Goal: Task Accomplishment & Management: Use online tool/utility

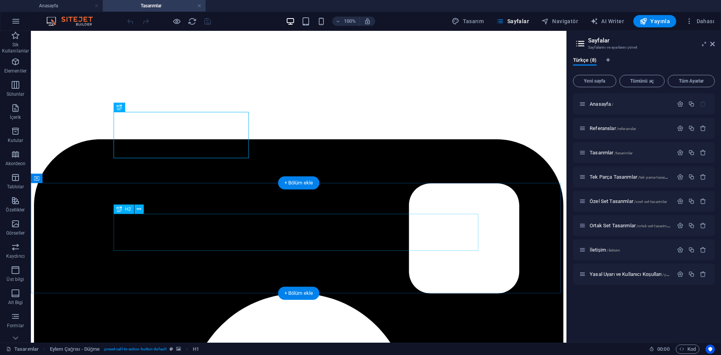
scroll to position [193, 0]
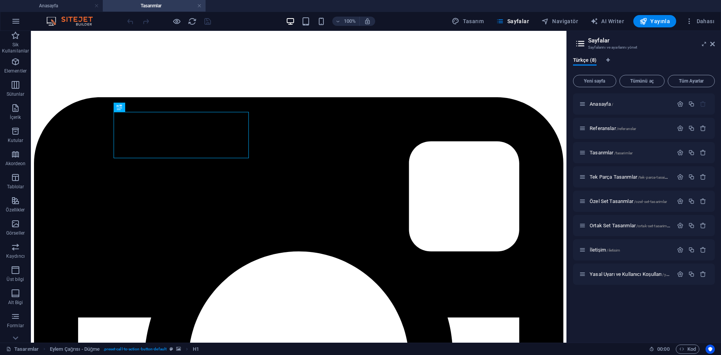
click at [0, 0] on aside "Sayfalar Sayfalarını ve ayarlarını yönet Türkçe (8) Yeni sayfa Tümünü aç Tüm Ay…" at bounding box center [0, 0] width 0 height 0
click at [710, 44] on icon at bounding box center [712, 44] width 5 height 6
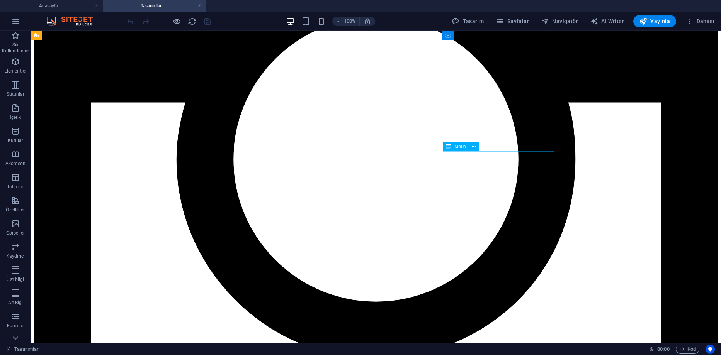
scroll to position [425, 0]
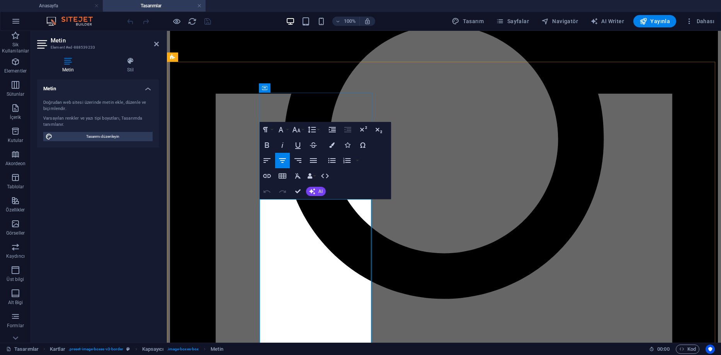
drag, startPoint x: 308, startPoint y: 218, endPoint x: 275, endPoint y: 218, distance: 33.2
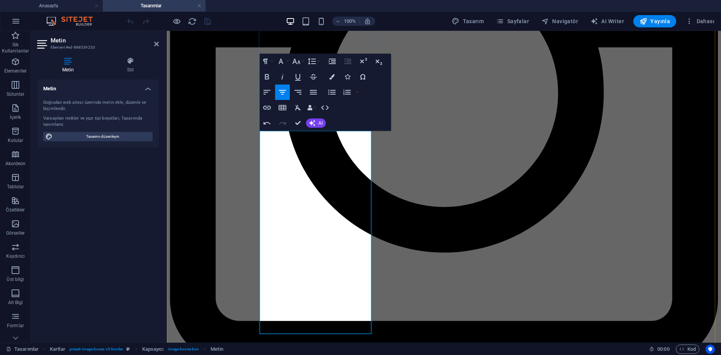
scroll to position [502, 0]
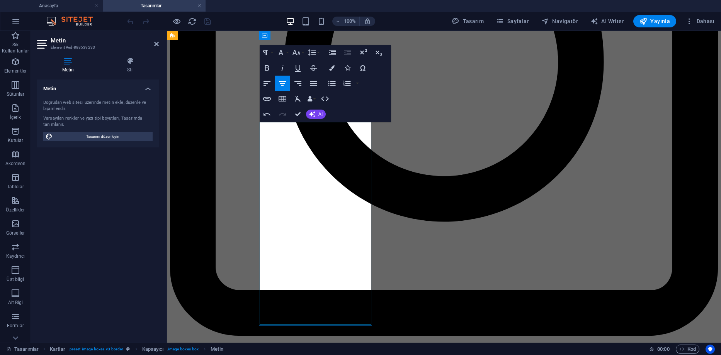
drag, startPoint x: 310, startPoint y: 268, endPoint x: 289, endPoint y: 269, distance: 20.9
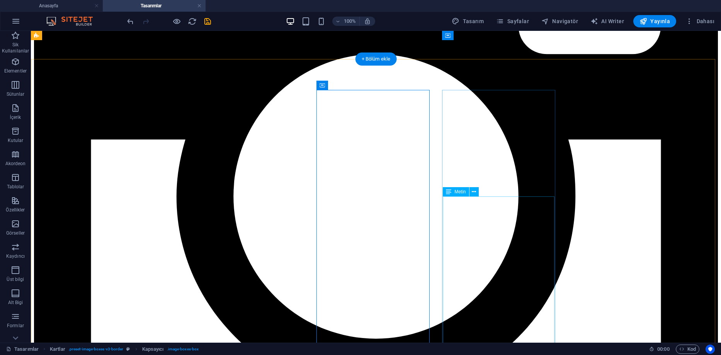
scroll to position [425, 0]
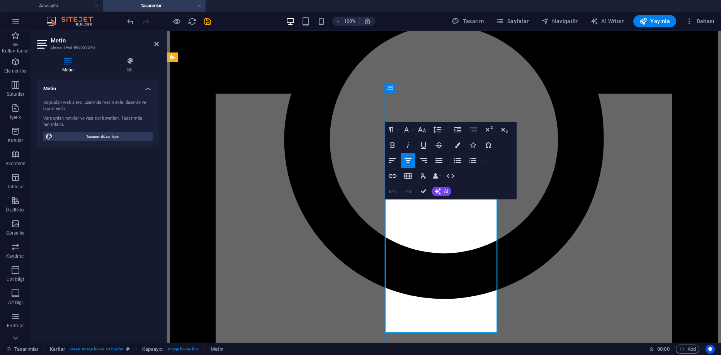
drag, startPoint x: 454, startPoint y: 264, endPoint x: 478, endPoint y: 273, distance: 25.9
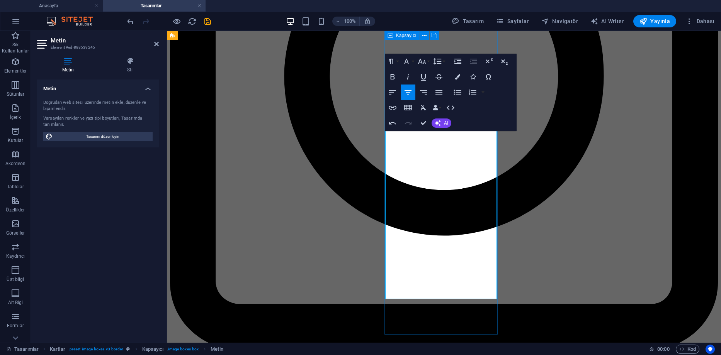
scroll to position [493, 0]
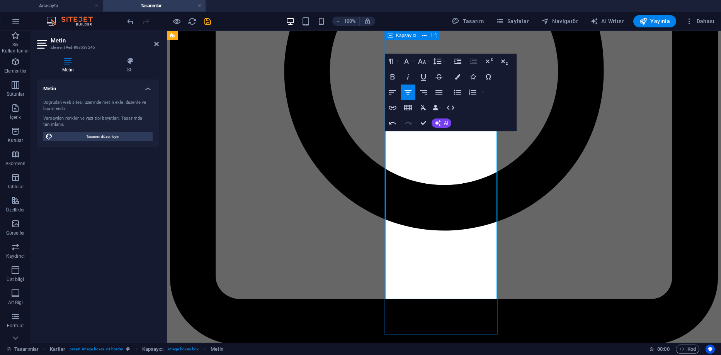
drag, startPoint x: 471, startPoint y: 337, endPoint x: 442, endPoint y: 312, distance: 38.6
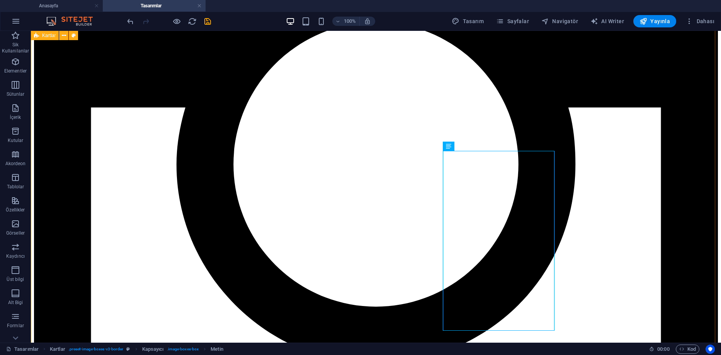
scroll to position [455, 0]
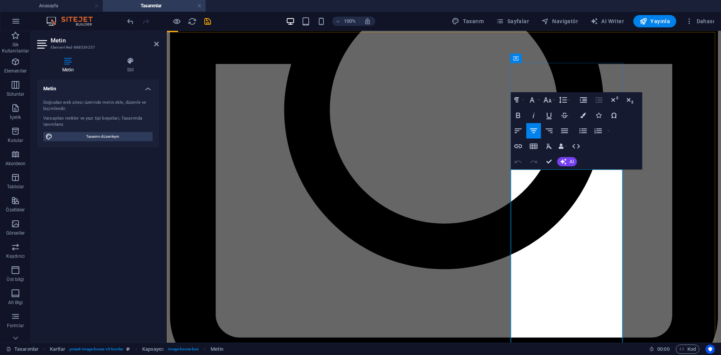
drag, startPoint x: 603, startPoint y: 187, endPoint x: 611, endPoint y: 194, distance: 10.4
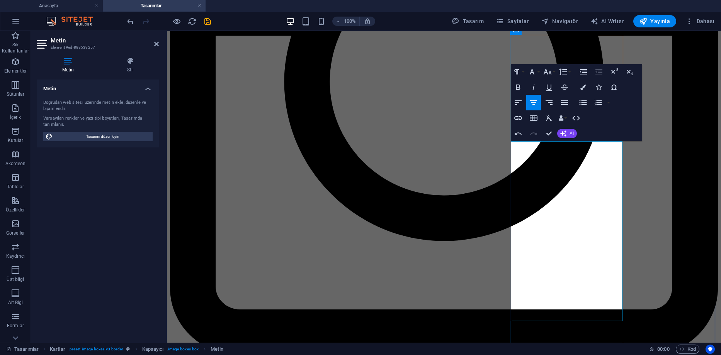
scroll to position [493, 0]
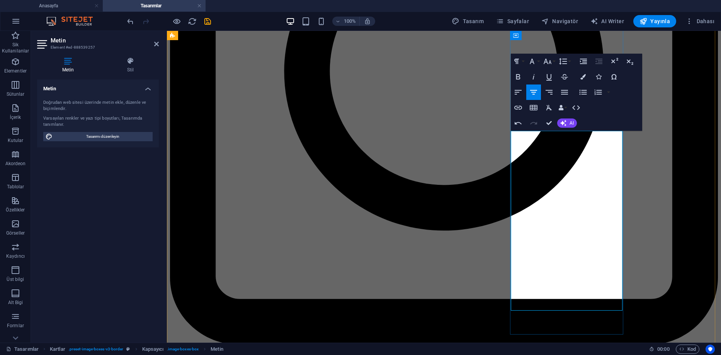
drag, startPoint x: 593, startPoint y: 301, endPoint x: 510, endPoint y: 267, distance: 89.6
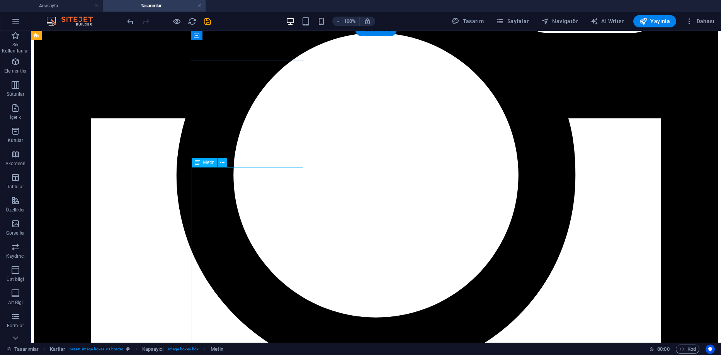
scroll to position [416, 0]
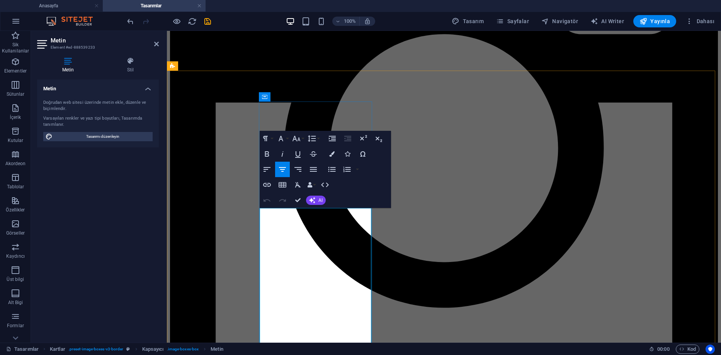
drag, startPoint x: 277, startPoint y: 228, endPoint x: 355, endPoint y: 236, distance: 79.3
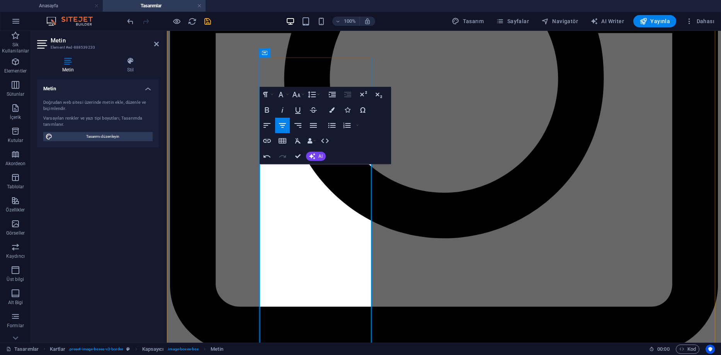
scroll to position [493, 0]
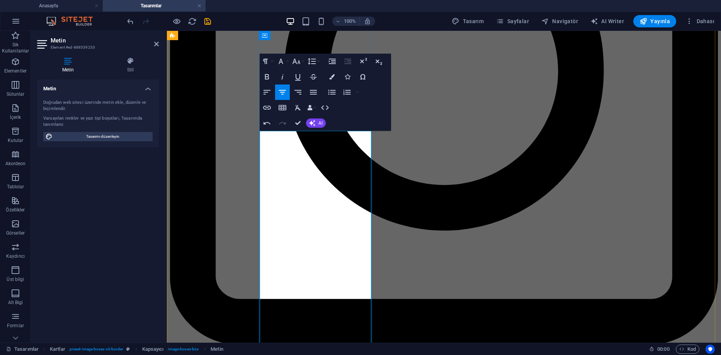
drag, startPoint x: 359, startPoint y: 253, endPoint x: 331, endPoint y: 254, distance: 27.8
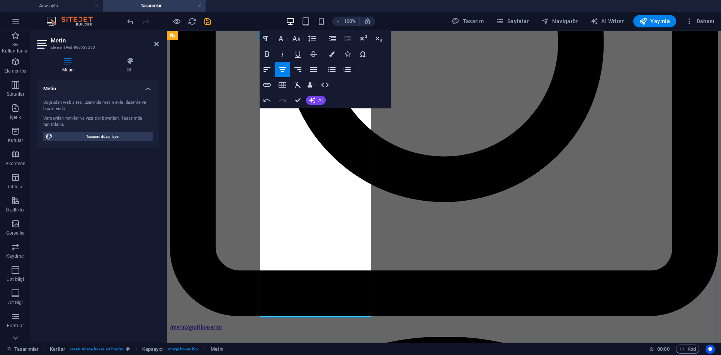
scroll to position [528, 0]
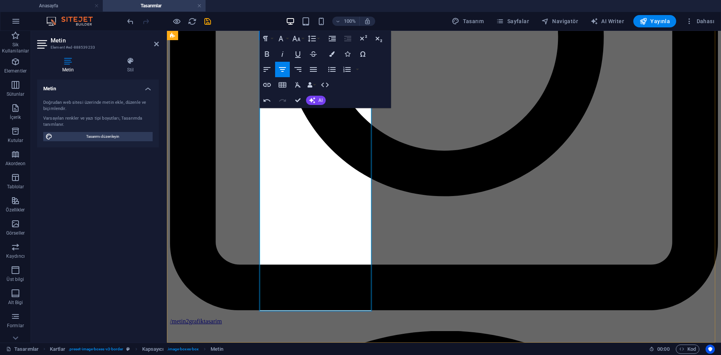
drag, startPoint x: 295, startPoint y: 289, endPoint x: 315, endPoint y: 288, distance: 19.7
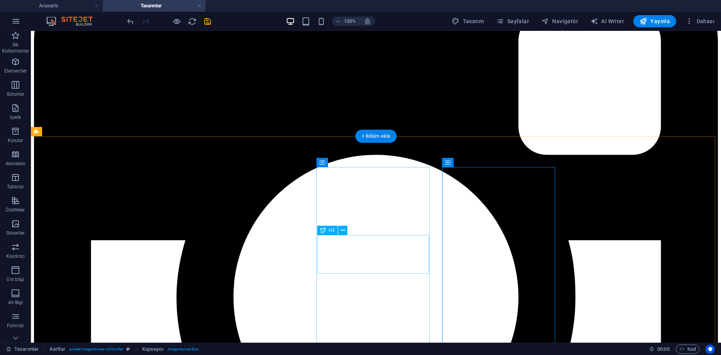
scroll to position [335, 0]
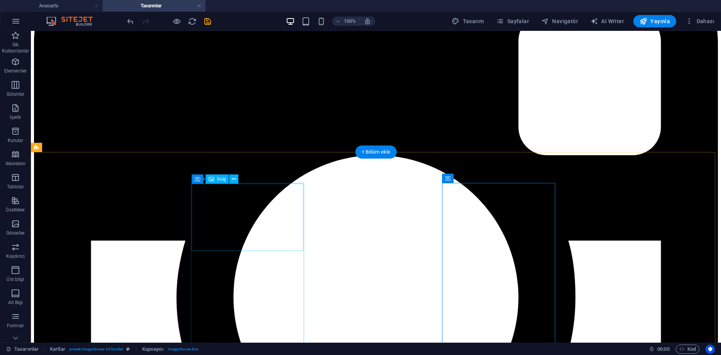
select select "%"
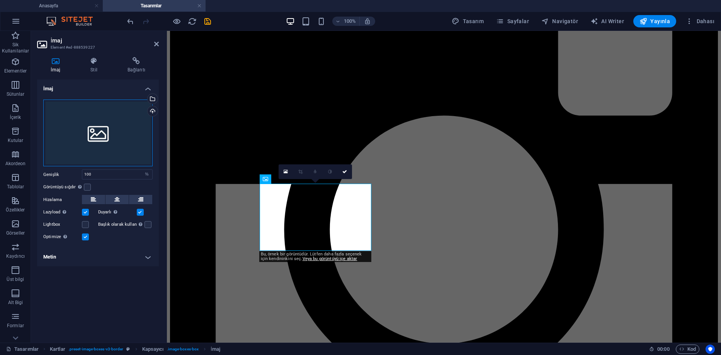
click at [115, 123] on div "Dosyaları buraya sürükleyin, dosyaları seçmek için tıklayın veya Dosyalardan ya…" at bounding box center [97, 133] width 109 height 67
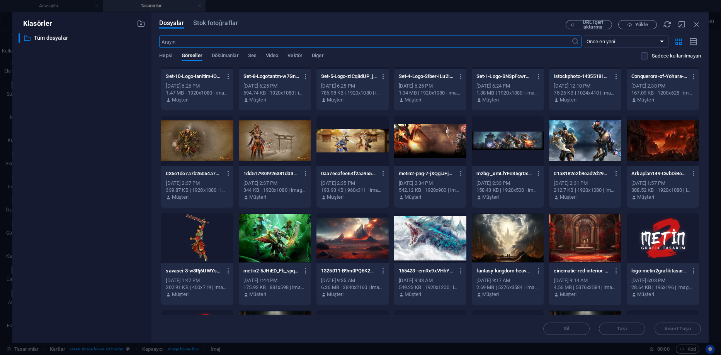
scroll to position [425, 0]
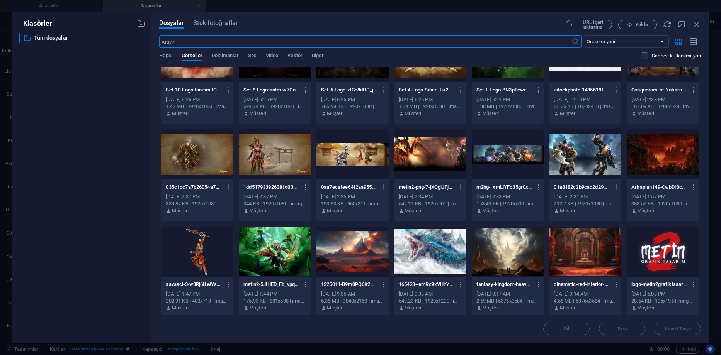
click at [572, 153] on div at bounding box center [585, 154] width 72 height 50
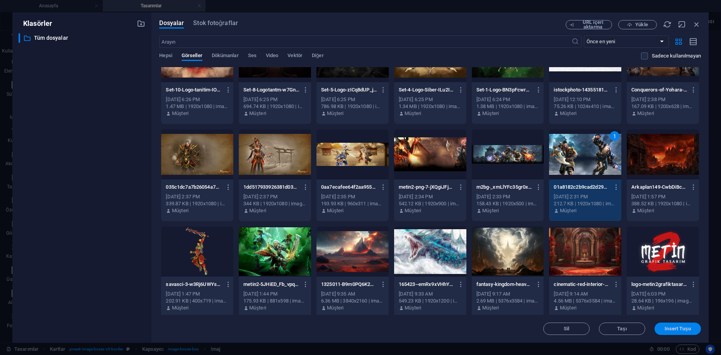
click at [665, 327] on span "Insert Tuşu" at bounding box center [678, 329] width 26 height 5
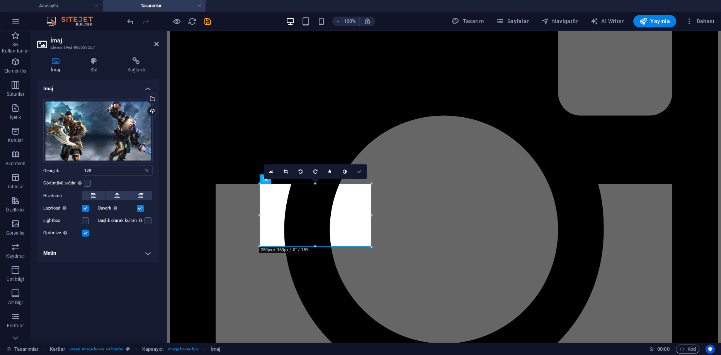
click at [361, 170] on icon at bounding box center [359, 172] width 5 height 5
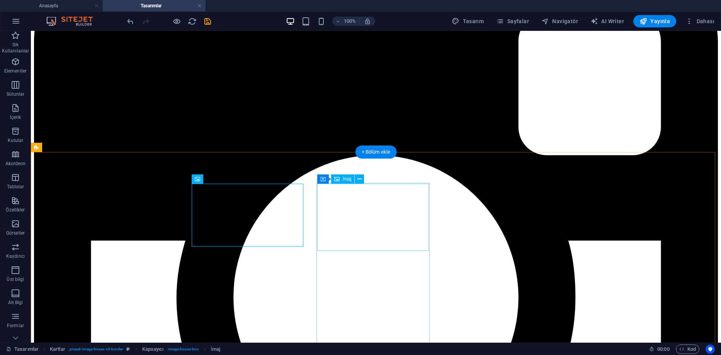
select select "%"
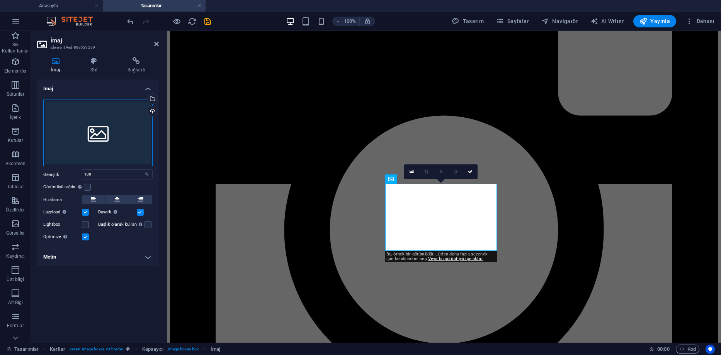
click at [121, 140] on div "Dosyaları buraya sürükleyin, dosyaları seçmek için tıklayın veya Dosyalardan ya…" at bounding box center [97, 133] width 109 height 67
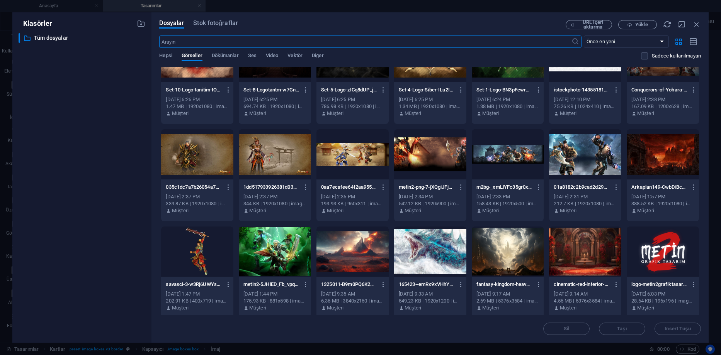
click at [277, 240] on div at bounding box center [275, 252] width 72 height 50
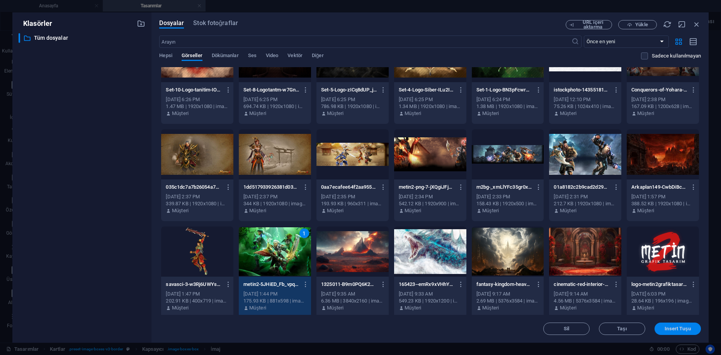
click at [662, 326] on button "Insert Tuşu" at bounding box center [678, 329] width 46 height 12
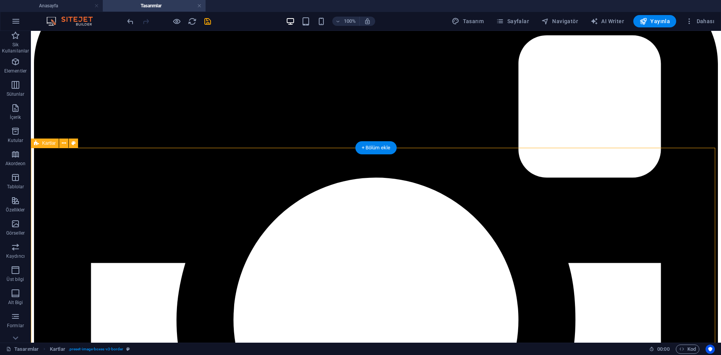
scroll to position [392, 0]
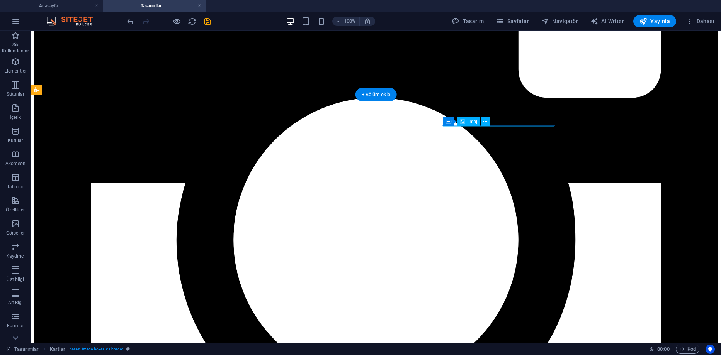
select select "%"
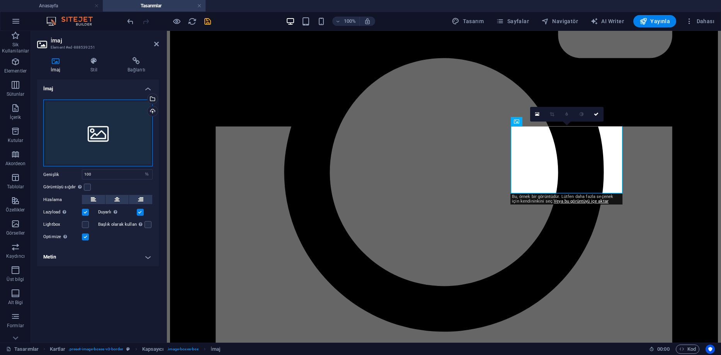
click at [128, 126] on div "Dosyaları buraya sürükleyin, dosyaları seçmek için tıklayın veya Dosyalardan ya…" at bounding box center [97, 133] width 109 height 67
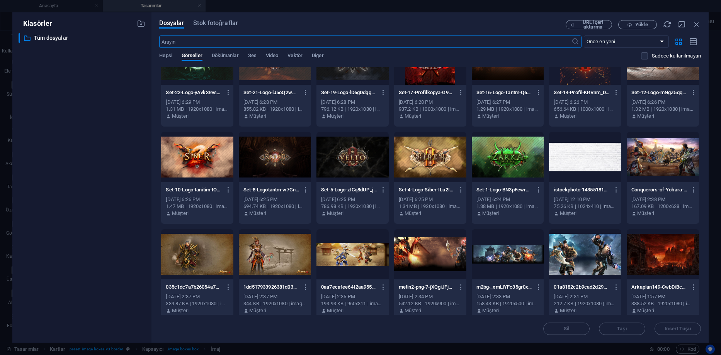
scroll to position [464, 0]
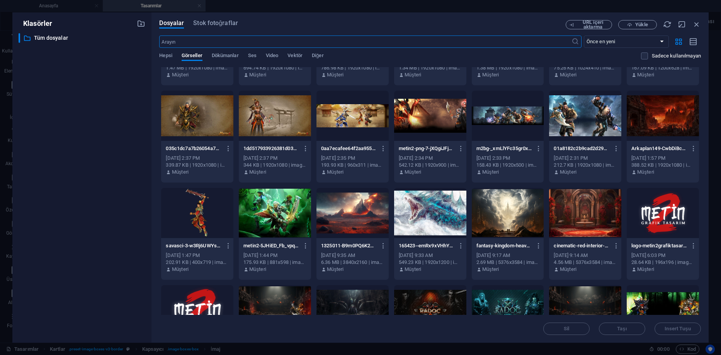
click at [503, 118] on div at bounding box center [508, 116] width 72 height 50
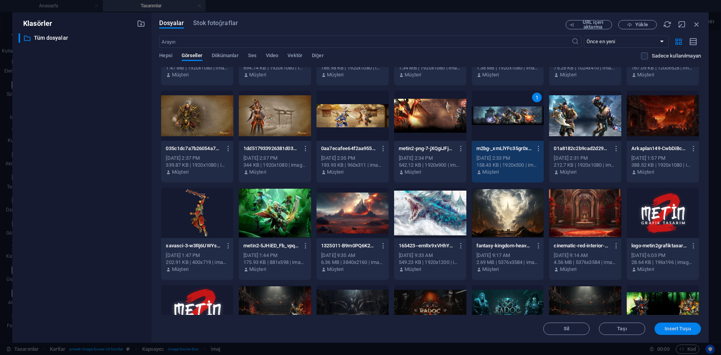
click at [665, 332] on button "Insert Tuşu" at bounding box center [678, 329] width 46 height 12
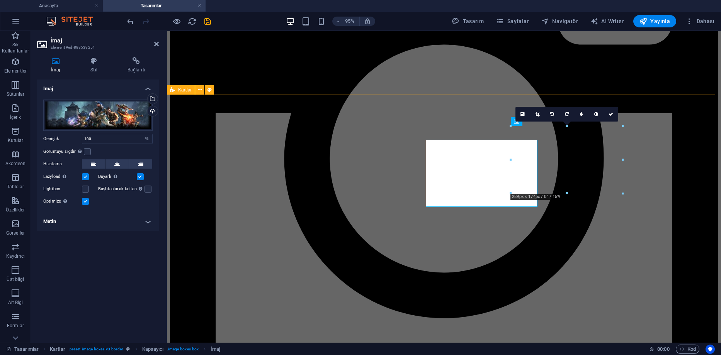
scroll to position [392, 0]
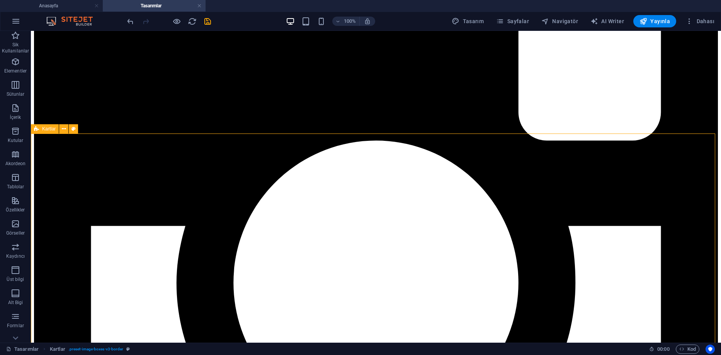
scroll to position [354, 0]
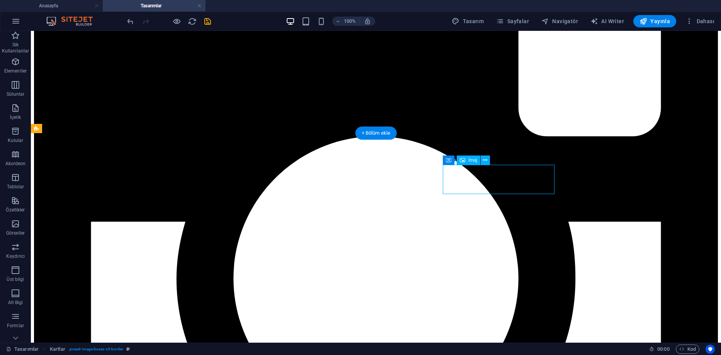
select select "%"
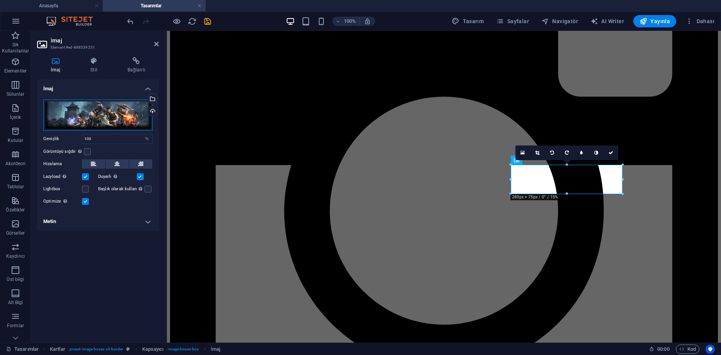
click at [114, 112] on div "Dosyaları buraya sürükleyin, dosyaları seçmek için tıklayın veya Dosyalardan ya…" at bounding box center [97, 115] width 109 height 31
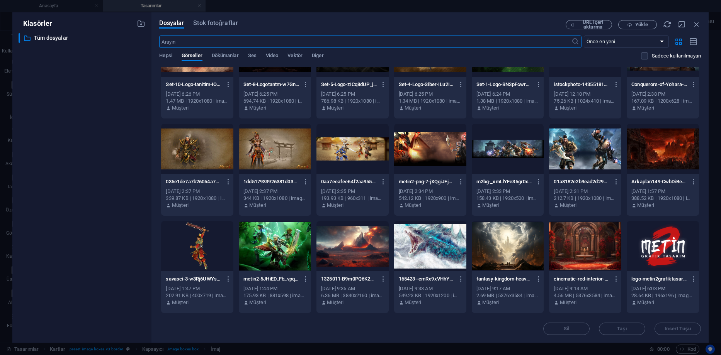
scroll to position [392, 0]
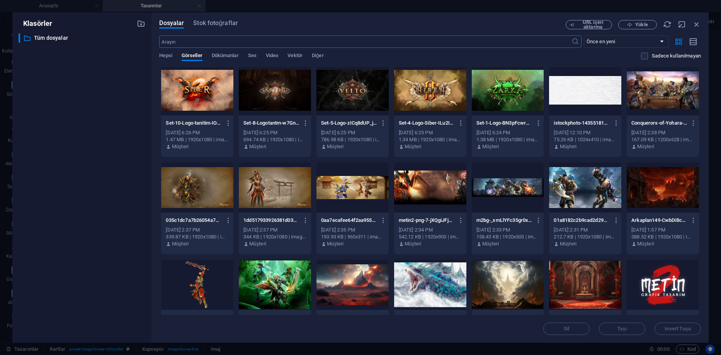
click at [674, 98] on div at bounding box center [663, 90] width 72 height 50
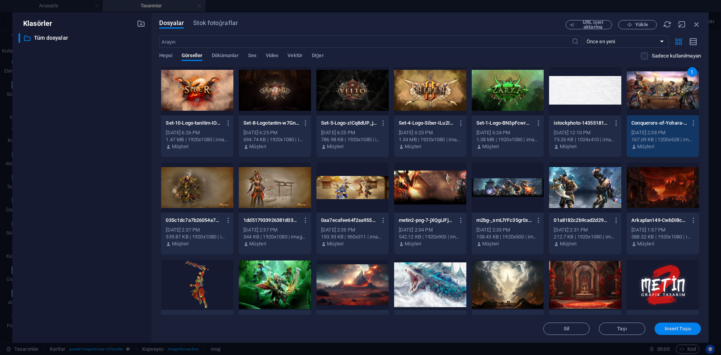
click at [679, 331] on span "Insert Tuşu" at bounding box center [678, 329] width 26 height 5
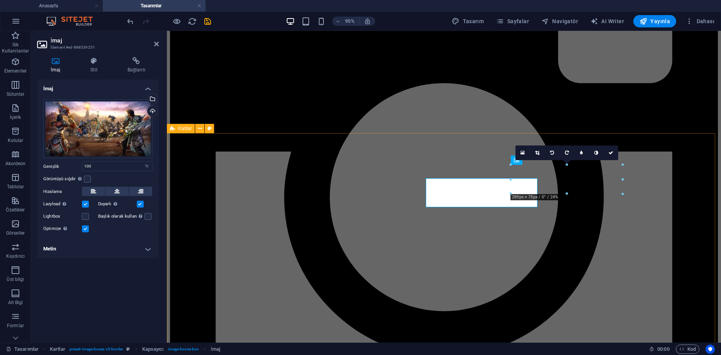
scroll to position [354, 0]
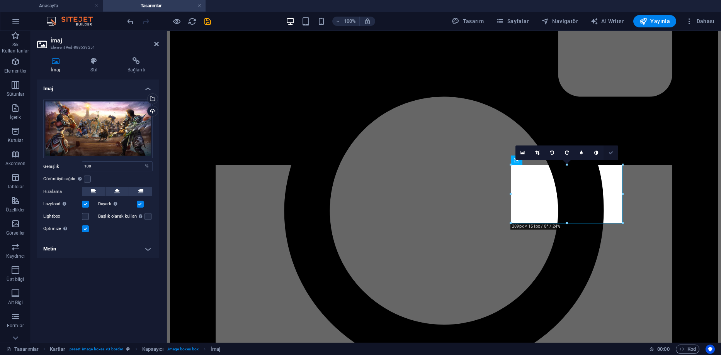
click at [612, 149] on link at bounding box center [611, 153] width 15 height 15
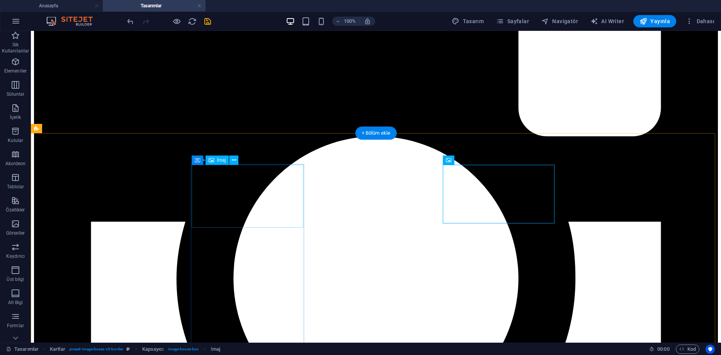
select select "%"
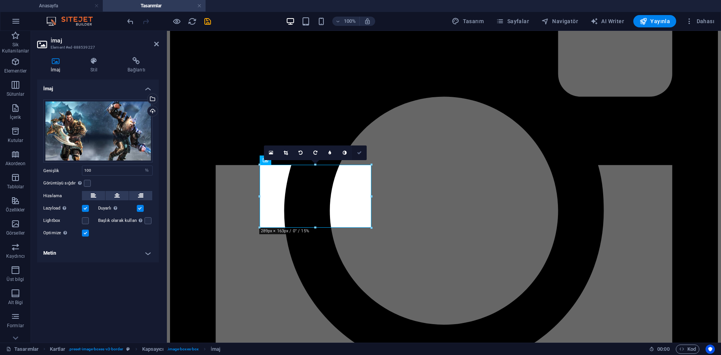
click at [357, 154] on icon at bounding box center [359, 153] width 5 height 5
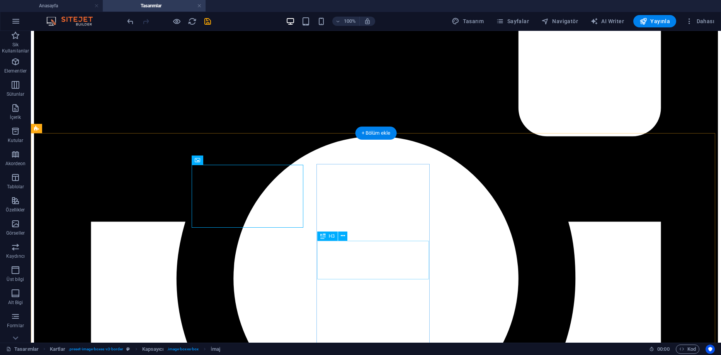
scroll to position [547, 0]
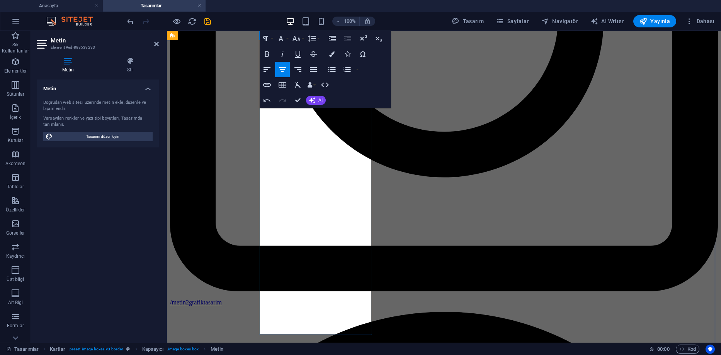
drag, startPoint x: 319, startPoint y: 324, endPoint x: 286, endPoint y: 326, distance: 33.7
click at [157, 43] on icon at bounding box center [156, 44] width 5 height 6
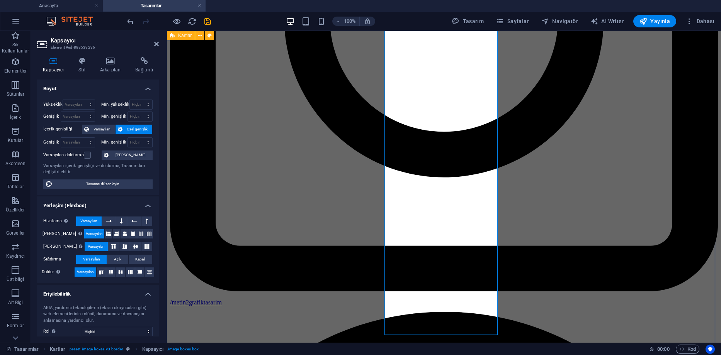
click at [155, 44] on icon at bounding box center [156, 44] width 5 height 6
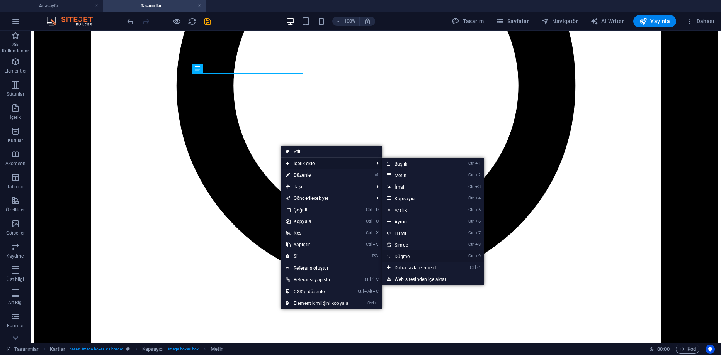
drag, startPoint x: 408, startPoint y: 255, endPoint x: 164, endPoint y: 269, distance: 244.6
click at [408, 255] on link "Ctrl 9 Düğme" at bounding box center [418, 257] width 73 height 12
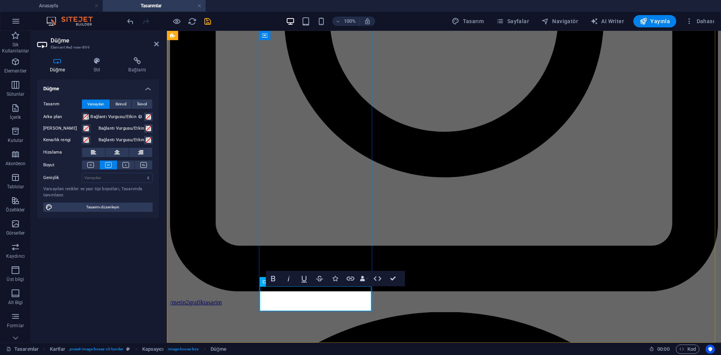
scroll to position [588, 0]
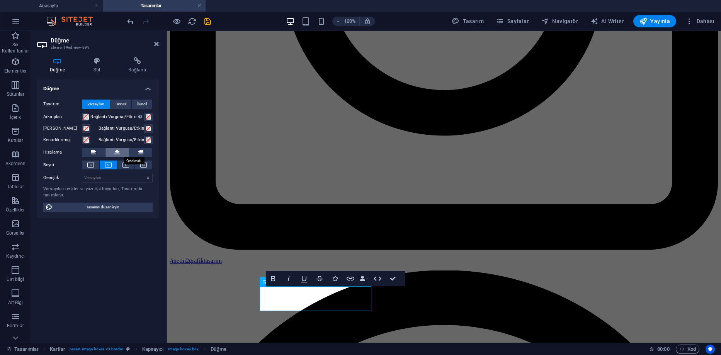
click at [115, 155] on icon at bounding box center [116, 152] width 5 height 9
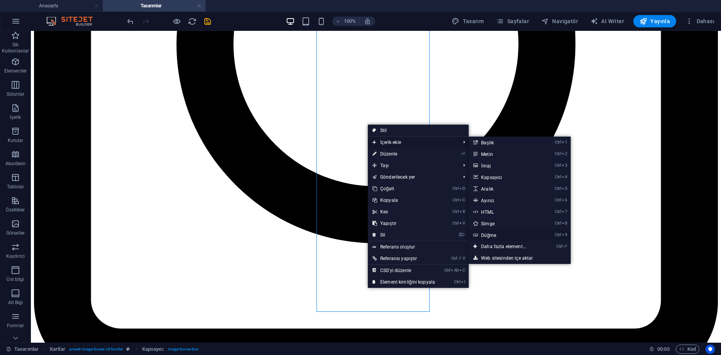
click at [495, 237] on link "Ctrl 9 Düğme" at bounding box center [505, 236] width 73 height 12
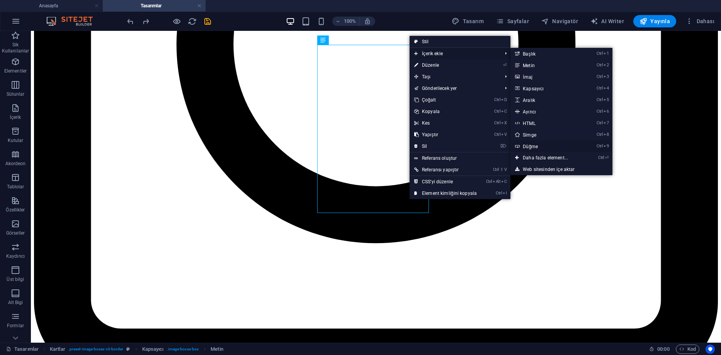
click at [528, 147] on link "Ctrl 9 Düğme" at bounding box center [546, 147] width 73 height 12
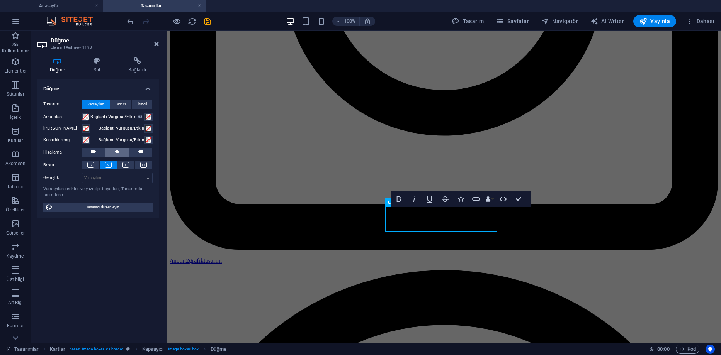
click at [111, 154] on button at bounding box center [116, 152] width 23 height 9
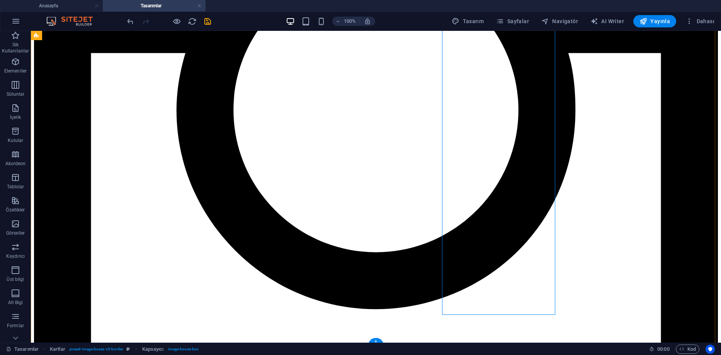
scroll to position [590, 0]
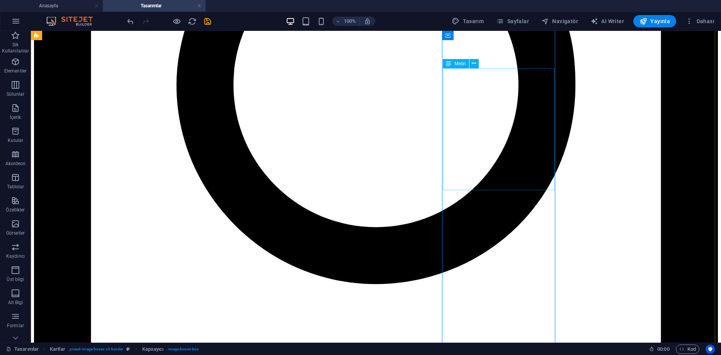
scroll to position [513, 0]
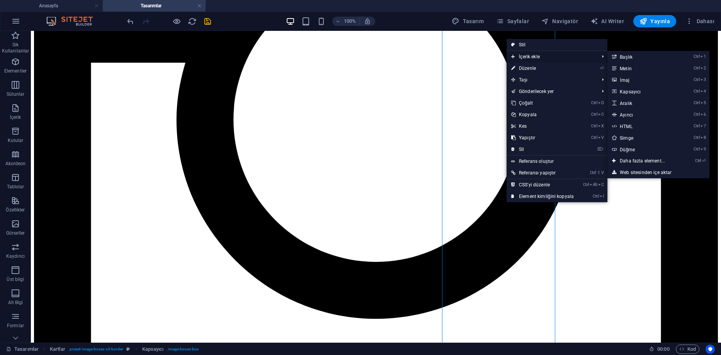
click at [530, 58] on span "İçerik ekle" at bounding box center [551, 57] width 89 height 12
click at [630, 151] on link "Ctrl 9 Düğme" at bounding box center [643, 150] width 73 height 12
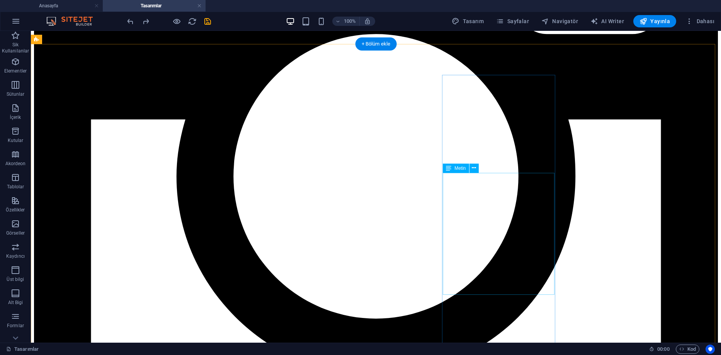
scroll to position [495, 0]
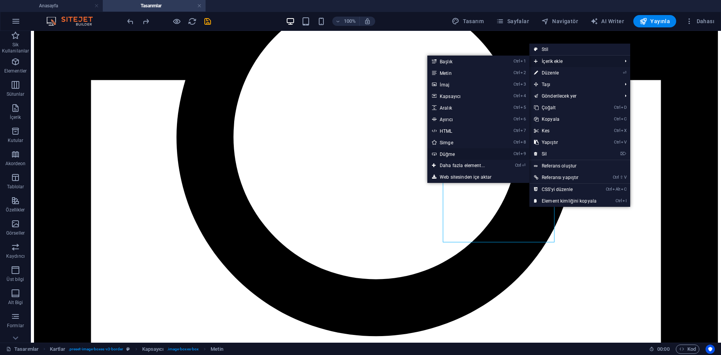
click at [460, 152] on link "Ctrl 9 Düğme" at bounding box center [463, 154] width 73 height 12
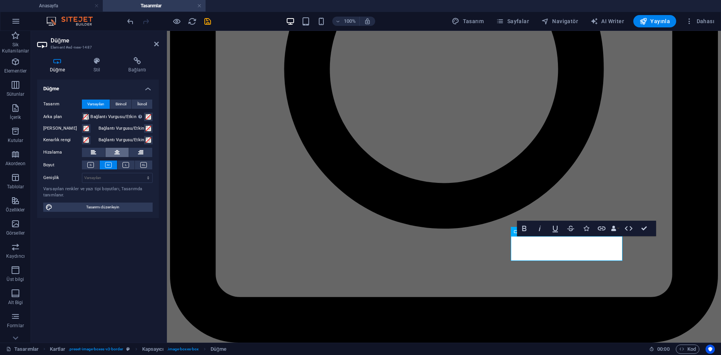
click at [113, 155] on button at bounding box center [116, 152] width 23 height 9
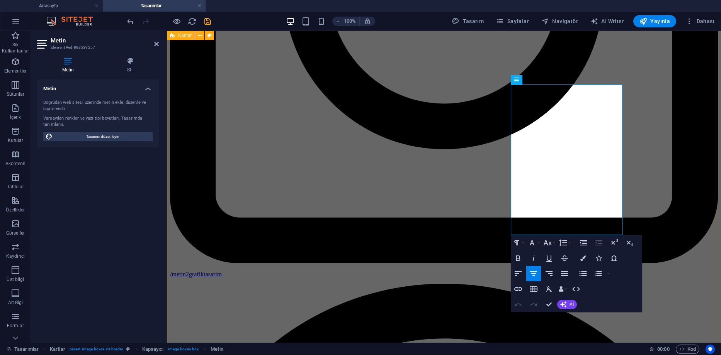
scroll to position [590, 0]
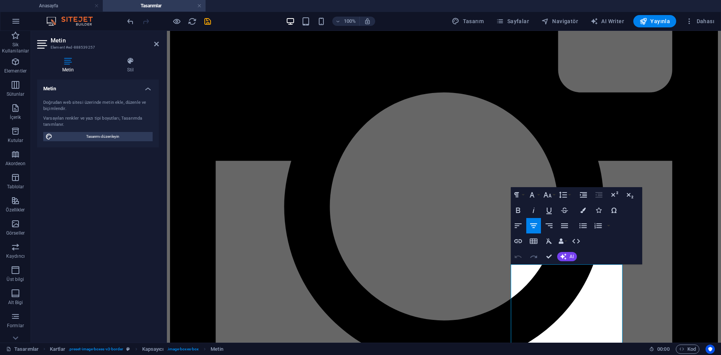
scroll to position [351, 0]
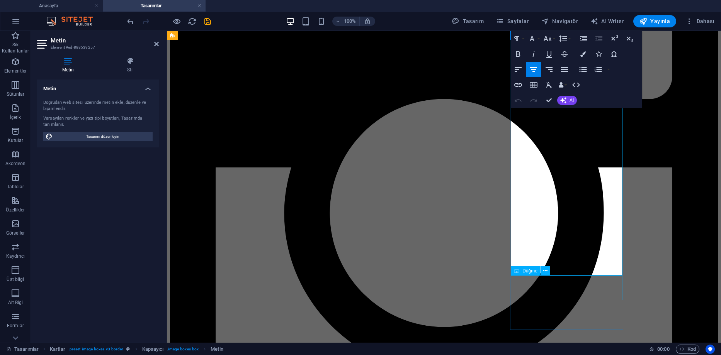
scroll to position [583, 0]
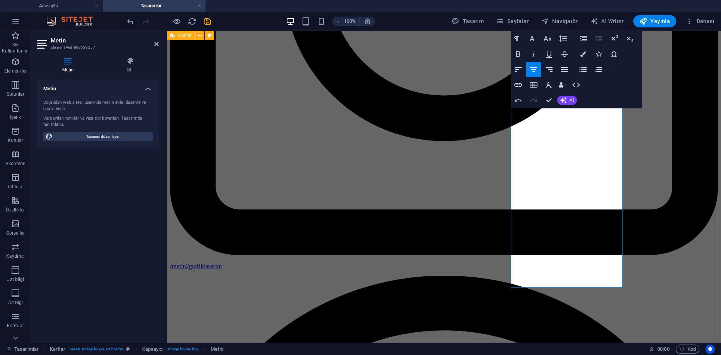
drag, startPoint x: 659, startPoint y: 251, endPoint x: 795, endPoint y: 252, distance: 135.6
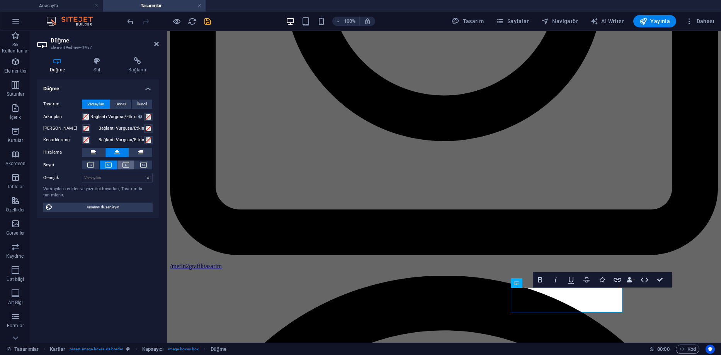
click at [122, 164] on button at bounding box center [125, 165] width 17 height 9
click at [110, 167] on icon at bounding box center [108, 165] width 7 height 6
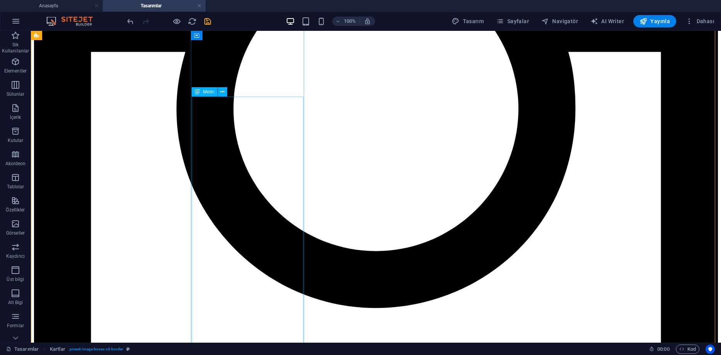
scroll to position [429, 0]
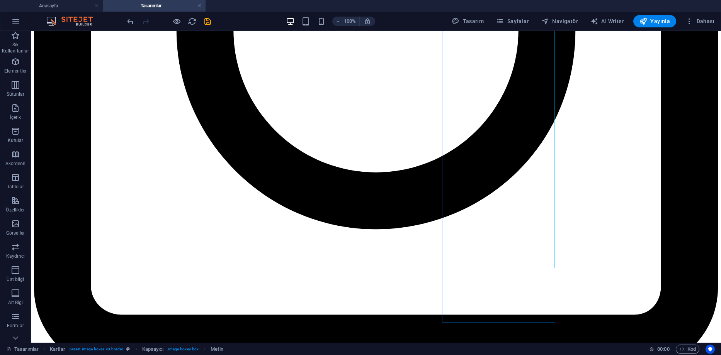
scroll to position [613, 0]
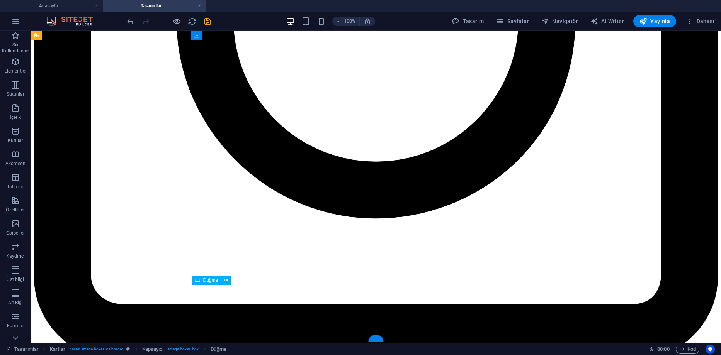
drag, startPoint x: 292, startPoint y: 296, endPoint x: 292, endPoint y: 300, distance: 4.3
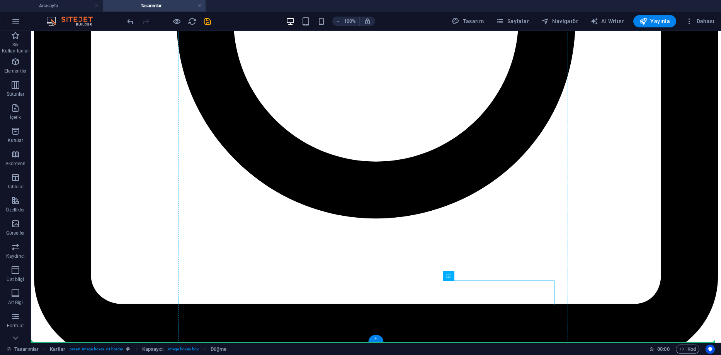
drag, startPoint x: 516, startPoint y: 291, endPoint x: 515, endPoint y: 306, distance: 14.8
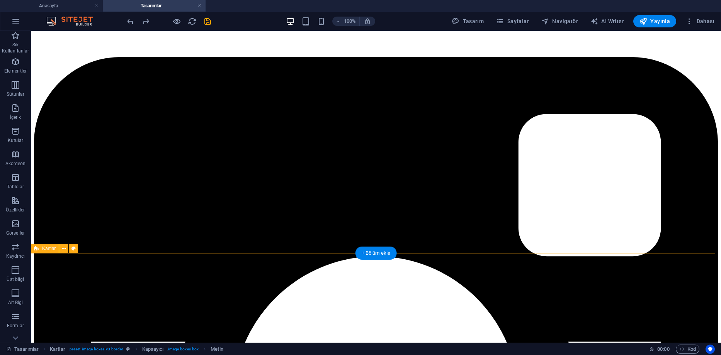
scroll to position [227, 0]
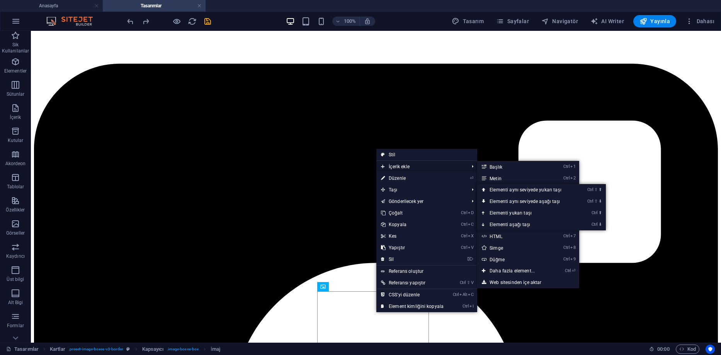
click at [403, 168] on span "İçerik ekle" at bounding box center [420, 167] width 89 height 12
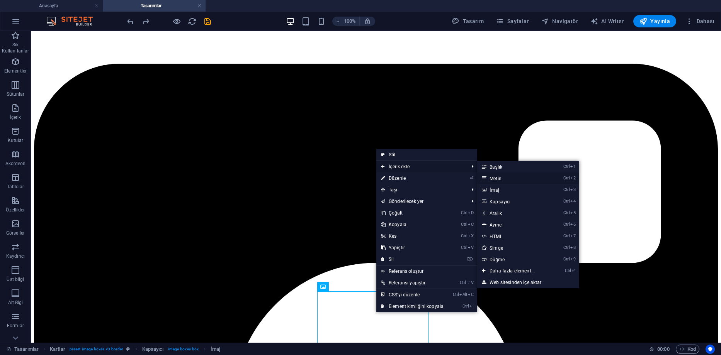
drag, startPoint x: 502, startPoint y: 178, endPoint x: 310, endPoint y: 173, distance: 191.3
click at [502, 178] on link "Ctrl 2 Metin" at bounding box center [513, 179] width 73 height 12
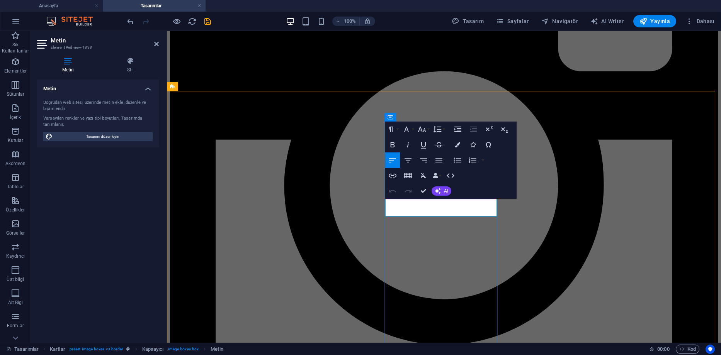
scroll to position [378, 0]
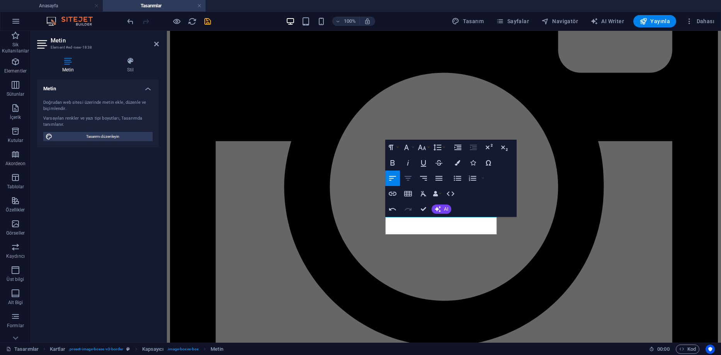
click at [409, 182] on icon "button" at bounding box center [407, 178] width 9 height 9
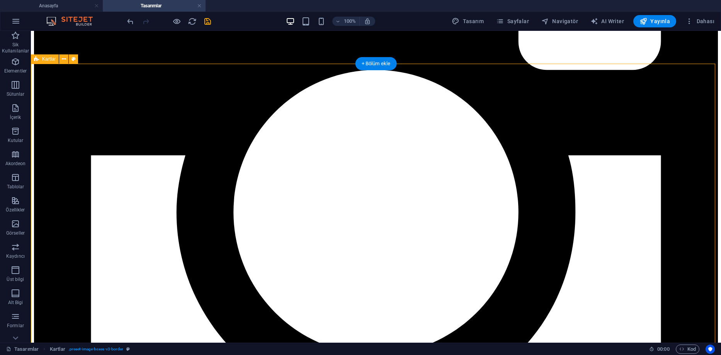
scroll to position [455, 0]
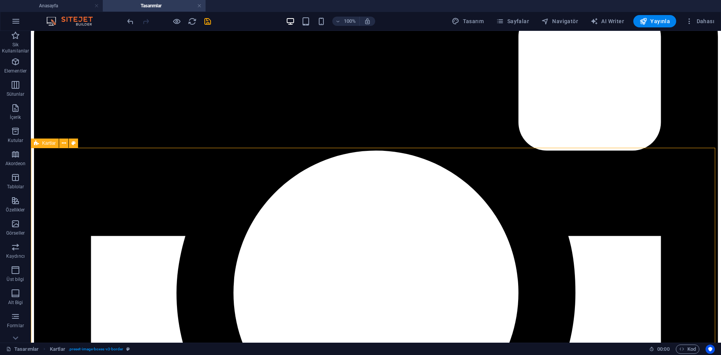
scroll to position [339, 0]
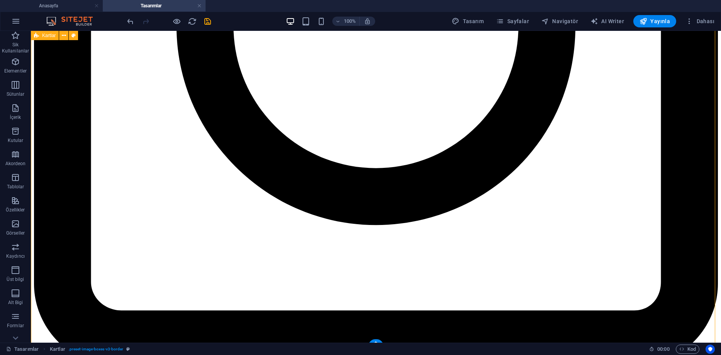
scroll to position [613, 0]
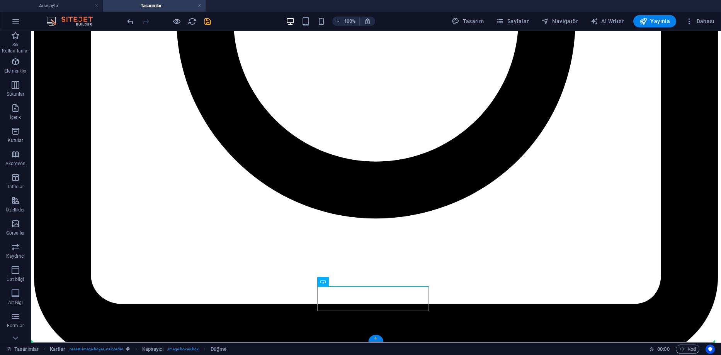
drag, startPoint x: 367, startPoint y: 296, endPoint x: 367, endPoint y: 326, distance: 30.1
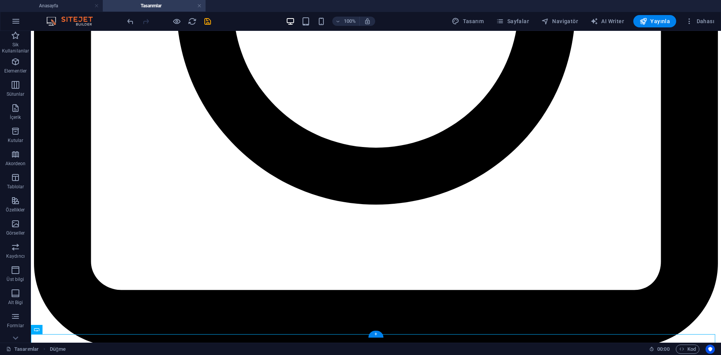
scroll to position [630, 0]
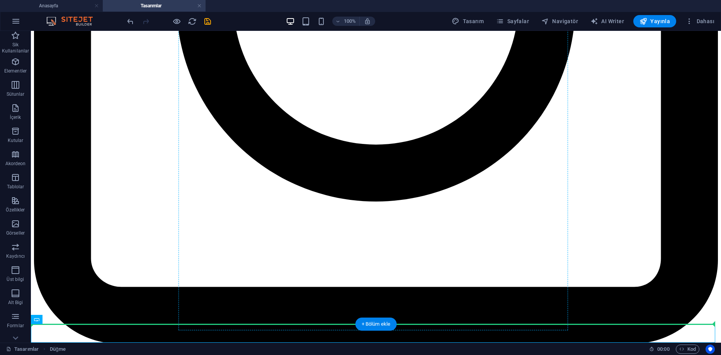
drag, startPoint x: 371, startPoint y: 335, endPoint x: 369, endPoint y: 285, distance: 49.5
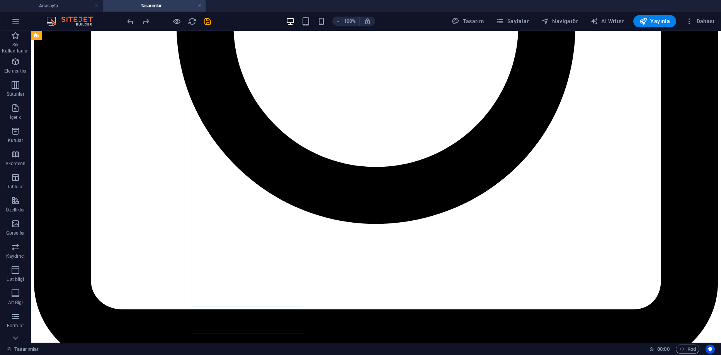
scroll to position [613, 0]
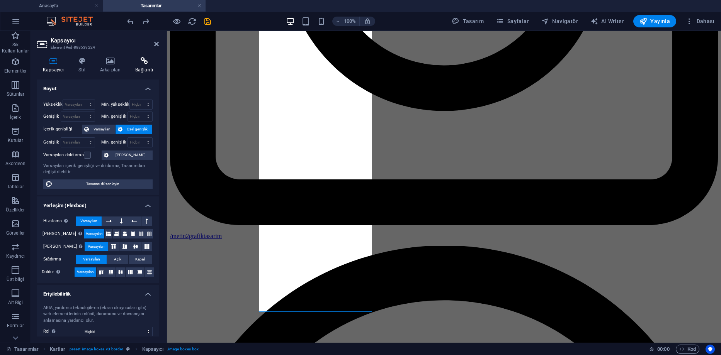
click at [136, 64] on icon at bounding box center [143, 61] width 29 height 8
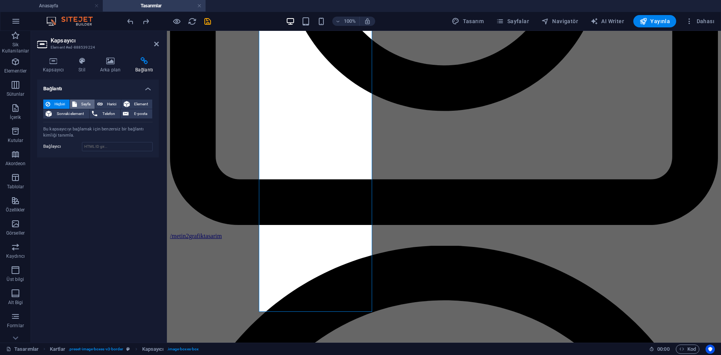
click at [85, 102] on span "Sayfa" at bounding box center [86, 104] width 14 height 9
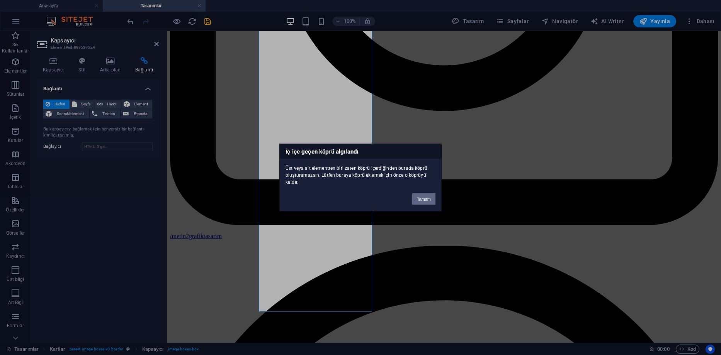
click at [424, 199] on button "Tamam" at bounding box center [423, 200] width 23 height 12
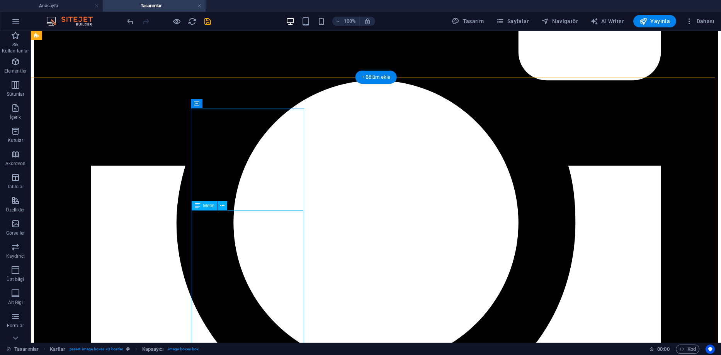
scroll to position [381, 0]
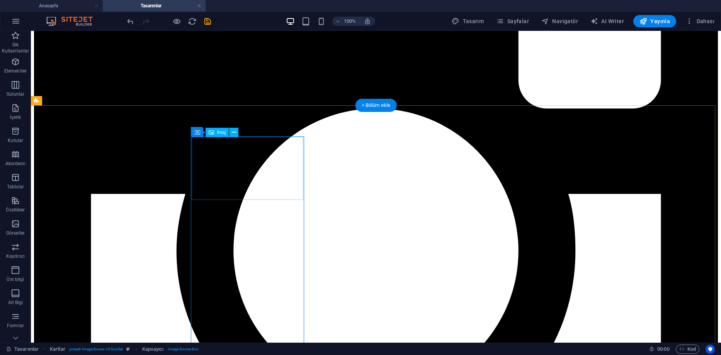
select select "%"
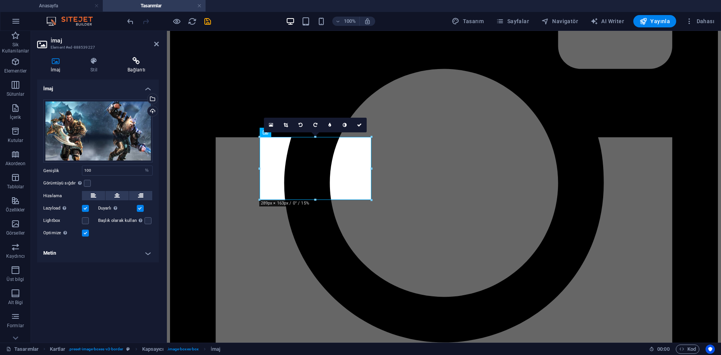
click at [136, 65] on h4 "Bağlantı" at bounding box center [136, 65] width 45 height 16
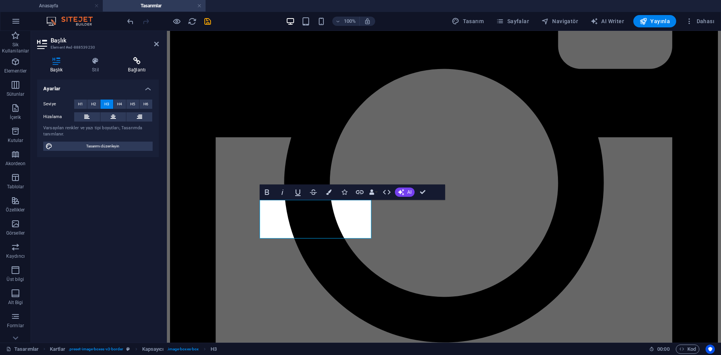
click at [132, 62] on icon at bounding box center [137, 61] width 44 height 8
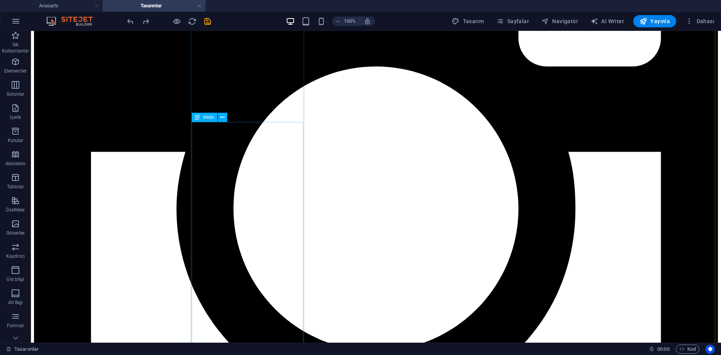
scroll to position [513, 0]
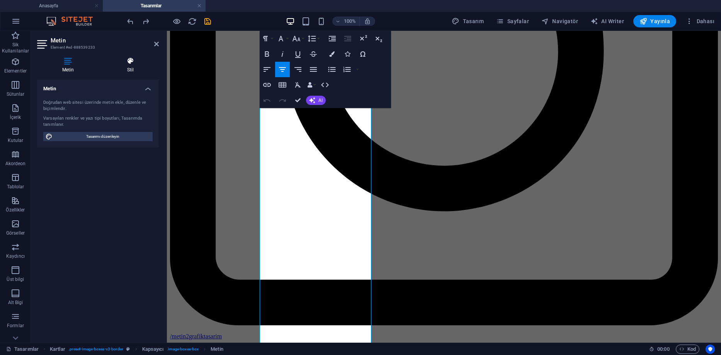
click at [127, 64] on icon at bounding box center [130, 61] width 57 height 8
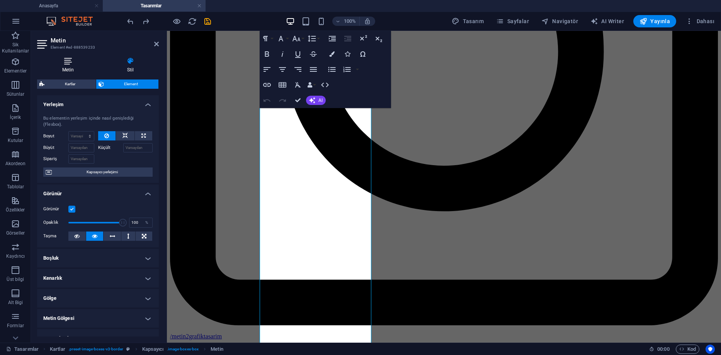
click at [66, 69] on h4 "Metin" at bounding box center [69, 65] width 65 height 16
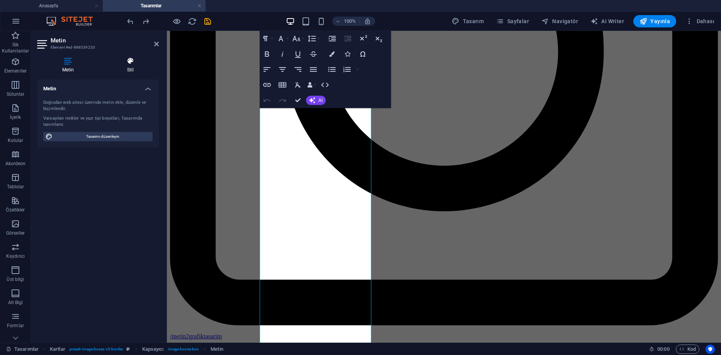
click at [129, 61] on icon at bounding box center [130, 61] width 57 height 8
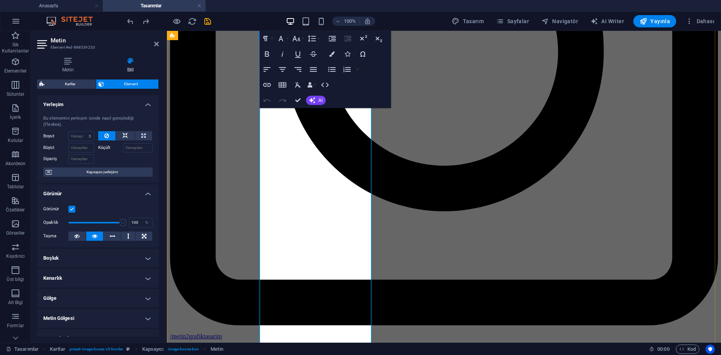
click at [86, 86] on span "Kartlar" at bounding box center [70, 84] width 47 height 9
select select "rem"
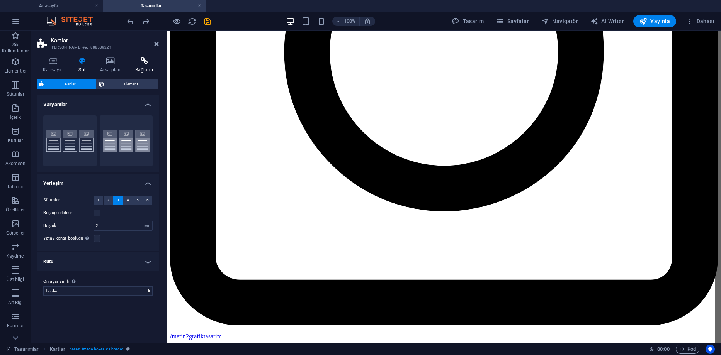
click at [141, 68] on h4 "Bağlantı" at bounding box center [143, 65] width 29 height 16
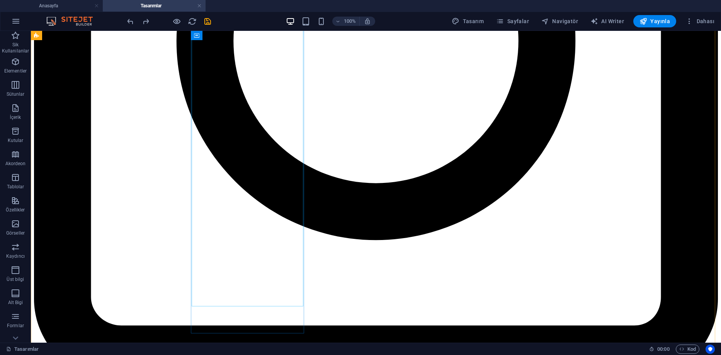
scroll to position [613, 0]
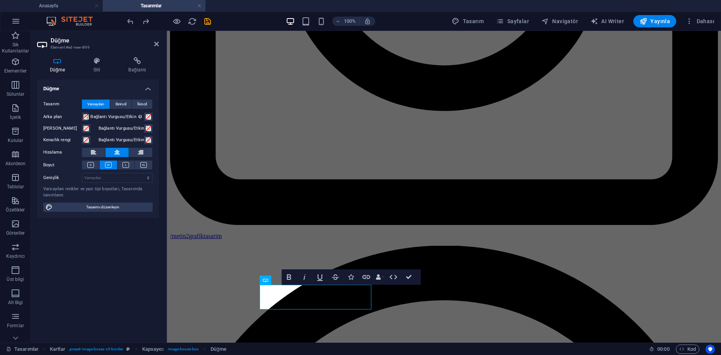
click at [141, 57] on div "Düğme Stil Bağlantı Düğme Tasarım Varsayılan Birincil İkincil Arka plan Bağlant…" at bounding box center [98, 197] width 134 height 292
click at [141, 61] on icon at bounding box center [137, 61] width 43 height 8
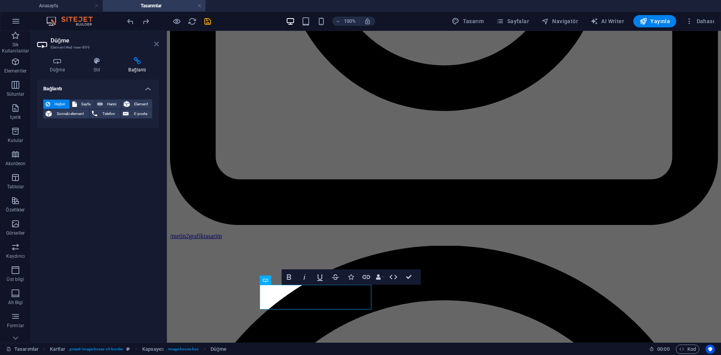
drag, startPoint x: 155, startPoint y: 45, endPoint x: 128, endPoint y: 27, distance: 32.6
click at [155, 45] on icon at bounding box center [156, 44] width 5 height 6
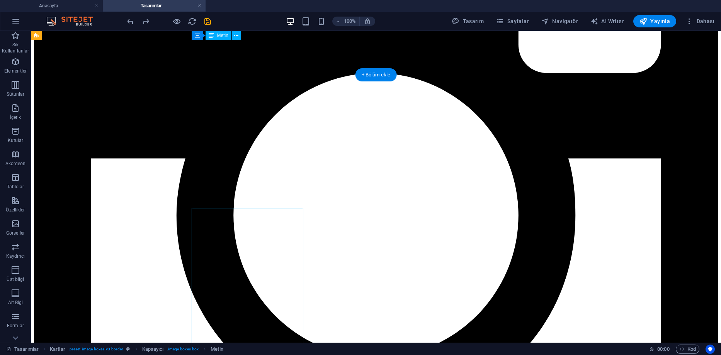
scroll to position [381, 0]
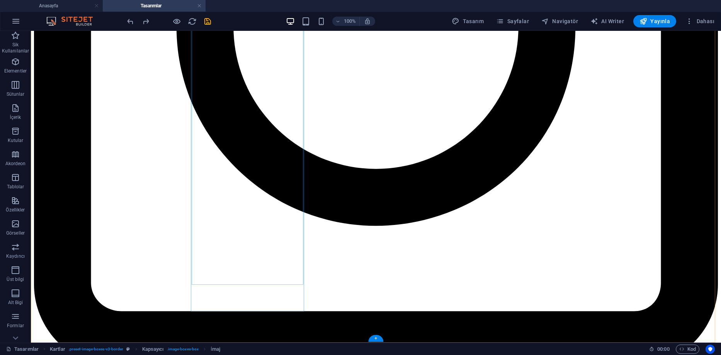
scroll to position [613, 0]
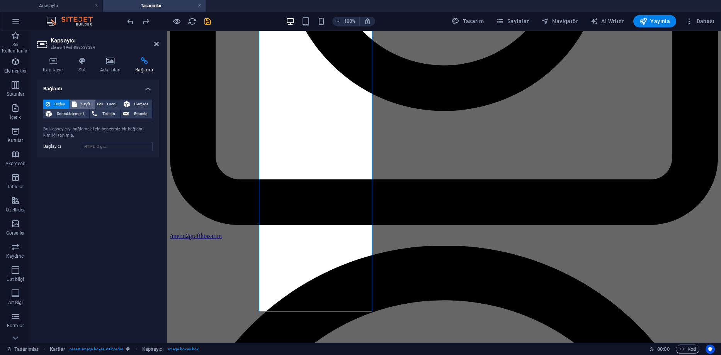
click at [87, 102] on span "Sayfa" at bounding box center [86, 104] width 14 height 9
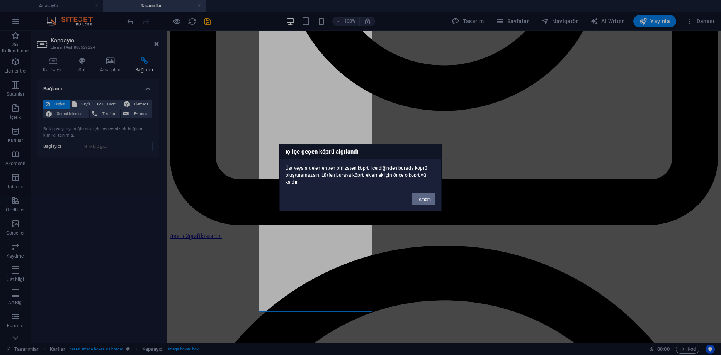
click at [423, 200] on button "Tamam" at bounding box center [423, 200] width 23 height 12
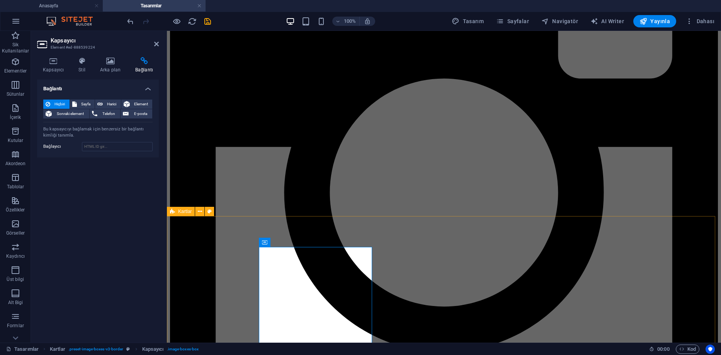
scroll to position [381, 0]
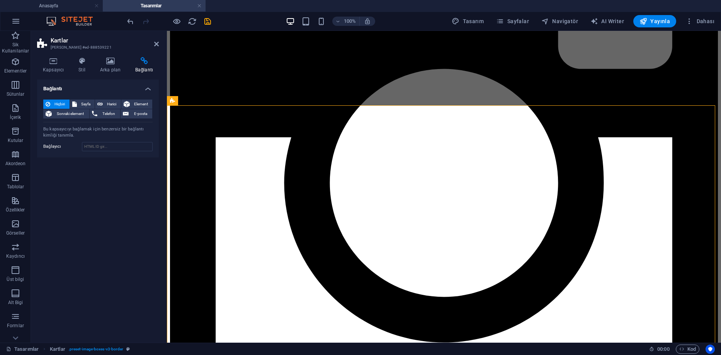
click at [139, 62] on icon at bounding box center [143, 61] width 29 height 8
click at [160, 43] on aside "Kartlar Ön ayar #ed-888539221 Kapsayıcı Stil Arka plan Bağlantı Boyut Yükseklik…" at bounding box center [99, 187] width 136 height 312
click at [156, 44] on icon at bounding box center [156, 44] width 5 height 6
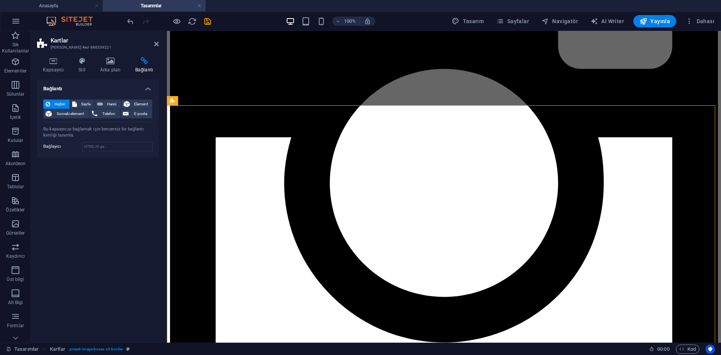
click at [147, 66] on h4 "Bağlantı" at bounding box center [143, 65] width 29 height 16
click at [87, 103] on span "Sayfa" at bounding box center [86, 104] width 14 height 9
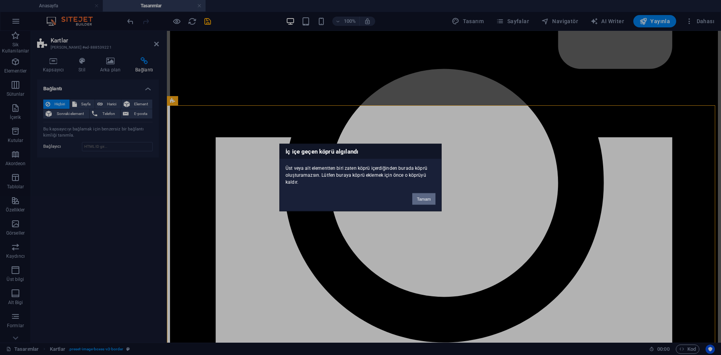
click at [420, 199] on button "Tamam" at bounding box center [423, 200] width 23 height 12
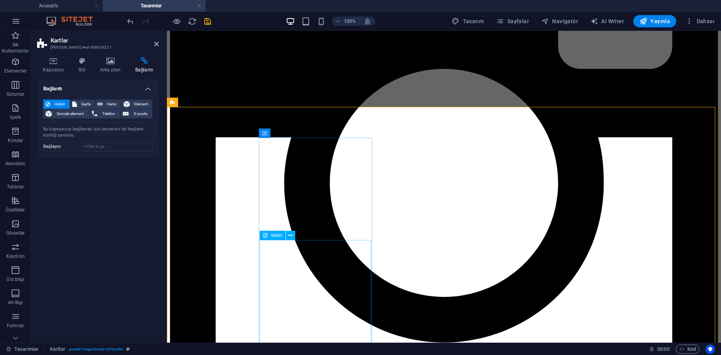
scroll to position [227, 0]
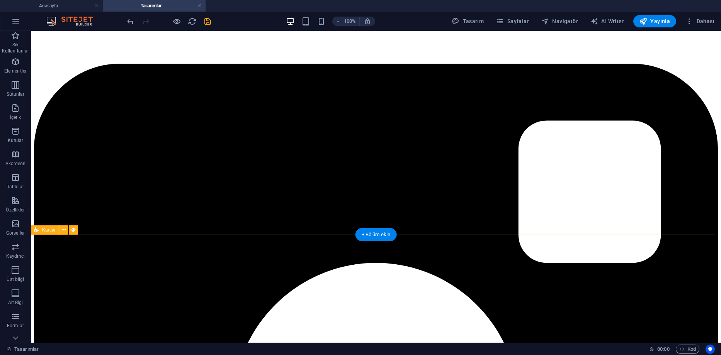
scroll to position [304, 0]
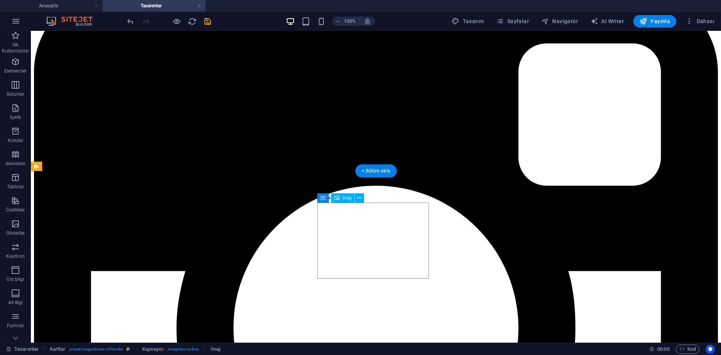
select select "%"
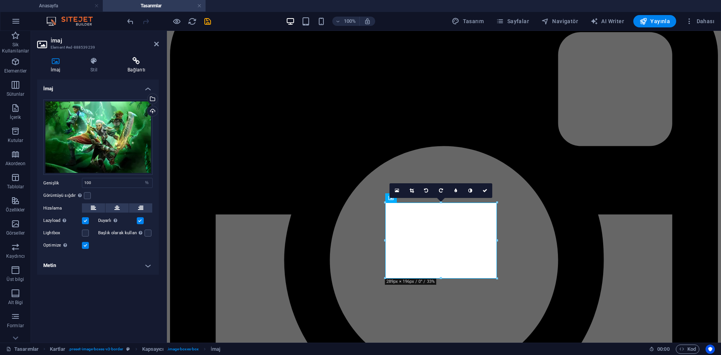
click at [129, 70] on h4 "Bağlantı" at bounding box center [136, 65] width 45 height 16
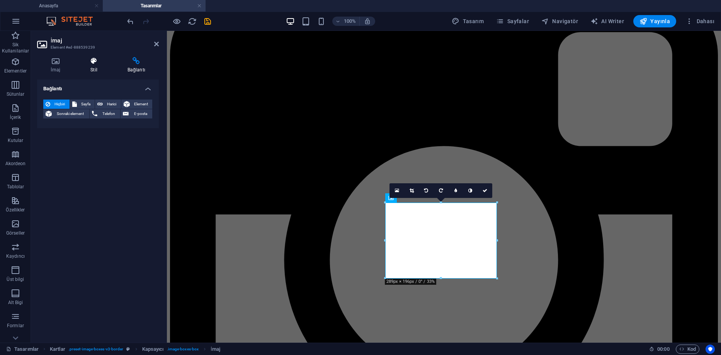
click at [89, 64] on icon at bounding box center [94, 61] width 34 height 8
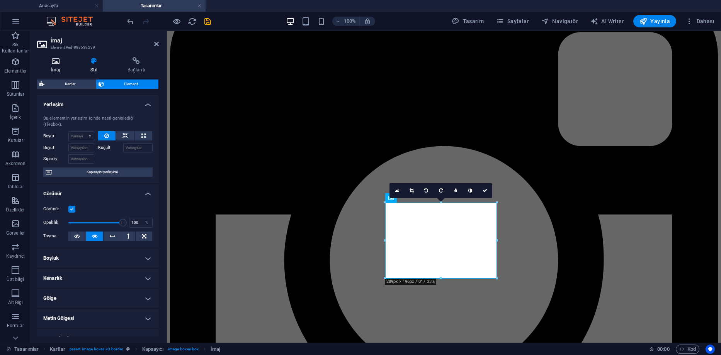
click at [61, 65] on h4 "İmaj" at bounding box center [57, 65] width 40 height 16
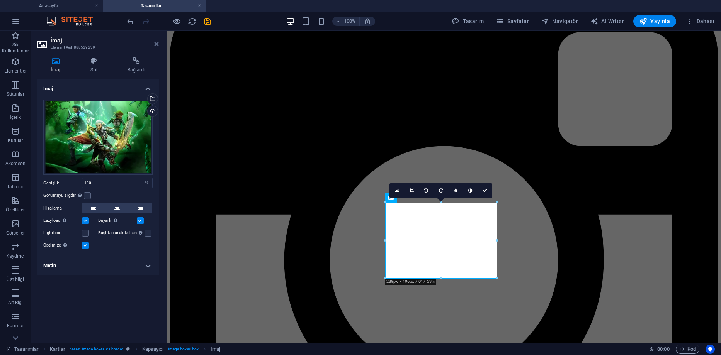
drag, startPoint x: 158, startPoint y: 43, endPoint x: 127, endPoint y: 12, distance: 43.4
click at [158, 43] on icon at bounding box center [156, 44] width 5 height 6
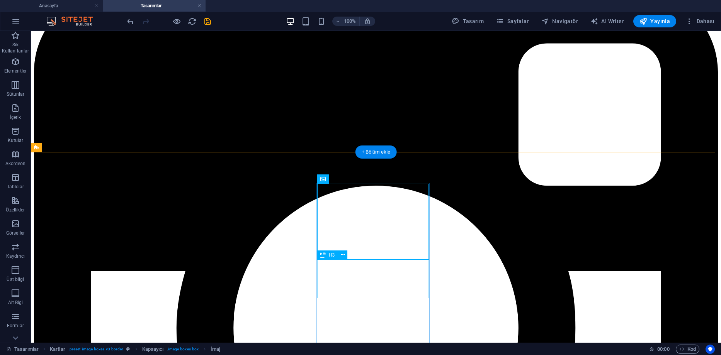
scroll to position [420, 0]
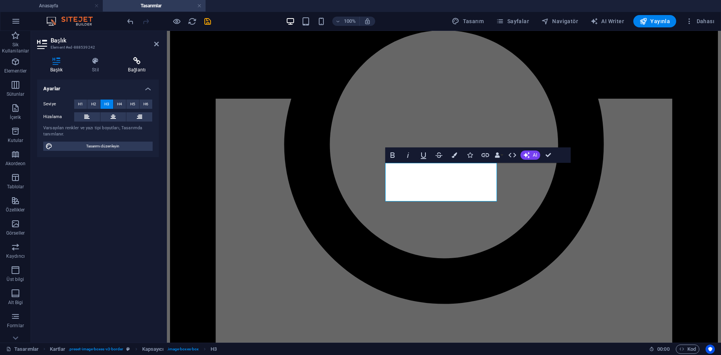
click at [141, 66] on h4 "Bağlantı" at bounding box center [137, 65] width 44 height 16
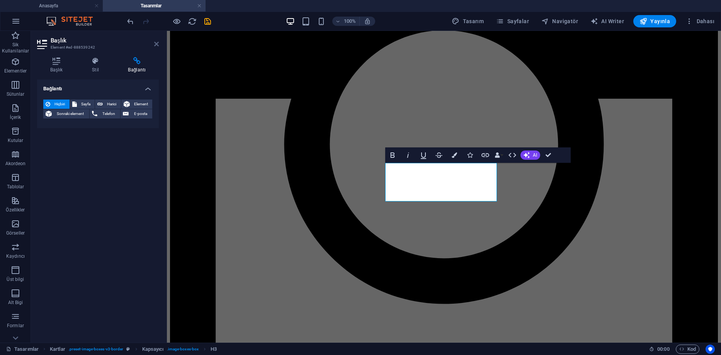
click at [155, 46] on icon at bounding box center [156, 44] width 5 height 6
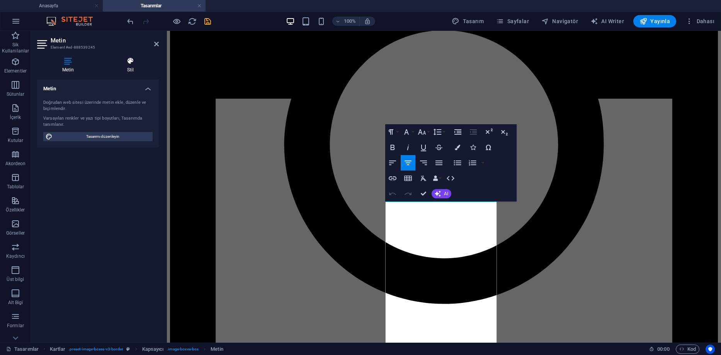
click at [141, 61] on icon at bounding box center [130, 61] width 57 height 8
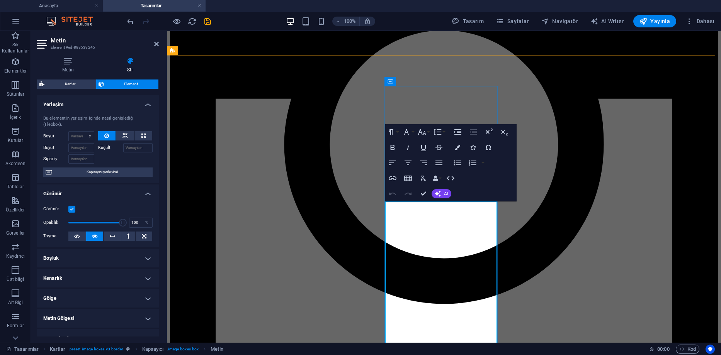
click at [394, 177] on icon "button" at bounding box center [393, 179] width 8 height 4
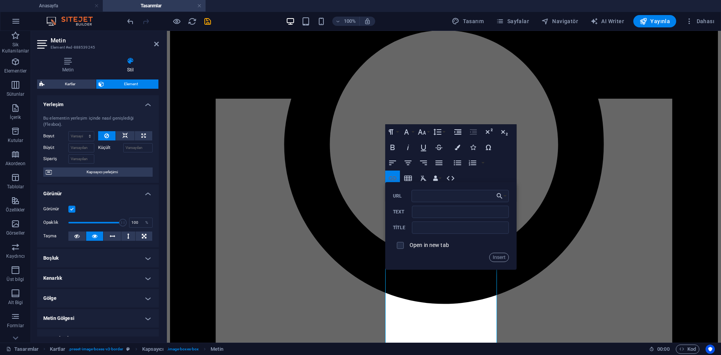
click at [394, 177] on icon "button" at bounding box center [392, 178] width 9 height 9
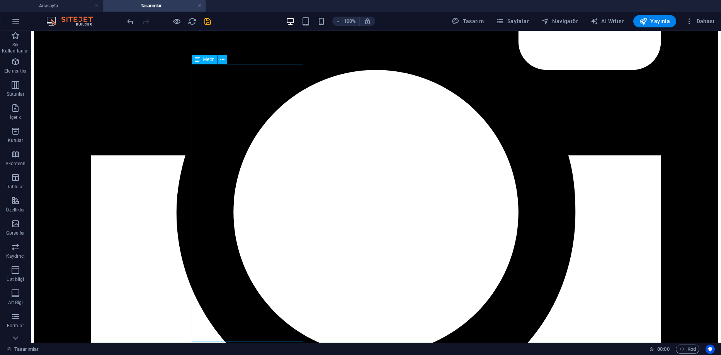
scroll to position [602, 0]
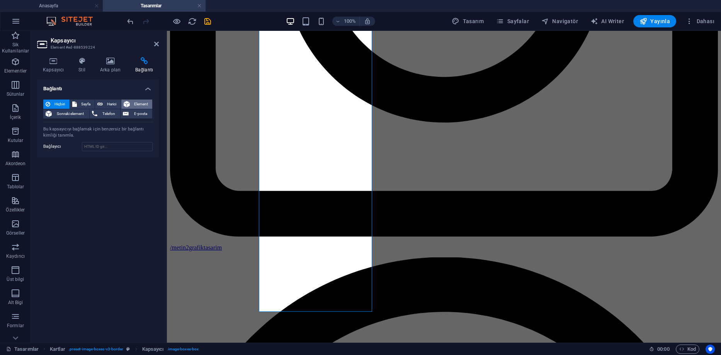
click at [141, 100] on span "Element" at bounding box center [141, 104] width 18 height 9
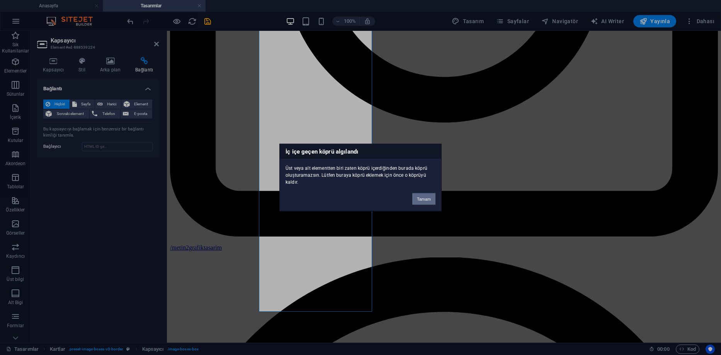
click at [418, 199] on button "Tamam" at bounding box center [423, 200] width 23 height 12
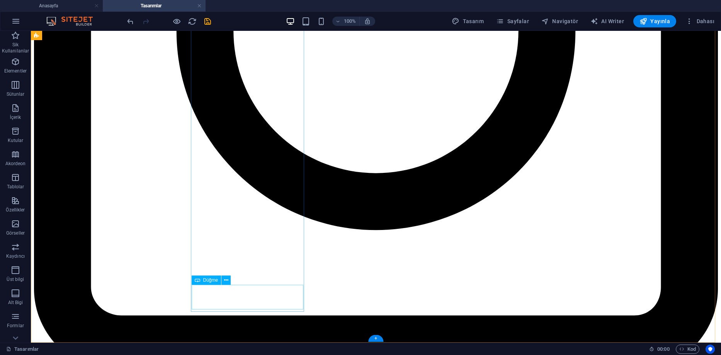
select select
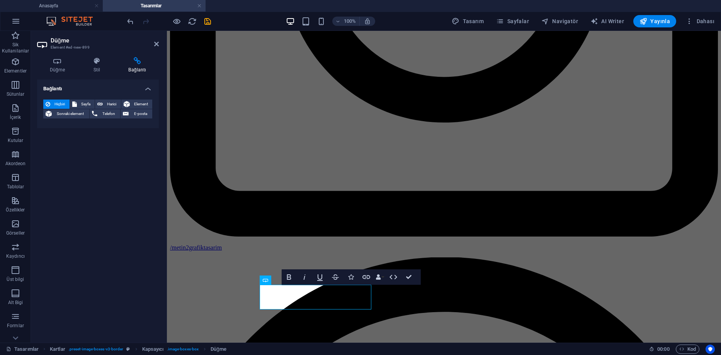
click at [136, 64] on icon at bounding box center [137, 61] width 43 height 8
click at [76, 102] on icon at bounding box center [74, 104] width 5 height 9
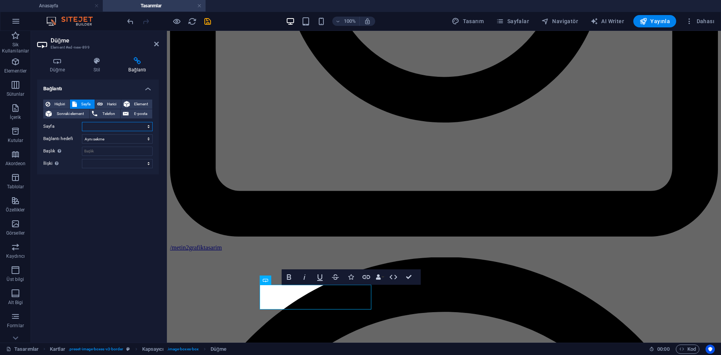
click at [147, 126] on select "Anasayfa Referanslar Tasarımlar Tek Parça Tasarımlar Özel Set Tasarımlar Ortak …" at bounding box center [117, 126] width 71 height 9
select select "3"
click at [82, 122] on select "Anasayfa Referanslar Tasarımlar Tek Parça Tasarımlar Özel Set Tasarımlar Ortak …" at bounding box center [117, 126] width 71 height 9
click at [111, 140] on select "Yeni sekme Aynı sekme Kaplama" at bounding box center [117, 138] width 71 height 9
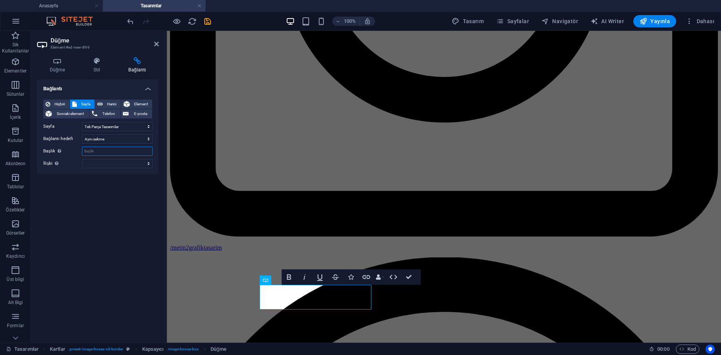
click at [105, 149] on input "Başlık Ek bağlantı tanımının bağlantı metniyle aynı olmaması gerekir. Başlık, g…" at bounding box center [117, 151] width 71 height 9
type input "Tek Parça Tasarımlar"
click at [150, 159] on select "alternate oluşturan bookmark harici yardım lisans ileri nofollow noreferrer noo…" at bounding box center [117, 163] width 71 height 9
click at [150, 161] on select "alternate oluşturan bookmark harici yardım lisans ileri nofollow noreferrer noo…" at bounding box center [117, 163] width 71 height 9
click at [144, 207] on div "Bağlantı Hiçbiri Sayfa Harici Element Sonraki element Telefon E-posta Sayfa Ana…" at bounding box center [98, 208] width 122 height 257
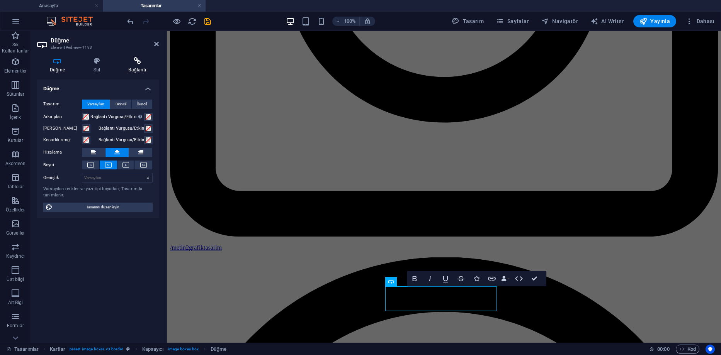
click at [135, 65] on h4 "Bağlantı" at bounding box center [137, 65] width 43 height 16
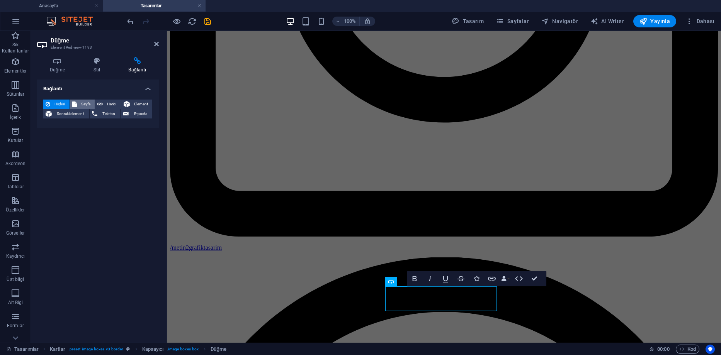
click at [75, 105] on icon at bounding box center [74, 104] width 5 height 9
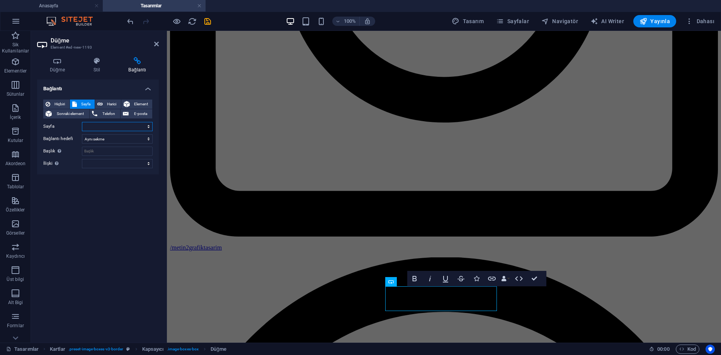
click at [149, 127] on select "Anasayfa Referanslar Tasarımlar Tek Parça Tasarımlar Özel Set Tasarımlar Ortak …" at bounding box center [117, 126] width 71 height 9
select select "4"
click at [82, 122] on select "Anasayfa Referanslar Tasarımlar Tek Parça Tasarımlar Özel Set Tasarımlar Ortak …" at bounding box center [117, 126] width 71 height 9
click at [104, 153] on input "Başlık Ek bağlantı tanımının bağlantı metniyle aynı olmaması gerekir. Başlık, g…" at bounding box center [117, 151] width 71 height 9
type input "Özel Set Tasarımlar"
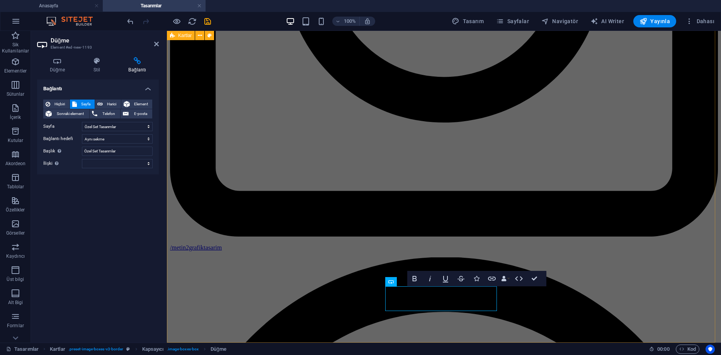
drag, startPoint x: 204, startPoint y: 202, endPoint x: 313, endPoint y: 114, distance: 139.3
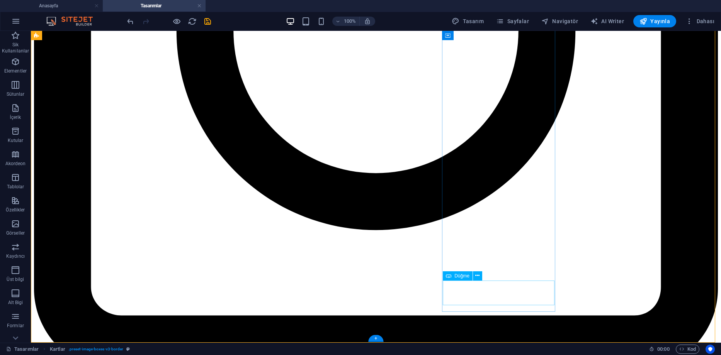
select select
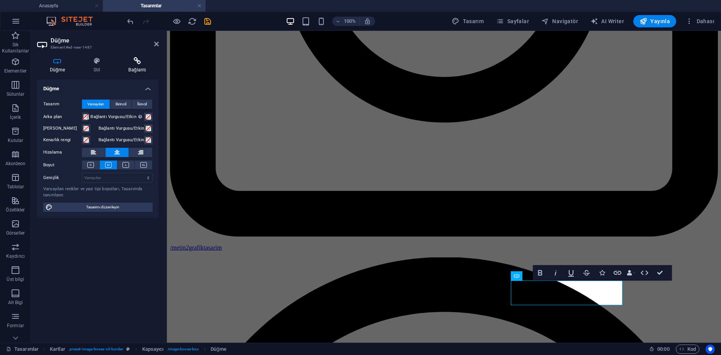
click at [139, 68] on h4 "Bağlantı" at bounding box center [137, 65] width 43 height 16
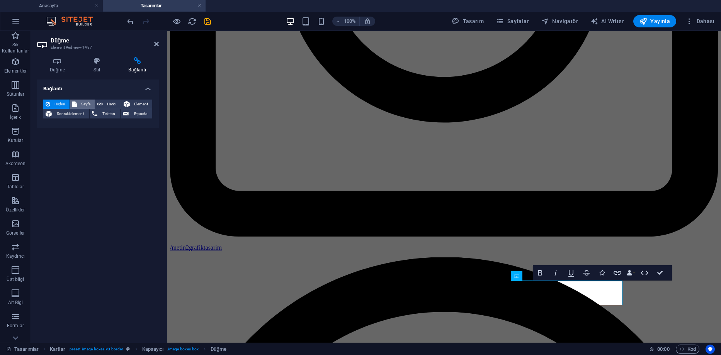
click at [87, 105] on span "Sayfa" at bounding box center [86, 104] width 14 height 9
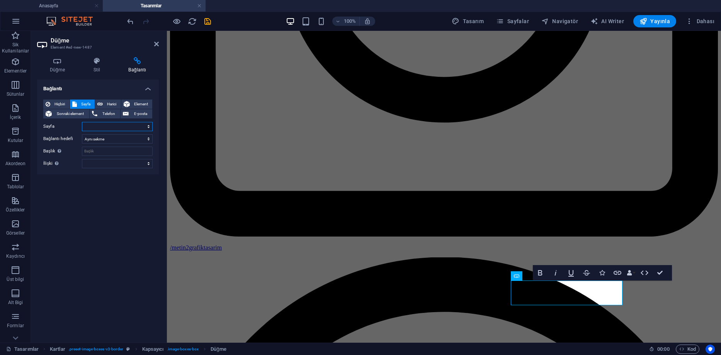
click at [148, 124] on select "Anasayfa Referanslar Tasarımlar Tek Parça Tasarımlar Özel Set Tasarımlar Ortak …" at bounding box center [117, 126] width 71 height 9
select select "5"
click at [82, 122] on select "Anasayfa Referanslar Tasarımlar Tek Parça Tasarımlar Özel Set Tasarımlar Ortak …" at bounding box center [117, 126] width 71 height 9
click at [102, 155] on input "Başlık Ek bağlantı tanımının bağlantı metniyle aynı olmaması gerekir. Başlık, g…" at bounding box center [117, 151] width 71 height 9
type input "Ortak Set Tasarımlar"
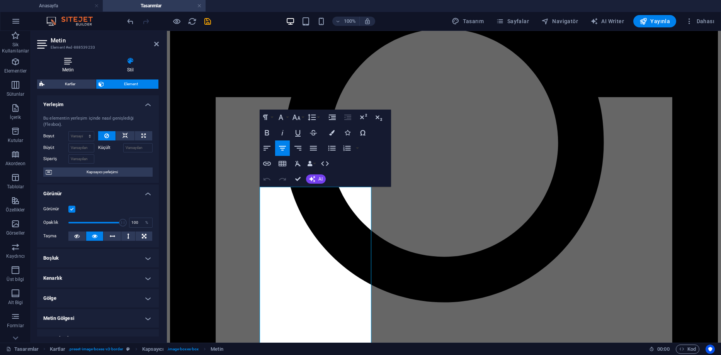
click at [69, 68] on h4 "Metin" at bounding box center [69, 65] width 65 height 16
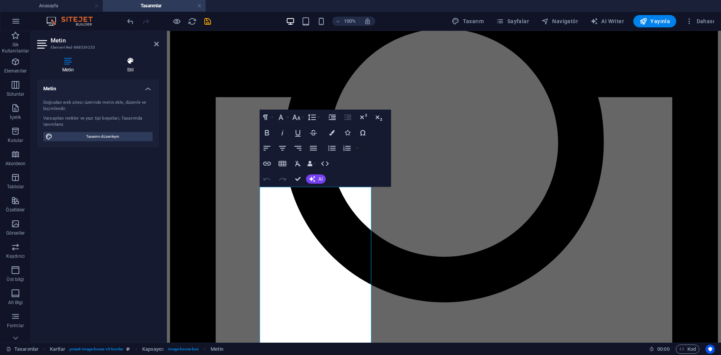
click at [125, 61] on icon at bounding box center [130, 61] width 57 height 8
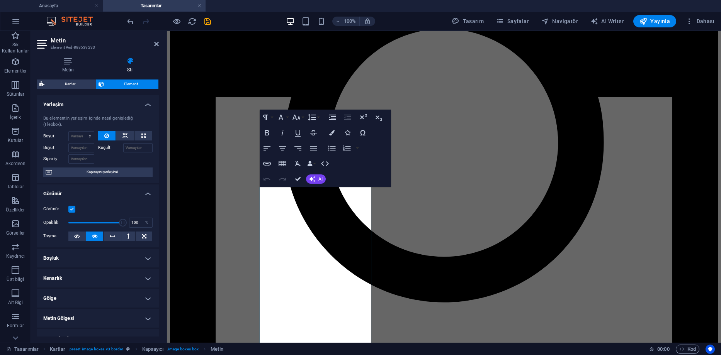
click at [160, 43] on aside "Metin Element #ed-888539233 Metin Stil Metin Doğrudan web sitesi üzerinde [PERS…" at bounding box center [99, 187] width 136 height 312
click at [158, 43] on icon at bounding box center [156, 44] width 5 height 6
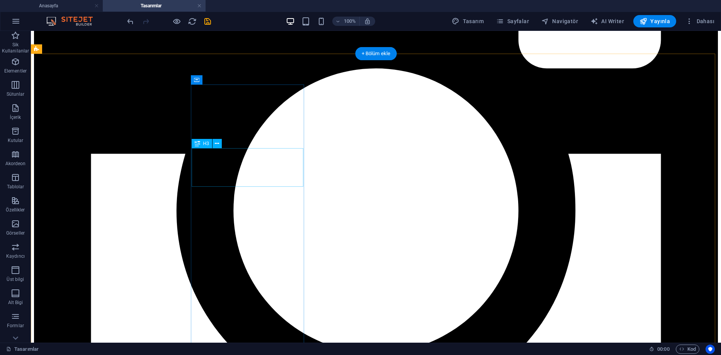
select select
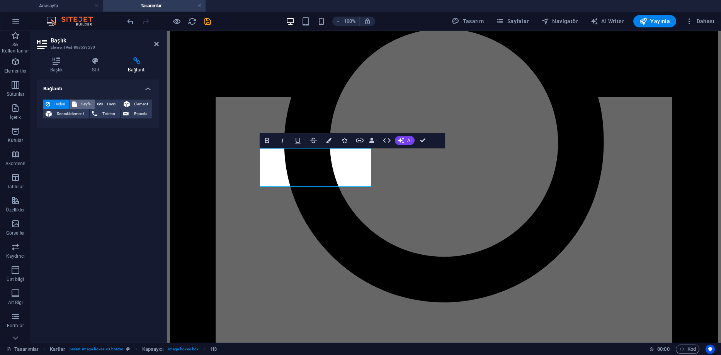
click at [87, 104] on span "Sayfa" at bounding box center [86, 104] width 14 height 9
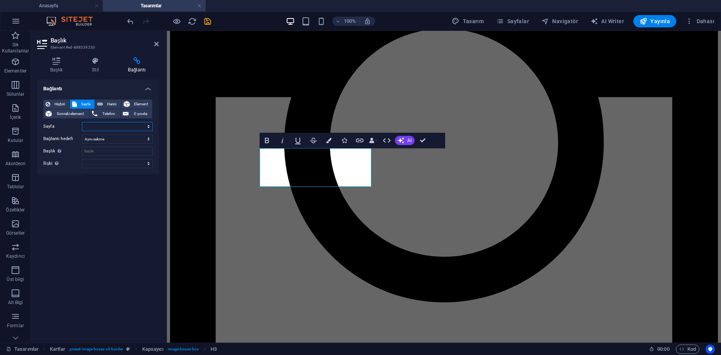
click at [147, 126] on select "Anasayfa Referanslar Tasarımlar Tek Parça Tasarımlar Özel Set Tasarımlar Ortak …" at bounding box center [117, 126] width 71 height 9
select select "3"
click at [82, 122] on select "Anasayfa Referanslar Tasarımlar Tek Parça Tasarımlar Özel Set Tasarımlar Ortak …" at bounding box center [117, 126] width 71 height 9
click at [107, 155] on input "Başlık Ek bağlantı tanımının bağlantı metniyle aynı olmaması gerekir. Başlık, g…" at bounding box center [117, 151] width 71 height 9
type input "Tek Parça Tasarımlar"
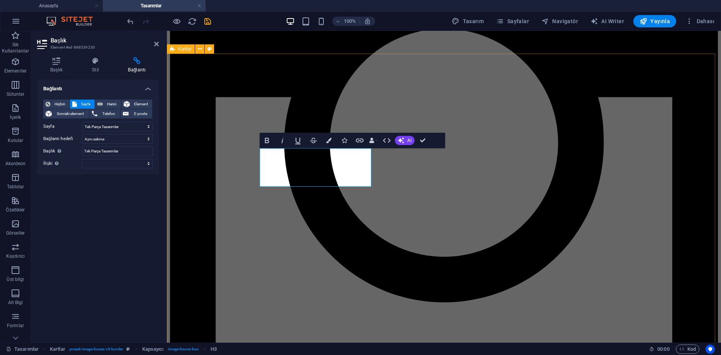
drag, startPoint x: 197, startPoint y: 212, endPoint x: 440, endPoint y: 205, distance: 243.1
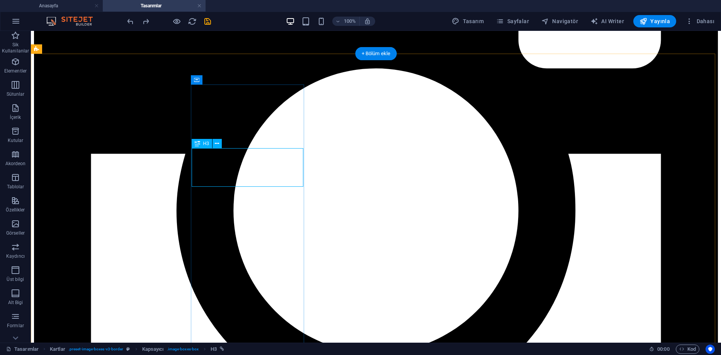
select select
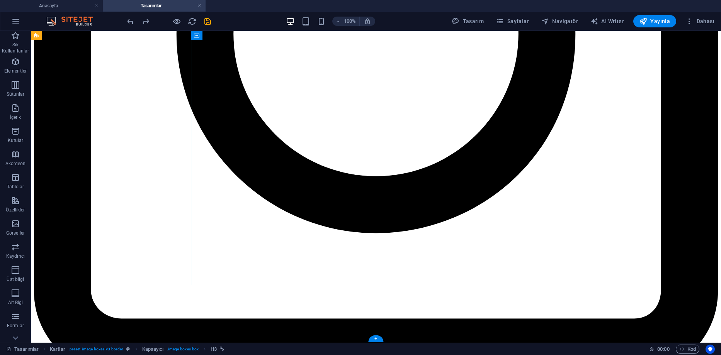
scroll to position [602, 0]
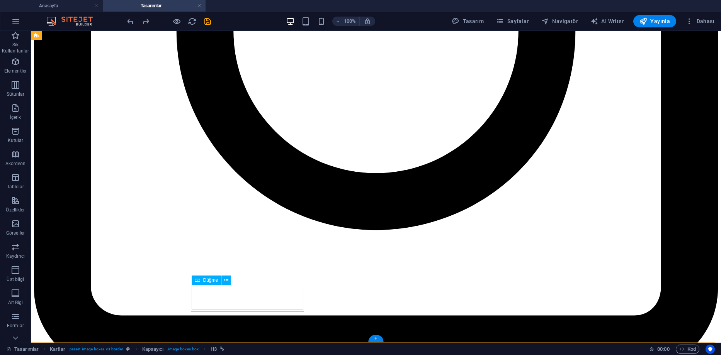
select select "3"
select select
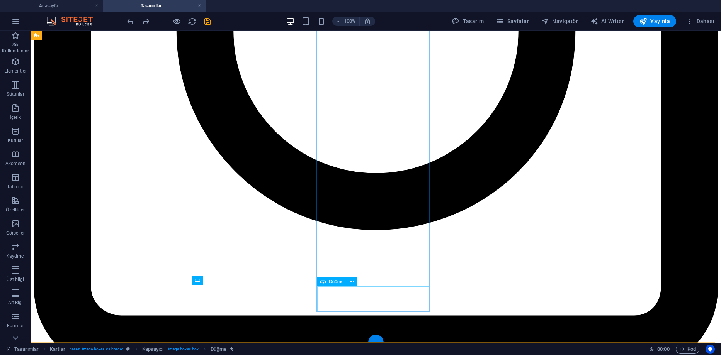
select select "4"
select select
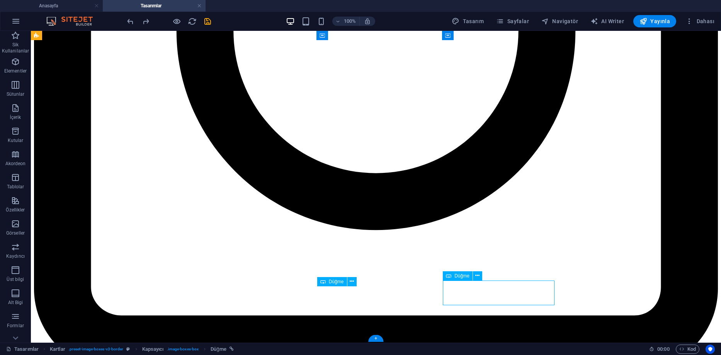
select select "5"
select select
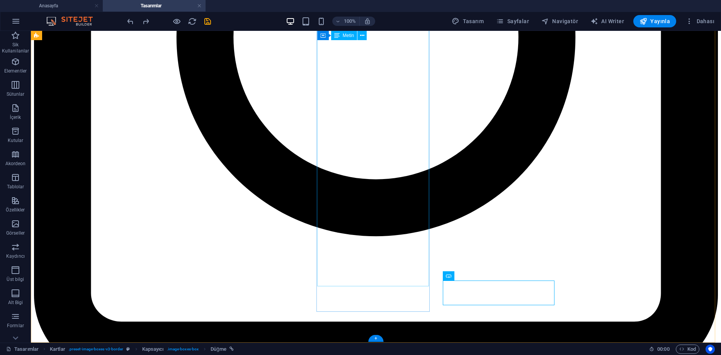
scroll to position [408, 0]
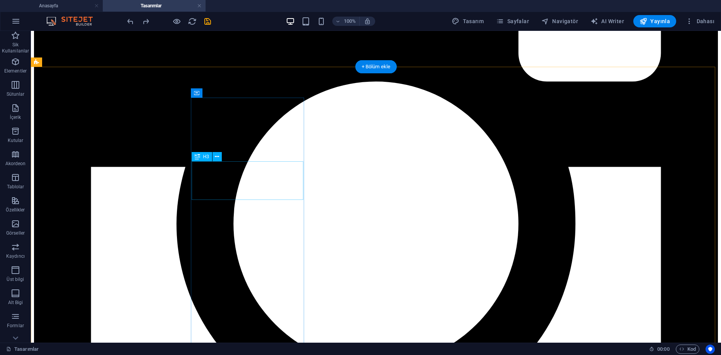
select select
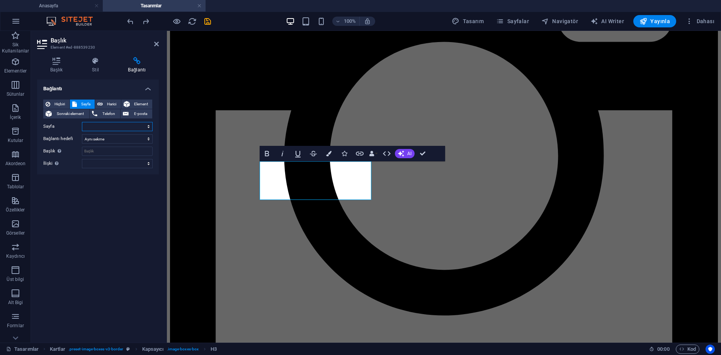
click at [122, 126] on select "Anasayfa Referanslar Tasarımlar Tek Parça Tasarımlar Özel Set Tasarımlar Ortak …" at bounding box center [117, 126] width 71 height 9
select select "3"
click at [82, 122] on select "Anasayfa Referanslar Tasarımlar Tek Parça Tasarımlar Özel Set Tasarımlar Ortak …" at bounding box center [117, 126] width 71 height 9
click at [111, 151] on input "Başlık Ek bağlantı tanımının bağlantı metniyle aynı olmaması gerekir. Başlık, g…" at bounding box center [117, 151] width 71 height 9
type input "Tek Parça Tasarımlar"
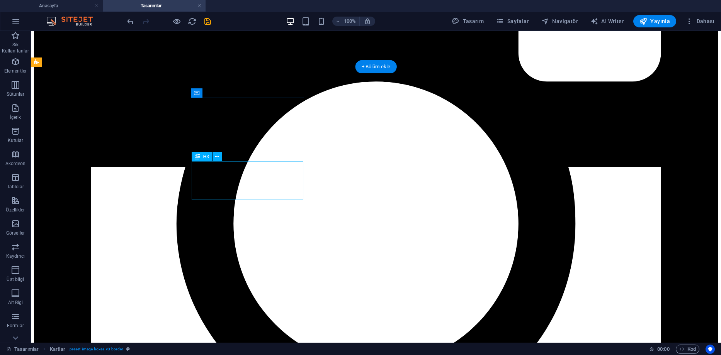
select select "3"
select select
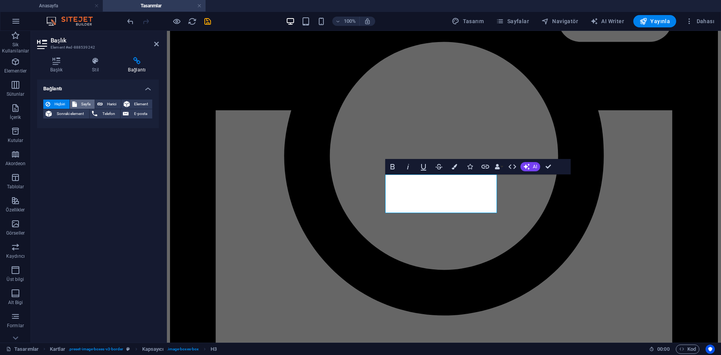
click at [86, 101] on span "Sayfa" at bounding box center [86, 104] width 14 height 9
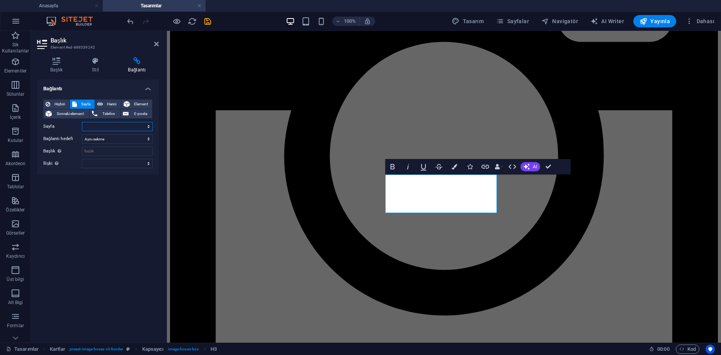
click at [112, 127] on select "Anasayfa Referanslar Tasarımlar Tek Parça Tasarımlar Özel Set Tasarımlar Ortak …" at bounding box center [117, 126] width 71 height 9
select select "4"
click at [82, 122] on select "Anasayfa Referanslar Tasarımlar Tek Parça Tasarımlar Özel Set Tasarımlar Ortak …" at bounding box center [117, 126] width 71 height 9
click at [102, 150] on input "Başlık Ek bağlantı tanımının bağlantı metniyle aynı olmaması gerekir. Başlık, g…" at bounding box center [117, 151] width 71 height 9
type input "Özel Set Tasarımlar"
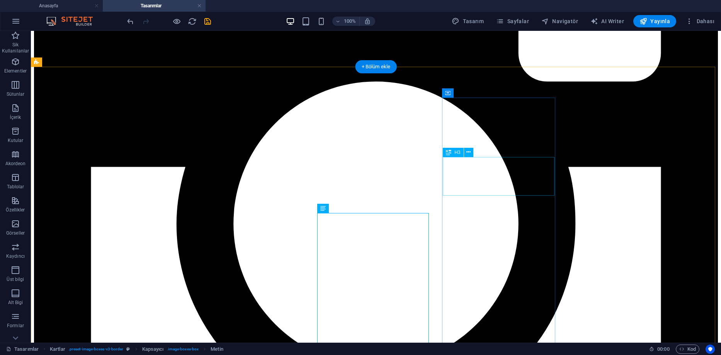
drag, startPoint x: 504, startPoint y: 180, endPoint x: 368, endPoint y: 179, distance: 136.0
select select
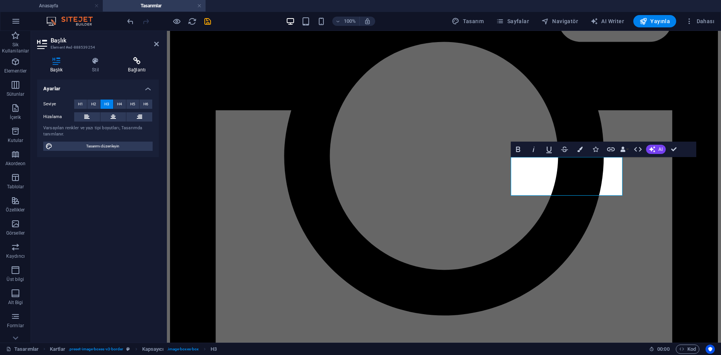
click at [134, 65] on icon at bounding box center [137, 61] width 44 height 8
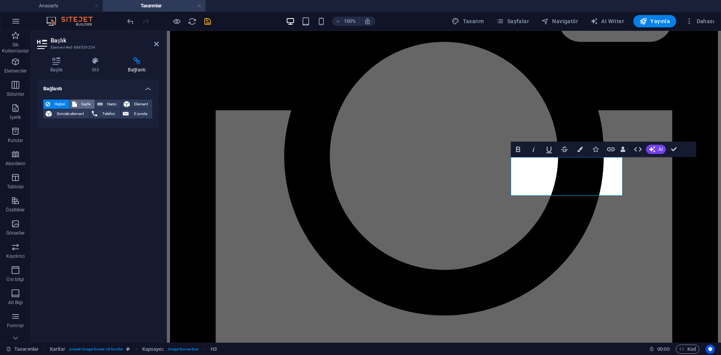
click at [90, 105] on span "Sayfa" at bounding box center [86, 104] width 14 height 9
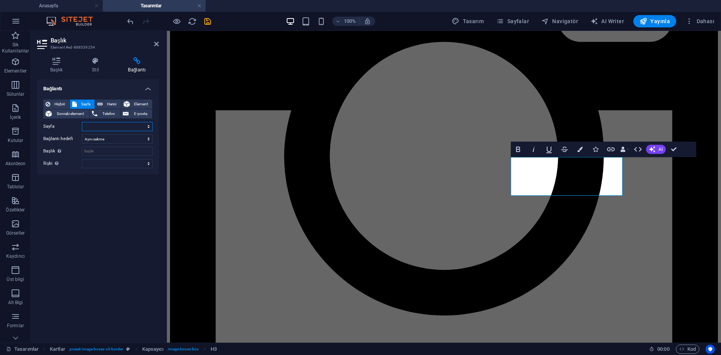
click at [151, 128] on select "Anasayfa Referanslar Tasarımlar Tek Parça Tasarımlar Özel Set Tasarımlar Ortak …" at bounding box center [117, 126] width 71 height 9
select select "5"
click at [82, 122] on select "Anasayfa Referanslar Tasarımlar Tek Parça Tasarımlar Özel Set Tasarımlar Ortak …" at bounding box center [117, 126] width 71 height 9
click at [102, 152] on input "Başlık Ek bağlantı tanımının bağlantı metniyle aynı olmaması gerekir. Başlık, g…" at bounding box center [117, 151] width 71 height 9
type input "Ortak Set Tasarımlar"
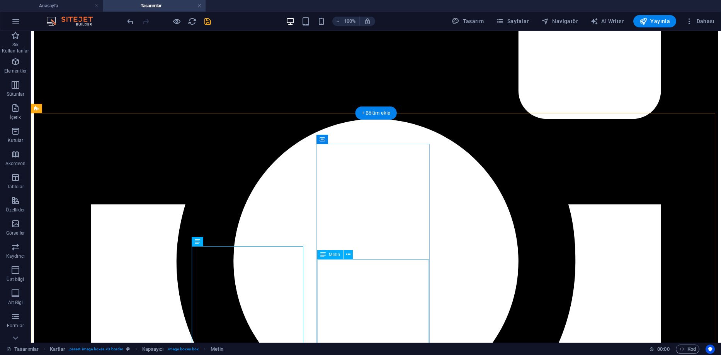
scroll to position [331, 0]
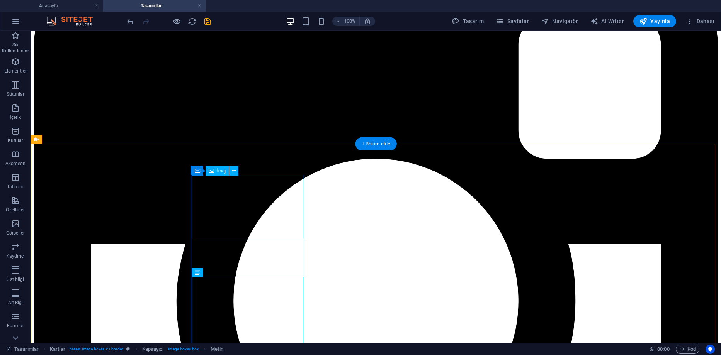
drag, startPoint x: 238, startPoint y: 201, endPoint x: 103, endPoint y: 201, distance: 135.2
select select
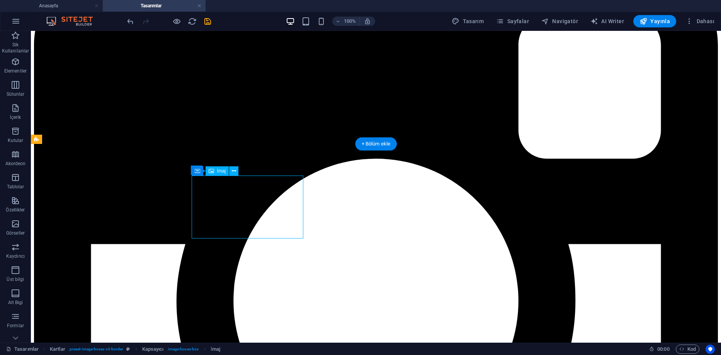
select select
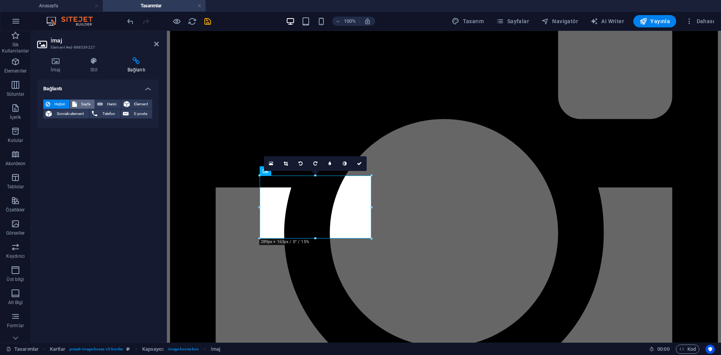
click at [80, 104] on span "Sayfa" at bounding box center [86, 104] width 14 height 9
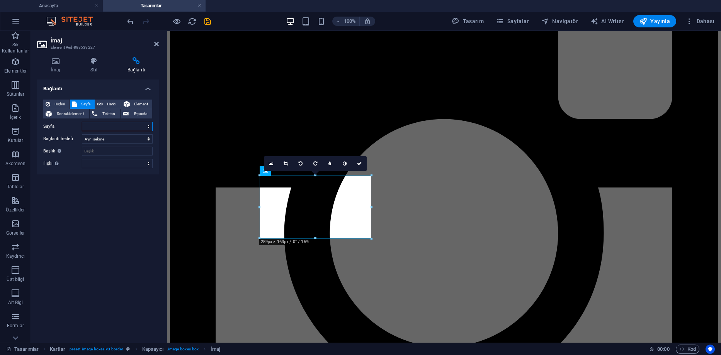
click at [149, 128] on select "Anasayfa Referanslar Tasarımlar Tek Parça Tasarımlar Özel Set Tasarımlar Ortak …" at bounding box center [117, 126] width 71 height 9
select select "3"
click at [82, 122] on select "Anasayfa Referanslar Tasarımlar Tek Parça Tasarımlar Özel Set Tasarımlar Ortak …" at bounding box center [117, 126] width 71 height 9
click at [101, 153] on input "Başlık Ek bağlantı tanımının bağlantı metniyle aynı olmaması gerekir. Başlık, g…" at bounding box center [117, 151] width 71 height 9
type input "Tek Parça Tasarımlar"
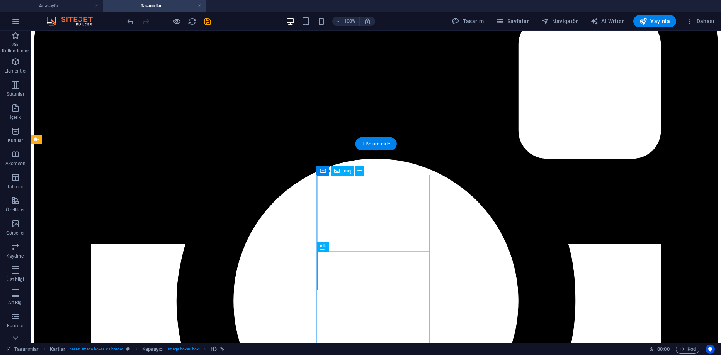
select select "%"
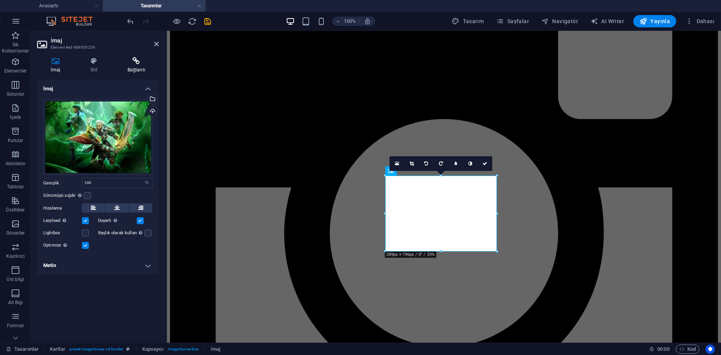
click at [131, 60] on icon at bounding box center [136, 61] width 45 height 8
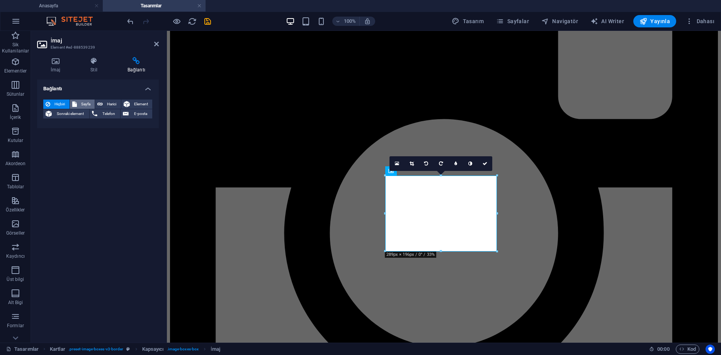
click at [83, 100] on span "Sayfa" at bounding box center [86, 104] width 14 height 9
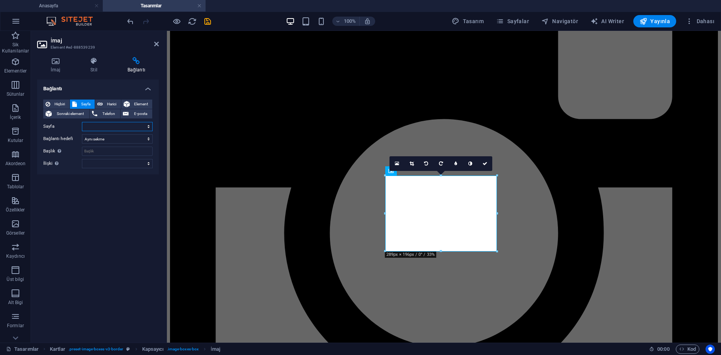
click at [132, 124] on select "Anasayfa Referanslar Tasarımlar Tek Parça Tasarımlar Özel Set Tasarımlar Ortak …" at bounding box center [117, 126] width 71 height 9
select select "4"
click at [82, 122] on select "Anasayfa Referanslar Tasarımlar Tek Parça Tasarımlar Özel Set Tasarımlar Ortak …" at bounding box center [117, 126] width 71 height 9
click at [106, 142] on select "Yeni sekme Aynı sekme Kaplama" at bounding box center [117, 138] width 71 height 9
select select "blank"
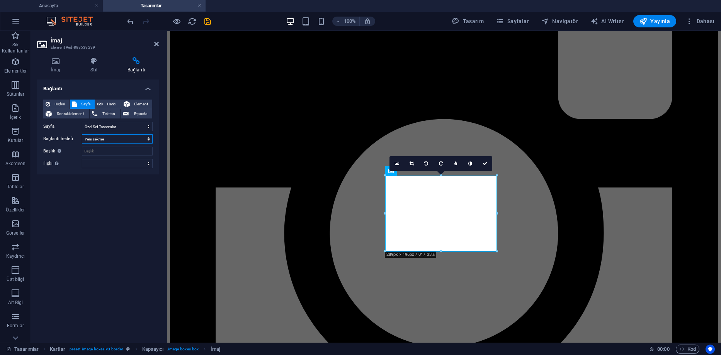
click at [82, 134] on select "Yeni sekme Aynı sekme Kaplama" at bounding box center [117, 138] width 71 height 9
click at [106, 142] on select "Yeni sekme Aynı sekme Kaplama" at bounding box center [117, 138] width 71 height 9
select select
click at [82, 134] on select "Yeni sekme Aynı sekme Kaplama" at bounding box center [117, 138] width 71 height 9
click at [104, 154] on input "Başlık Ek bağlantı tanımının bağlantı metniyle aynı olmaması gerekir. Başlık, g…" at bounding box center [117, 151] width 71 height 9
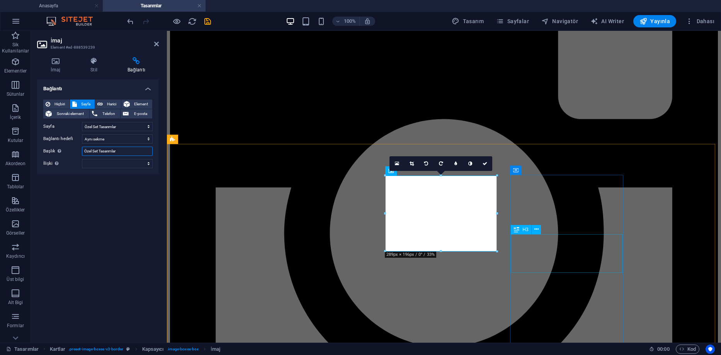
type input "Özel Set Tasarımlar"
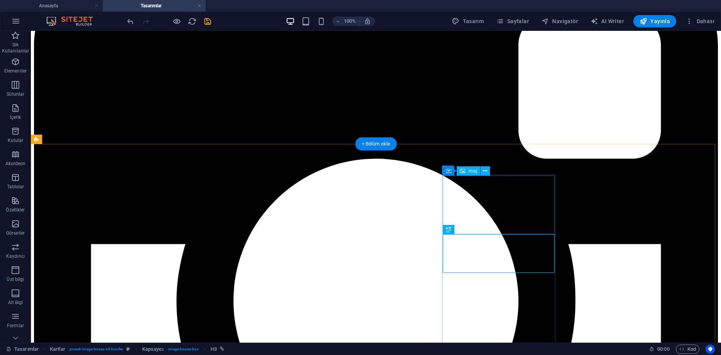
select select "%"
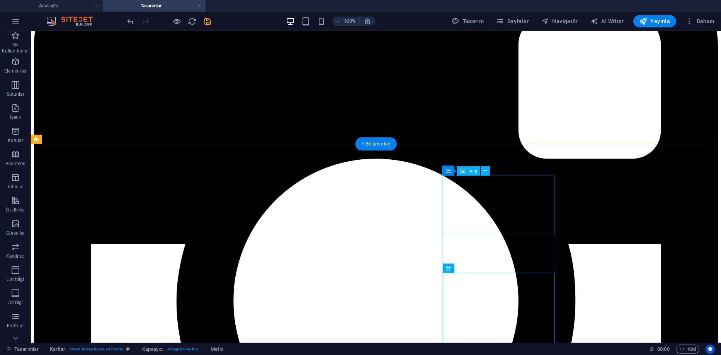
select select "%"
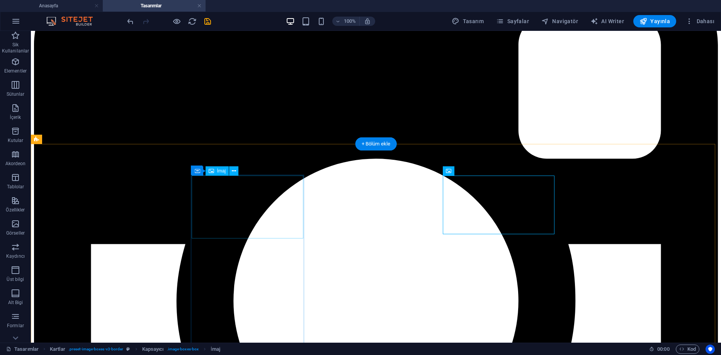
select select "3"
select select
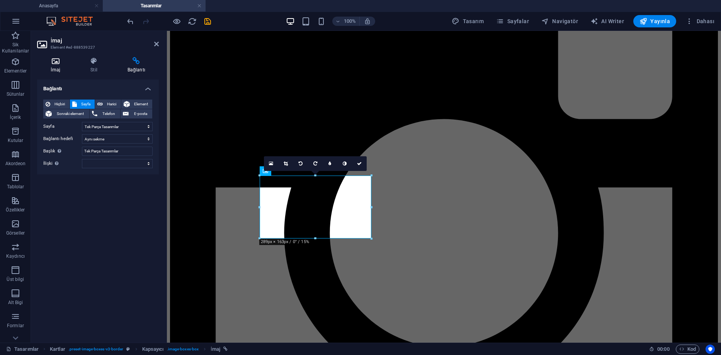
click at [61, 63] on icon at bounding box center [55, 61] width 37 height 8
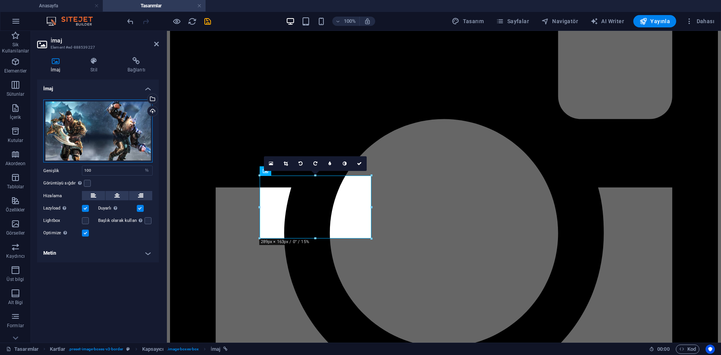
click at [111, 124] on div "Dosyaları buraya sürükleyin, dosyaları seçmek için tıklayın veya Dosyalardan ya…" at bounding box center [97, 131] width 109 height 63
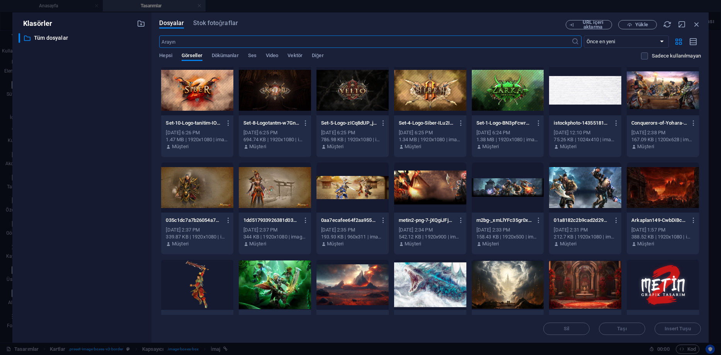
scroll to position [353, 0]
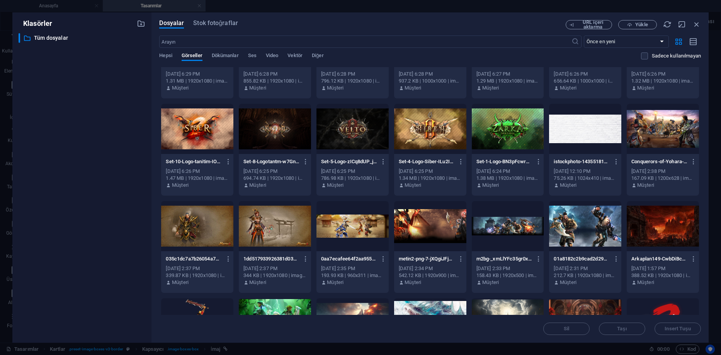
click at [655, 135] on div at bounding box center [663, 129] width 72 height 50
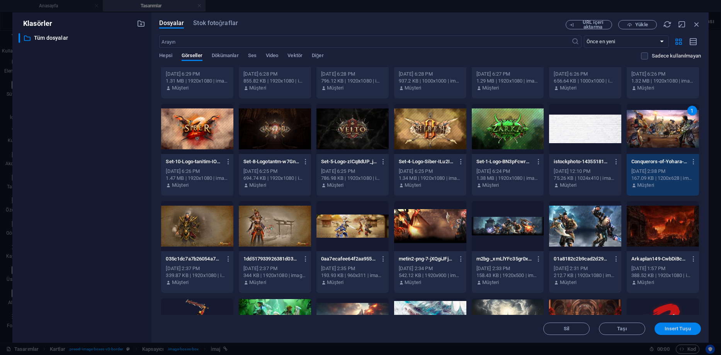
click at [675, 330] on span "Insert Tuşu" at bounding box center [678, 329] width 26 height 5
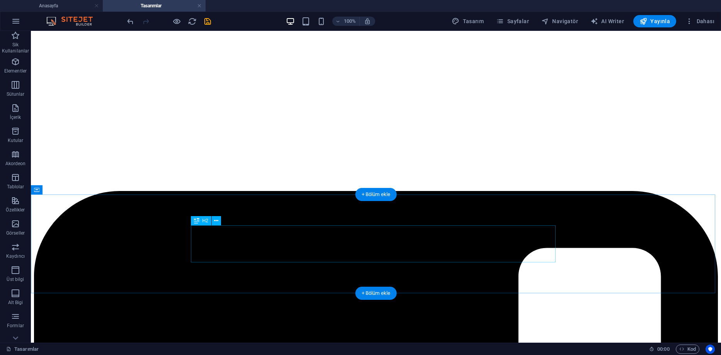
scroll to position [331, 0]
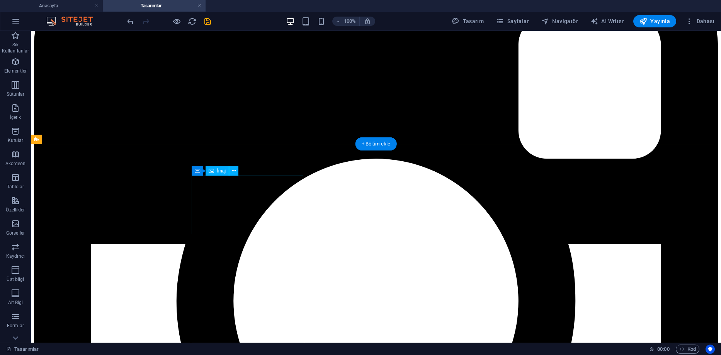
select select "%"
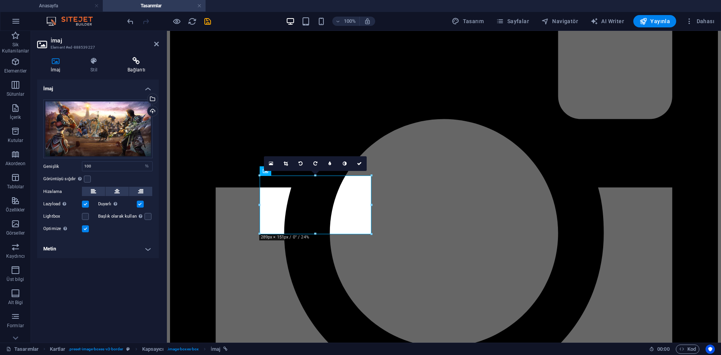
click at [141, 61] on icon at bounding box center [136, 61] width 45 height 8
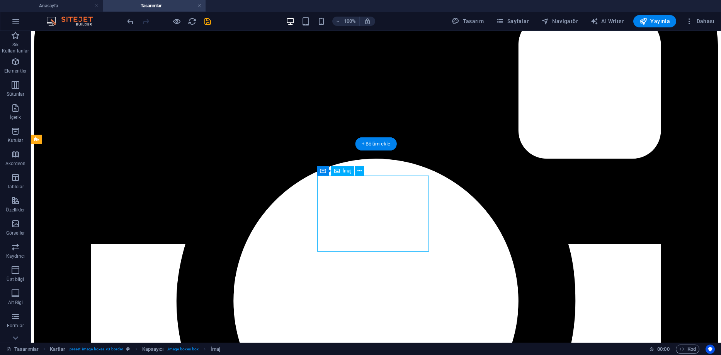
select select "4"
select select
drag, startPoint x: 515, startPoint y: 206, endPoint x: 379, endPoint y: 206, distance: 136.0
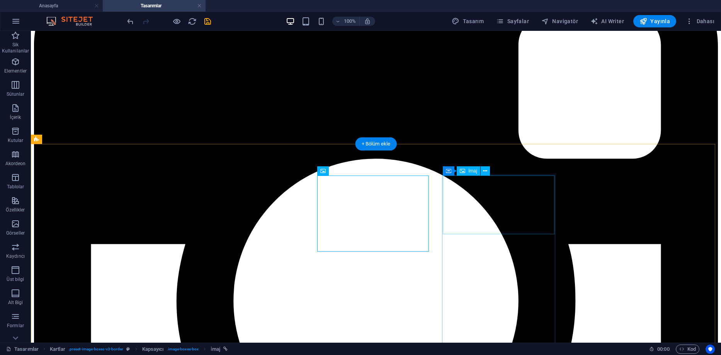
select select "%"
select select
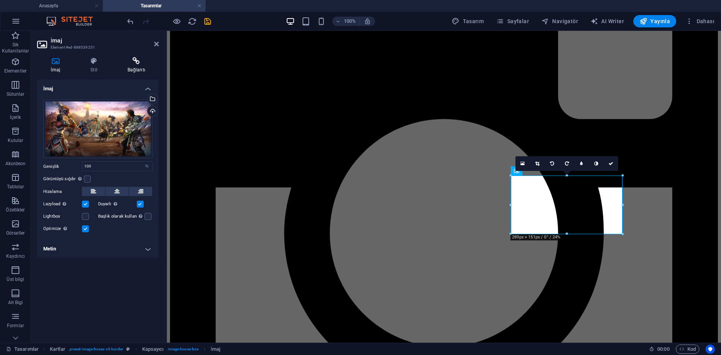
click at [130, 58] on icon at bounding box center [136, 61] width 45 height 8
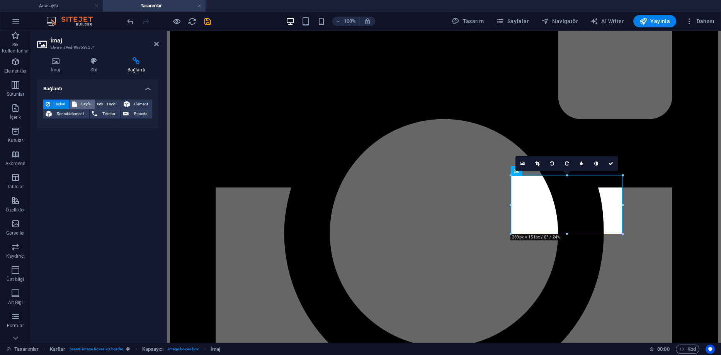
click at [92, 102] on span "Sayfa" at bounding box center [86, 104] width 14 height 9
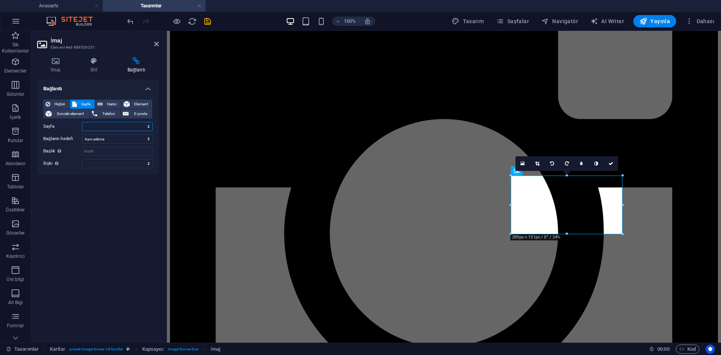
click at [135, 127] on select "Anasayfa Referanslar Tasarımlar Tek Parça Tasarımlar Özel Set Tasarımlar Ortak …" at bounding box center [117, 126] width 71 height 9
select select "5"
click at [82, 122] on select "Anasayfa Referanslar Tasarımlar Tek Parça Tasarımlar Özel Set Tasarımlar Ortak …" at bounding box center [117, 126] width 71 height 9
click at [99, 153] on input "Başlık Ek bağlantı tanımının bağlantı metniyle aynı olmaması gerekir. Başlık, g…" at bounding box center [117, 151] width 71 height 9
type input "Ortak Set Tasarımlar"
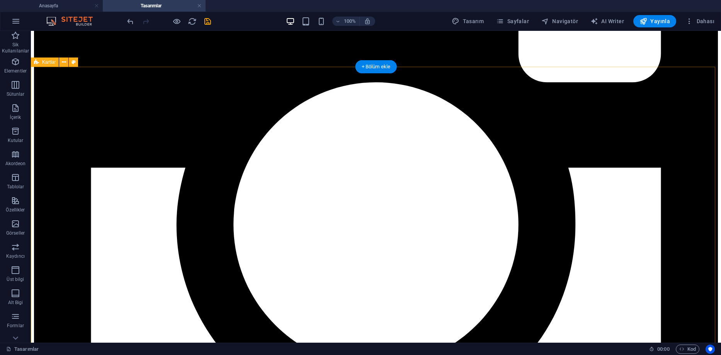
scroll to position [408, 0]
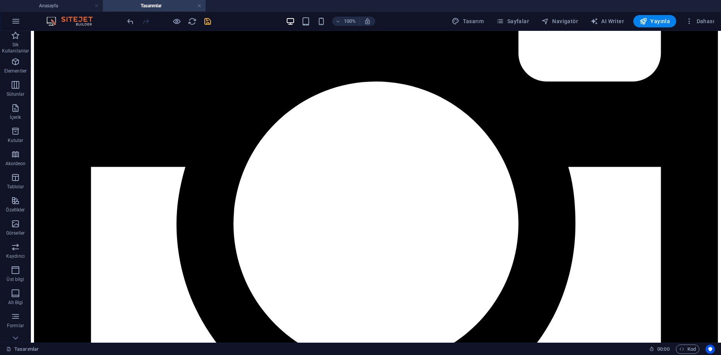
click at [205, 22] on icon "save" at bounding box center [207, 21] width 9 height 9
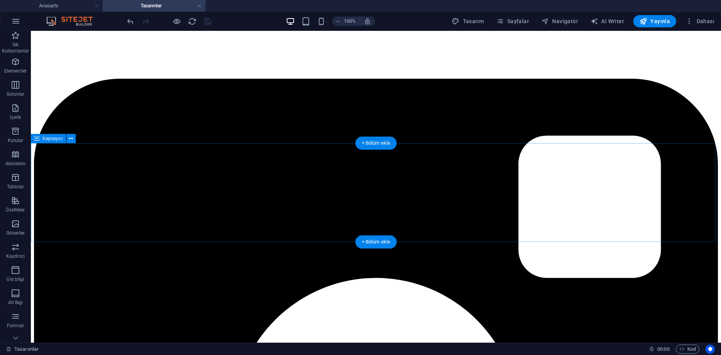
scroll to position [177, 0]
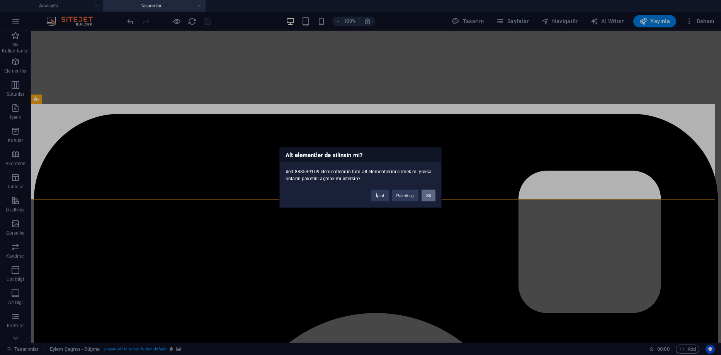
click at [432, 196] on button "Sil" at bounding box center [429, 196] width 14 height 12
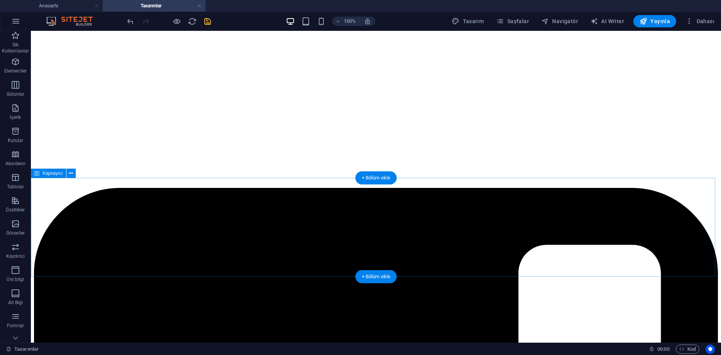
scroll to position [155, 0]
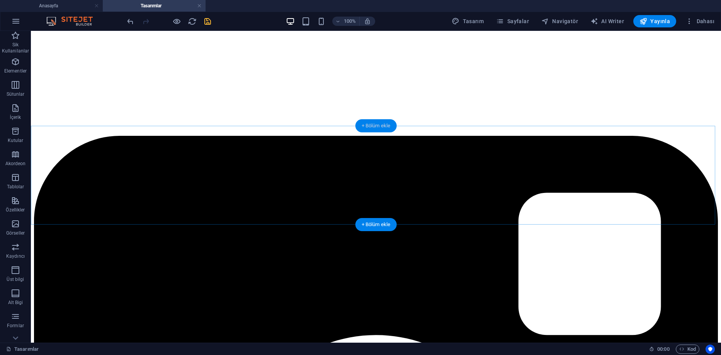
click at [365, 128] on div "+ Bölüm ekle" at bounding box center [375, 125] width 41 height 13
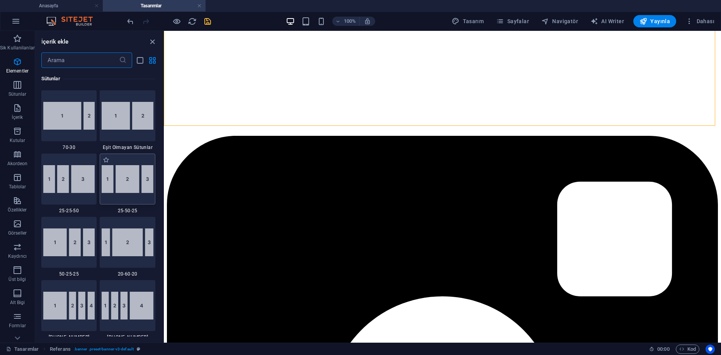
scroll to position [773, 0]
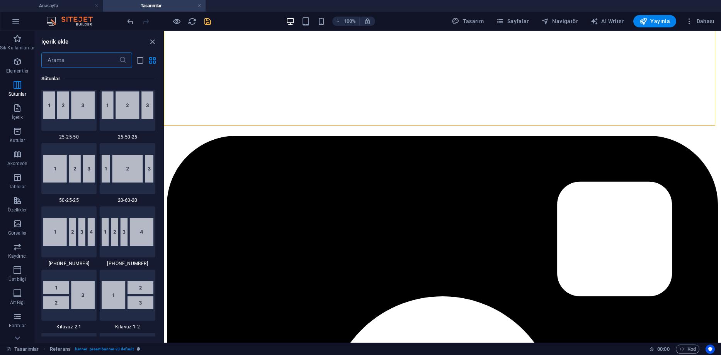
click at [94, 67] on input "text" at bounding box center [80, 60] width 78 height 15
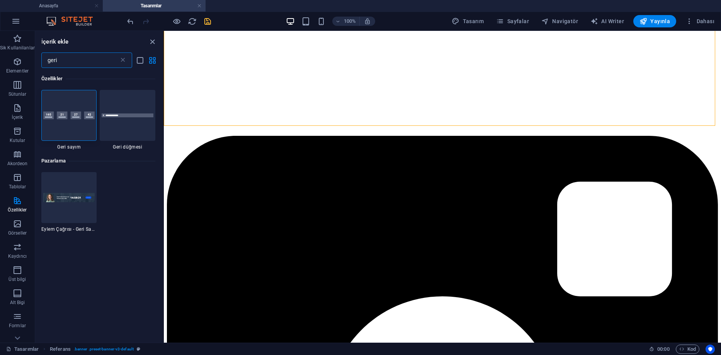
scroll to position [0, 0]
type input "geri"
click at [105, 118] on div at bounding box center [128, 115] width 56 height 51
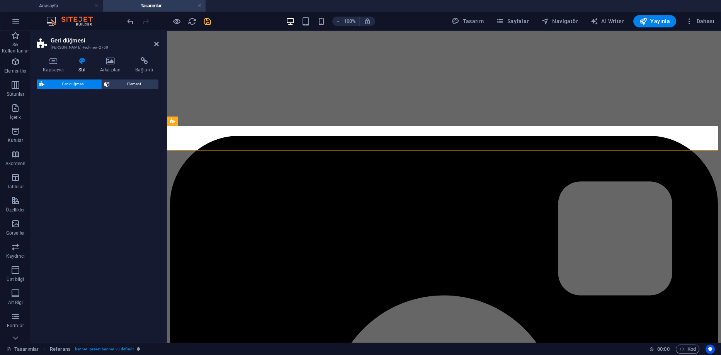
select select "rem"
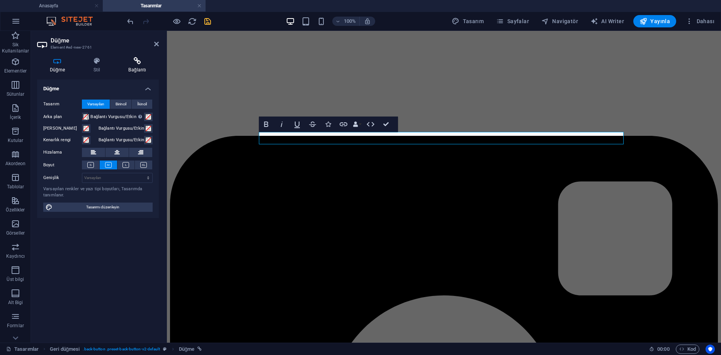
click at [143, 69] on h4 "Bağlantı" at bounding box center [137, 65] width 43 height 16
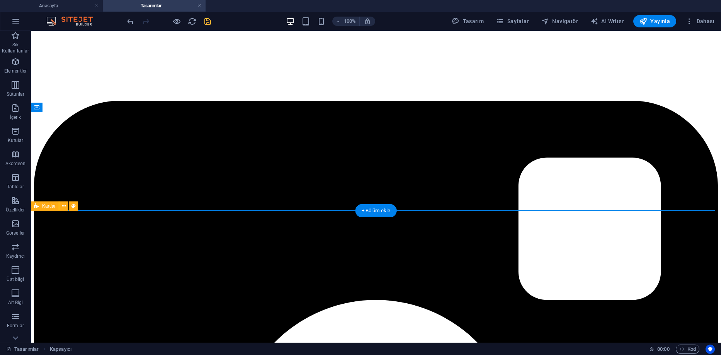
scroll to position [193, 0]
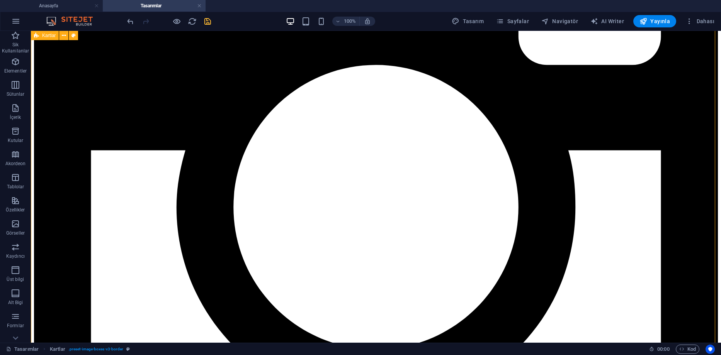
scroll to position [531, 0]
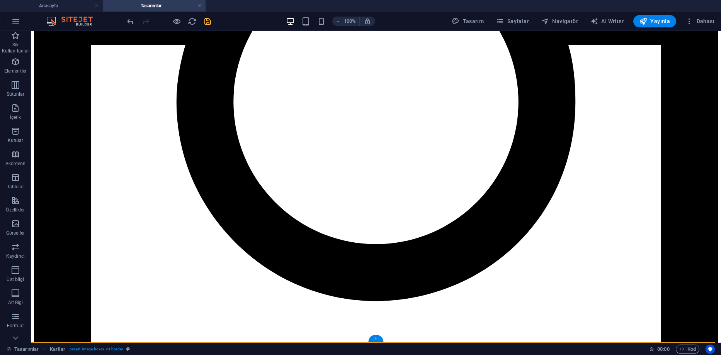
click at [378, 337] on div "+" at bounding box center [375, 338] width 15 height 7
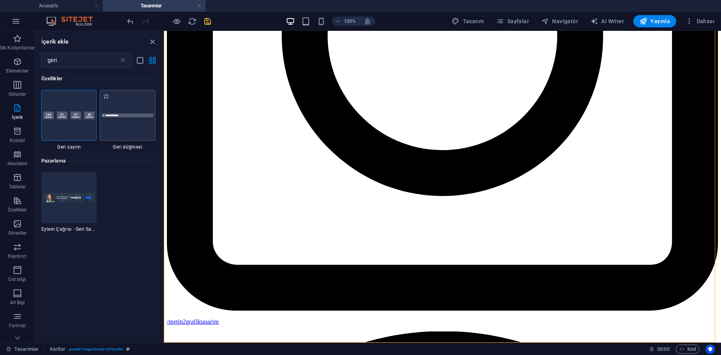
click at [138, 130] on div at bounding box center [128, 115] width 56 height 51
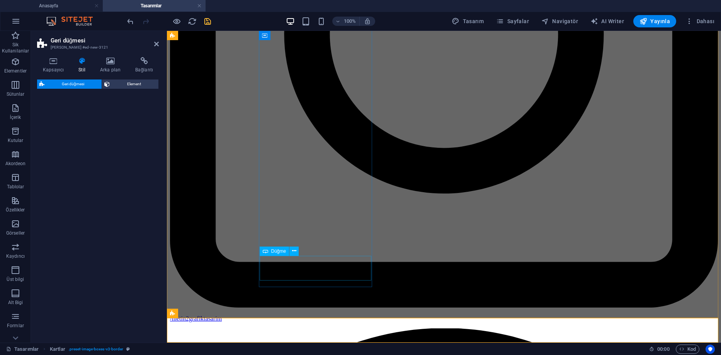
select select "rem"
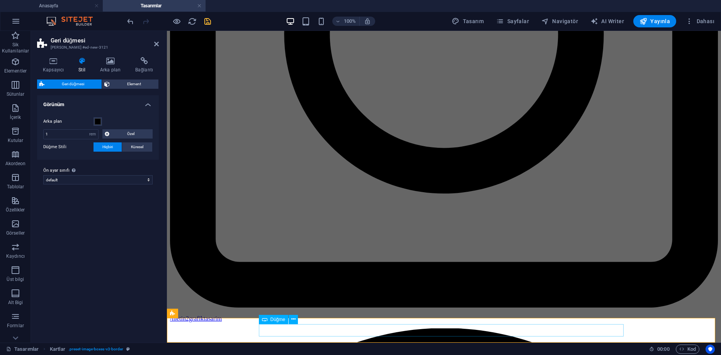
scroll to position [555, 0]
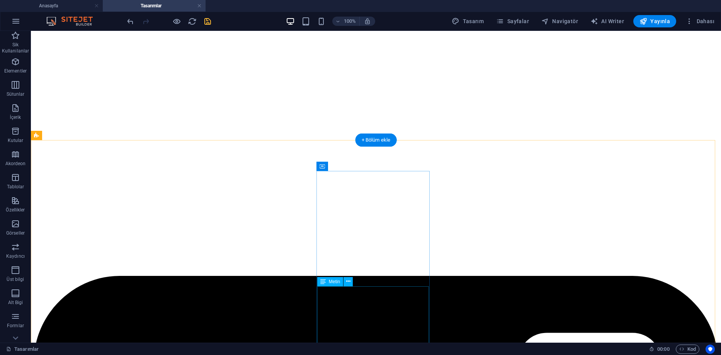
scroll to position [285, 0]
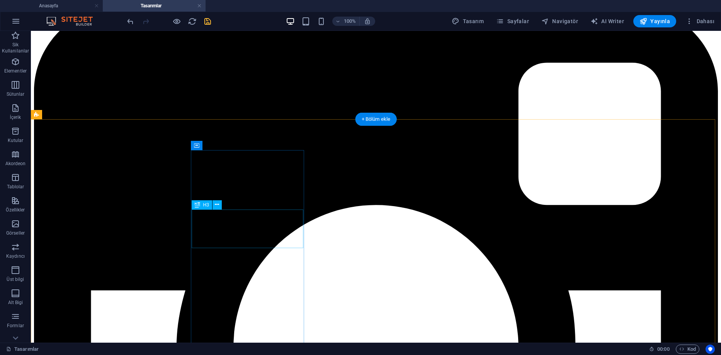
select select "3"
select select
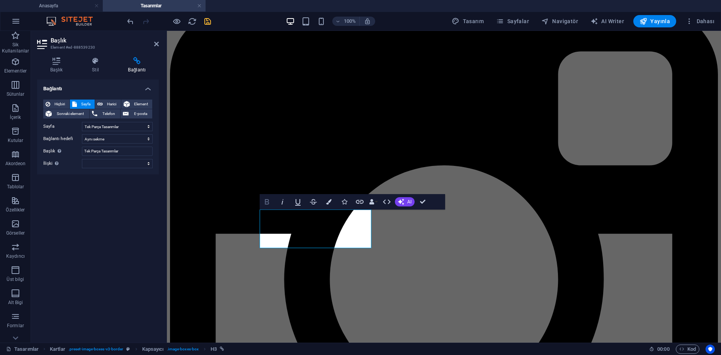
click at [268, 202] on icon "button" at bounding box center [267, 201] width 4 height 5
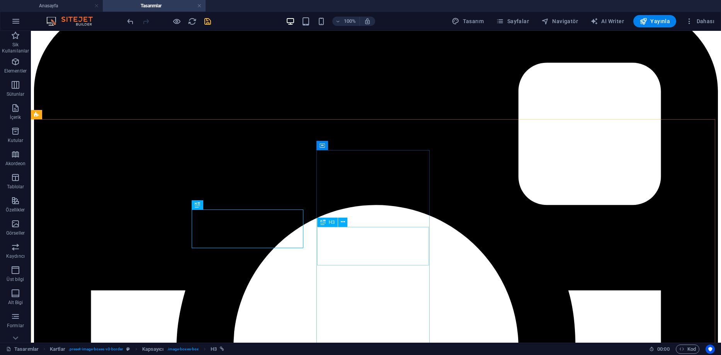
select select "4"
select select
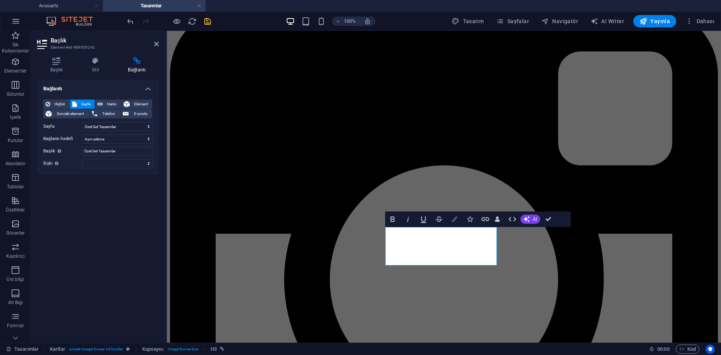
click at [452, 220] on icon "button" at bounding box center [454, 219] width 5 height 5
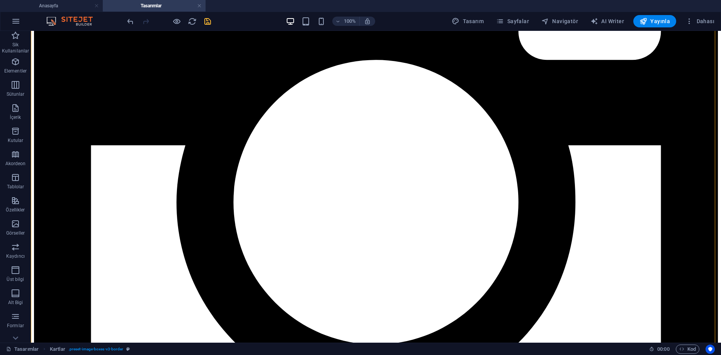
scroll to position [439, 0]
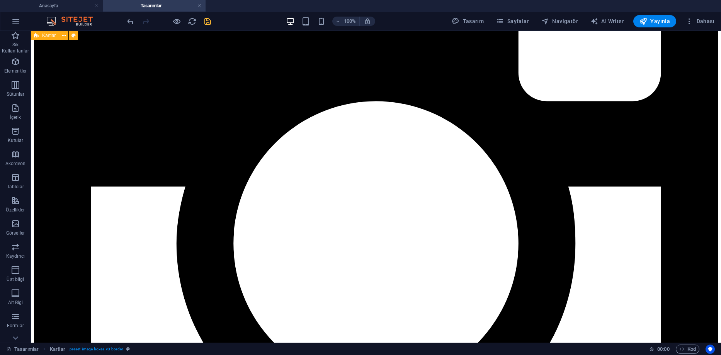
scroll to position [285, 0]
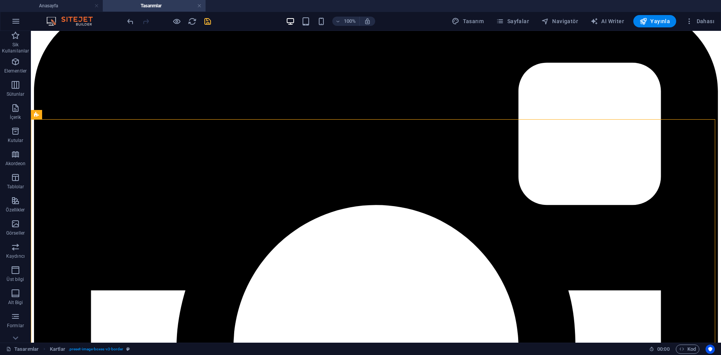
click at [207, 20] on icon "save" at bounding box center [207, 21] width 9 height 9
click at [199, 7] on link at bounding box center [199, 5] width 5 height 7
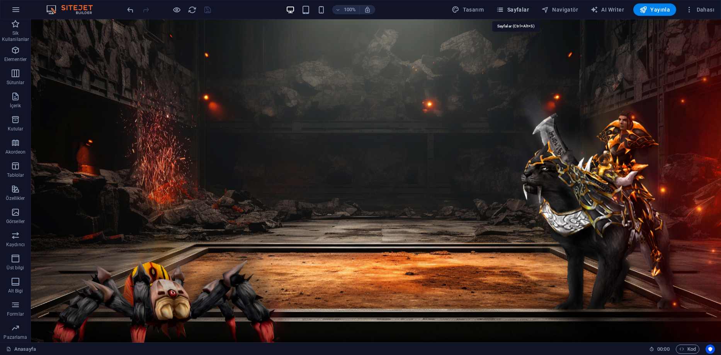
click at [504, 12] on icon "button" at bounding box center [500, 10] width 8 height 8
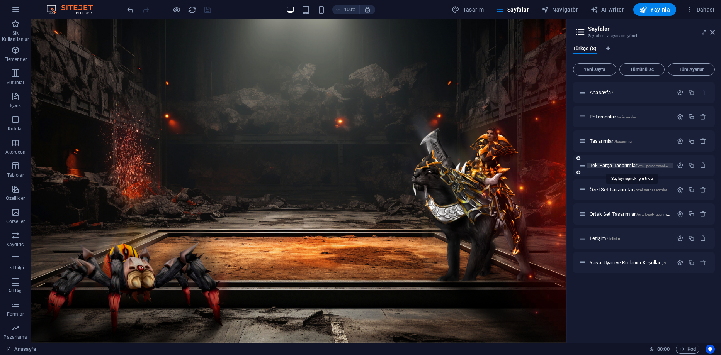
click at [606, 165] on span "Tek Parça Tasarımlar /tek-parca-tasaimlar" at bounding box center [631, 166] width 83 height 6
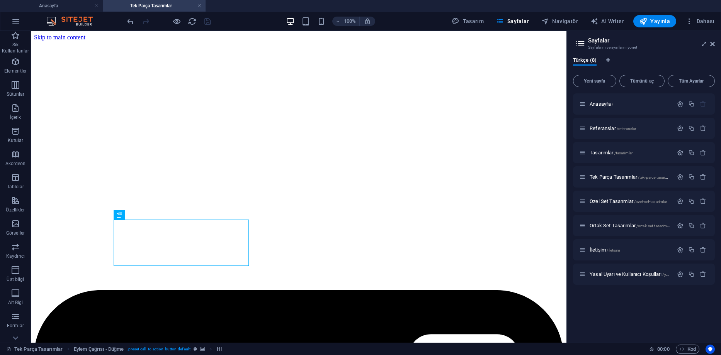
scroll to position [193, 0]
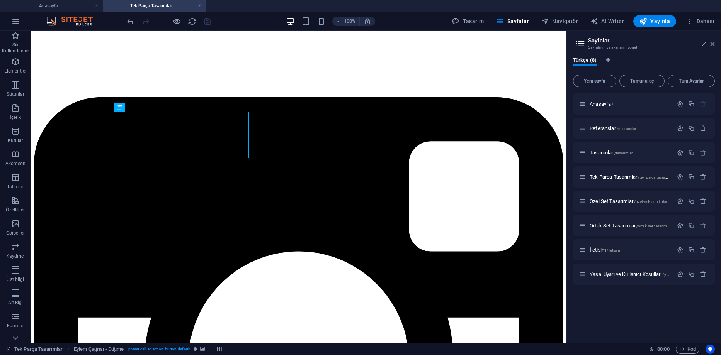
click at [711, 43] on icon at bounding box center [712, 44] width 5 height 6
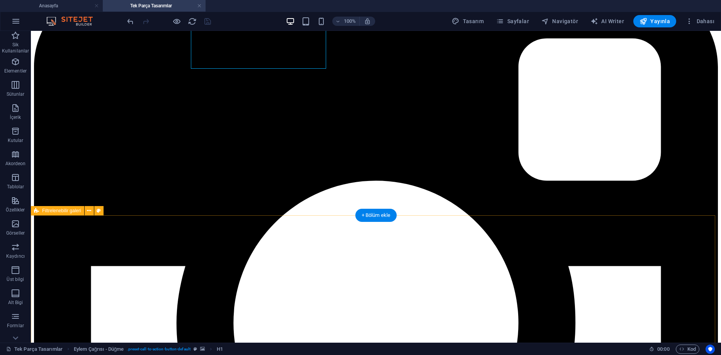
scroll to position [155, 0]
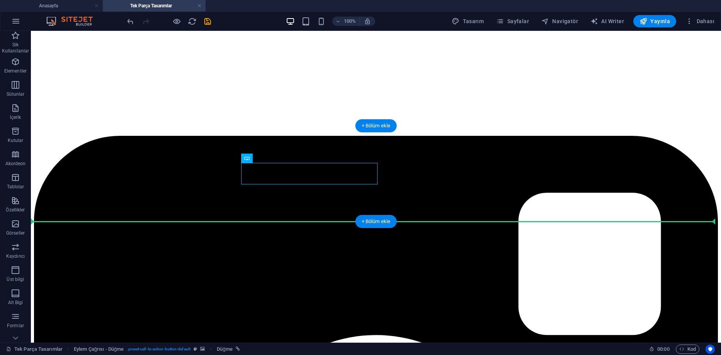
drag, startPoint x: 286, startPoint y: 176, endPoint x: 218, endPoint y: 205, distance: 74.5
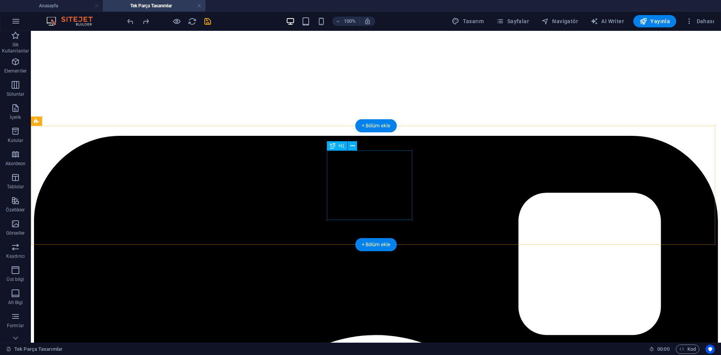
drag, startPoint x: 351, startPoint y: 177, endPoint x: 199, endPoint y: 181, distance: 152.3
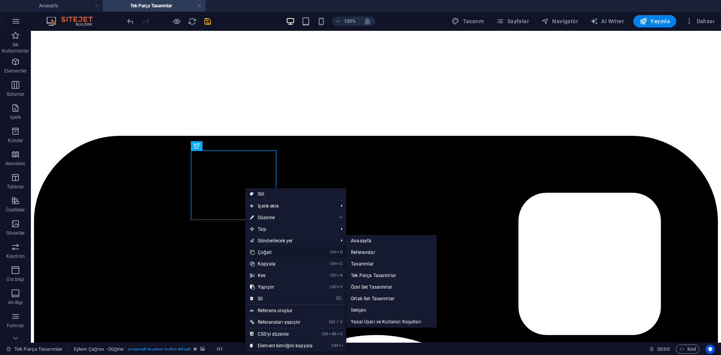
click at [277, 253] on link "Ctrl D Çoğalt" at bounding box center [281, 253] width 72 height 12
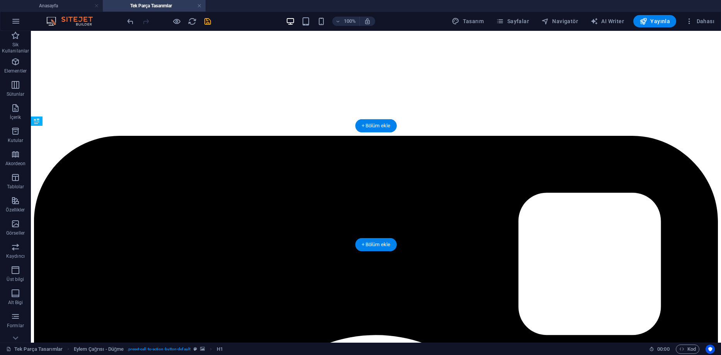
drag, startPoint x: 311, startPoint y: 194, endPoint x: 629, endPoint y: 186, distance: 318.1
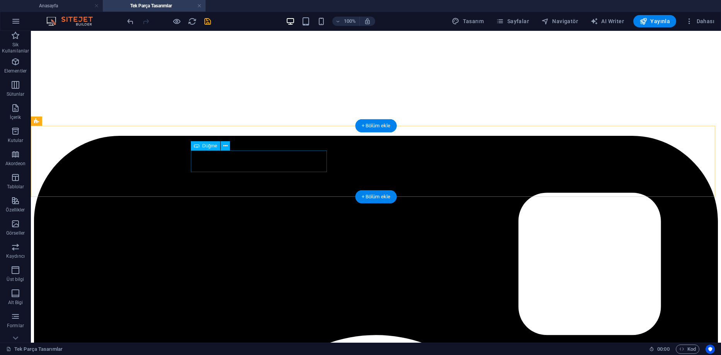
select select "4"
select select
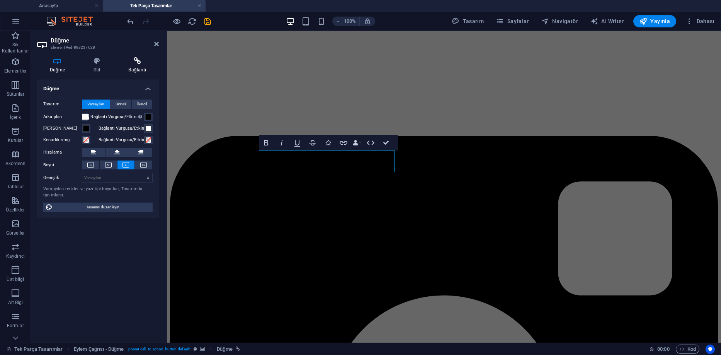
click at [133, 68] on h4 "Bağlantı" at bounding box center [137, 65] width 43 height 16
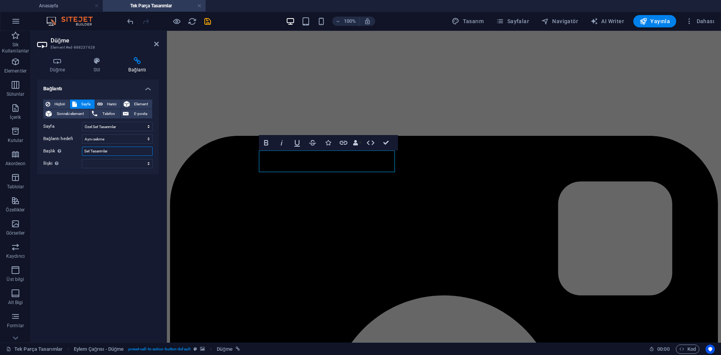
drag, startPoint x: 114, startPoint y: 151, endPoint x: 63, endPoint y: 146, distance: 50.9
click at [63, 147] on div "Başlık Ek bağlantı tanımının bağlantı metniyle aynı olmaması gerekir. Başlık, g…" at bounding box center [97, 151] width 109 height 9
type input "Özel Set Tasarımları İncele"
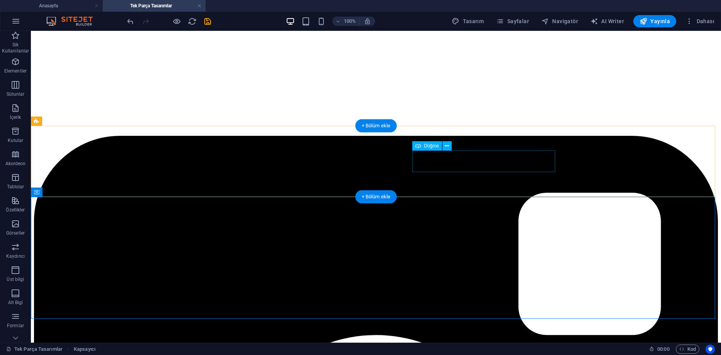
select select "4"
select select
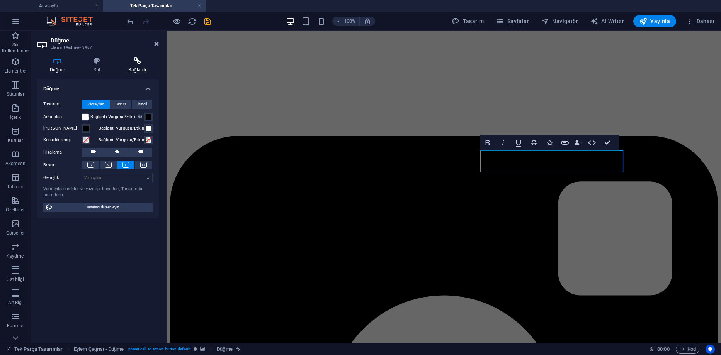
click at [134, 70] on h4 "Bağlantı" at bounding box center [137, 65] width 43 height 16
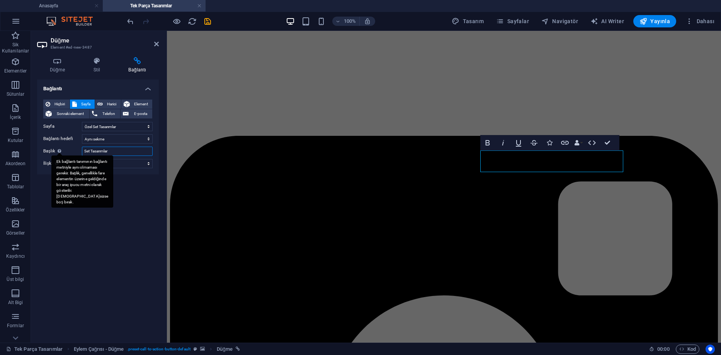
drag, startPoint x: 115, startPoint y: 151, endPoint x: 55, endPoint y: 150, distance: 59.5
click at [55, 150] on div "Başlık Ek bağlantı tanımının bağlantı metniyle aynı olmaması gerekir. Başlık, g…" at bounding box center [97, 151] width 109 height 9
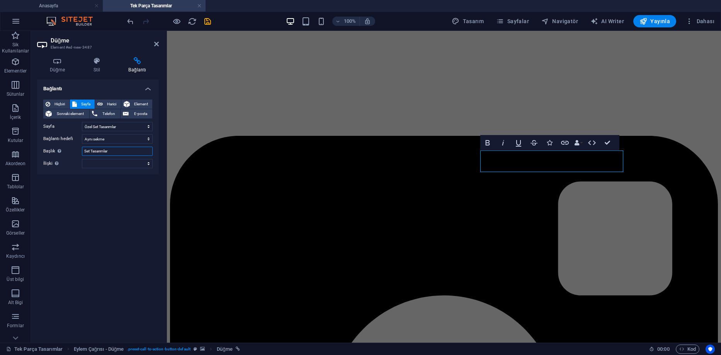
paste input "Özel Set Tasarımları İncele"
type input "Özel Set Tasarımları İncele"
click at [92, 126] on select "Anasayfa Referanslar Tasarımlar Tek Parça Tasarımlar Özel Set Tasarımlar Ortak …" at bounding box center [117, 126] width 71 height 9
click at [94, 126] on select "Anasayfa Referanslar Tasarımlar Tek Parça Tasarımlar Özel Set Tasarımlar Ortak …" at bounding box center [117, 126] width 71 height 9
click at [119, 128] on select "Anasayfa Referanslar Tasarımlar Tek Parça Tasarımlar Özel Set Tasarımlar Ortak …" at bounding box center [117, 126] width 71 height 9
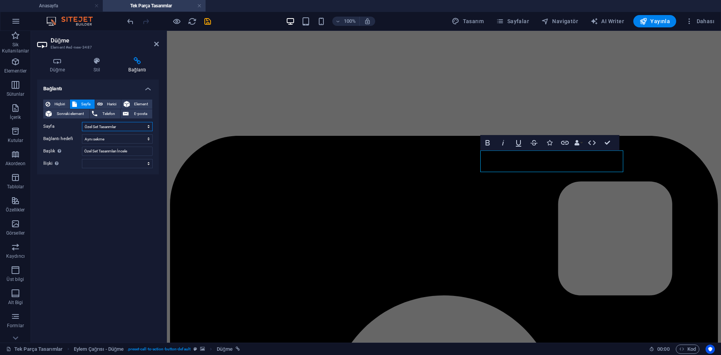
select select "5"
click at [82, 122] on select "Anasayfa Referanslar Tasarımlar Tek Parça Tasarımlar Özel Set Tasarımlar Ortak …" at bounding box center [117, 126] width 71 height 9
drag, startPoint x: 138, startPoint y: 150, endPoint x: 64, endPoint y: 151, distance: 74.2
click at [64, 151] on div "Başlık Ek bağlantı tanımının bağlantı metniyle aynı olmaması gerekir. Başlık, g…" at bounding box center [97, 151] width 109 height 9
click at [87, 151] on input "Özel Set Tasarımları İncele" at bounding box center [117, 151] width 71 height 9
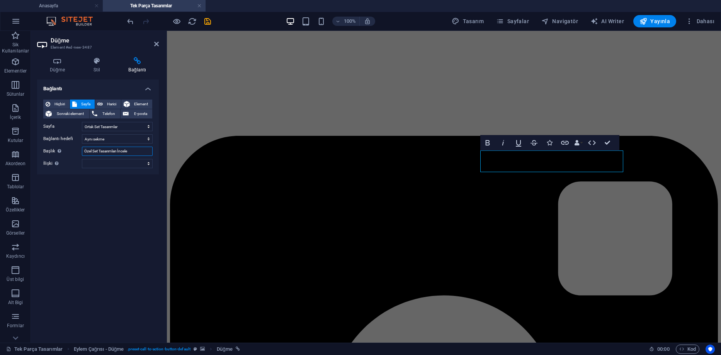
click at [92, 152] on input "Özel Set Tasarımları İncele" at bounding box center [117, 151] width 71 height 9
type input "Ortak Set Tasarımları İncele"
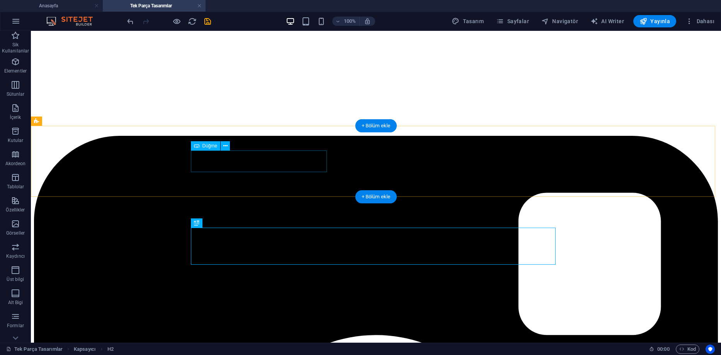
select select "4"
select select
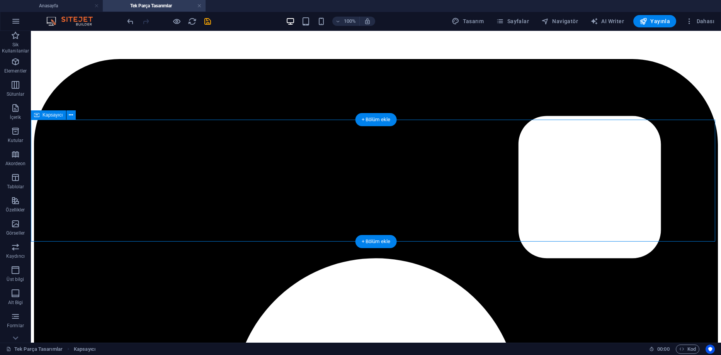
scroll to position [232, 0]
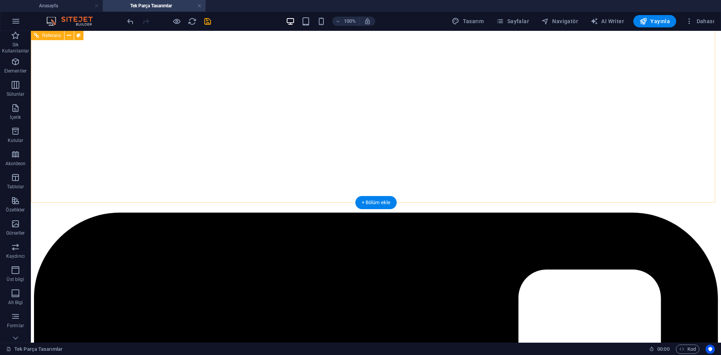
scroll to position [77, 0]
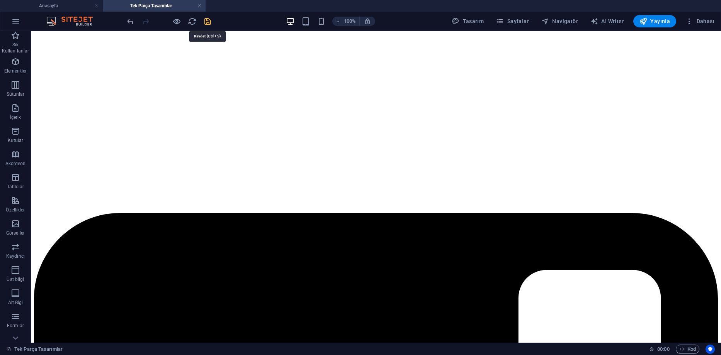
click at [205, 22] on icon "save" at bounding box center [207, 21] width 9 height 9
click at [498, 17] on button "Sayfalar" at bounding box center [512, 21] width 39 height 12
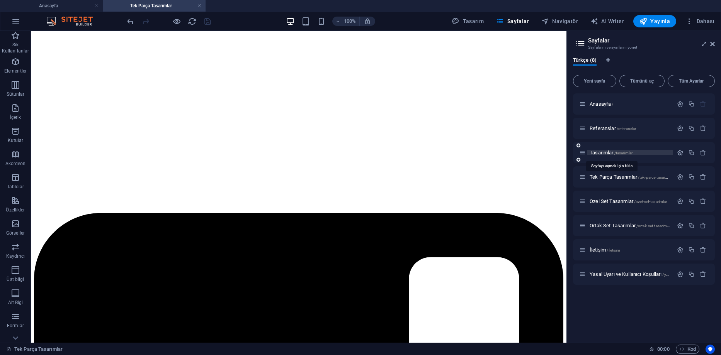
click at [602, 155] on span "Tasarımlar /tasarimlar" at bounding box center [611, 153] width 43 height 6
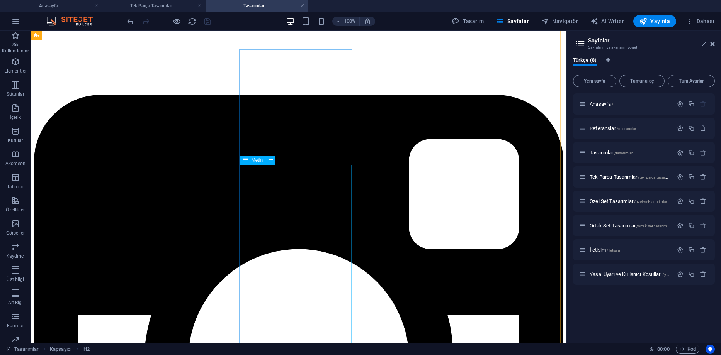
scroll to position [386, 0]
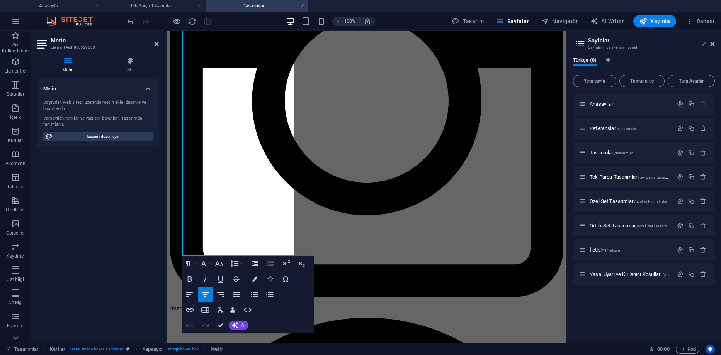
scroll to position [555, 0]
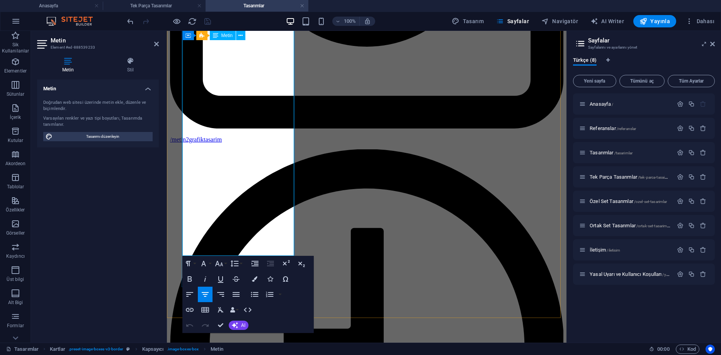
drag, startPoint x: 196, startPoint y: 177, endPoint x: 263, endPoint y: 228, distance: 84.0
copy div "Tek Parça Tasarımlarda istediğiniz tasarımı tek olarak satın alabilirsiniz. Örn…"
click at [163, 1] on li "Tek Parça Tasarımlar" at bounding box center [154, 6] width 103 height 12
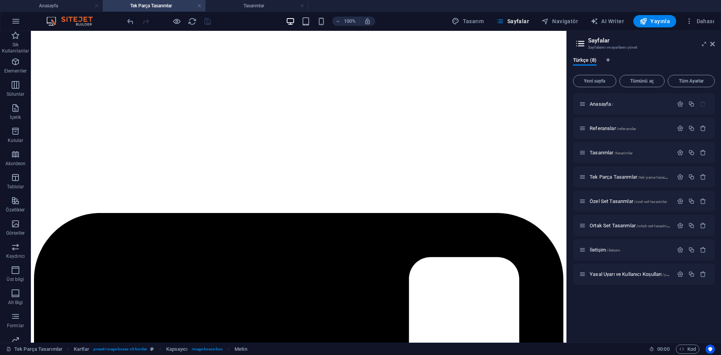
scroll to position [0, 0]
click at [162, 5] on h4 "Tek Parça Tasarımlar" at bounding box center [154, 6] width 103 height 9
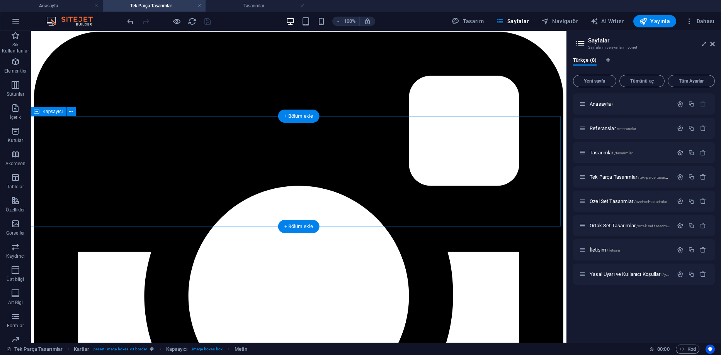
scroll to position [270, 0]
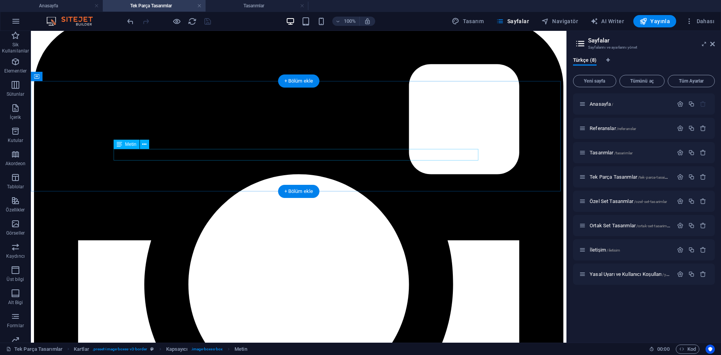
drag, startPoint x: 282, startPoint y: 158, endPoint x: 148, endPoint y: 158, distance: 134.9
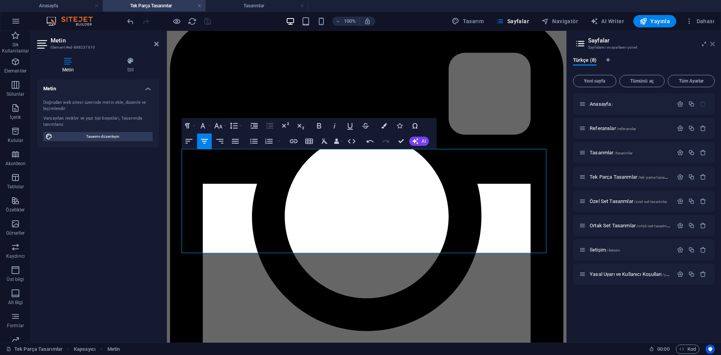
click at [712, 46] on icon at bounding box center [712, 44] width 5 height 6
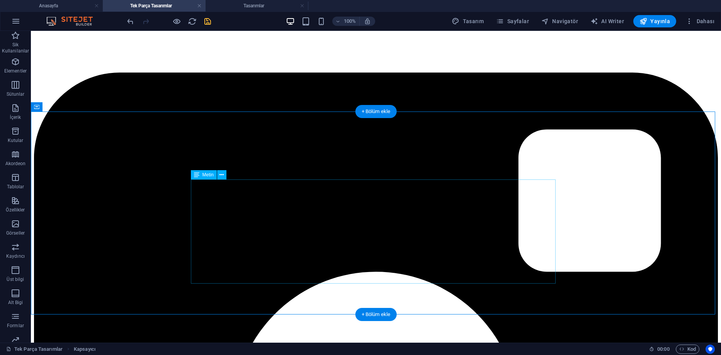
scroll to position [193, 0]
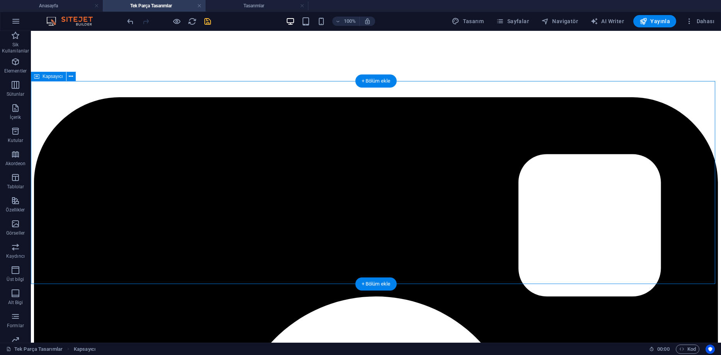
scroll to position [270, 0]
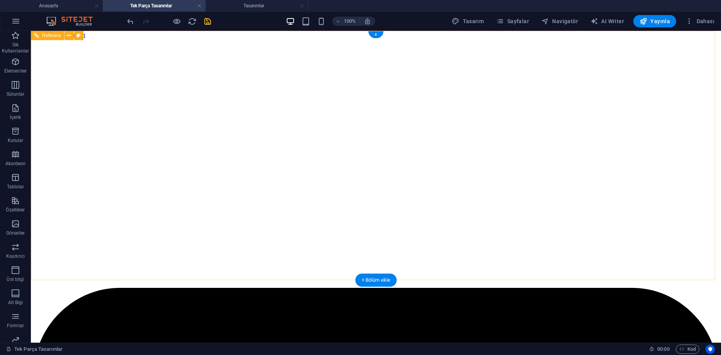
scroll to position [0, 0]
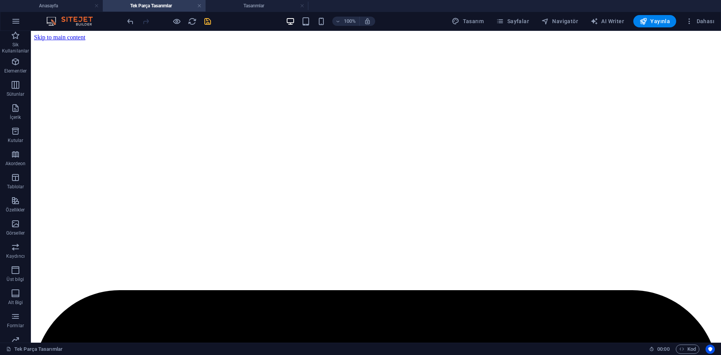
click at [210, 22] on icon "save" at bounding box center [207, 21] width 9 height 9
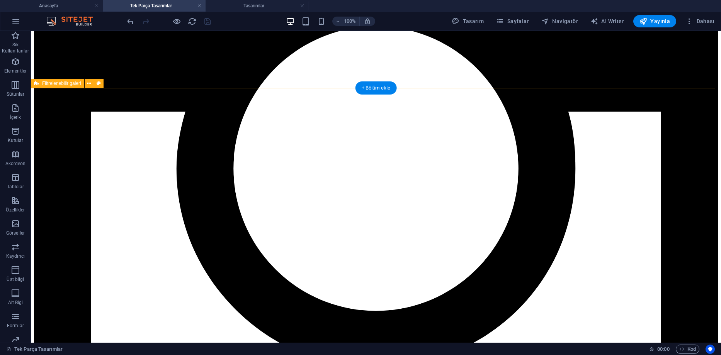
scroll to position [685, 0]
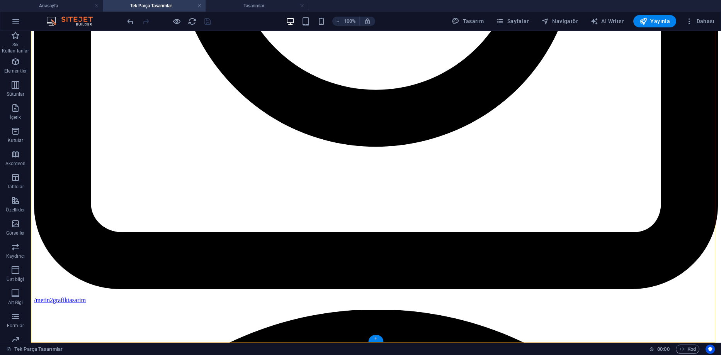
click at [375, 337] on div "+" at bounding box center [375, 338] width 15 height 7
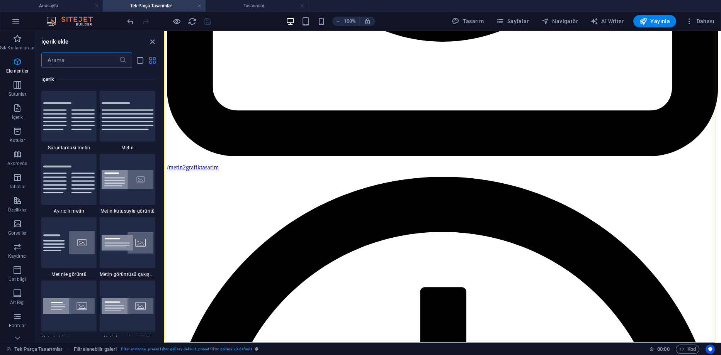
scroll to position [1352, 0]
click at [106, 57] on input "text" at bounding box center [80, 60] width 78 height 15
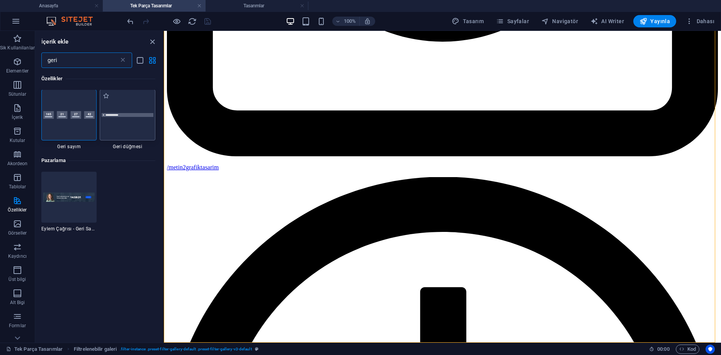
scroll to position [0, 0]
type input "geri"
click at [126, 126] on div at bounding box center [128, 115] width 56 height 51
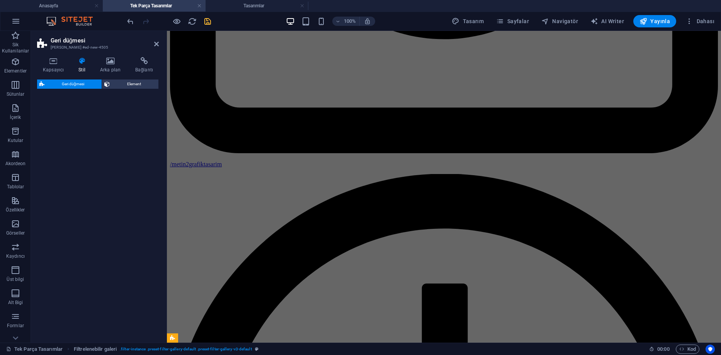
select select "rem"
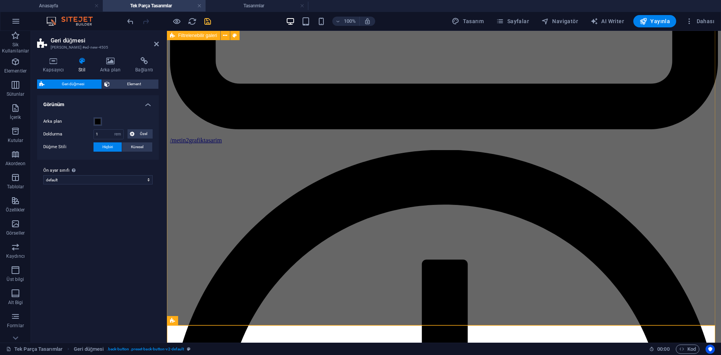
scroll to position [710, 0]
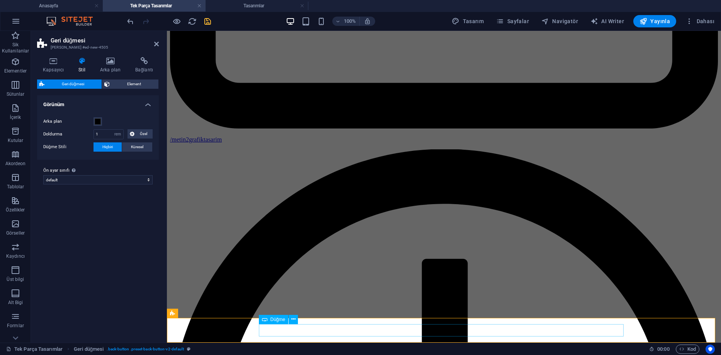
drag, startPoint x: 288, startPoint y: 332, endPoint x: 456, endPoint y: 362, distance: 170.9
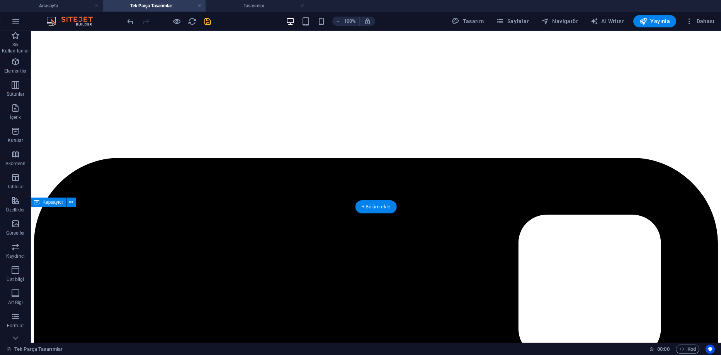
scroll to position [155, 0]
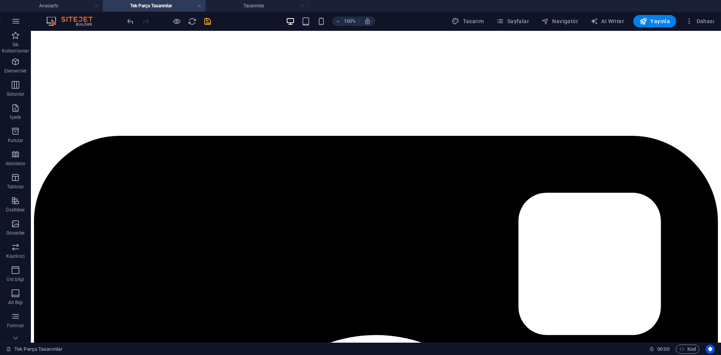
click at [209, 24] on icon "save" at bounding box center [207, 21] width 9 height 9
click at [199, 7] on link at bounding box center [199, 5] width 5 height 7
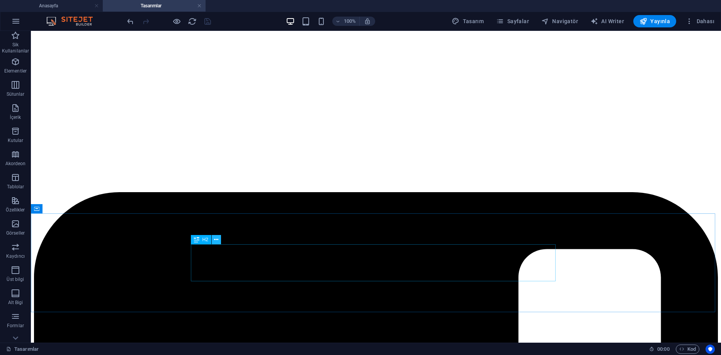
scroll to position [92, 0]
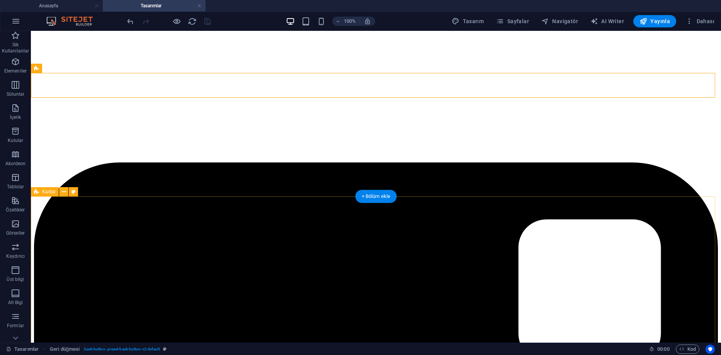
scroll to position [207, 0]
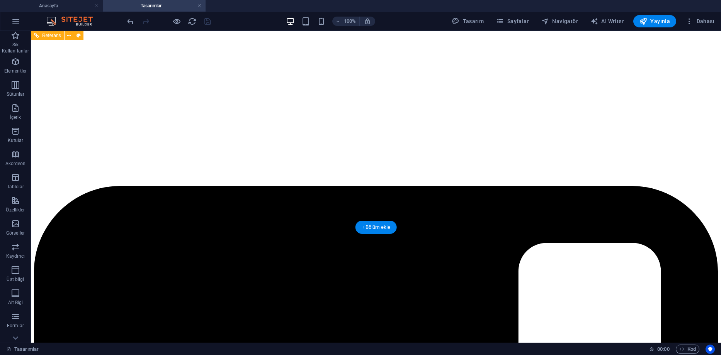
scroll to position [53, 0]
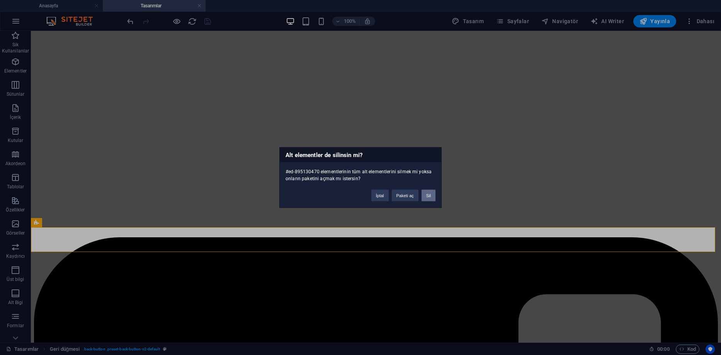
click at [426, 197] on button "Sil" at bounding box center [429, 196] width 14 height 12
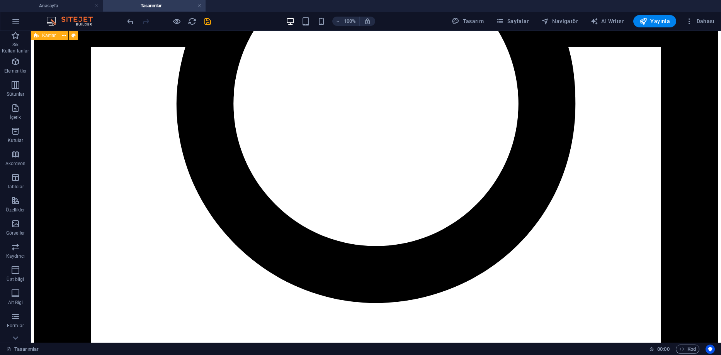
scroll to position [531, 0]
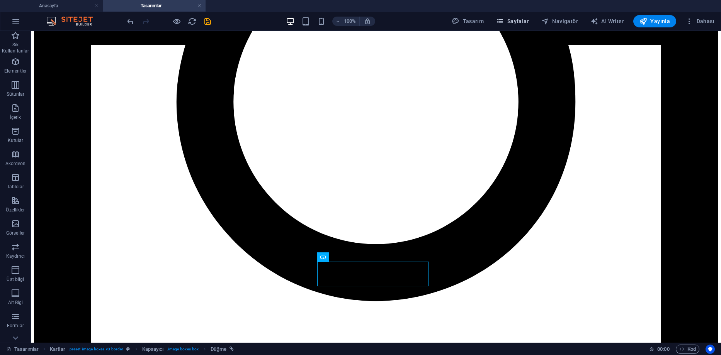
click at [504, 19] on icon "button" at bounding box center [500, 21] width 8 height 8
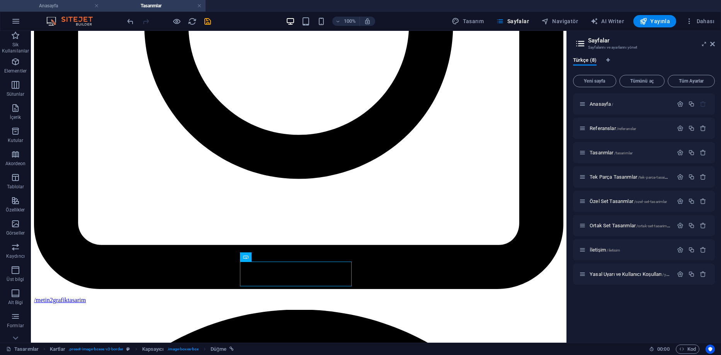
click at [57, 3] on h4 "Anasayfa" at bounding box center [51, 6] width 103 height 9
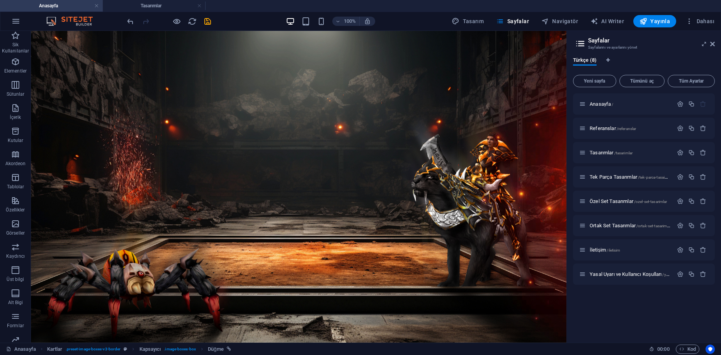
scroll to position [0, 0]
click at [55, 6] on h4 "Anasayfa" at bounding box center [51, 6] width 103 height 9
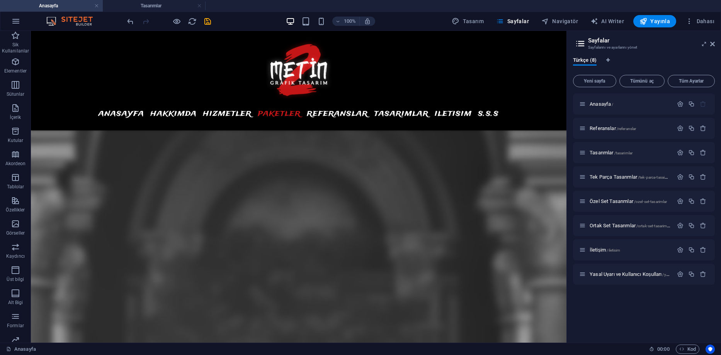
scroll to position [2898, 0]
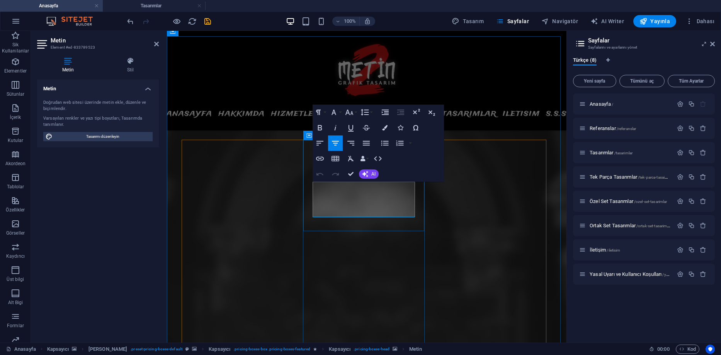
drag, startPoint x: 383, startPoint y: 206, endPoint x: 335, endPoint y: 205, distance: 47.9
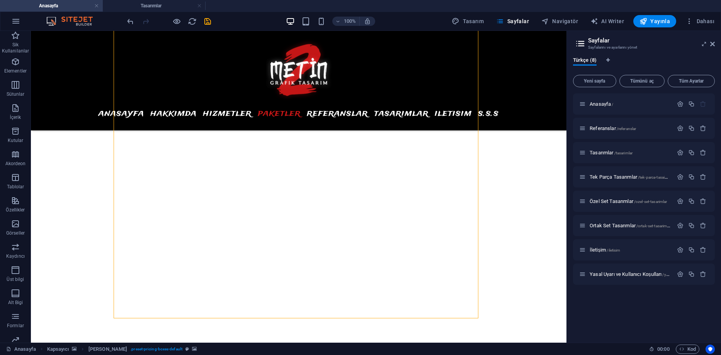
scroll to position [2975, 0]
click at [709, 45] on header "Sayfalar Sayfalarını ve ayarlarını yönet" at bounding box center [645, 41] width 140 height 20
click at [710, 45] on icon at bounding box center [712, 44] width 5 height 6
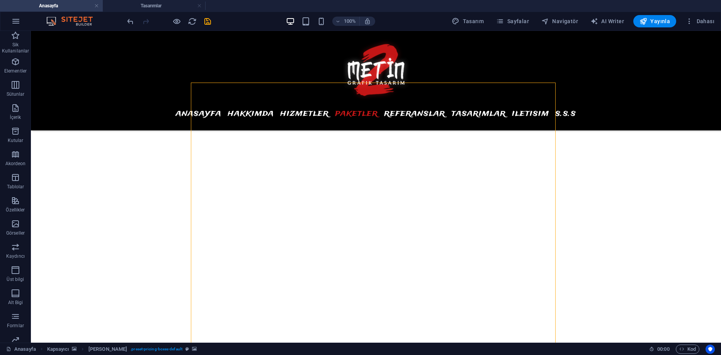
scroll to position [2937, 0]
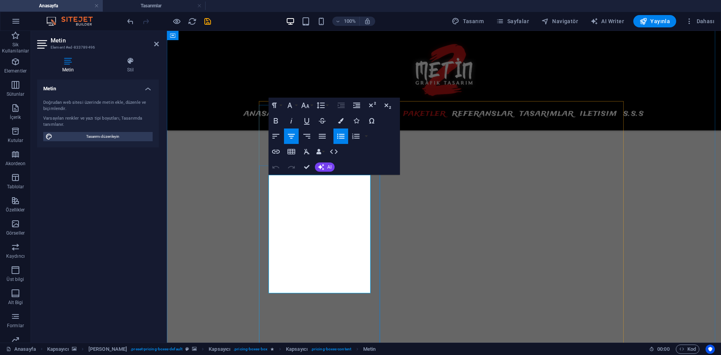
drag, startPoint x: 358, startPoint y: 267, endPoint x: 279, endPoint y: 269, distance: 79.6
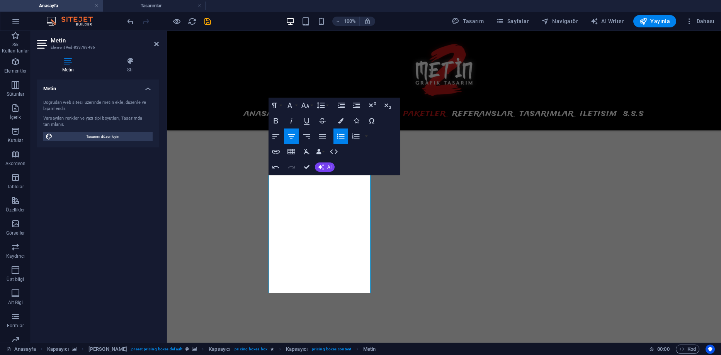
drag, startPoint x: 349, startPoint y: 286, endPoint x: 251, endPoint y: 285, distance: 97.8
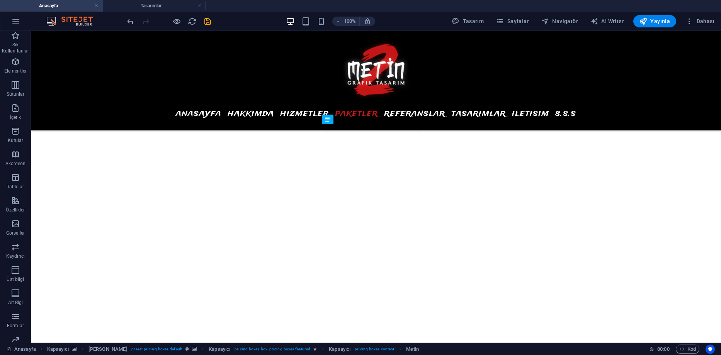
scroll to position [3087, 0]
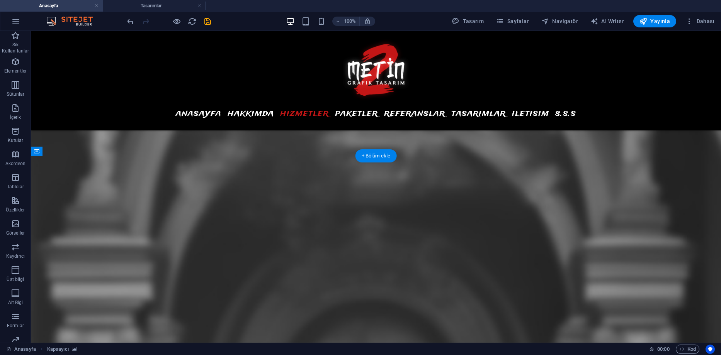
scroll to position [2778, 0]
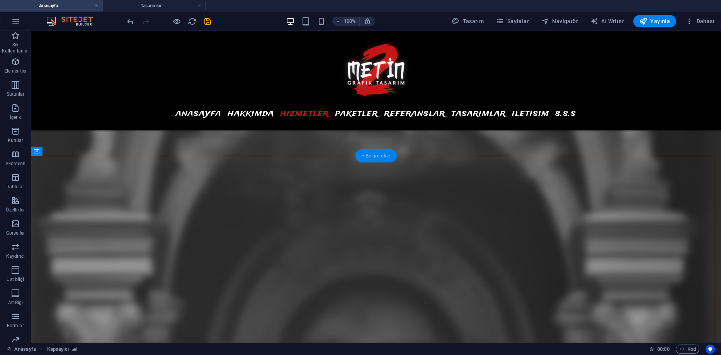
click at [367, 154] on div "+ Bölüm ekle" at bounding box center [375, 156] width 41 height 13
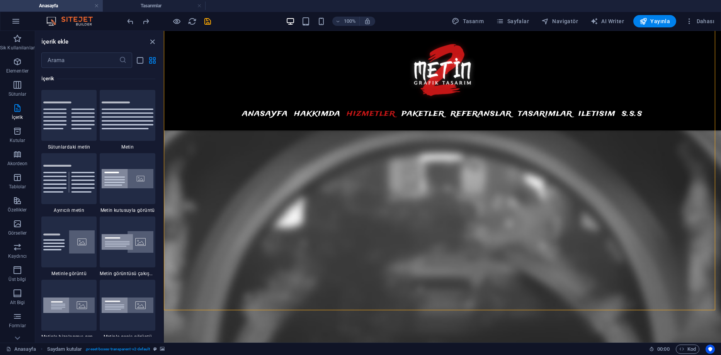
scroll to position [2817, 0]
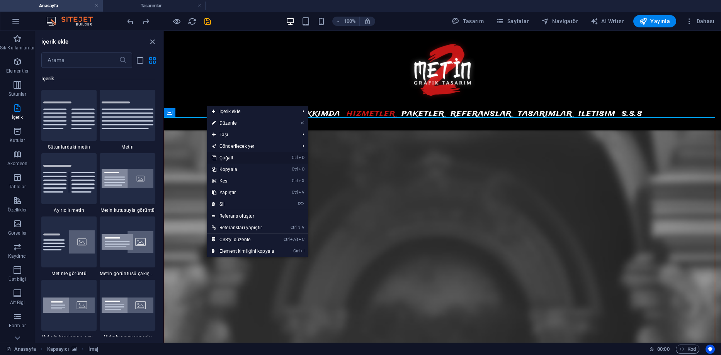
click at [231, 157] on link "Ctrl D Çoğalt" at bounding box center [243, 158] width 72 height 12
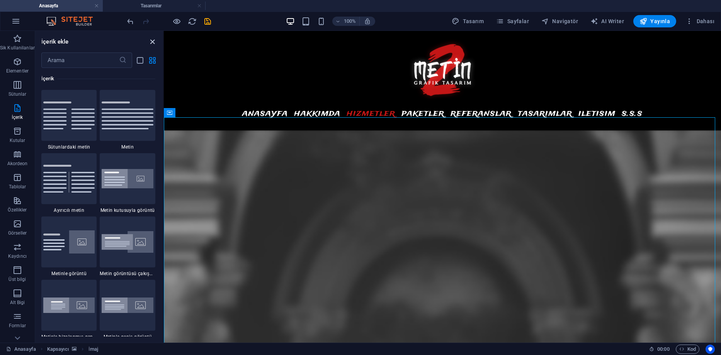
click at [153, 43] on icon "close panel" at bounding box center [152, 41] width 9 height 9
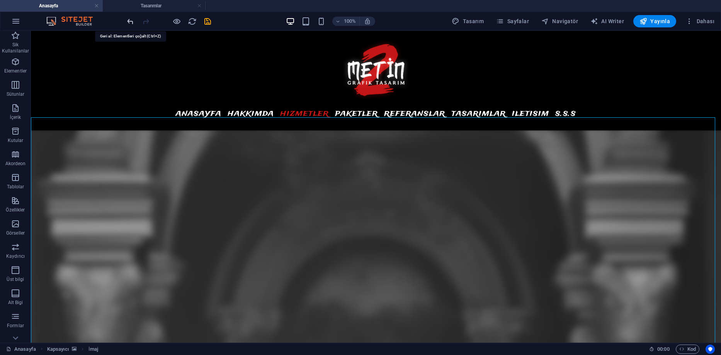
click at [129, 20] on icon "undo" at bounding box center [130, 21] width 9 height 9
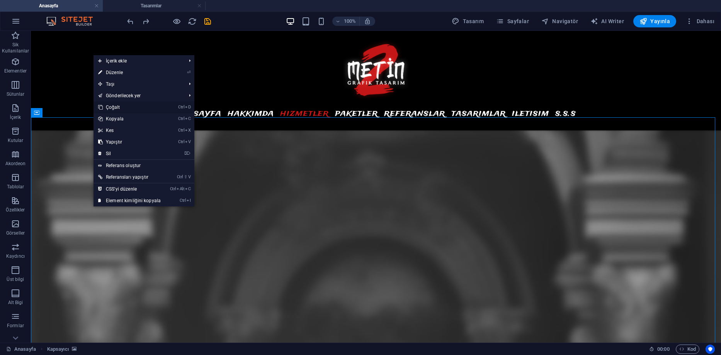
click at [118, 106] on link "Ctrl D Çoğalt" at bounding box center [130, 108] width 72 height 12
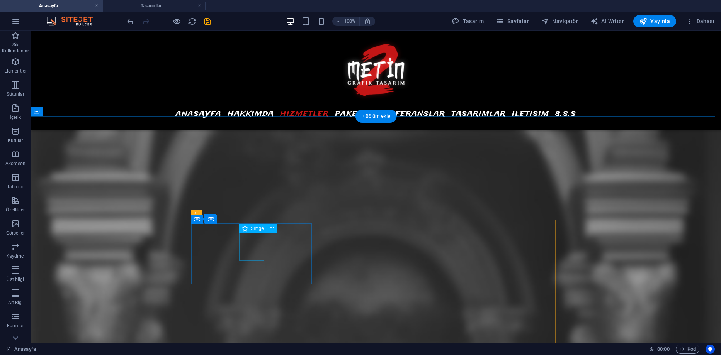
scroll to position [2811, 0]
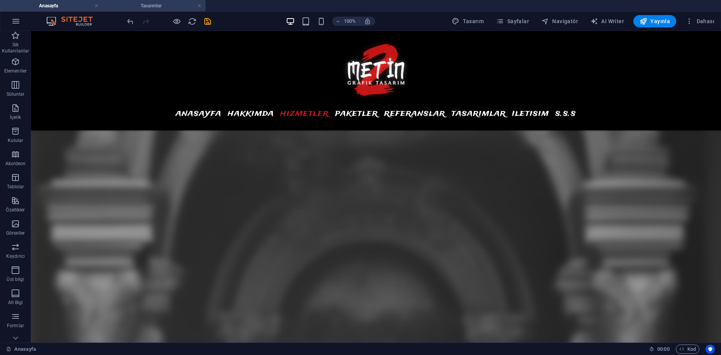
click at [156, 8] on h4 "Tasarımlar" at bounding box center [154, 6] width 103 height 9
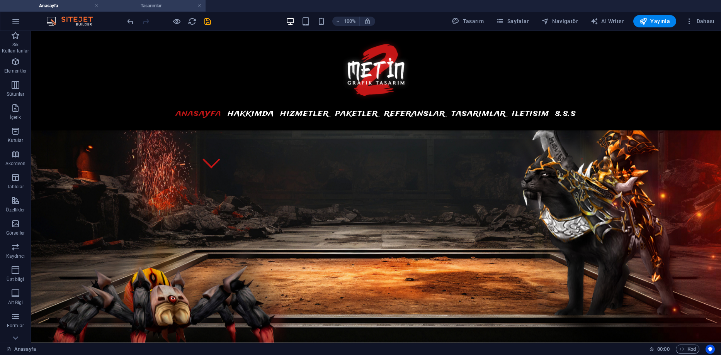
scroll to position [531, 0]
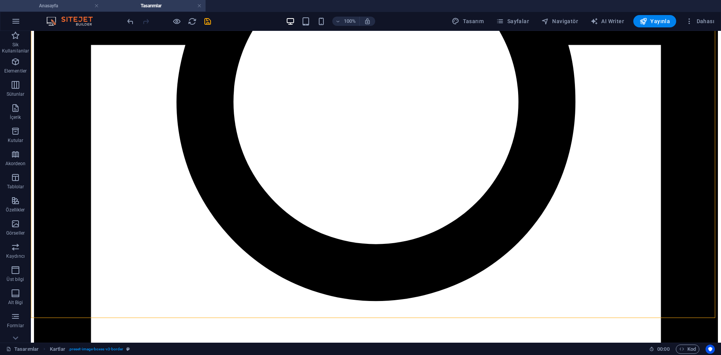
click at [78, 7] on h4 "Anasayfa" at bounding box center [51, 6] width 103 height 9
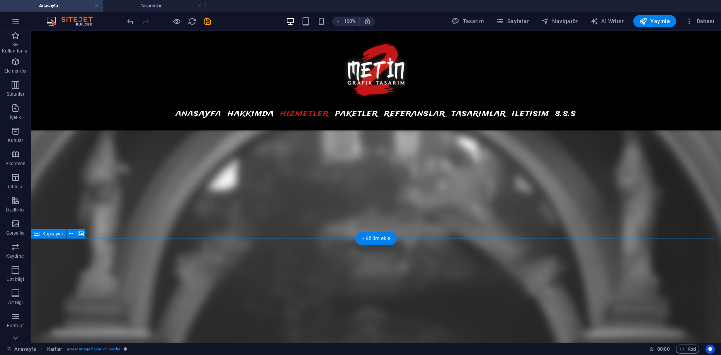
scroll to position [2792, 0]
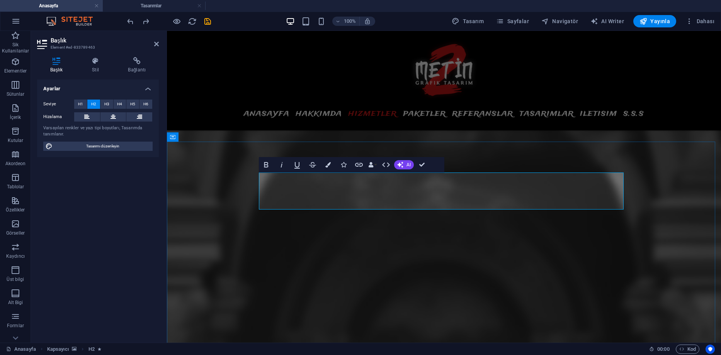
drag, startPoint x: 422, startPoint y: 193, endPoint x: 378, endPoint y: 193, distance: 44.1
drag, startPoint x: 526, startPoint y: 196, endPoint x: 473, endPoint y: 195, distance: 53.3
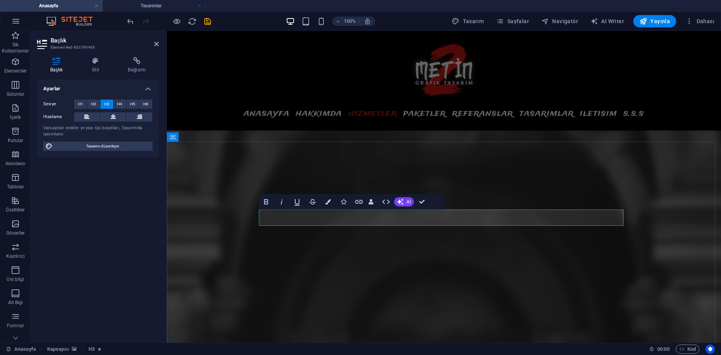
drag, startPoint x: 476, startPoint y: 217, endPoint x: 407, endPoint y: 216, distance: 68.8
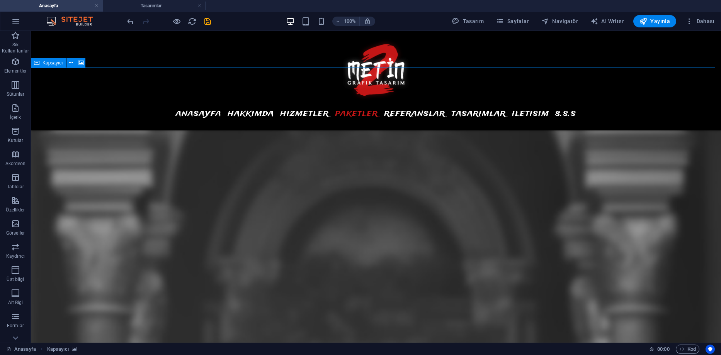
scroll to position [2870, 0]
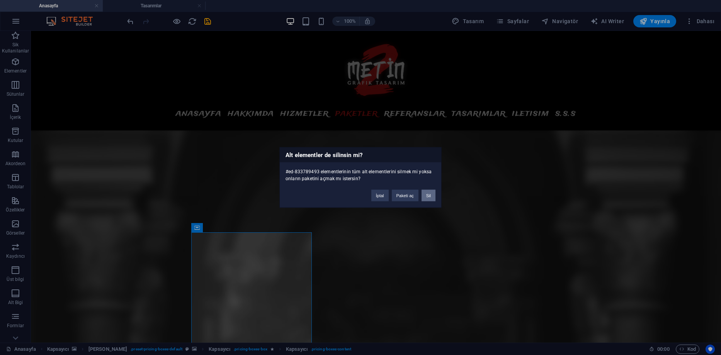
click at [432, 192] on button "Sil" at bounding box center [429, 196] width 14 height 12
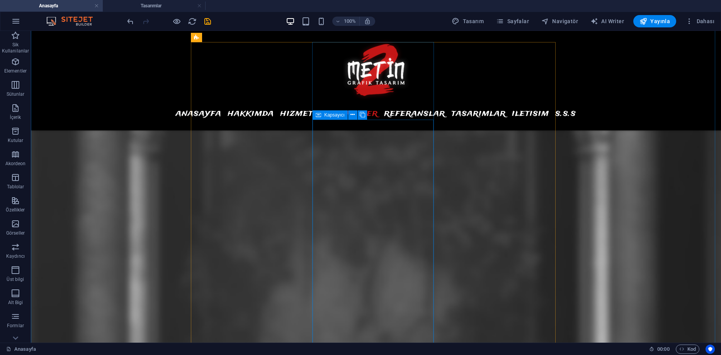
scroll to position [3063, 0]
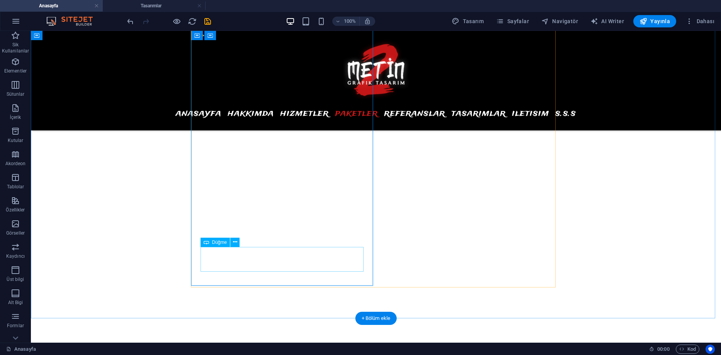
scroll to position [3140, 0]
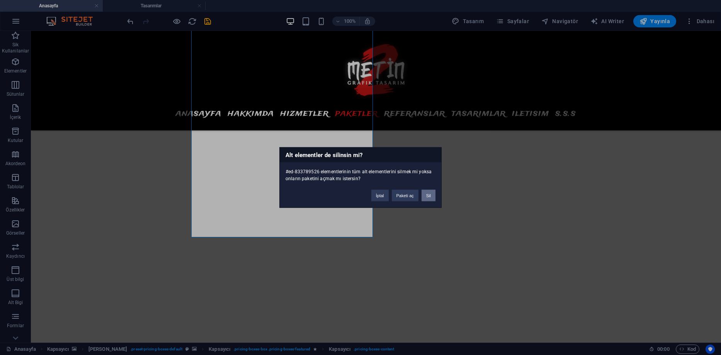
drag, startPoint x: 426, startPoint y: 197, endPoint x: 394, endPoint y: 167, distance: 44.3
click at [426, 197] on button "Sil" at bounding box center [429, 196] width 14 height 12
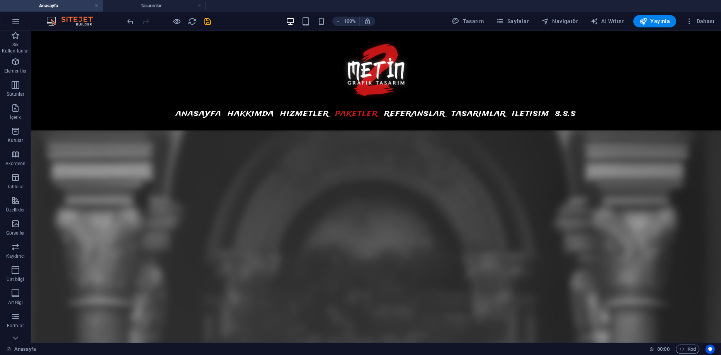
scroll to position [3024, 0]
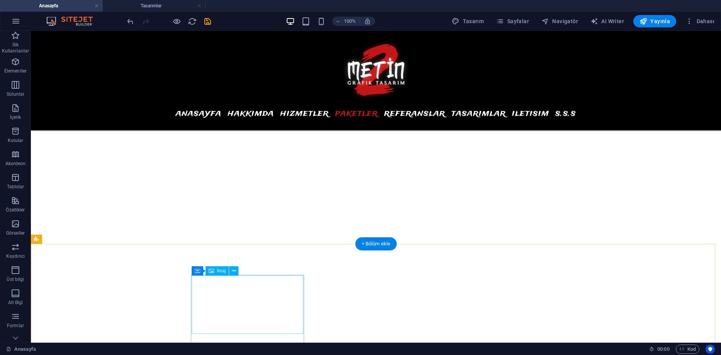
scroll to position [3179, 0]
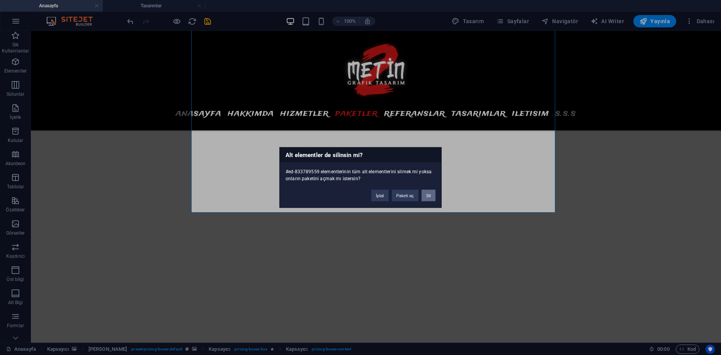
click at [432, 193] on button "Sil" at bounding box center [429, 196] width 14 height 12
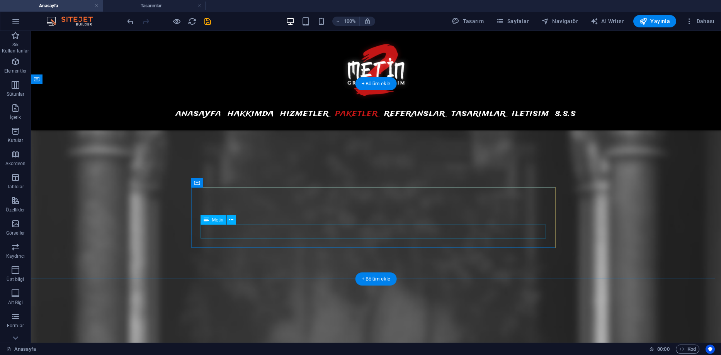
scroll to position [2831, 0]
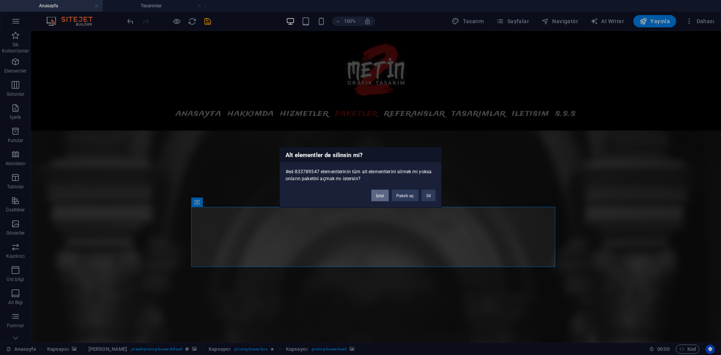
drag, startPoint x: 384, startPoint y: 197, endPoint x: 343, endPoint y: 204, distance: 42.2
click at [384, 197] on button "İptal" at bounding box center [379, 196] width 17 height 12
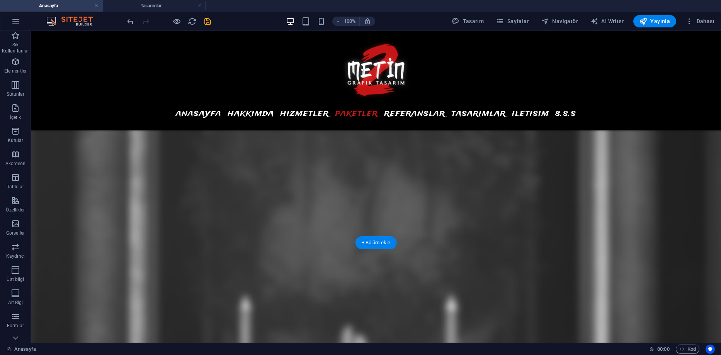
scroll to position [3295, 0]
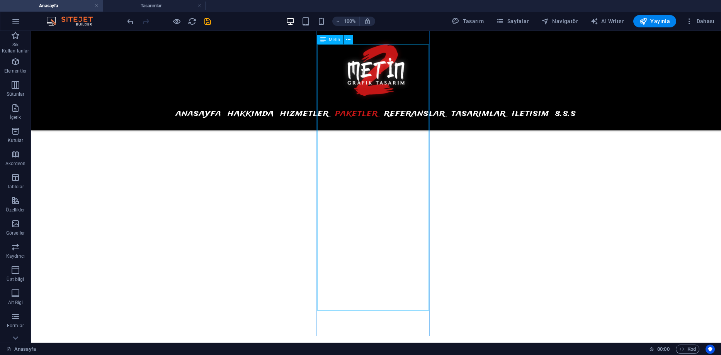
scroll to position [3179, 0]
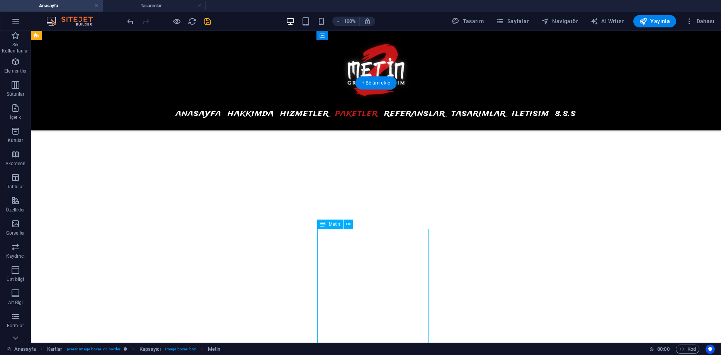
scroll to position [2986, 0]
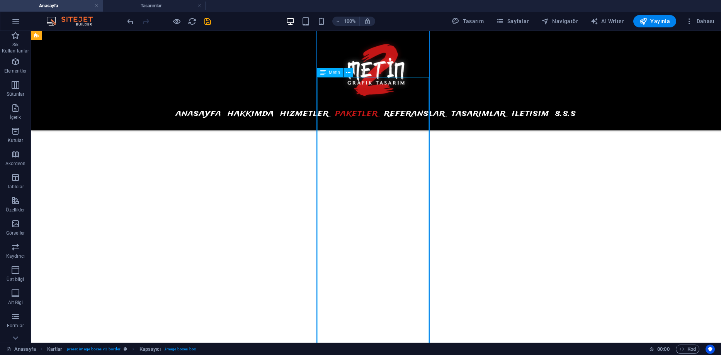
scroll to position [3179, 0]
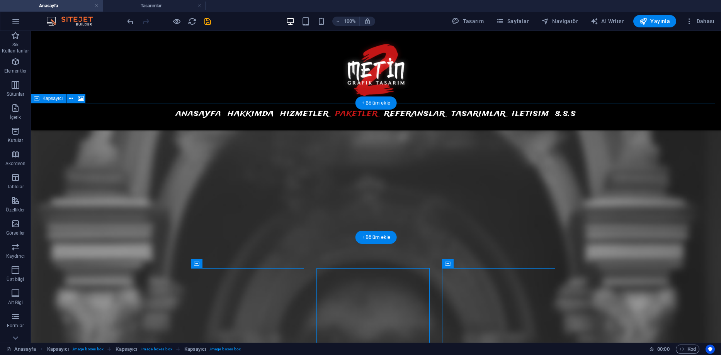
scroll to position [2831, 0]
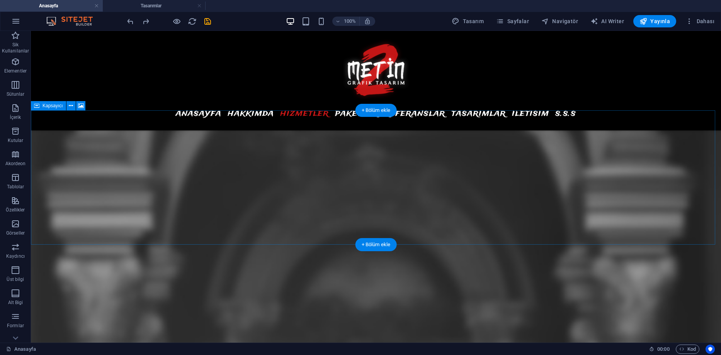
scroll to position [2940, 0]
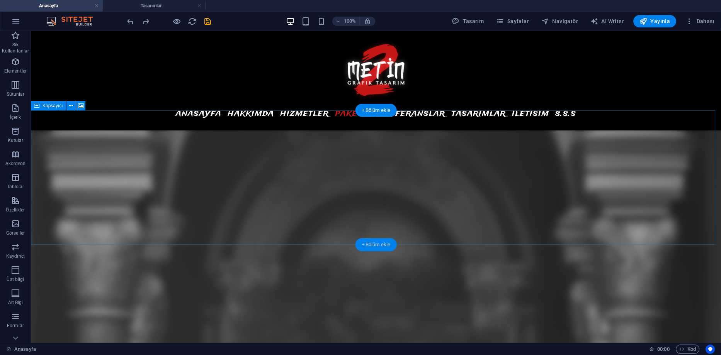
scroll to position [2824, 0]
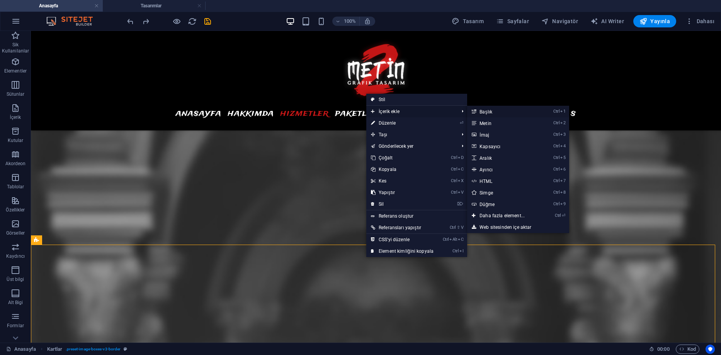
click at [496, 113] on link "Ctrl 1 Başlık" at bounding box center [503, 112] width 73 height 12
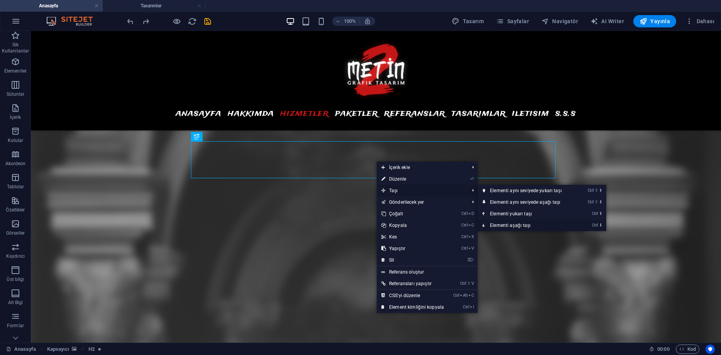
click at [514, 223] on link "Ctrl ⬇ Elementi aşağı taşı" at bounding box center [528, 226] width 100 height 12
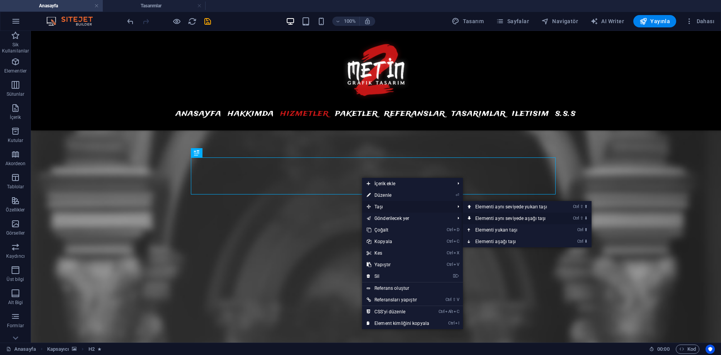
click at [504, 219] on link "Ctrl ⇧ ⬇ Elementi aynı seviyede aşağı taşı" at bounding box center [513, 219] width 100 height 12
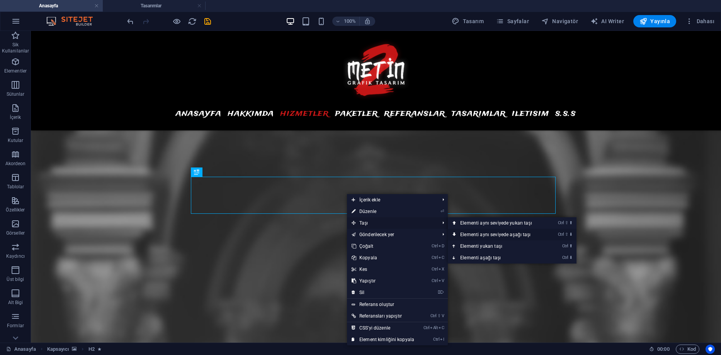
click at [485, 232] on link "Ctrl ⇧ ⬇ Elementi aynı seviyede aşağı taşı" at bounding box center [498, 235] width 100 height 12
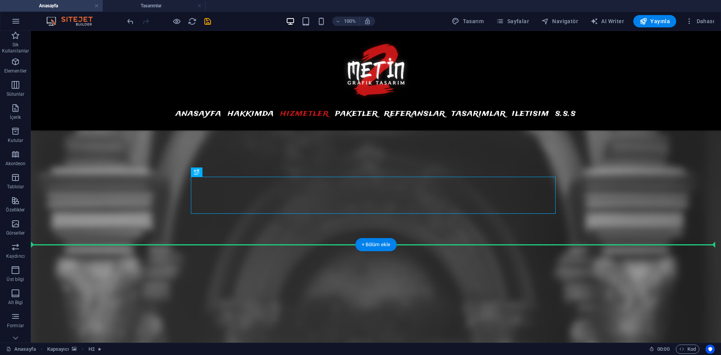
drag, startPoint x: 375, startPoint y: 196, endPoint x: 375, endPoint y: 245, distance: 49.1
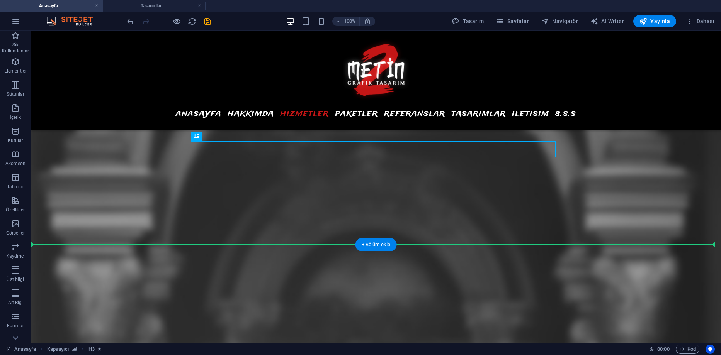
drag, startPoint x: 383, startPoint y: 151, endPoint x: 405, endPoint y: 281, distance: 132.0
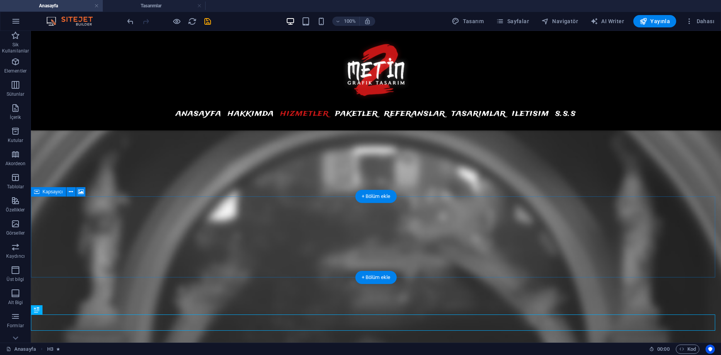
scroll to position [2746, 0]
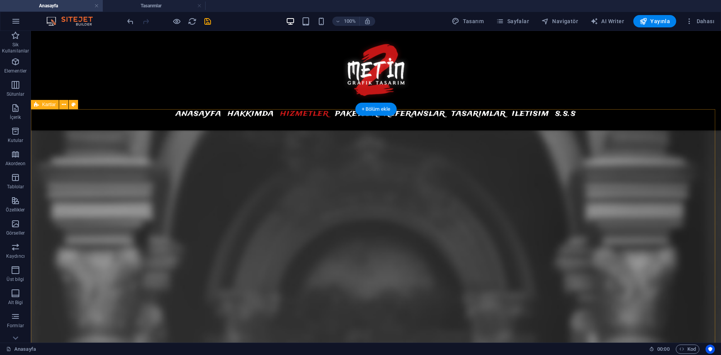
scroll to position [2824, 0]
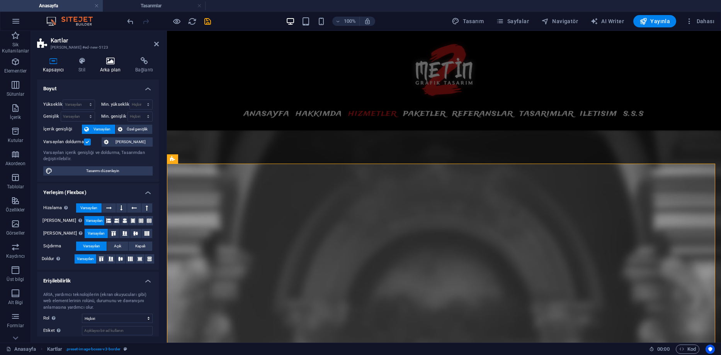
click at [110, 63] on icon at bounding box center [110, 61] width 32 height 8
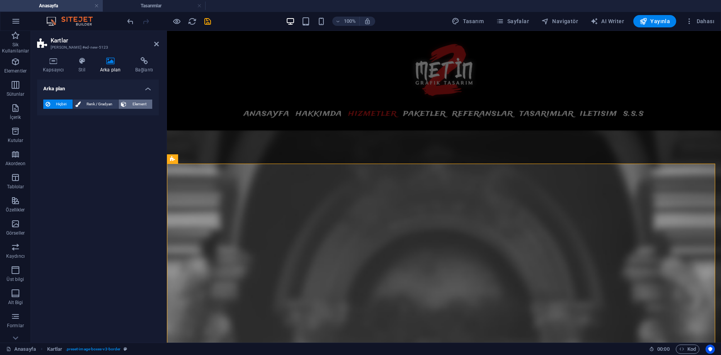
click at [134, 103] on span "Element" at bounding box center [139, 104] width 21 height 9
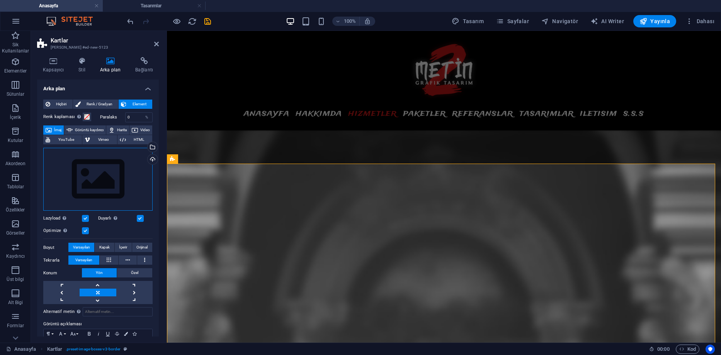
click at [87, 165] on div "Dosyaları buraya sürükleyin, dosyaları seçmek için tıklayın veya Dosyalardan ya…" at bounding box center [97, 179] width 109 height 63
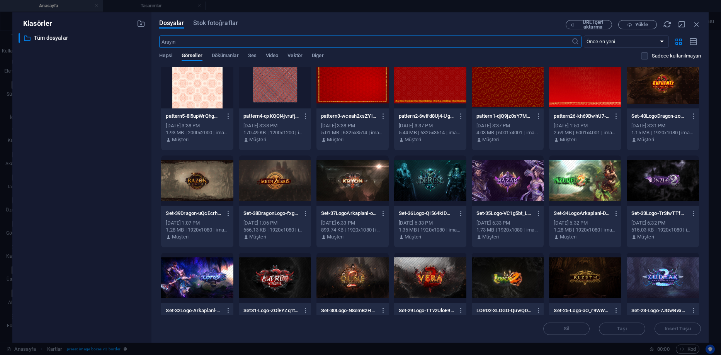
scroll to position [0, 0]
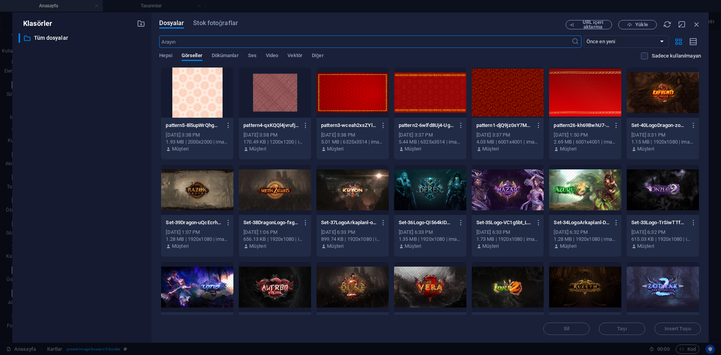
click at [357, 90] on div at bounding box center [352, 93] width 72 height 50
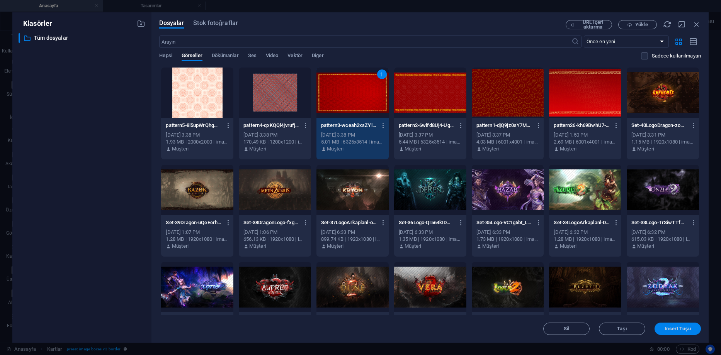
click at [677, 327] on span "Insert Tuşu" at bounding box center [678, 329] width 26 height 5
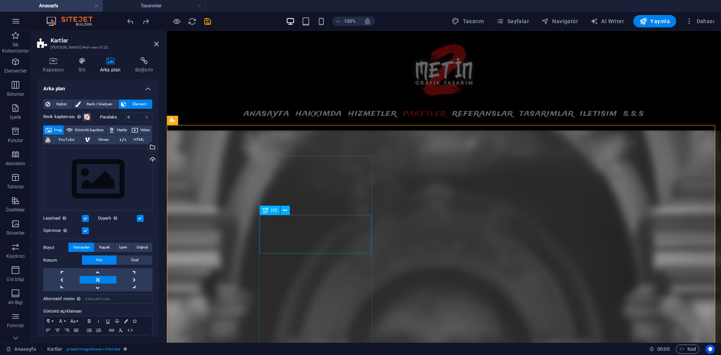
scroll to position [2862, 0]
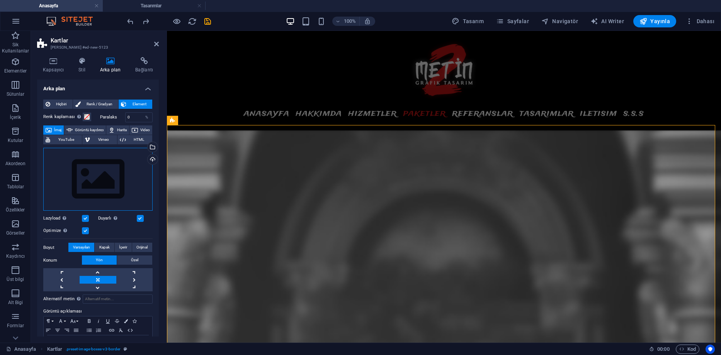
click at [107, 175] on div "Dosyaları buraya sürükleyin, dosyaları seçmek için tıklayın veya Dosyalardan ya…" at bounding box center [97, 179] width 109 height 63
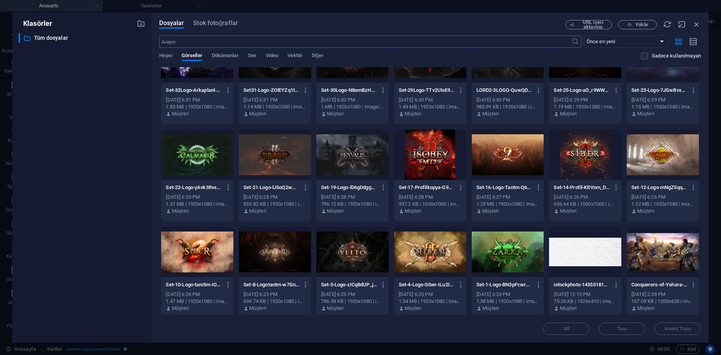
scroll to position [234, 0]
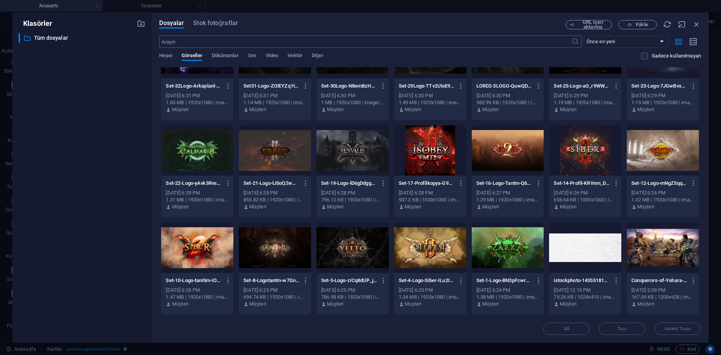
click at [576, 253] on div at bounding box center [585, 248] width 72 height 50
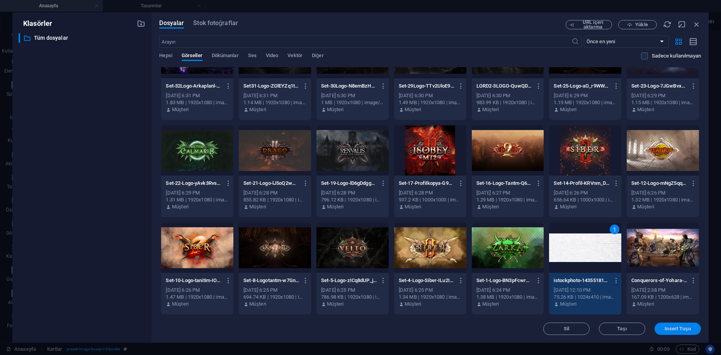
click at [667, 327] on span "Insert Tuşu" at bounding box center [678, 329] width 26 height 5
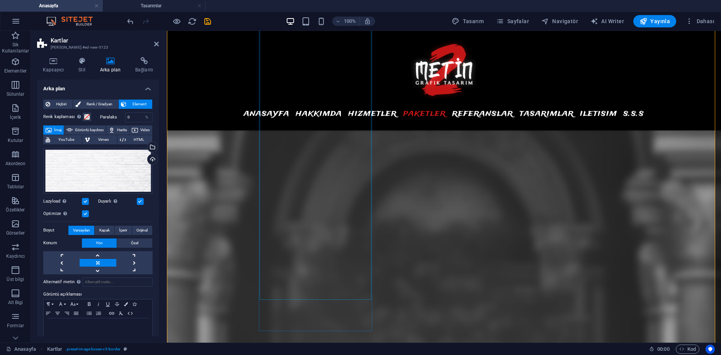
scroll to position [3094, 0]
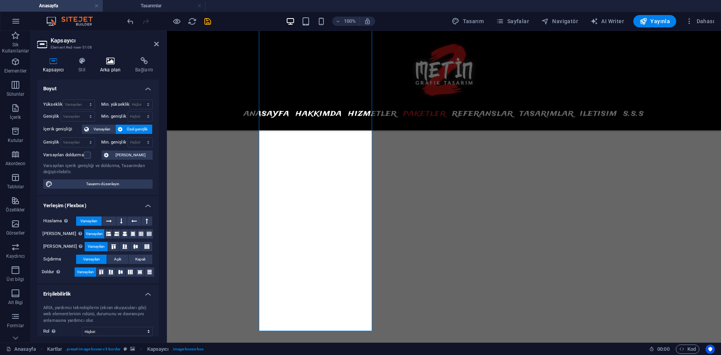
click at [111, 63] on icon at bounding box center [110, 61] width 32 height 8
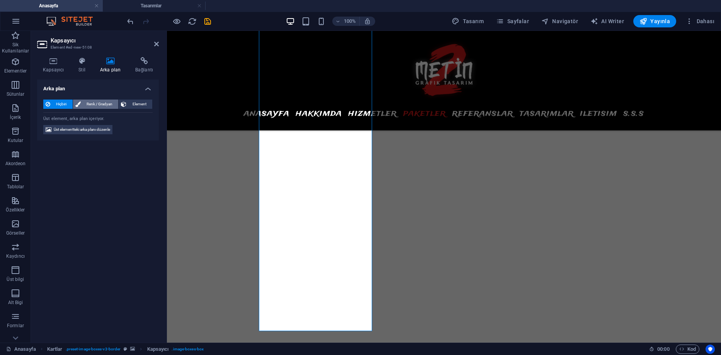
click at [105, 104] on span "Renk / Gradyan" at bounding box center [99, 104] width 33 height 9
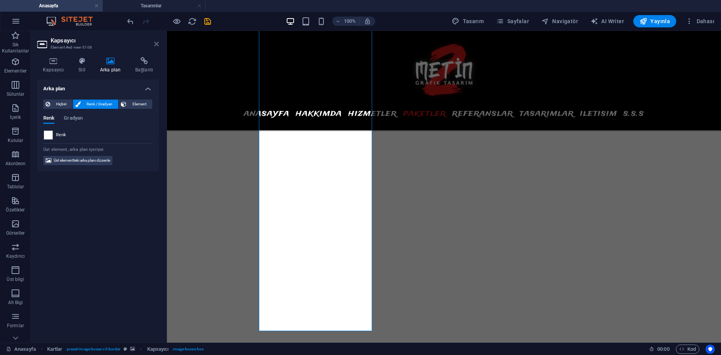
drag, startPoint x: 158, startPoint y: 44, endPoint x: 384, endPoint y: 216, distance: 283.2
click at [158, 44] on icon at bounding box center [156, 44] width 5 height 6
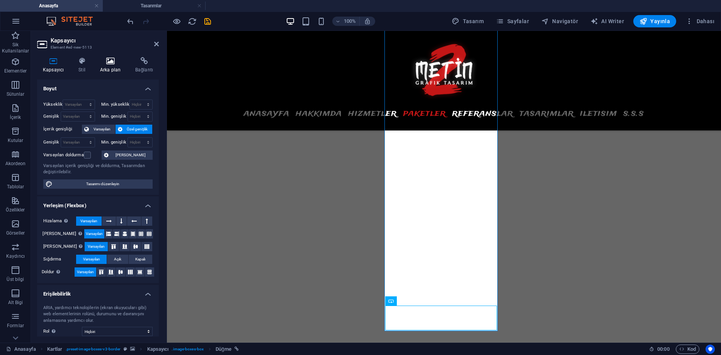
click at [97, 65] on h4 "Arka plan" at bounding box center [111, 65] width 35 height 16
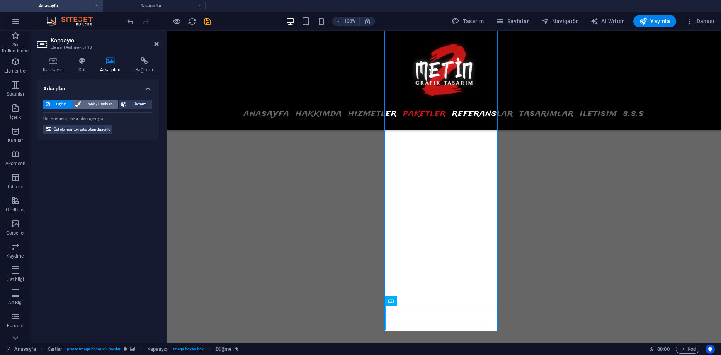
click at [83, 102] on button "Renk / Gradyan" at bounding box center [96, 104] width 46 height 9
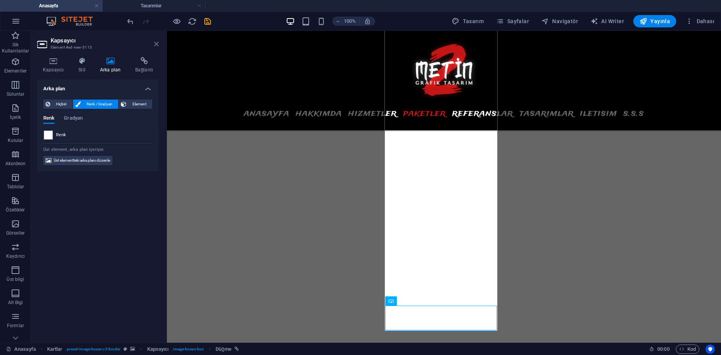
click at [157, 43] on icon at bounding box center [156, 44] width 5 height 6
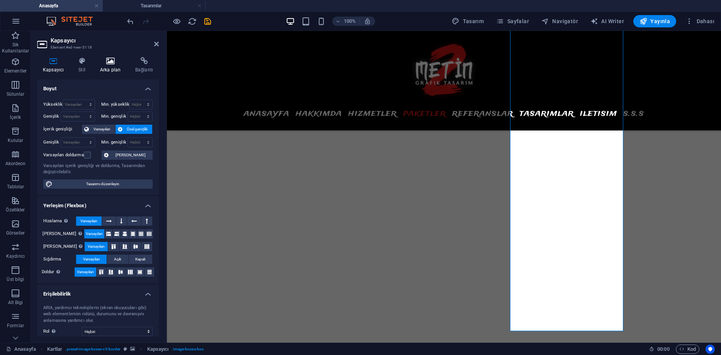
click at [104, 63] on icon at bounding box center [110, 61] width 32 height 8
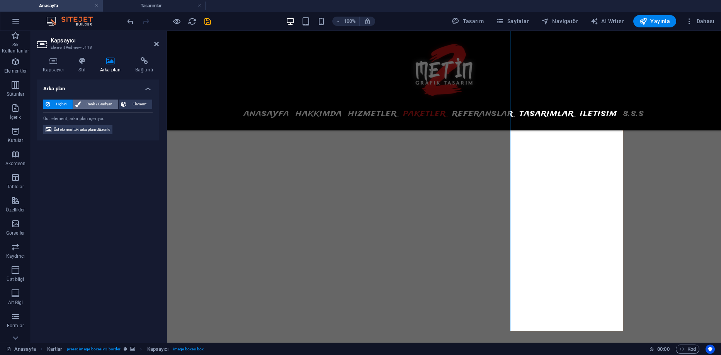
click at [94, 104] on span "Renk / Gradyan" at bounding box center [99, 104] width 33 height 9
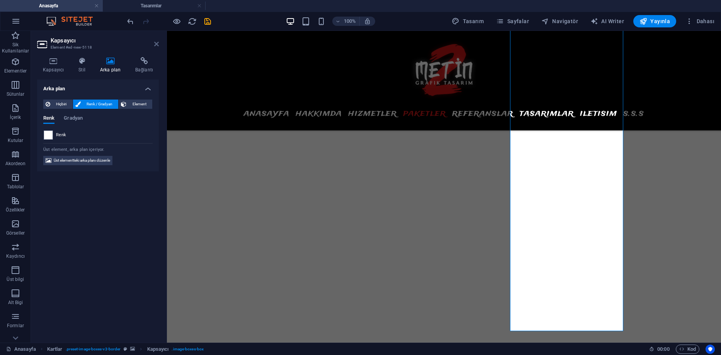
click at [156, 42] on icon at bounding box center [156, 44] width 5 height 6
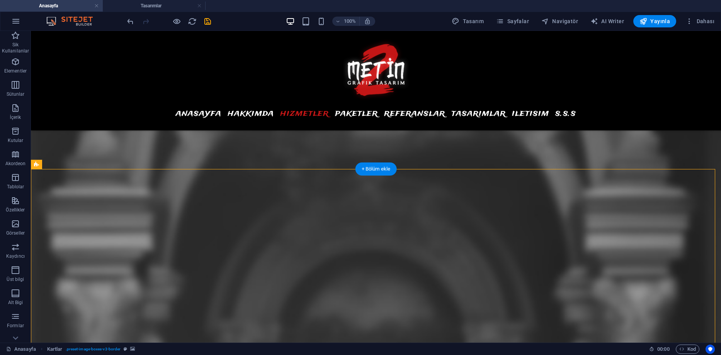
scroll to position [2785, 0]
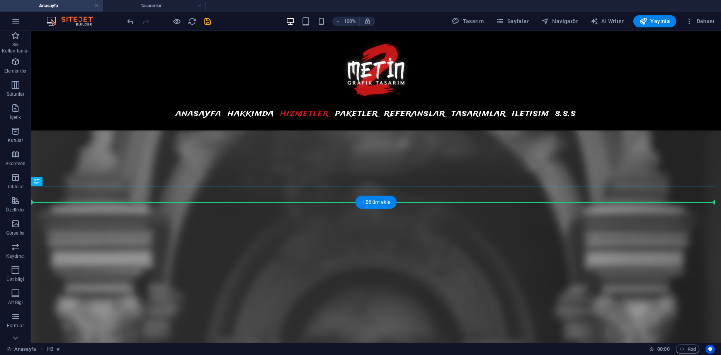
drag, startPoint x: 349, startPoint y: 194, endPoint x: 352, endPoint y: 214, distance: 19.6
drag, startPoint x: 362, startPoint y: 166, endPoint x: 394, endPoint y: 239, distance: 79.8
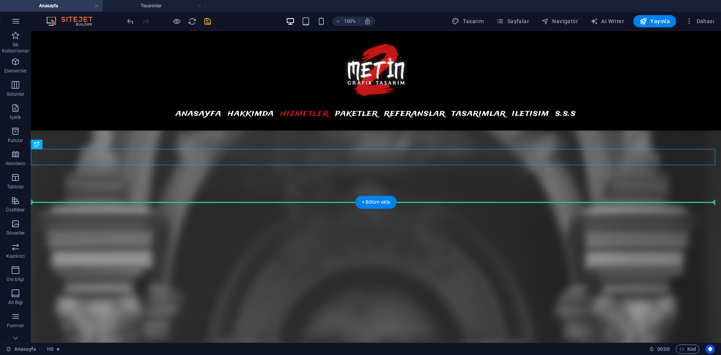
drag, startPoint x: 360, startPoint y: 156, endPoint x: 359, endPoint y: 210, distance: 54.5
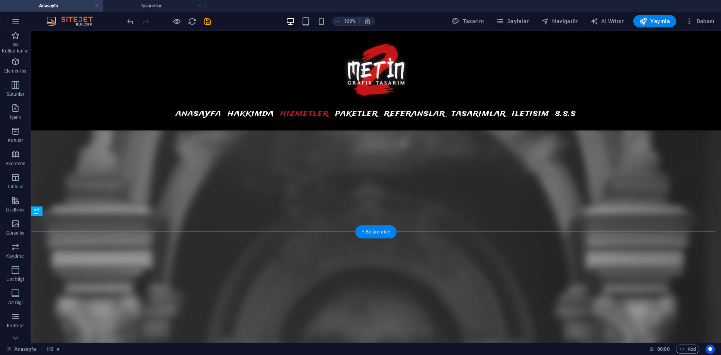
scroll to position [2746, 0]
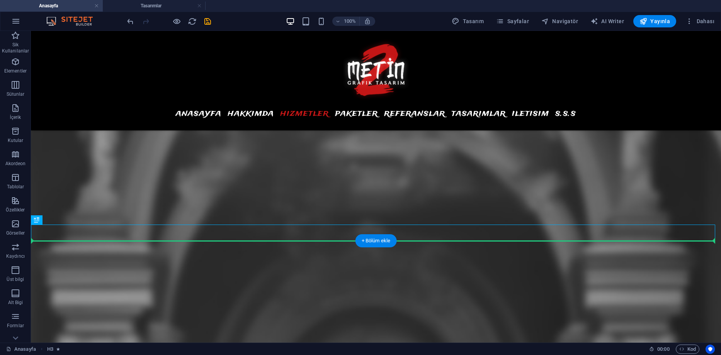
drag, startPoint x: 354, startPoint y: 230, endPoint x: 354, endPoint y: 249, distance: 18.9
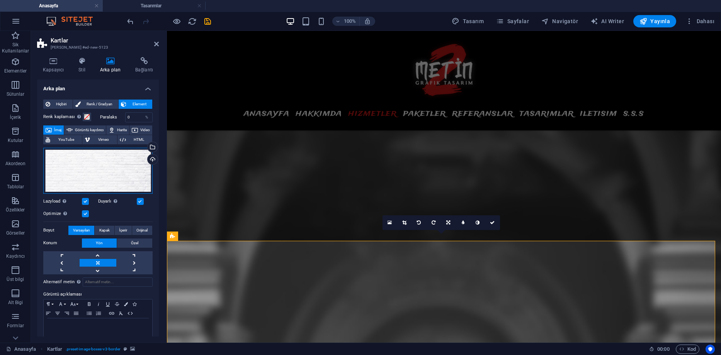
click at [119, 155] on div "Dosyaları buraya sürükleyin, dosyaları seçmek için tıklayın veya Dosyalardan ya…" at bounding box center [97, 171] width 109 height 46
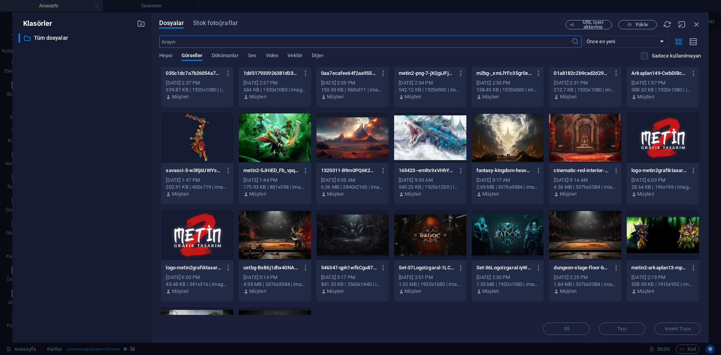
scroll to position [580, 0]
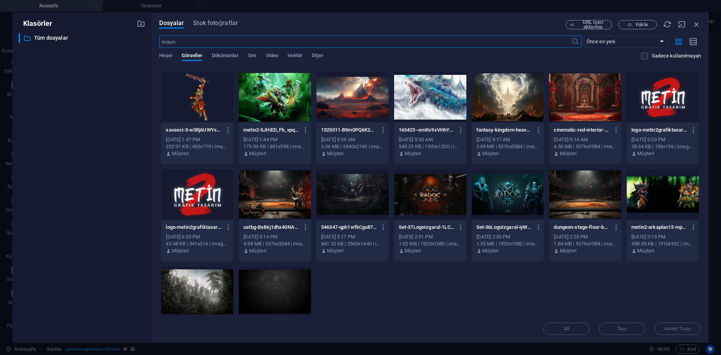
click at [285, 287] on div at bounding box center [275, 292] width 72 height 50
click at [667, 328] on span "Insert Tuşu" at bounding box center [678, 329] width 26 height 5
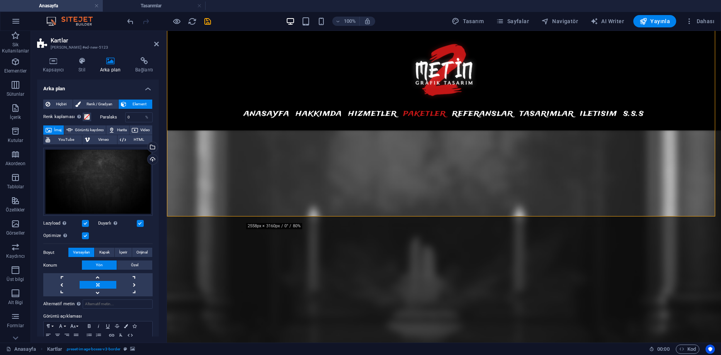
scroll to position [3249, 0]
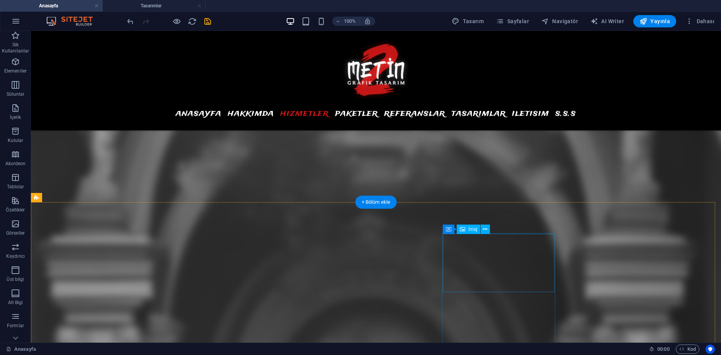
scroll to position [2785, 0]
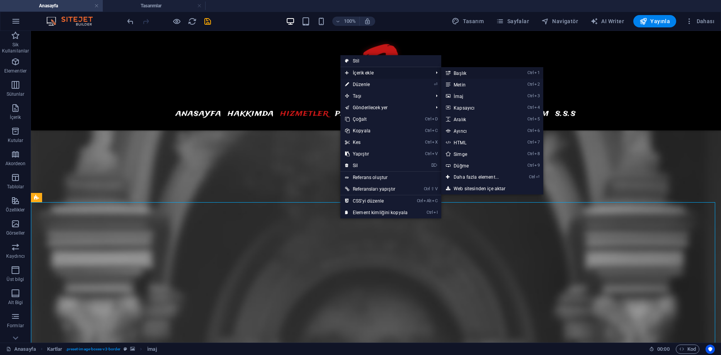
click at [463, 70] on link "Ctrl 1 Başlık" at bounding box center [477, 73] width 73 height 12
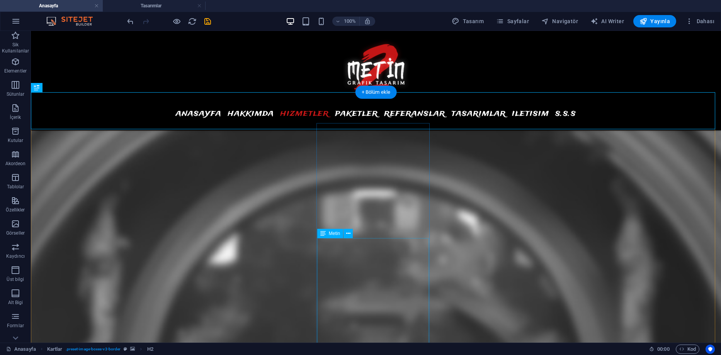
scroll to position [2923, 0]
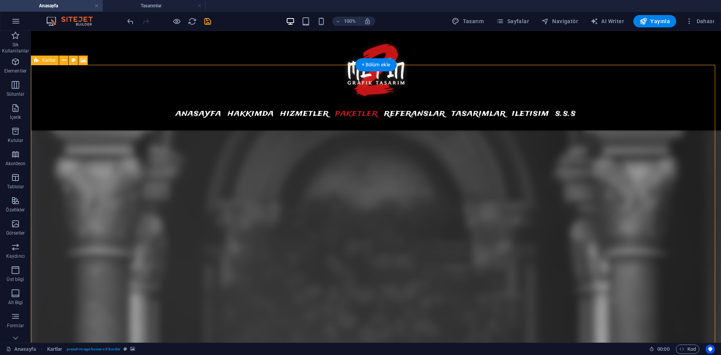
scroll to position [2808, 0]
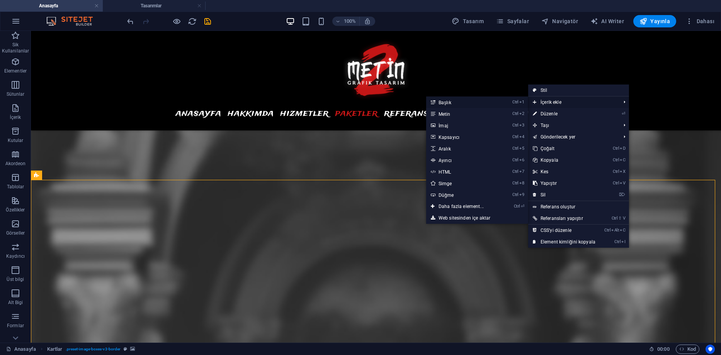
click at [447, 105] on link "Ctrl 1 Başlık" at bounding box center [462, 103] width 73 height 12
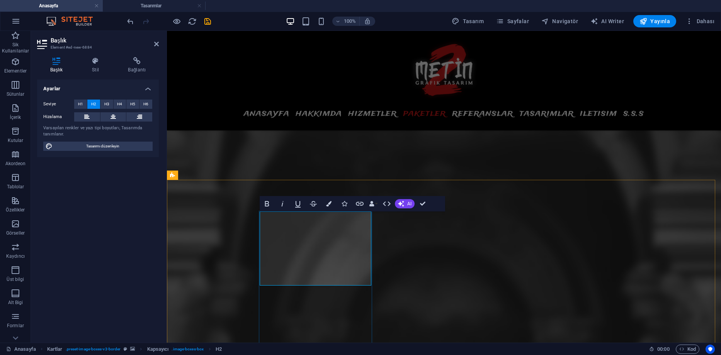
drag, startPoint x: 337, startPoint y: 267, endPoint x: 331, endPoint y: 265, distance: 6.7
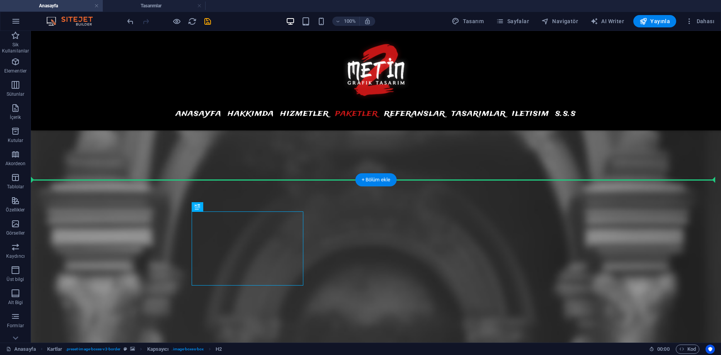
drag, startPoint x: 252, startPoint y: 249, endPoint x: 358, endPoint y: 197, distance: 118.2
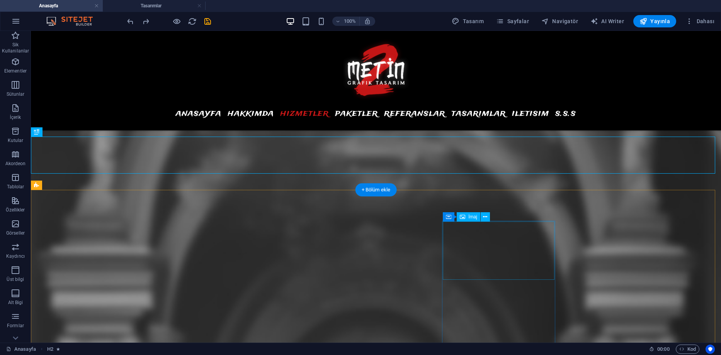
scroll to position [2808, 0]
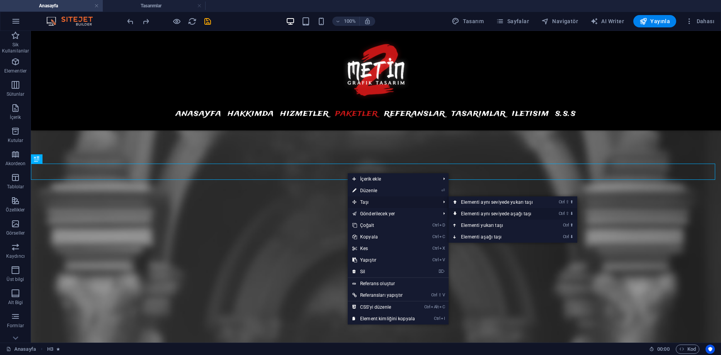
click at [481, 215] on link "Ctrl ⇧ ⬇ Elementi aynı seviyede aşağı taşı" at bounding box center [499, 214] width 100 height 12
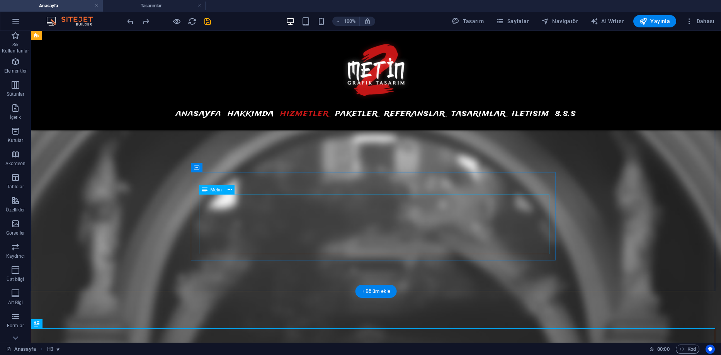
scroll to position [2677, 0]
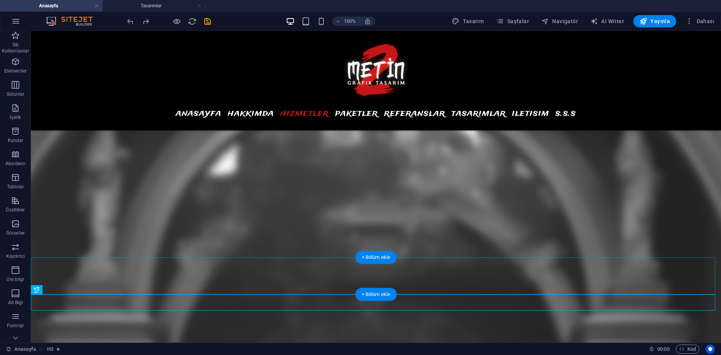
drag, startPoint x: 398, startPoint y: 332, endPoint x: 349, endPoint y: 303, distance: 56.3
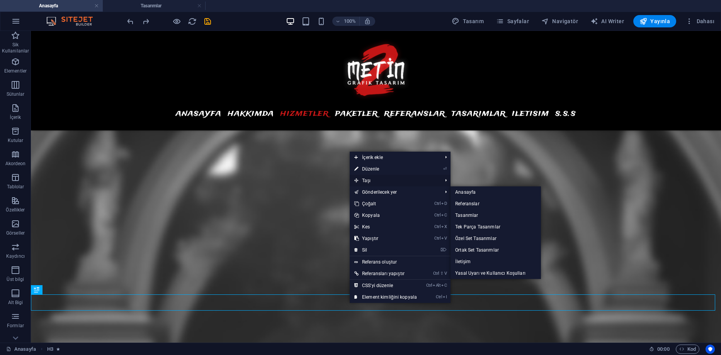
click at [372, 183] on span "Taşı" at bounding box center [394, 181] width 89 height 12
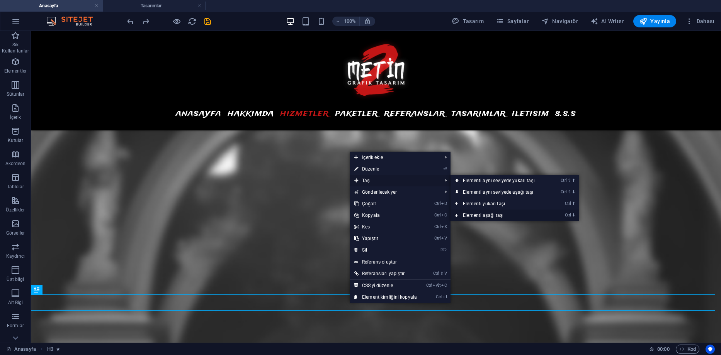
click at [491, 214] on link "Ctrl ⬇ Elementi aşağı taşı" at bounding box center [501, 216] width 100 height 12
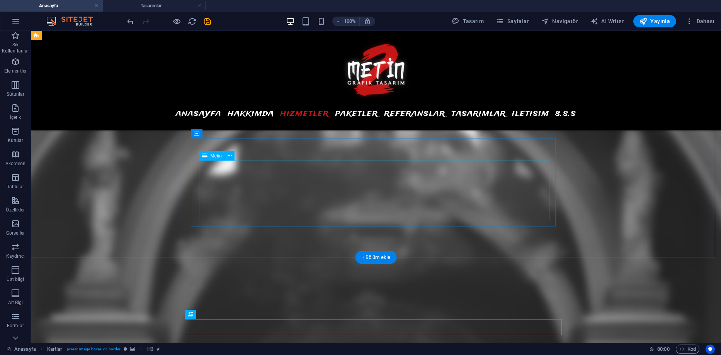
scroll to position [2715, 0]
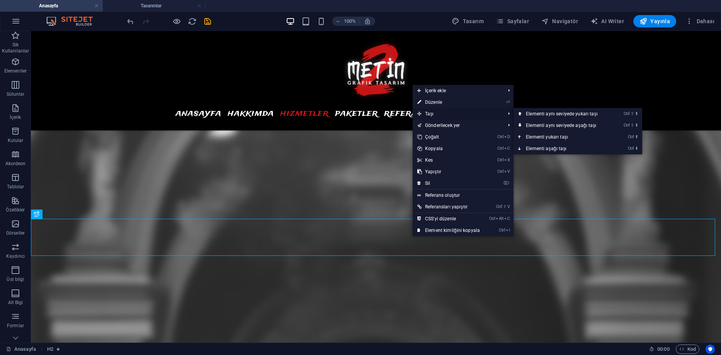
click at [433, 111] on span "Taşı" at bounding box center [457, 114] width 89 height 12
click at [538, 147] on link "Ctrl ⬇ Elementi aşağı taşı" at bounding box center [564, 149] width 100 height 12
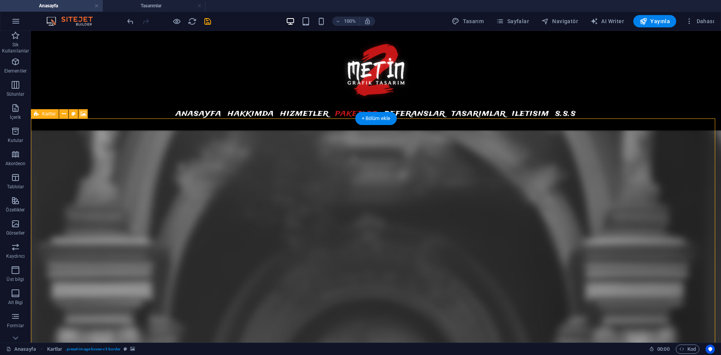
scroll to position [2831, 0]
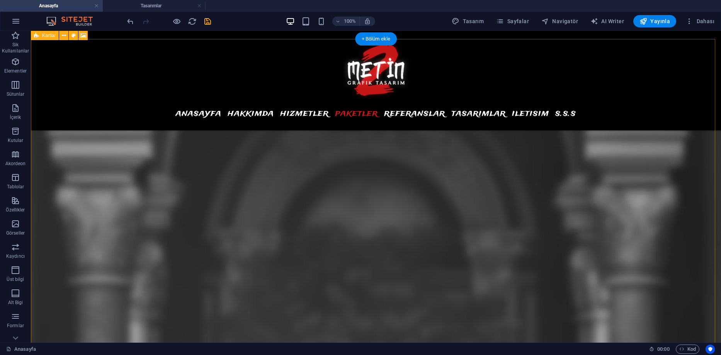
scroll to position [2870, 0]
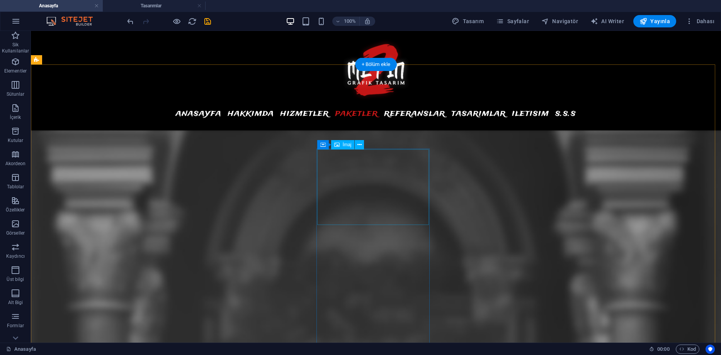
drag, startPoint x: 369, startPoint y: 243, endPoint x: 371, endPoint y: 201, distance: 42.2
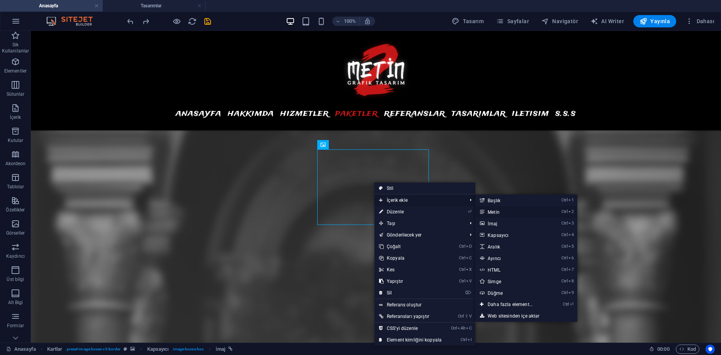
click at [496, 211] on link "Ctrl 2 Metin" at bounding box center [511, 212] width 73 height 12
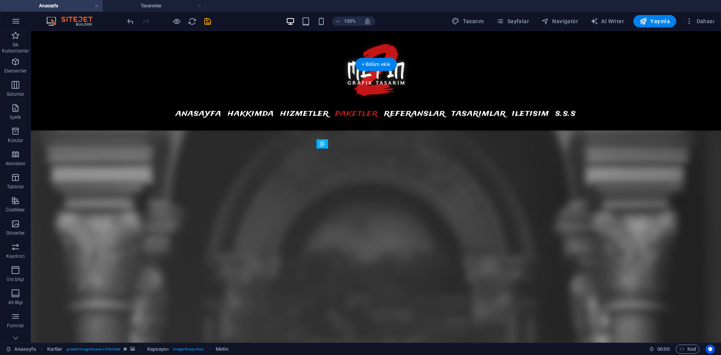
drag, startPoint x: 344, startPoint y: 226, endPoint x: 385, endPoint y: 176, distance: 65.1
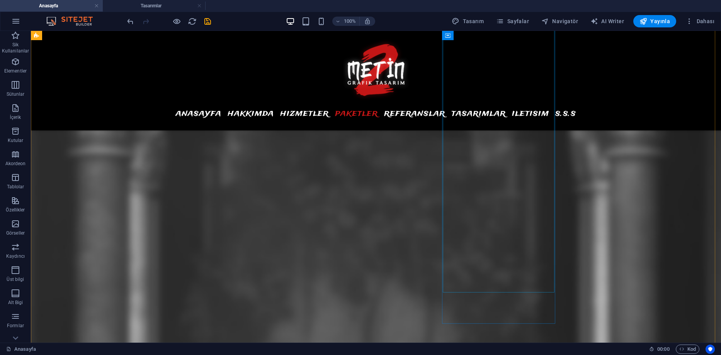
scroll to position [3140, 0]
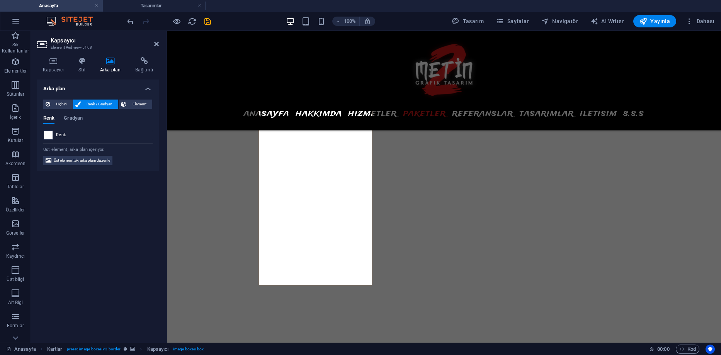
click at [49, 134] on span at bounding box center [48, 135] width 9 height 9
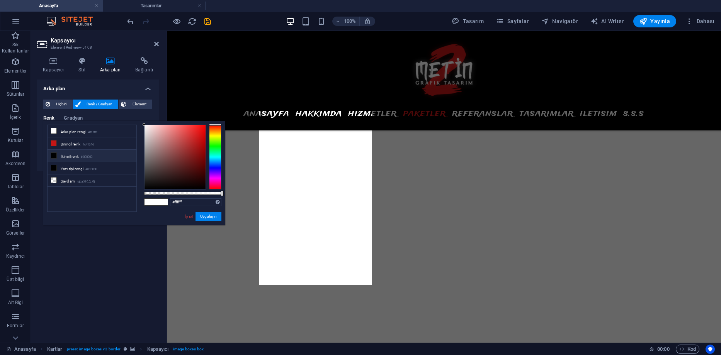
click at [66, 155] on li "İkincil renk #000000" at bounding box center [92, 156] width 89 height 12
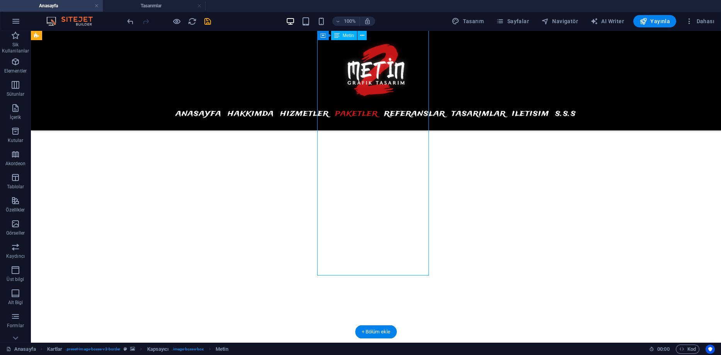
scroll to position [2986, 0]
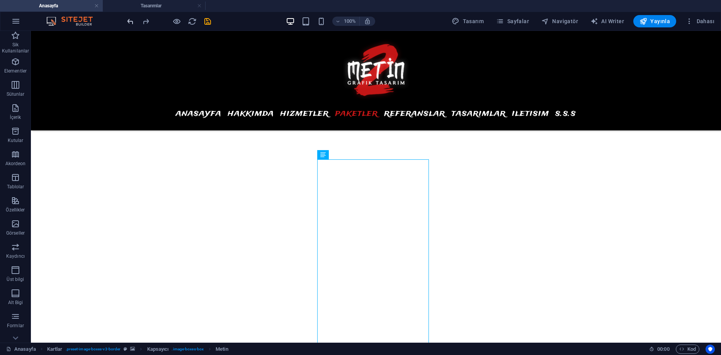
click at [130, 24] on icon "undo" at bounding box center [130, 21] width 9 height 9
click at [130, 22] on icon "undo" at bounding box center [130, 21] width 9 height 9
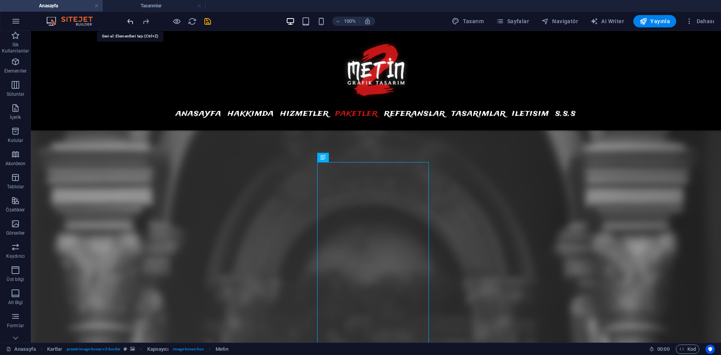
scroll to position [2766, 0]
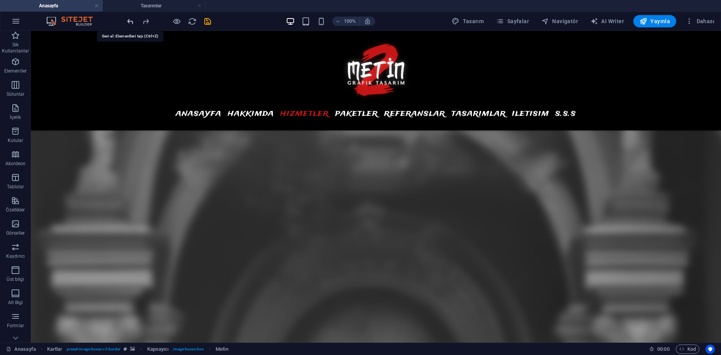
click at [130, 22] on icon "undo" at bounding box center [130, 21] width 9 height 9
click at [145, 21] on icon "redo" at bounding box center [145, 21] width 9 height 9
click at [149, 17] on icon "redo" at bounding box center [145, 21] width 9 height 9
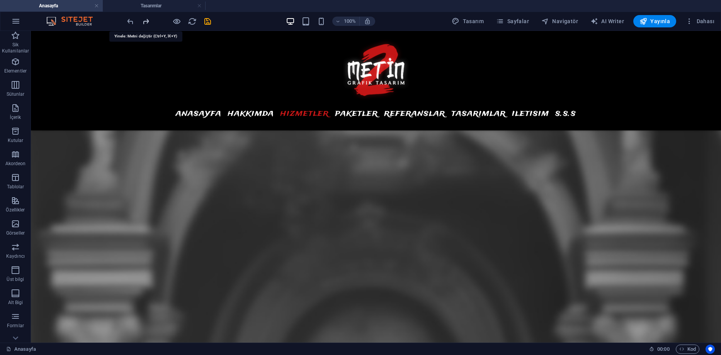
click at [149, 19] on icon "redo" at bounding box center [145, 21] width 9 height 9
click at [149, 19] on div at bounding box center [169, 21] width 87 height 12
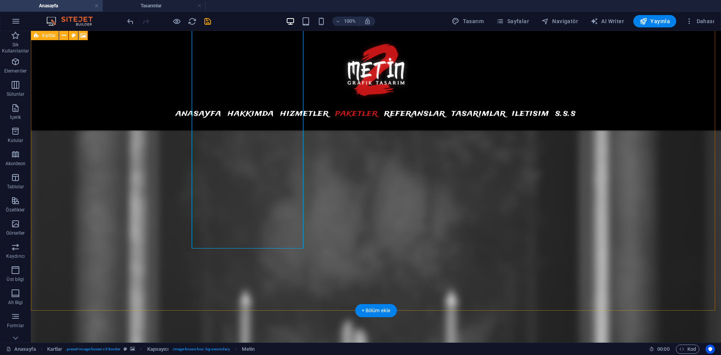
scroll to position [3152, 0]
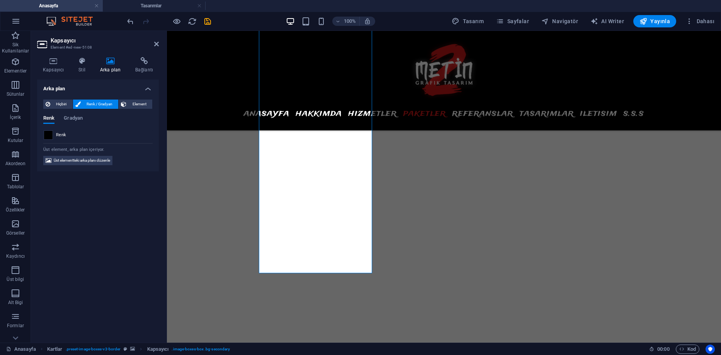
click at [49, 137] on span at bounding box center [48, 135] width 9 height 9
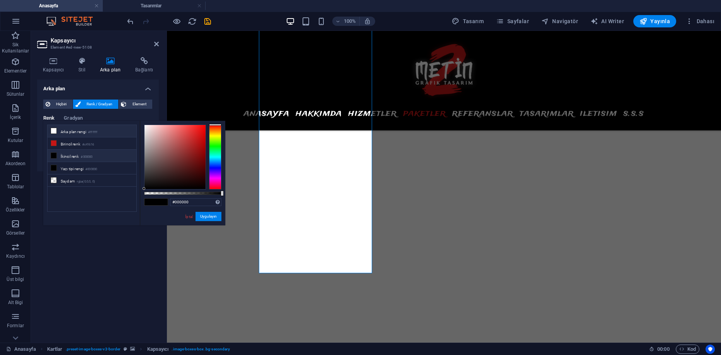
click at [73, 128] on li "Arka plan rengi #ffffff" at bounding box center [92, 131] width 89 height 12
click at [67, 180] on li "Saydam rgba(0,0,0,.0)" at bounding box center [92, 181] width 89 height 12
click at [76, 128] on li "Arka plan rengi #ffffff" at bounding box center [92, 131] width 89 height 12
drag, startPoint x: 219, startPoint y: 193, endPoint x: 240, endPoint y: 193, distance: 20.1
click at [240, 193] on body "Metin2 Grafik Tasarım Anasayfa Tasarımlar Sik Kullanilanlar Elementler Sütunlar…" at bounding box center [360, 177] width 721 height 355
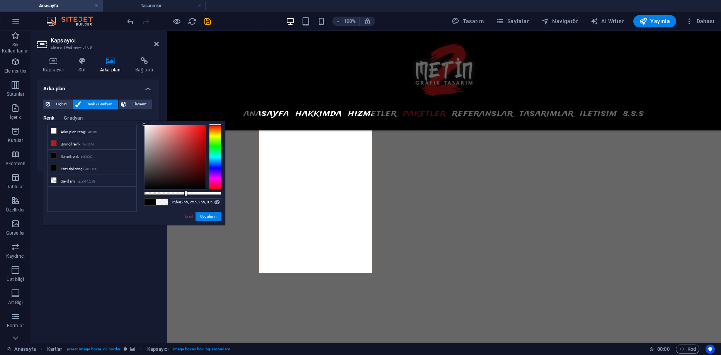
drag, startPoint x: 218, startPoint y: 192, endPoint x: 185, endPoint y: 194, distance: 33.3
click at [185, 194] on div at bounding box center [182, 193] width 77 height 3
type input "rgba(255, 255, 255, 0.5)"
click at [183, 195] on div at bounding box center [183, 193] width 3 height 5
click at [214, 217] on button "Uygulayın" at bounding box center [209, 216] width 26 height 9
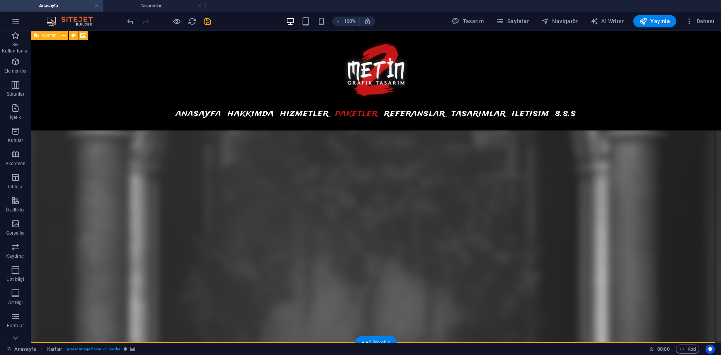
scroll to position [3114, 0]
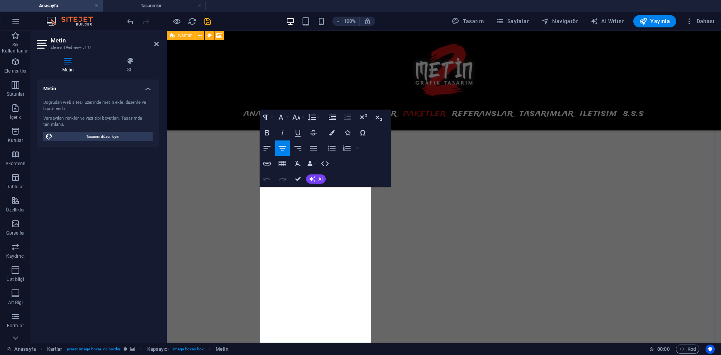
scroll to position [2929, 0]
click at [333, 133] on icon "button" at bounding box center [331, 132] width 5 height 5
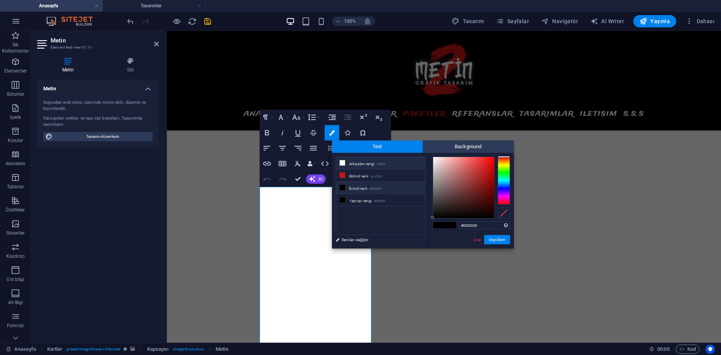
click at [366, 168] on li "Arka plan rengi #ffffff" at bounding box center [380, 163] width 89 height 12
type input "#ffffff"
click at [507, 240] on button "Uygulayın" at bounding box center [497, 239] width 26 height 9
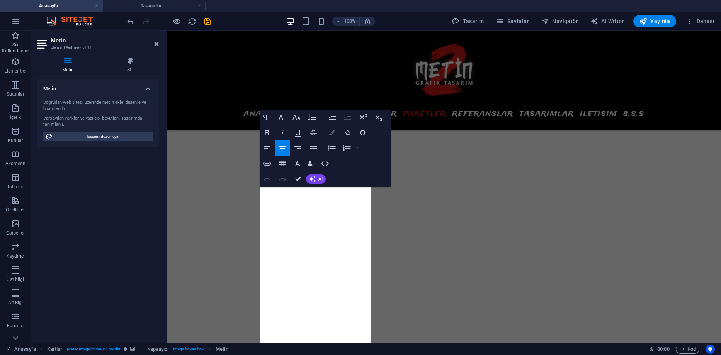
click at [329, 133] on icon "button" at bounding box center [331, 132] width 5 height 5
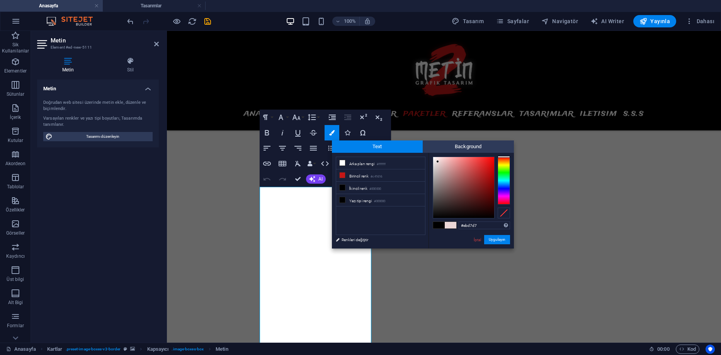
click at [438, 162] on div at bounding box center [463, 187] width 61 height 61
drag, startPoint x: 436, startPoint y: 160, endPoint x: 431, endPoint y: 155, distance: 7.7
click at [431, 155] on div "#ffffff Desteklenen biçimler #0852ed rgb(8, 82, 237) rgba(8, 82, 237, %90) hsv(…" at bounding box center [471, 257] width 85 height 208
type input "#ffffff"
click at [432, 156] on div at bounding box center [432, 156] width 3 height 3
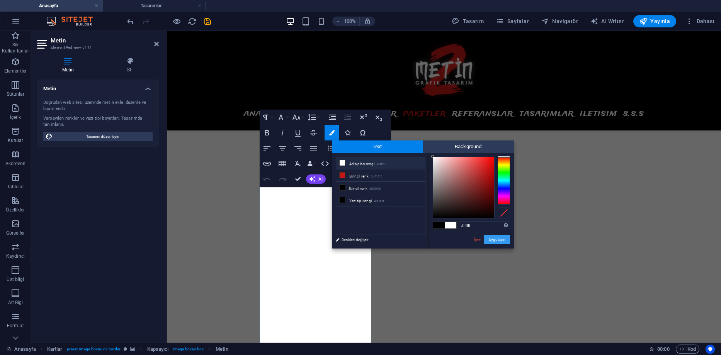
click at [493, 242] on button "Uygulayın" at bounding box center [497, 239] width 26 height 9
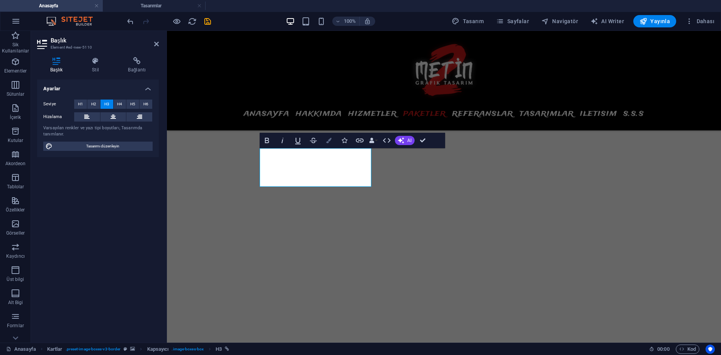
click at [327, 141] on icon "button" at bounding box center [328, 140] width 5 height 5
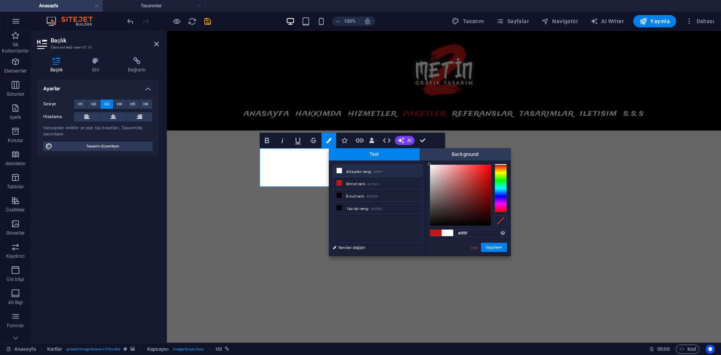
drag, startPoint x: 429, startPoint y: 168, endPoint x: 427, endPoint y: 162, distance: 7.2
click at [427, 162] on div "#ffffff Desteklenen biçimler #0852ed rgb(8, 82, 237) rgba(8, 82, 237, %90) hsv(…" at bounding box center [467, 265] width 85 height 208
click at [424, 162] on div "less Arka plan rengi #ffffff Birincil renk #c41616 İkincil renk #000000 Yazı ti…" at bounding box center [420, 209] width 182 height 96
type input "#000000"
click at [491, 248] on button "Uygulayın" at bounding box center [494, 247] width 26 height 9
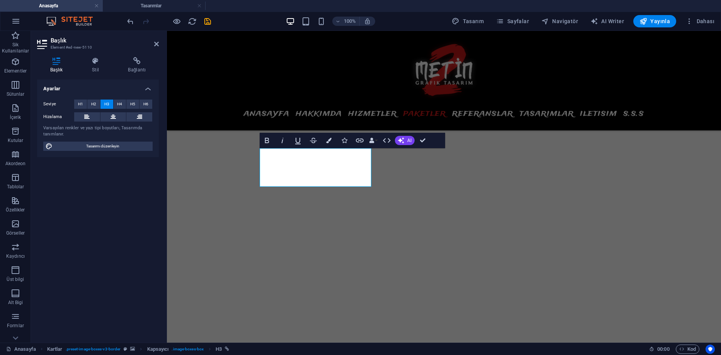
click at [636, 229] on div "H3 Banner Banner Kapsayıcı Menü Çubuğu Menü Logo Banner Bilgi Çubuğu Ön ayar HT…" at bounding box center [444, 187] width 554 height 312
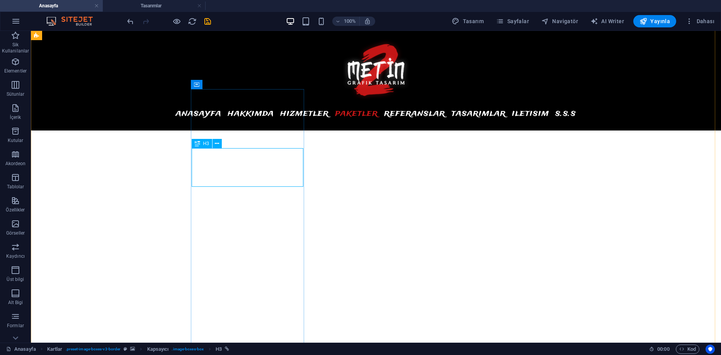
drag, startPoint x: 254, startPoint y: 165, endPoint x: 119, endPoint y: 165, distance: 135.6
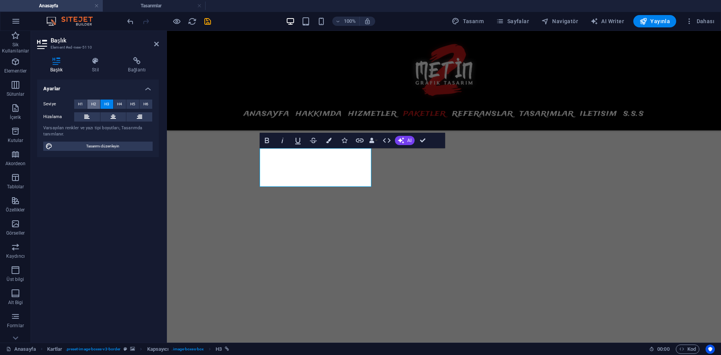
click at [94, 102] on span "H2" at bounding box center [93, 104] width 5 height 9
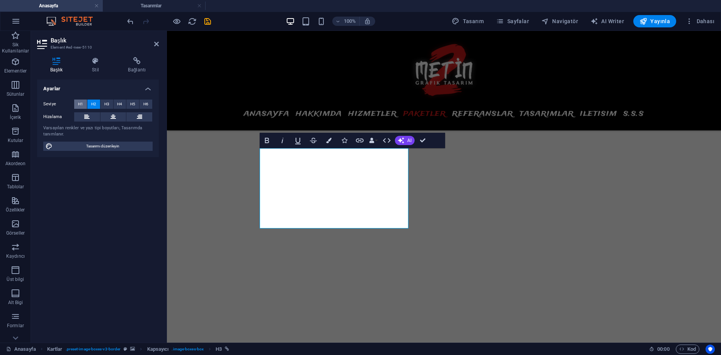
click at [83, 101] on button "H1" at bounding box center [80, 104] width 13 height 9
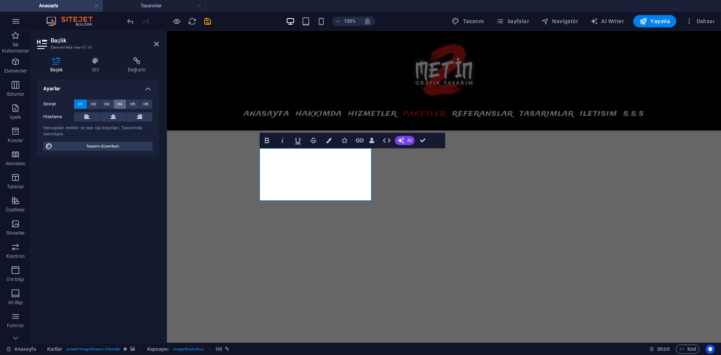
click at [117, 103] on button "H4" at bounding box center [120, 104] width 13 height 9
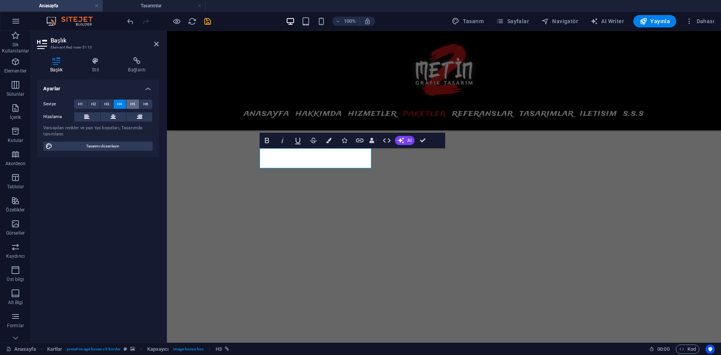
click at [133, 103] on span "H5" at bounding box center [132, 104] width 5 height 9
click at [147, 103] on span "H6" at bounding box center [145, 104] width 5 height 9
click at [129, 102] on button "H5" at bounding box center [132, 104] width 13 height 9
click at [102, 102] on button "H3" at bounding box center [106, 104] width 13 height 9
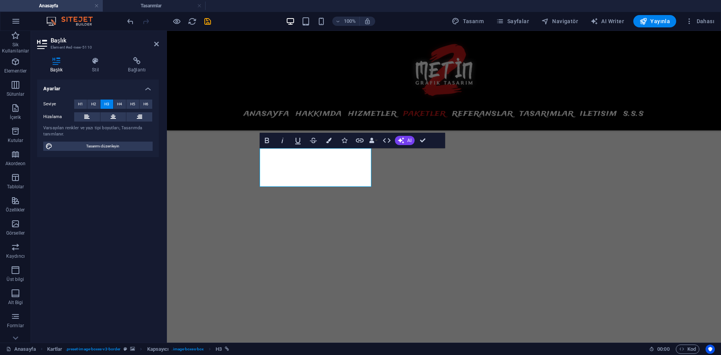
click at [330, 140] on icon "button" at bounding box center [328, 140] width 5 height 5
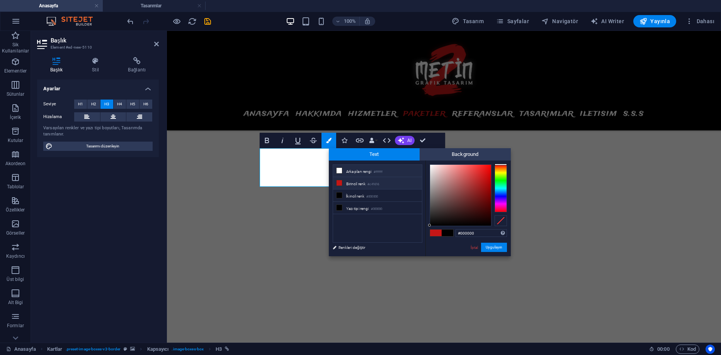
click at [355, 169] on li "Arka plan rengi #ffffff" at bounding box center [377, 171] width 89 height 12
type input "#ffffff"
click at [491, 247] on button "Uygulayın" at bounding box center [494, 247] width 26 height 9
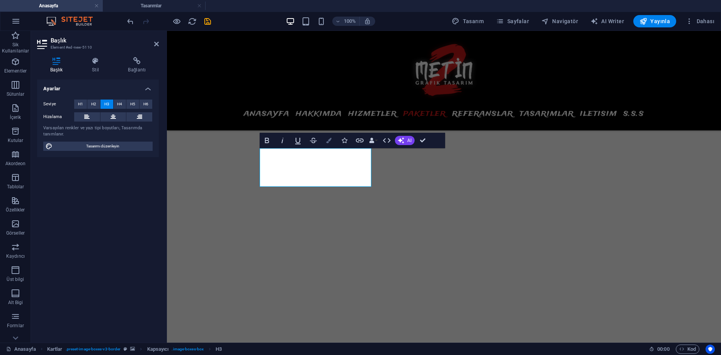
click at [331, 142] on icon "button" at bounding box center [328, 140] width 5 height 5
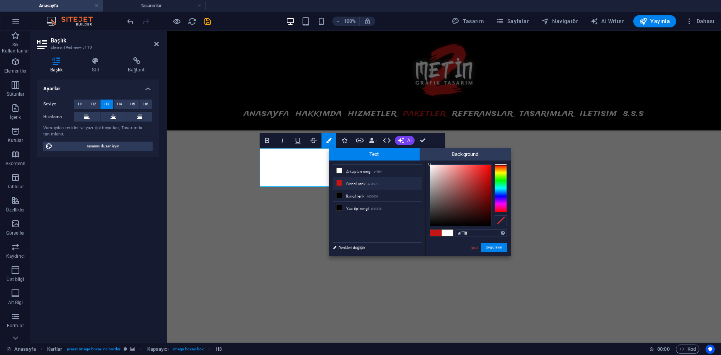
click at [350, 184] on li "Birincil renk #c41616" at bounding box center [377, 183] width 89 height 12
type input "#c41616"
click at [495, 248] on button "Uygulayın" at bounding box center [494, 247] width 26 height 9
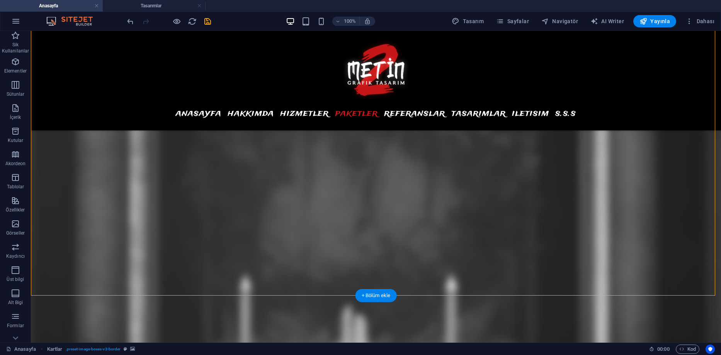
scroll to position [3200, 0]
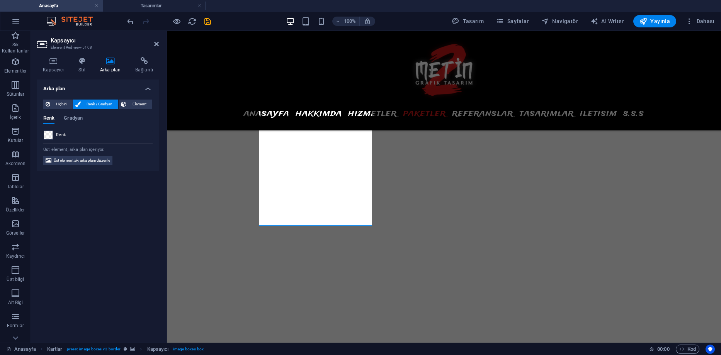
click at [50, 136] on span at bounding box center [48, 135] width 9 height 9
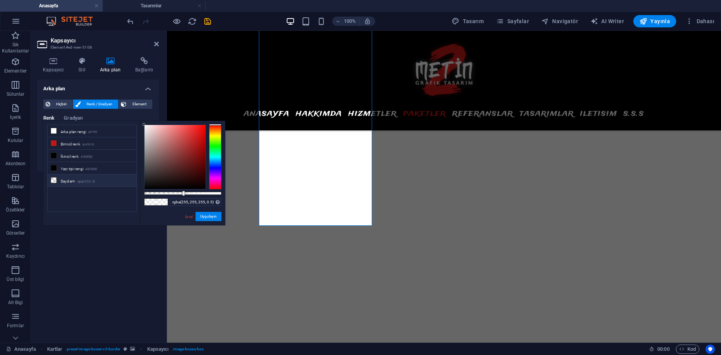
click at [72, 180] on li "Saydam rgba(0,0,0,.0)" at bounding box center [92, 181] width 89 height 12
click at [204, 214] on button "Uygulayın" at bounding box center [209, 216] width 26 height 9
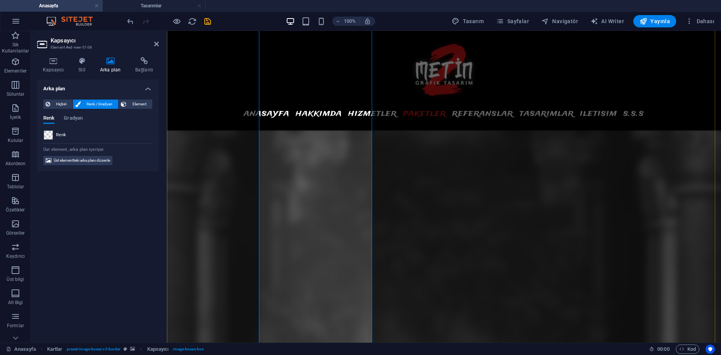
scroll to position [3122, 0]
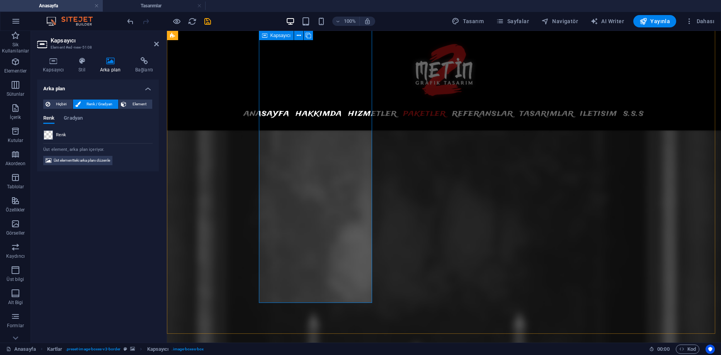
click at [50, 133] on span at bounding box center [48, 135] width 9 height 9
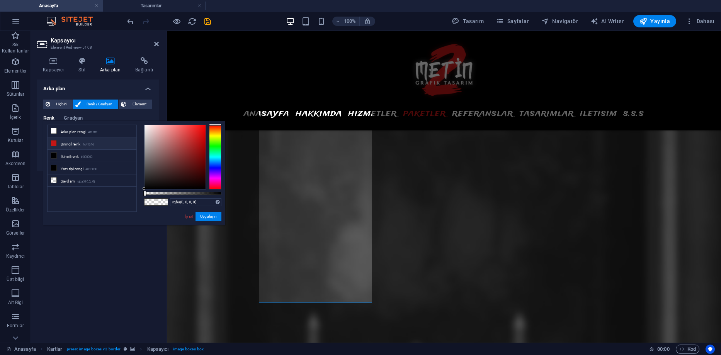
click at [81, 147] on li "Birincil renk #c41616" at bounding box center [92, 144] width 89 height 12
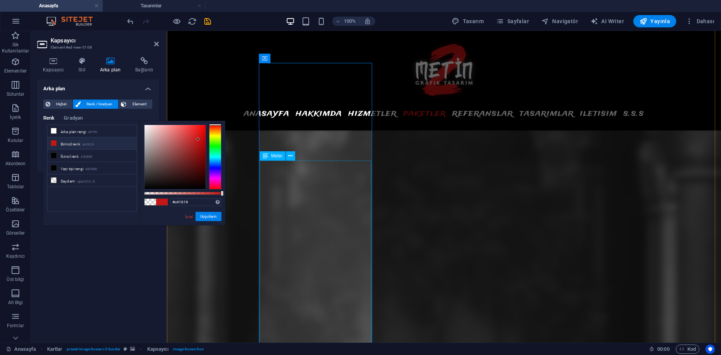
scroll to position [3006, 0]
drag, startPoint x: 219, startPoint y: 192, endPoint x: 253, endPoint y: 194, distance: 34.0
click at [254, 194] on body "Metin2 Grafik Tasarım Anasayfa Tasarımlar Sik Kullanilanlar Elementler Sütunlar…" at bounding box center [360, 177] width 721 height 355
click at [81, 158] on li "İkincil renk #000000" at bounding box center [92, 156] width 89 height 12
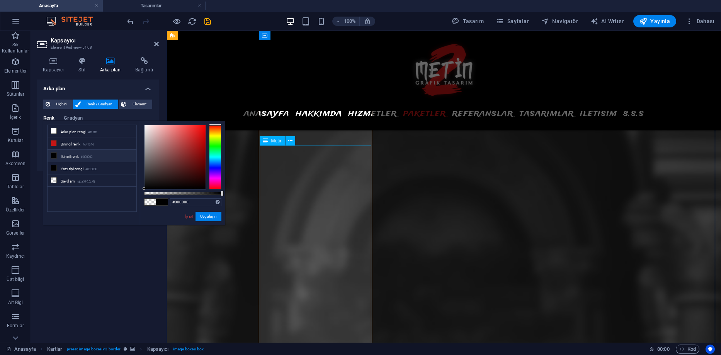
scroll to position [2852, 0]
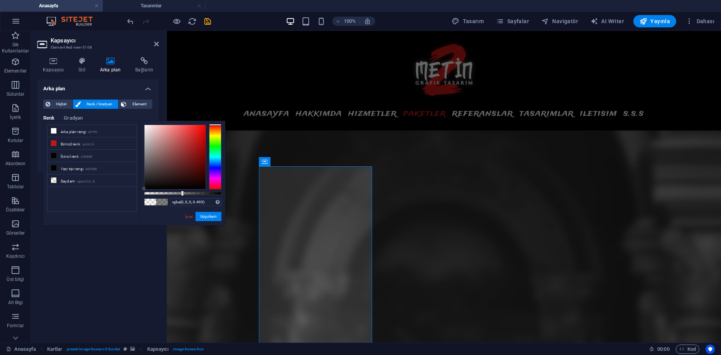
type input "rgba(0, 0, 0, 0.5)"
drag, startPoint x: 219, startPoint y: 192, endPoint x: 183, endPoint y: 192, distance: 35.9
click at [183, 192] on div at bounding box center [182, 193] width 77 height 3
click at [206, 214] on button "Uygulayın" at bounding box center [209, 216] width 26 height 9
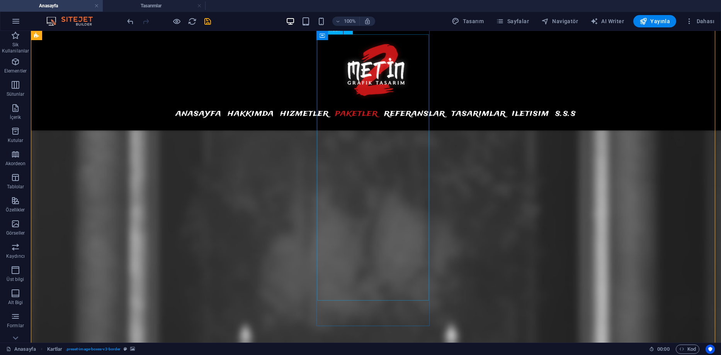
scroll to position [3122, 0]
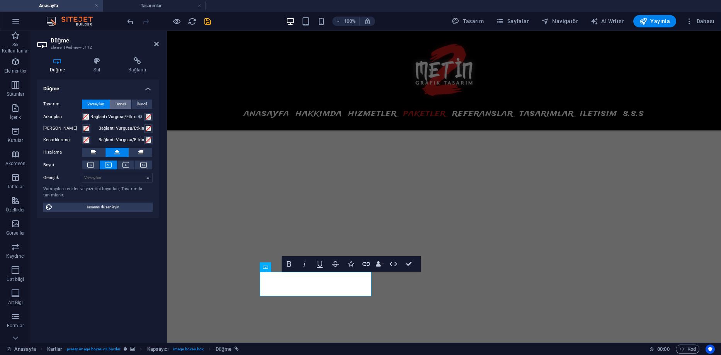
click at [125, 106] on span "Birincil" at bounding box center [121, 104] width 11 height 9
click at [139, 105] on span "İkincil" at bounding box center [142, 104] width 10 height 9
click at [119, 105] on span "Birincil" at bounding box center [121, 104] width 11 height 9
click at [85, 117] on span at bounding box center [85, 117] width 6 height 6
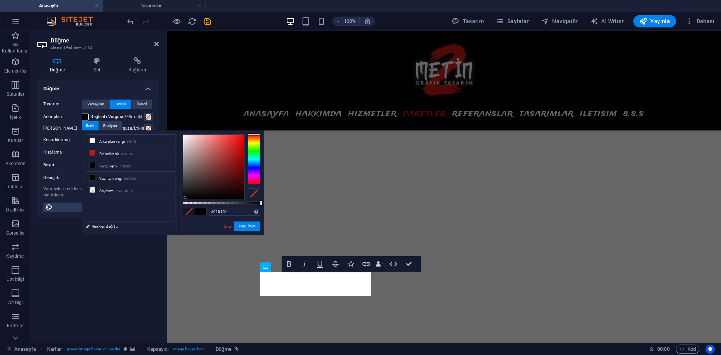
type input "#000000"
drag, startPoint x: 191, startPoint y: 193, endPoint x: 179, endPoint y: 200, distance: 13.9
click at [179, 200] on div "#000000 Desteklenen biçimler #0852ed rgb(8, 82, 237) rgba(8, 82, 237, %90) hsv(…" at bounding box center [221, 239] width 85 height 217
click at [253, 226] on button "Uygulayın" at bounding box center [247, 226] width 26 height 9
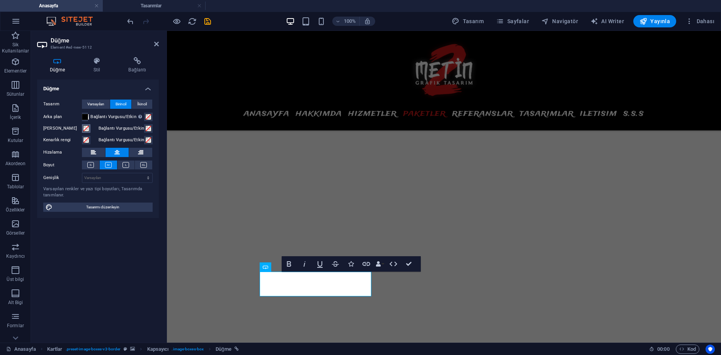
click at [85, 129] on span at bounding box center [86, 129] width 6 height 6
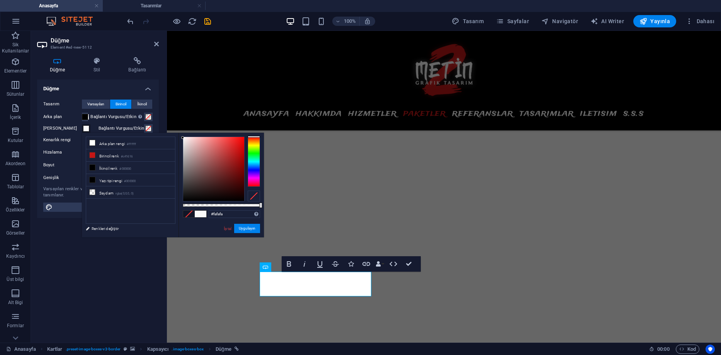
type input "#ffffff"
drag, startPoint x: 199, startPoint y: 165, endPoint x: 174, endPoint y: 132, distance: 41.3
click at [174, 132] on body "Metin2 Grafik Tasarım Anasayfa Tasarımlar Sik Kullanilanlar Elementler Sütunlar…" at bounding box center [360, 177] width 721 height 355
click at [240, 228] on button "Uygulayın" at bounding box center [247, 228] width 26 height 9
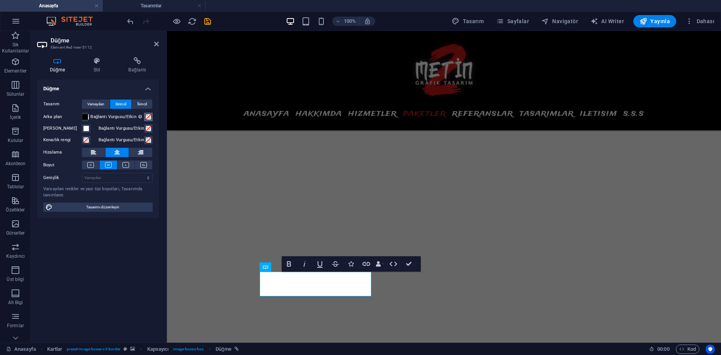
click at [148, 117] on span at bounding box center [148, 117] width 6 height 6
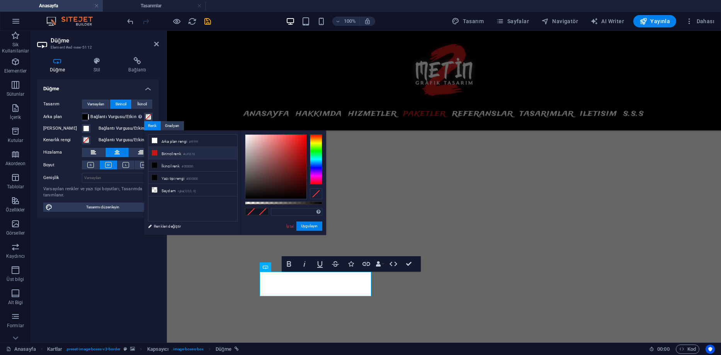
click at [158, 155] on li "Birincil renk #c41616" at bounding box center [192, 153] width 89 height 12
type input "#c41616"
drag, startPoint x: 308, startPoint y: 227, endPoint x: 95, endPoint y: 165, distance: 221.5
click at [308, 227] on button "Uygulayın" at bounding box center [309, 226] width 26 height 9
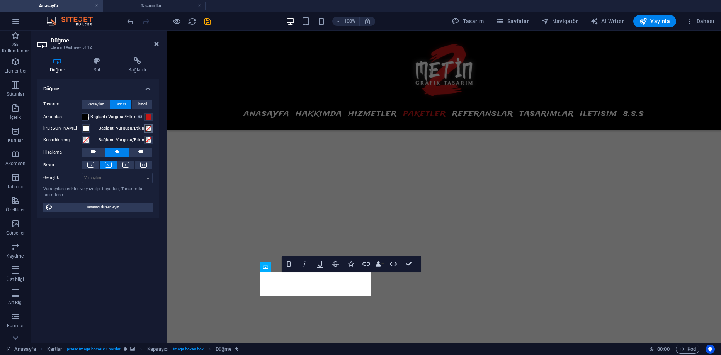
click at [147, 128] on span at bounding box center [148, 129] width 6 height 6
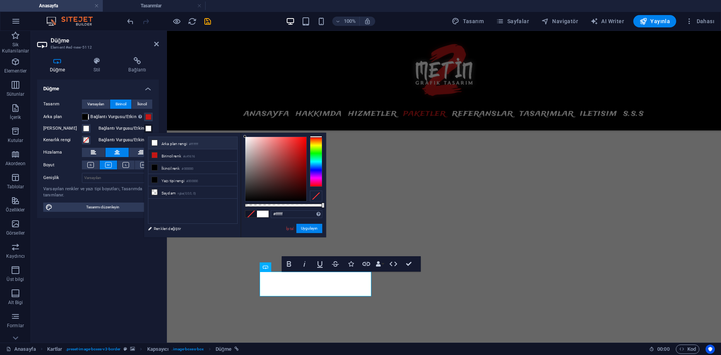
drag, startPoint x: 246, startPoint y: 144, endPoint x: 240, endPoint y: 134, distance: 11.1
click at [240, 134] on div "less Arka plan rengi #ffffff Birincil renk #c41616 İkincil renk #000000 Yazı ti…" at bounding box center [235, 185] width 182 height 105
click at [303, 226] on button "Uygulayın" at bounding box center [309, 228] width 26 height 9
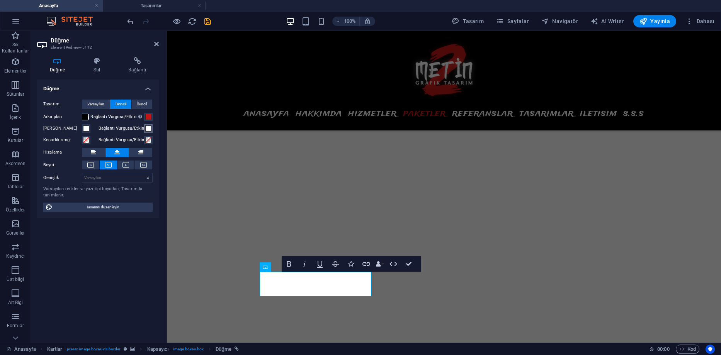
click at [149, 127] on span at bounding box center [148, 129] width 6 height 6
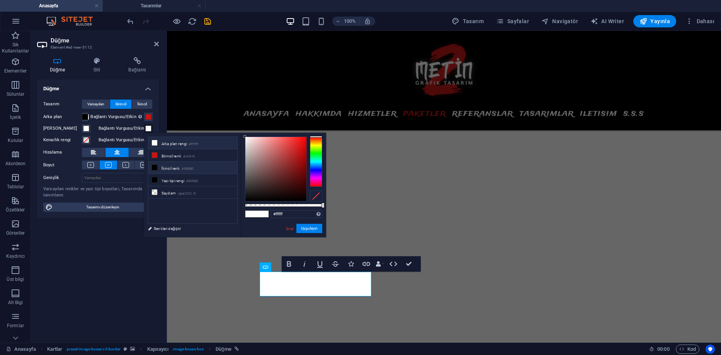
click at [173, 170] on li "İkincil renk #000000" at bounding box center [192, 168] width 89 height 12
type input "#000000"
drag, startPoint x: 303, startPoint y: 228, endPoint x: 135, endPoint y: 197, distance: 170.1
click at [303, 228] on button "Uygulayın" at bounding box center [309, 228] width 26 height 9
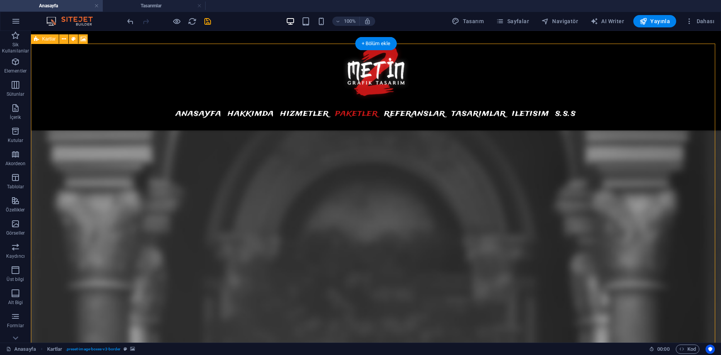
scroll to position [2929, 0]
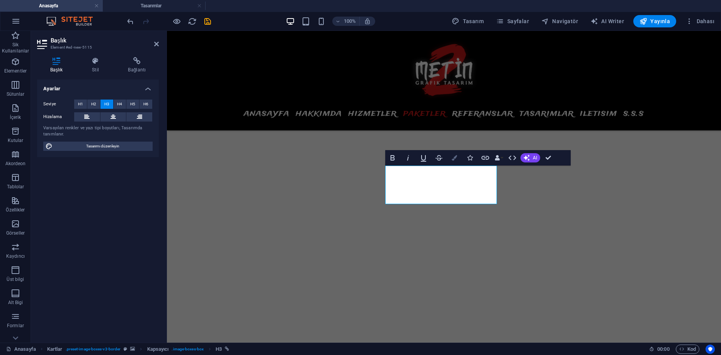
click at [454, 156] on icon "button" at bounding box center [454, 157] width 5 height 5
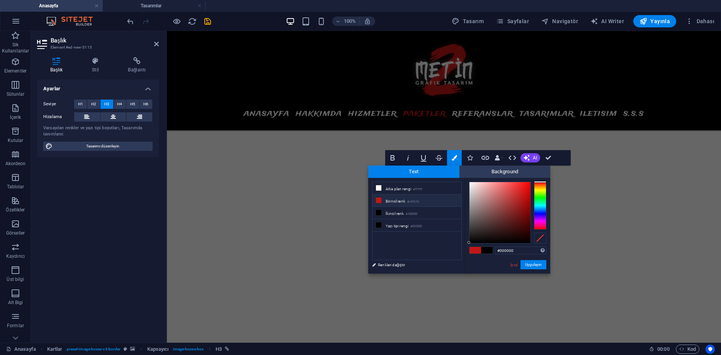
click at [400, 201] on li "Birincil renk #c41616" at bounding box center [416, 201] width 89 height 12
type input "#c41616"
click at [536, 266] on button "Uygulayın" at bounding box center [533, 264] width 26 height 9
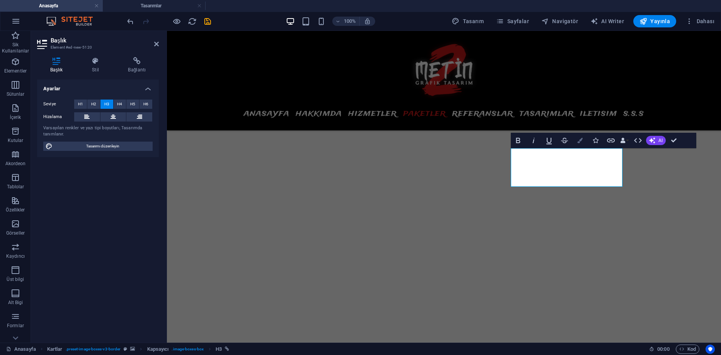
click at [580, 141] on icon "button" at bounding box center [579, 140] width 5 height 5
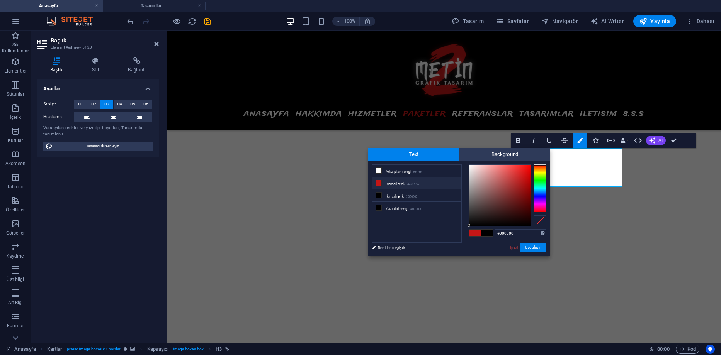
click at [420, 187] on li "Birincil renk #c41616" at bounding box center [416, 183] width 89 height 12
type input "#c41616"
click at [536, 247] on button "Uygulayın" at bounding box center [533, 247] width 26 height 9
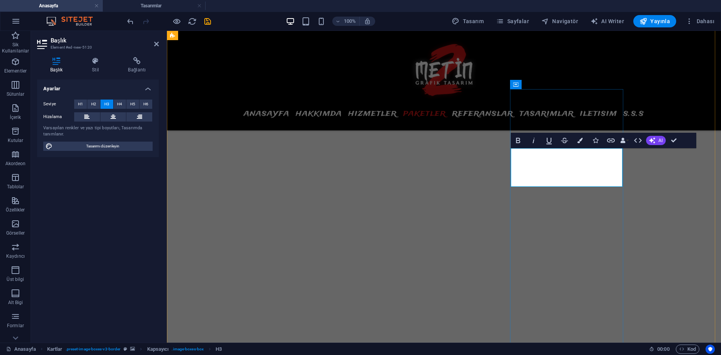
click at [93, 60] on icon at bounding box center [95, 61] width 33 height 8
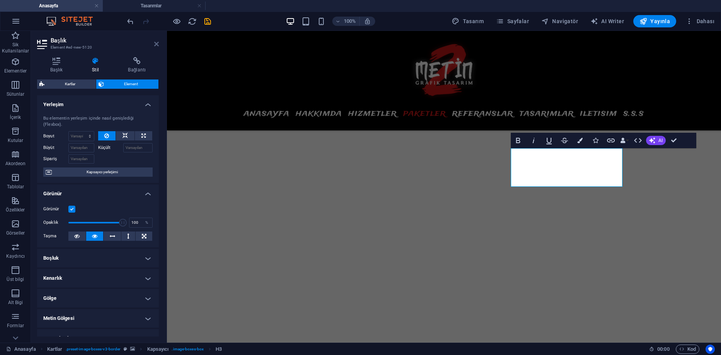
click at [155, 44] on icon at bounding box center [156, 44] width 5 height 6
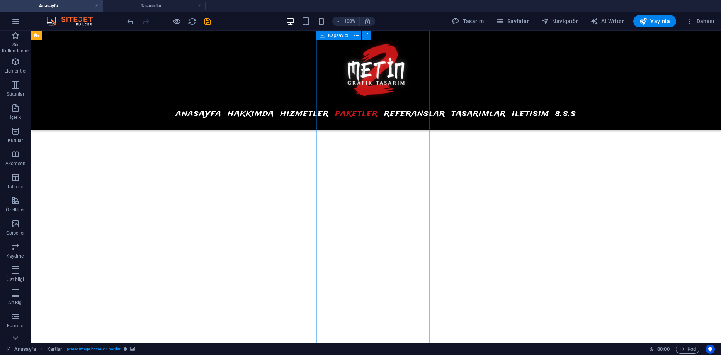
scroll to position [3006, 0]
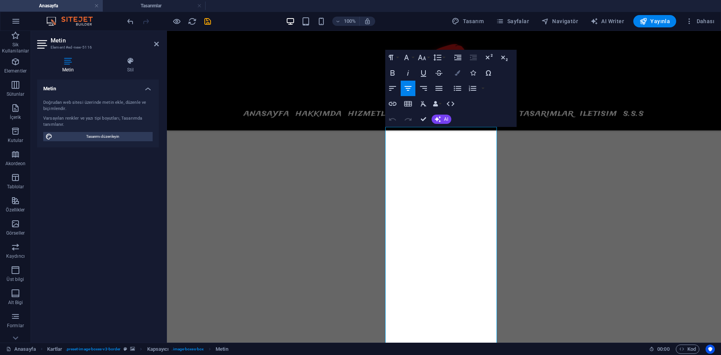
click at [453, 75] on button "Colors" at bounding box center [457, 72] width 15 height 15
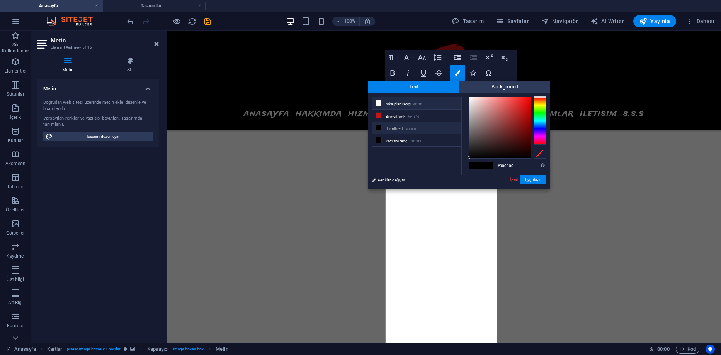
click at [397, 105] on li "Arka plan rengi #ffffff" at bounding box center [416, 103] width 89 height 12
type input "#ffffff"
click at [532, 180] on button "Uygulayın" at bounding box center [533, 179] width 26 height 9
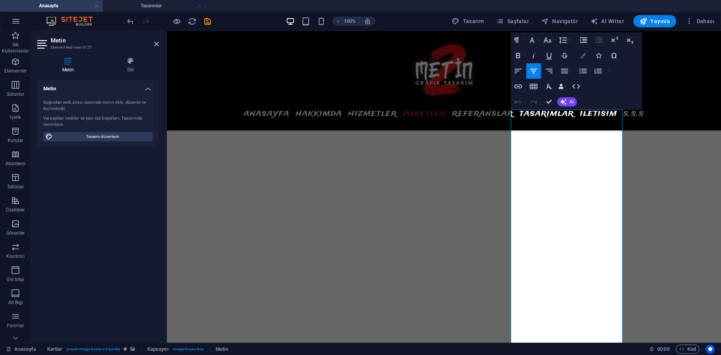
click at [586, 58] on icon "button" at bounding box center [582, 55] width 5 height 5
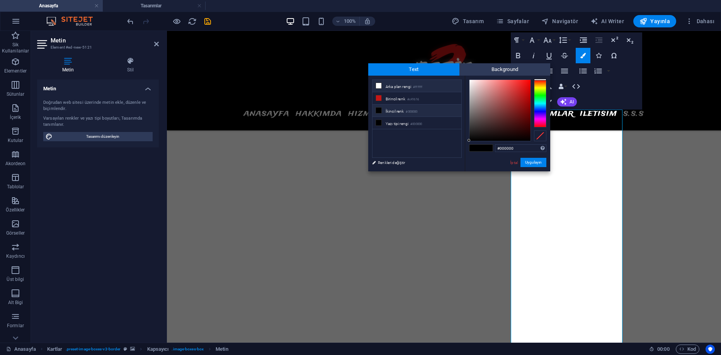
click at [393, 88] on li "Arka plan rengi #ffffff" at bounding box center [416, 86] width 89 height 12
type input "#ffffff"
click at [531, 164] on button "Uygulayın" at bounding box center [533, 162] width 26 height 9
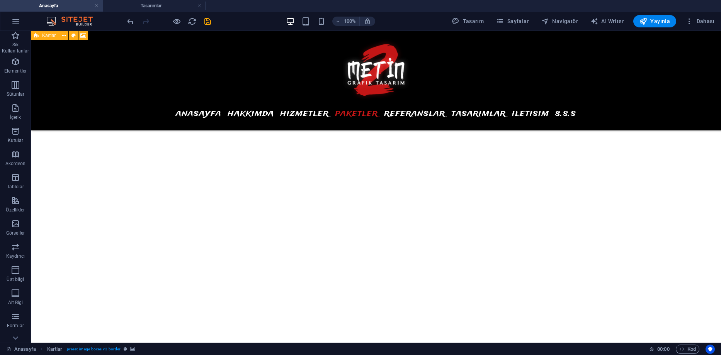
scroll to position [3200, 0]
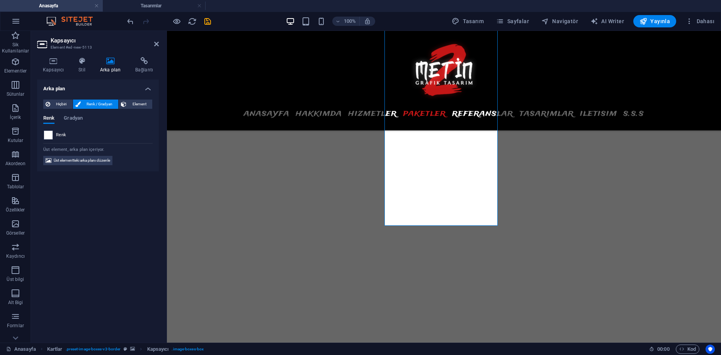
click at [51, 136] on span at bounding box center [48, 135] width 9 height 9
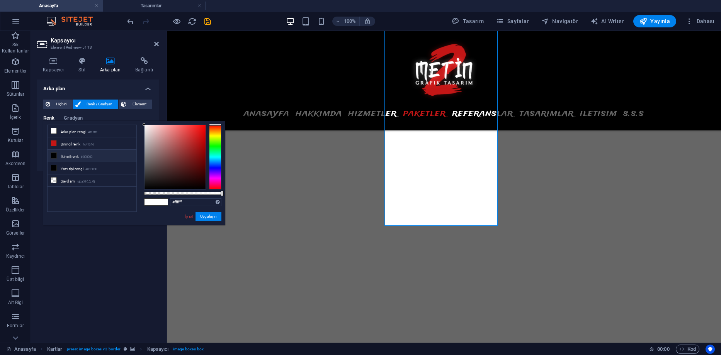
click at [77, 156] on li "İkincil renk #000000" at bounding box center [92, 156] width 89 height 12
drag, startPoint x: 203, startPoint y: 194, endPoint x: 185, endPoint y: 193, distance: 18.2
click at [185, 193] on div at bounding box center [182, 193] width 77 height 3
click at [200, 203] on input "rgba(0, 0, 0, 0.525)" at bounding box center [195, 203] width 51 height 8
type input "rgba(0, 0, 0, 0.5)"
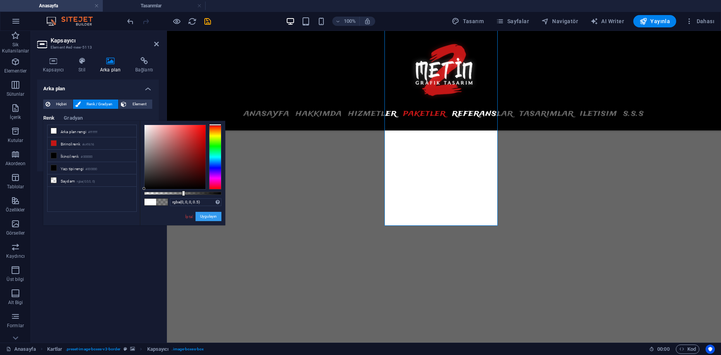
click at [209, 219] on button "Uygulayın" at bounding box center [209, 216] width 26 height 9
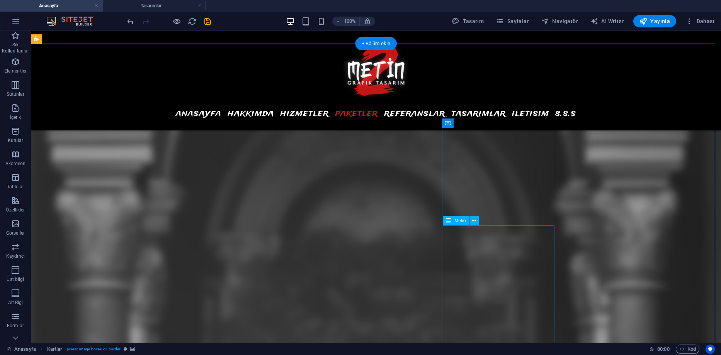
scroll to position [3122, 0]
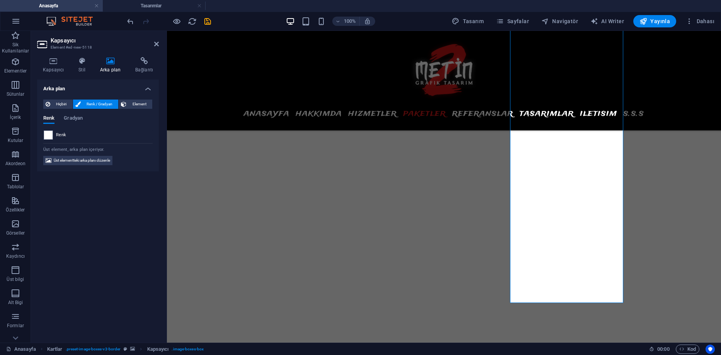
click at [46, 134] on span at bounding box center [48, 135] width 9 height 9
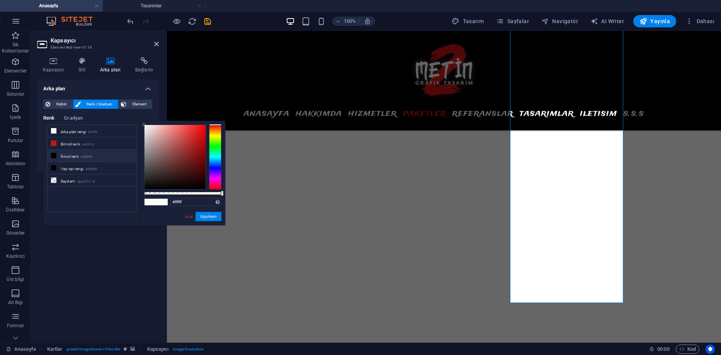
click at [65, 157] on li "İkincil renk #000000" at bounding box center [92, 156] width 89 height 12
drag, startPoint x: 222, startPoint y: 192, endPoint x: 190, endPoint y: 192, distance: 32.1
click at [190, 192] on div at bounding box center [191, 193] width 3 height 5
click at [198, 202] on input "rgba(0, 0, 0, 0.59)" at bounding box center [195, 203] width 51 height 8
type input "rgba(0, 0, 0, 0.5)"
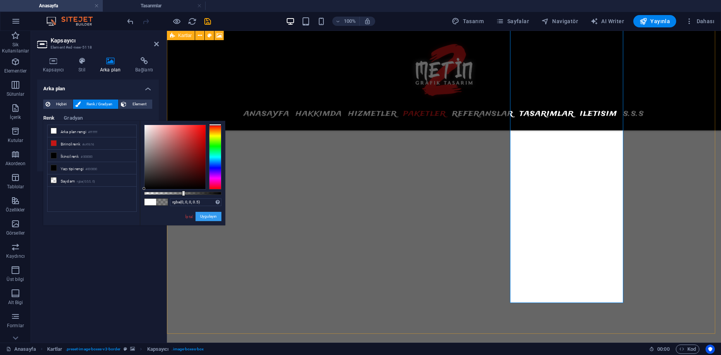
click at [212, 216] on button "Uygulayın" at bounding box center [209, 216] width 26 height 9
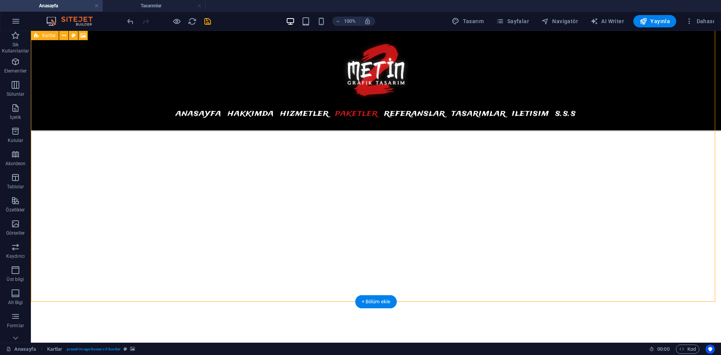
scroll to position [3161, 0]
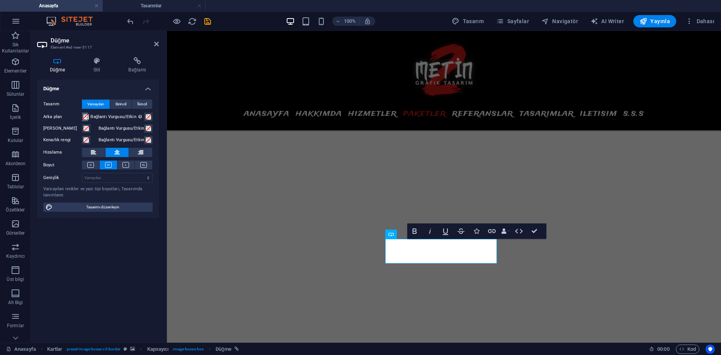
click at [86, 117] on span at bounding box center [85, 117] width 6 height 6
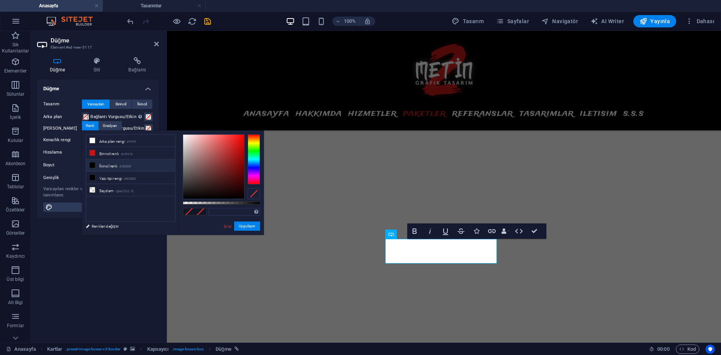
drag, startPoint x: 126, startPoint y: 165, endPoint x: 134, endPoint y: 169, distance: 9.5
click at [126, 164] on small "#000000" at bounding box center [125, 166] width 12 height 5
type input "#000000"
click at [239, 224] on button "Uygulayın" at bounding box center [247, 226] width 26 height 9
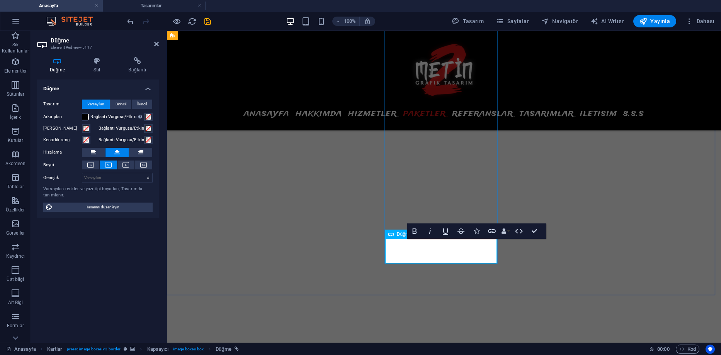
click at [87, 127] on span at bounding box center [86, 129] width 6 height 6
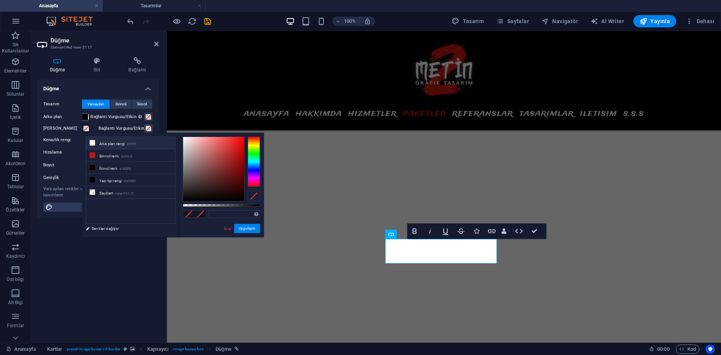
click at [121, 146] on li "Arka plan rengi #ffffff" at bounding box center [130, 143] width 89 height 12
type input "#ffffff"
click at [241, 228] on button "Uygulayın" at bounding box center [247, 228] width 26 height 9
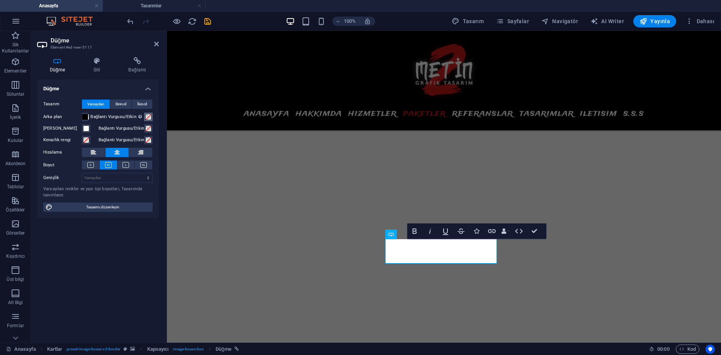
click at [147, 117] on span at bounding box center [148, 117] width 6 height 6
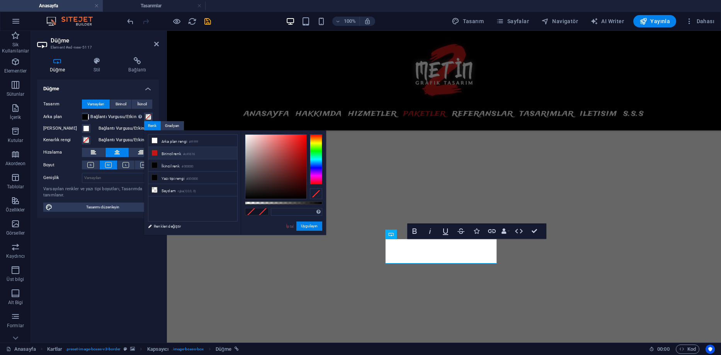
click at [170, 153] on li "Birincil renk #c41616" at bounding box center [192, 153] width 89 height 12
type input "#c41616"
click at [303, 226] on button "Uygulayın" at bounding box center [309, 226] width 26 height 9
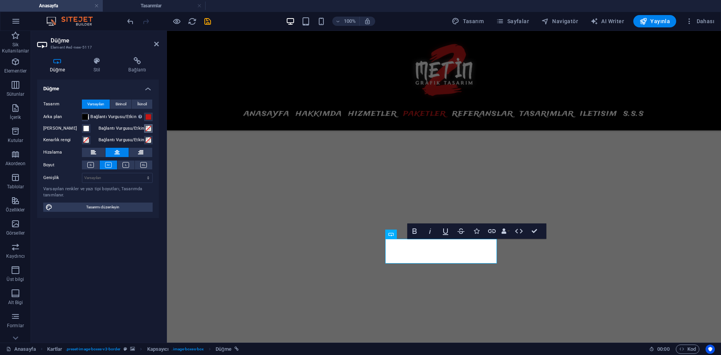
click at [149, 131] on span at bounding box center [148, 129] width 6 height 6
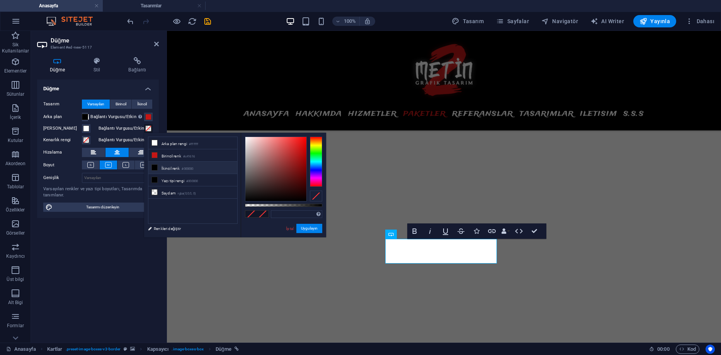
click at [165, 170] on li "İkincil renk #000000" at bounding box center [192, 168] width 89 height 12
type input "#000000"
drag, startPoint x: 305, startPoint y: 229, endPoint x: 139, endPoint y: 199, distance: 168.8
click at [305, 229] on button "Uygulayın" at bounding box center [309, 228] width 26 height 9
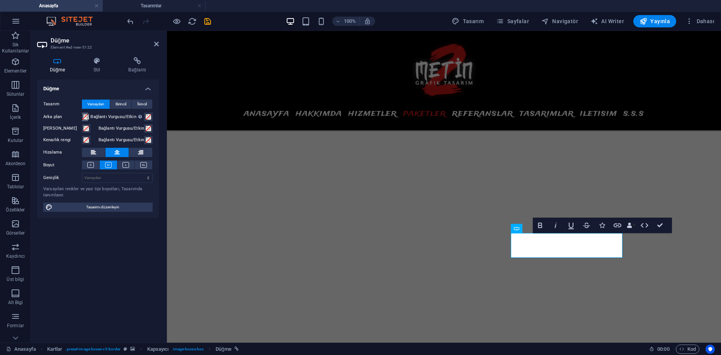
click at [85, 117] on span at bounding box center [85, 117] width 6 height 6
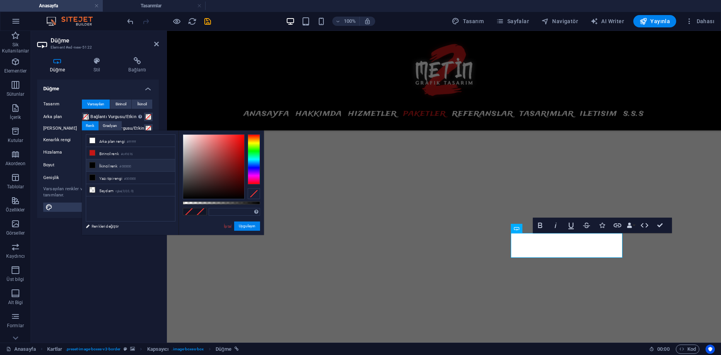
click at [115, 163] on li "İkincil renk #000000" at bounding box center [130, 166] width 89 height 12
type input "#000000"
click at [247, 226] on button "Uygulayın" at bounding box center [247, 226] width 26 height 9
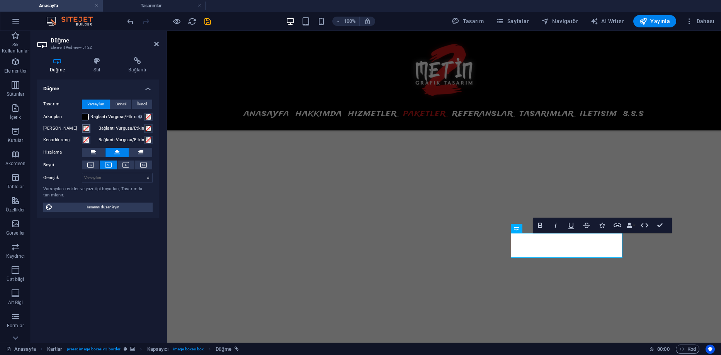
click at [86, 128] on span at bounding box center [86, 129] width 6 height 6
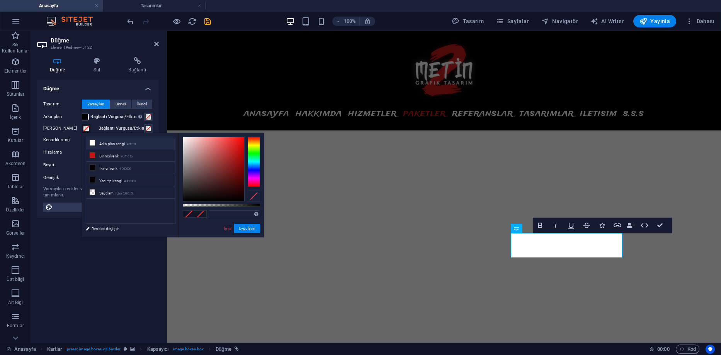
click at [107, 145] on li "Arka plan rengi #ffffff" at bounding box center [130, 143] width 89 height 12
type input "#ffffff"
click at [239, 228] on button "Uygulayın" at bounding box center [247, 228] width 26 height 9
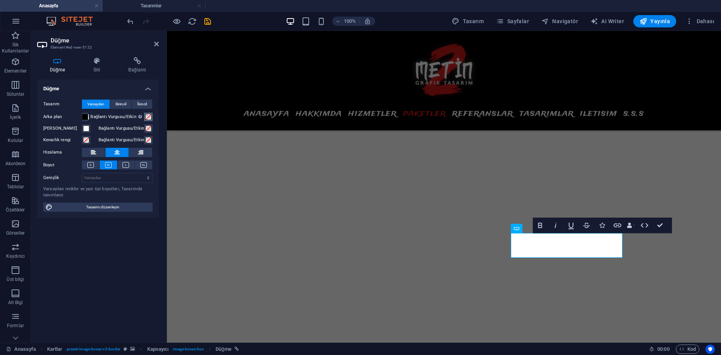
click at [147, 120] on button "Bağlantı Vurgusu/Etkin Etkin/bağlantı vurgusu durumunu test etmek için ön izlem…" at bounding box center [148, 117] width 9 height 9
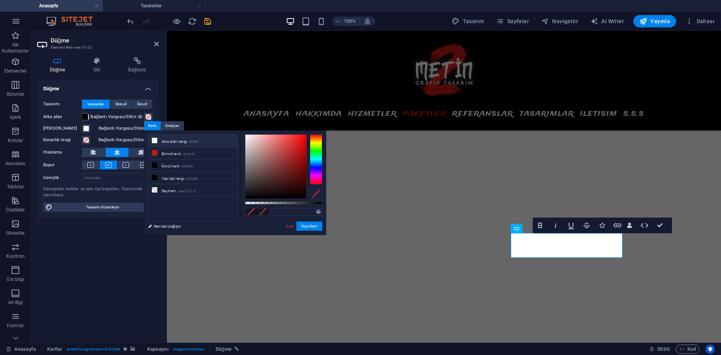
click at [155, 139] on icon at bounding box center [154, 140] width 5 height 5
drag, startPoint x: 308, startPoint y: 223, endPoint x: 51, endPoint y: 151, distance: 266.9
click at [308, 223] on button "Uygulayın" at bounding box center [309, 226] width 26 height 9
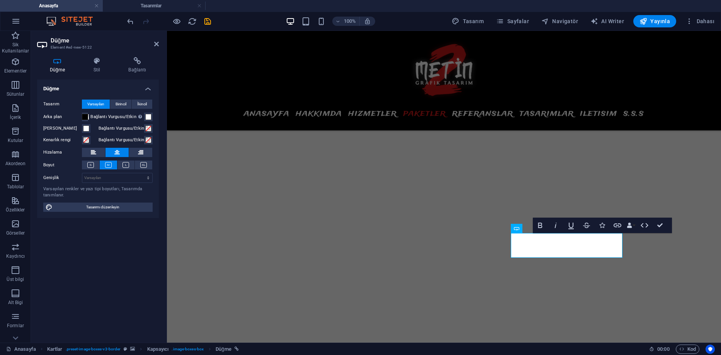
click at [147, 122] on div "Bağlantı Vurgusu/Etkin Etkin/bağlantı vurgusu durumunu test etmek için ön izlem…" at bounding box center [120, 117] width 64 height 10
click at [147, 119] on span at bounding box center [148, 117] width 6 height 6
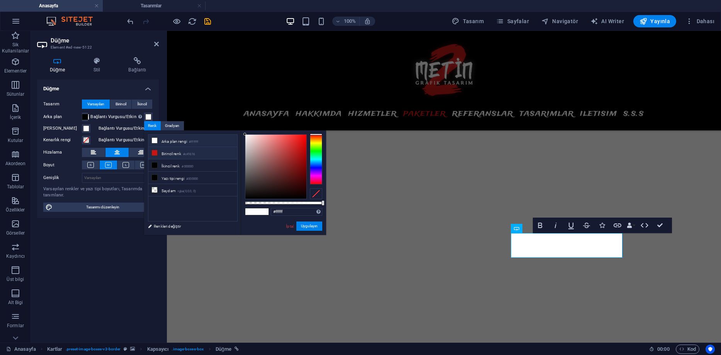
click at [168, 152] on li "Birincil renk #c41616" at bounding box center [192, 153] width 89 height 12
type input "#c41616"
click at [306, 224] on button "Uygulayın" at bounding box center [309, 226] width 26 height 9
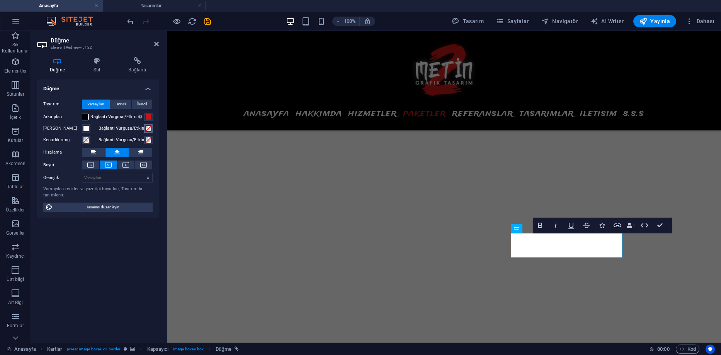
click at [150, 132] on button "Bağlantı Vurgusu/Etkin" at bounding box center [148, 128] width 9 height 9
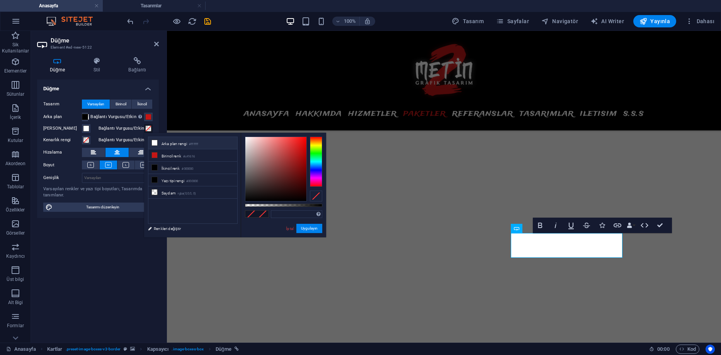
click at [163, 146] on li "Arka plan rengi #ffffff" at bounding box center [192, 143] width 89 height 12
click at [312, 228] on button "Uygulayın" at bounding box center [309, 228] width 26 height 9
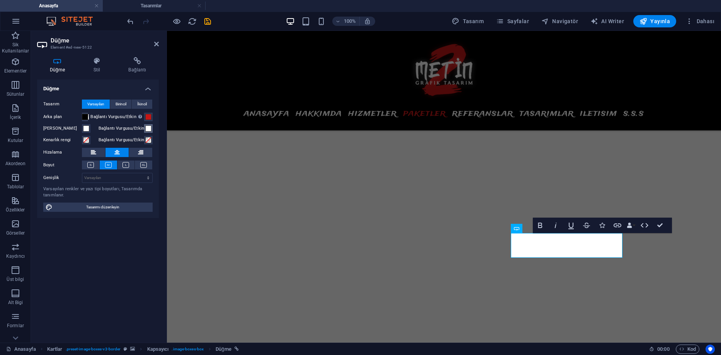
click at [147, 128] on span at bounding box center [148, 129] width 6 height 6
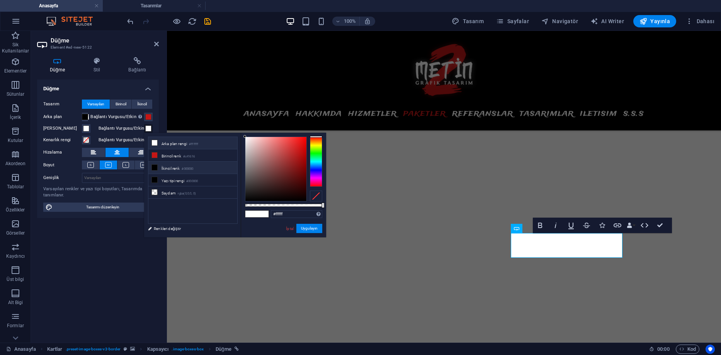
click at [168, 171] on li "İkincil renk #000000" at bounding box center [192, 168] width 89 height 12
type input "#000000"
click at [308, 229] on button "Uygulayın" at bounding box center [309, 228] width 26 height 9
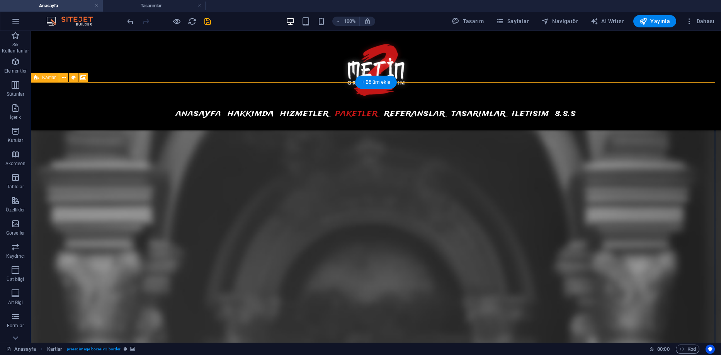
scroll to position [2813, 0]
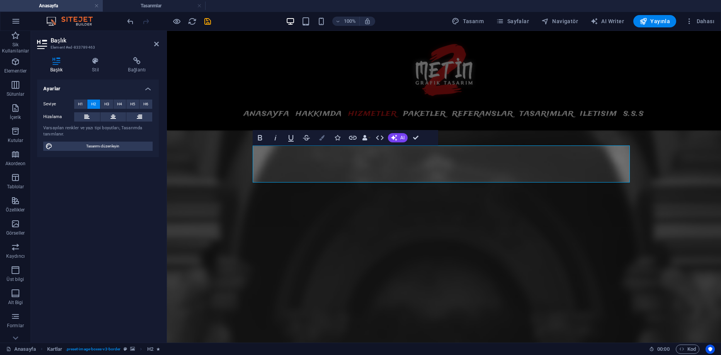
click at [320, 137] on icon "button" at bounding box center [321, 137] width 5 height 5
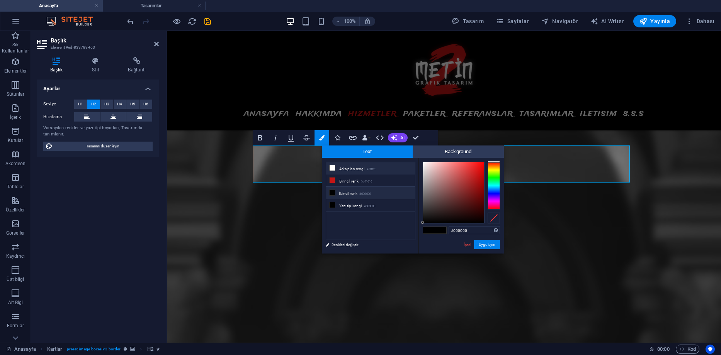
click at [333, 169] on icon at bounding box center [332, 167] width 5 height 5
type input "#ffffff"
click at [485, 245] on button "Uygulayın" at bounding box center [487, 244] width 26 height 9
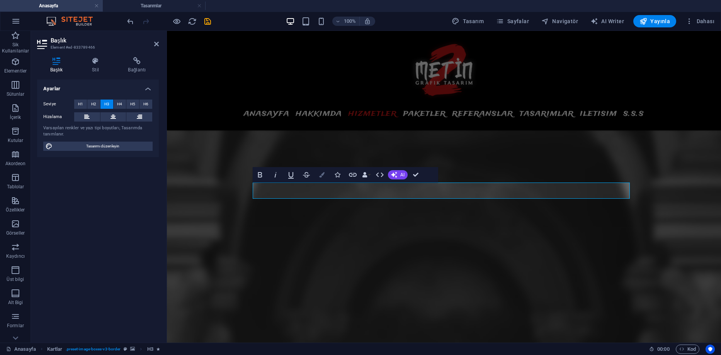
click at [328, 175] on button "Colors" at bounding box center [322, 174] width 15 height 15
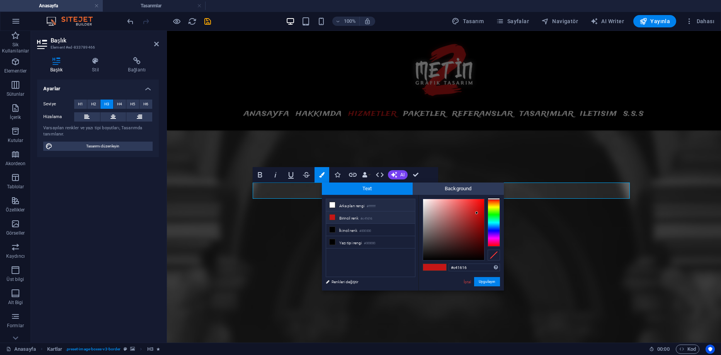
click at [340, 206] on li "Arka plan rengi #ffffff" at bounding box center [370, 205] width 89 height 12
type input "#ffffff"
click at [480, 284] on button "Uygulayın" at bounding box center [487, 281] width 26 height 9
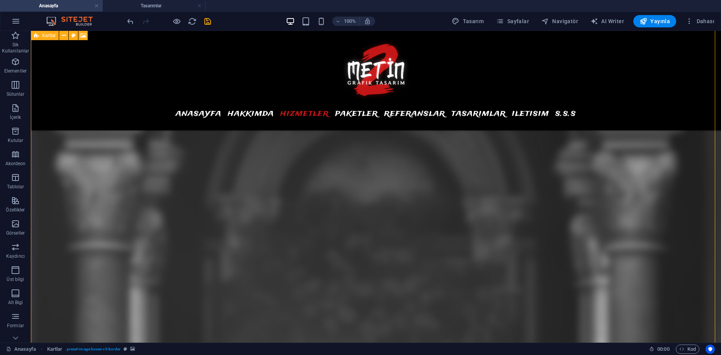
scroll to position [2775, 0]
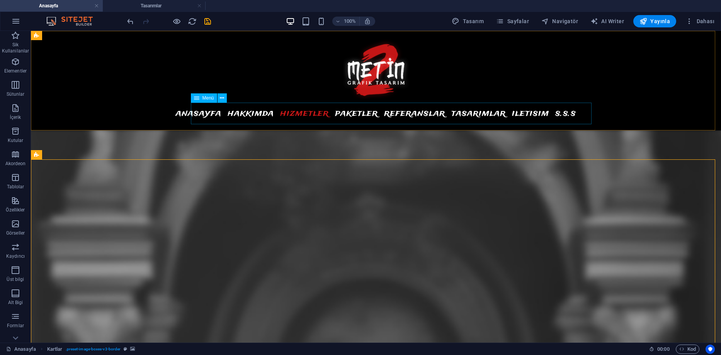
click at [372, 111] on nav "ANASAYFA HAKKIMDA HIZMETLER PAKETLER REFERANSLAR TASARIMLAR ILETISIM S.S.S" at bounding box center [376, 114] width 365 height 22
select select
select select "1"
select select
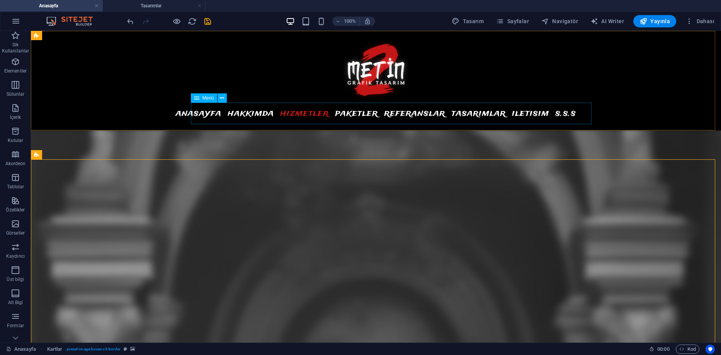
select select "3"
select select
select select "6"
select select
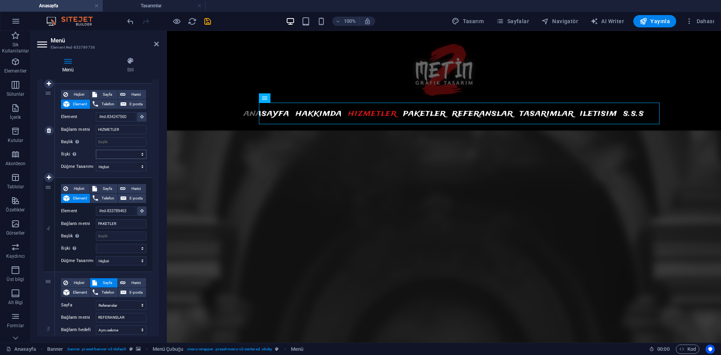
scroll to position [270, 0]
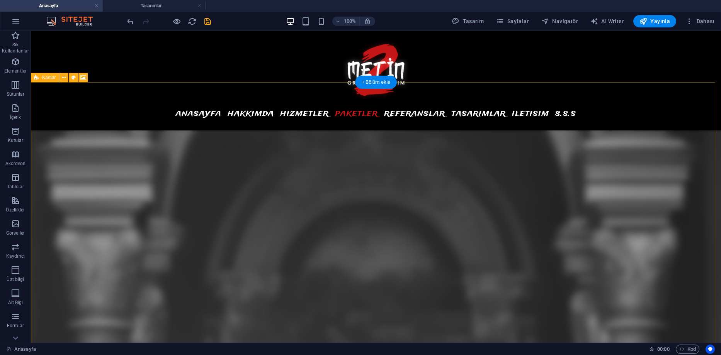
scroll to position [2929, 0]
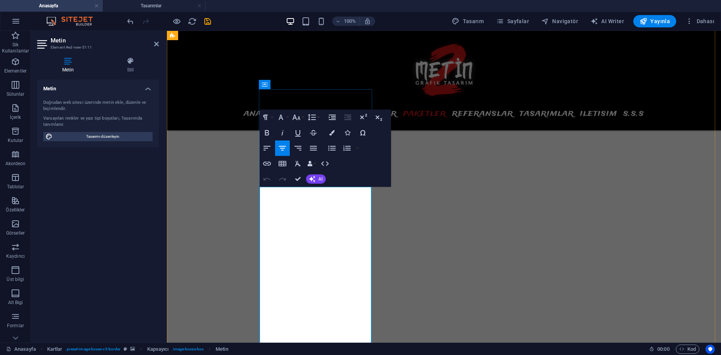
drag, startPoint x: 360, startPoint y: 274, endPoint x: 337, endPoint y: 262, distance: 25.9
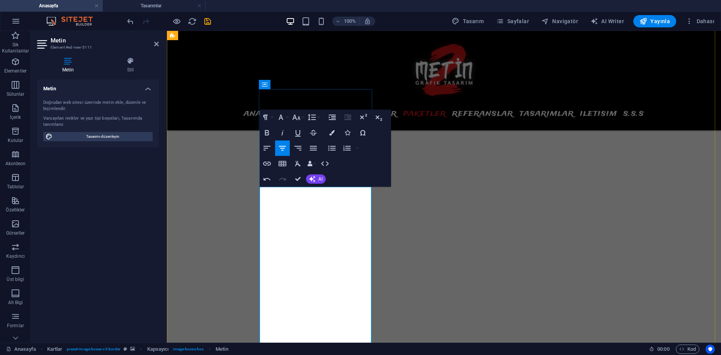
drag, startPoint x: 297, startPoint y: 240, endPoint x: 360, endPoint y: 240, distance: 63.0
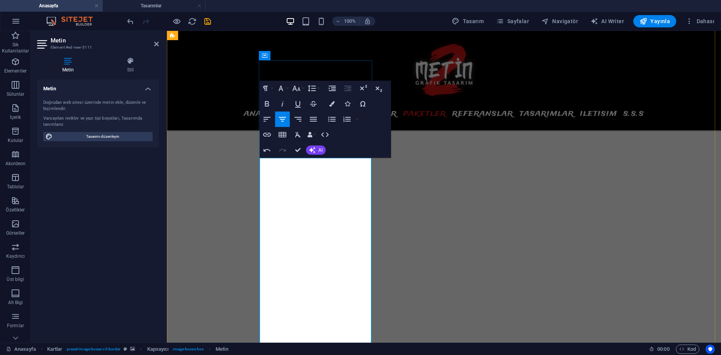
scroll to position [3006, 0]
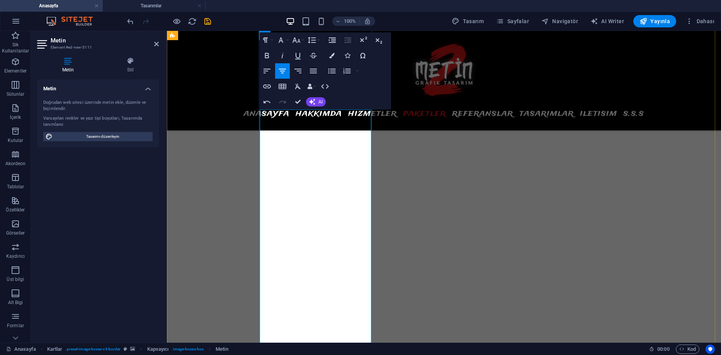
drag, startPoint x: 272, startPoint y: 265, endPoint x: 368, endPoint y: 323, distance: 111.5
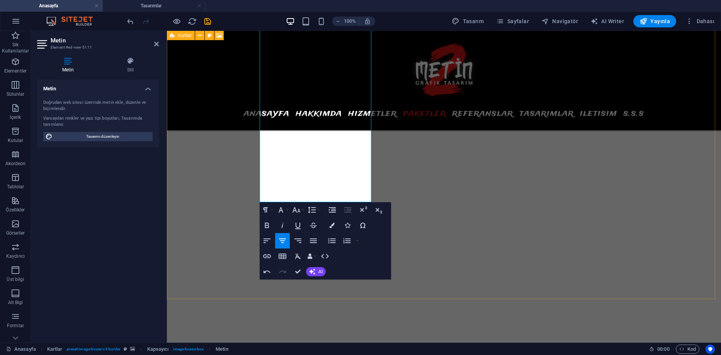
scroll to position [3161, 0]
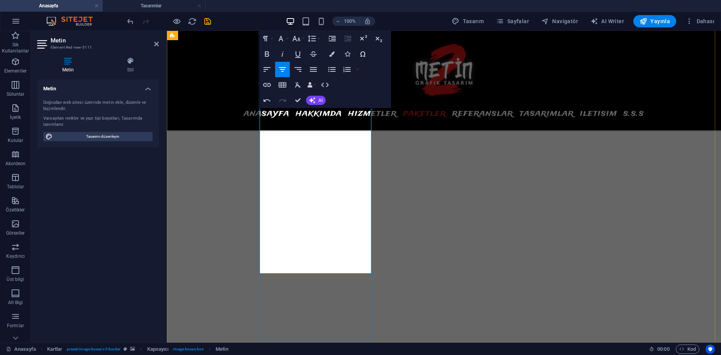
scroll to position [3084, 0]
drag, startPoint x: 325, startPoint y: 246, endPoint x: 279, endPoint y: 215, distance: 55.4
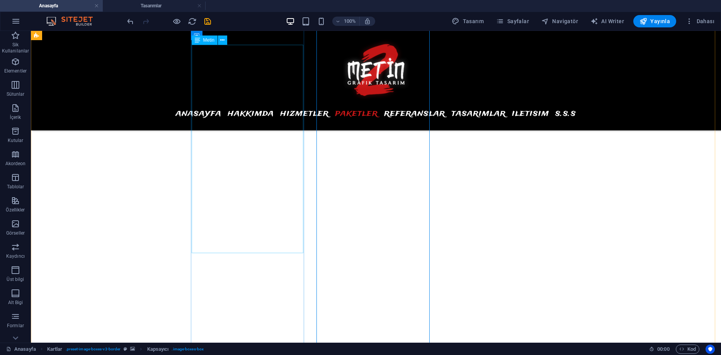
scroll to position [3006, 0]
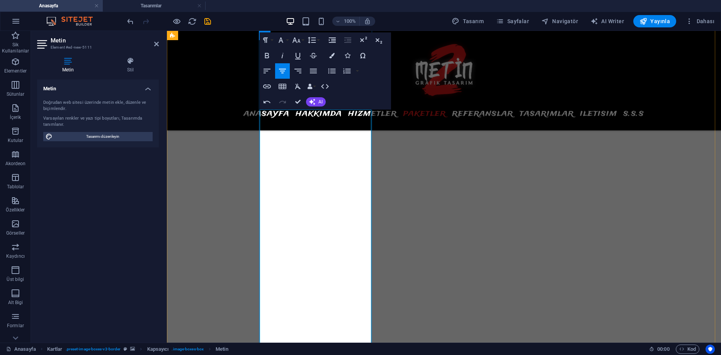
drag, startPoint x: 342, startPoint y: 280, endPoint x: 358, endPoint y: 288, distance: 18.3
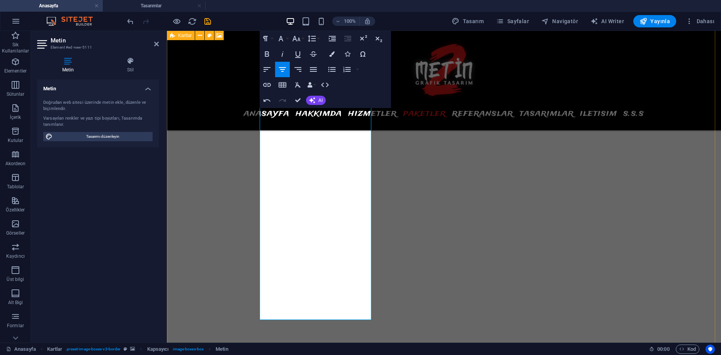
scroll to position [3132, 0]
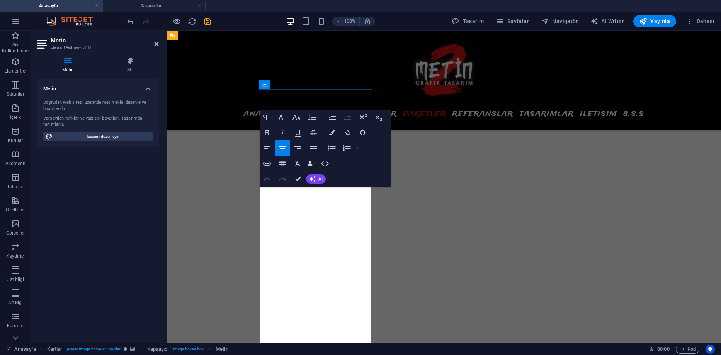
scroll to position [3084, 0]
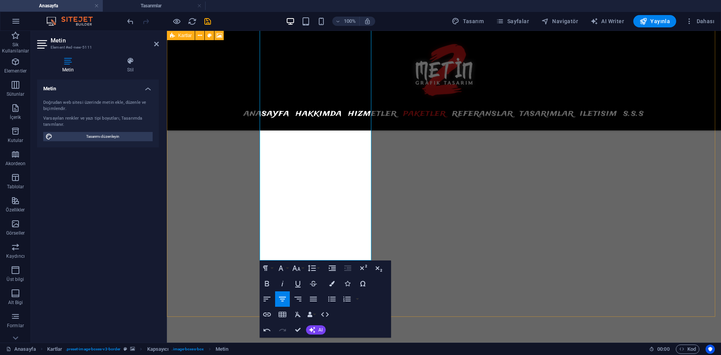
scroll to position [3238, 0]
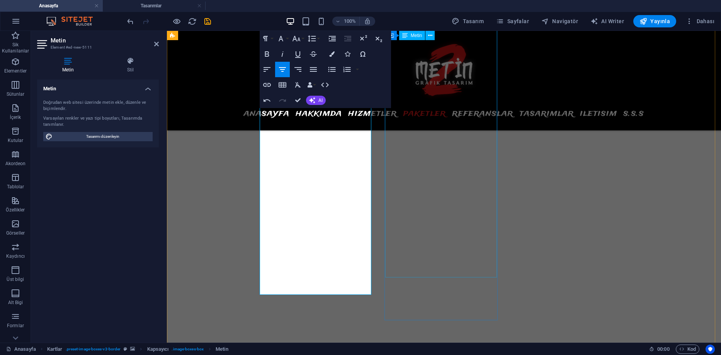
scroll to position [3122, 0]
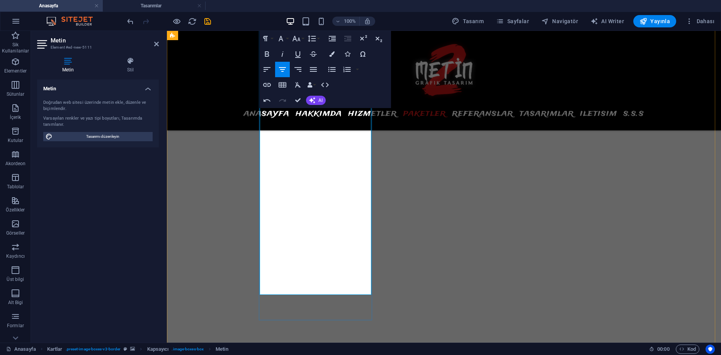
drag, startPoint x: 340, startPoint y: 271, endPoint x: 276, endPoint y: 257, distance: 65.0
drag, startPoint x: 347, startPoint y: 272, endPoint x: 282, endPoint y: 253, distance: 67.5
drag, startPoint x: 341, startPoint y: 270, endPoint x: 273, endPoint y: 247, distance: 71.8
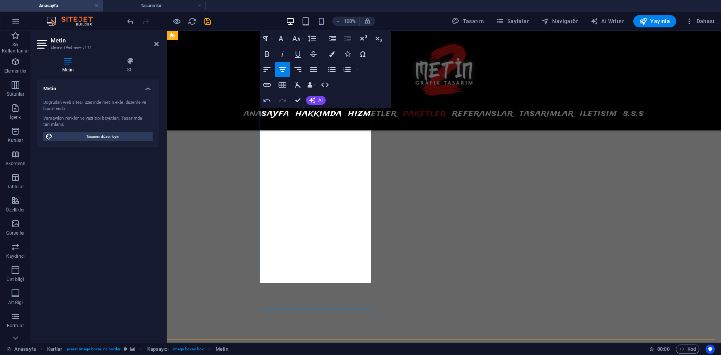
drag, startPoint x: 337, startPoint y: 257, endPoint x: 267, endPoint y: 246, distance: 70.8
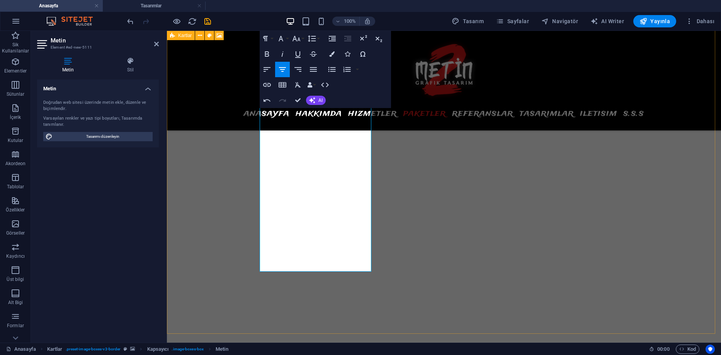
drag, startPoint x: 350, startPoint y: 261, endPoint x: 257, endPoint y: 246, distance: 93.9
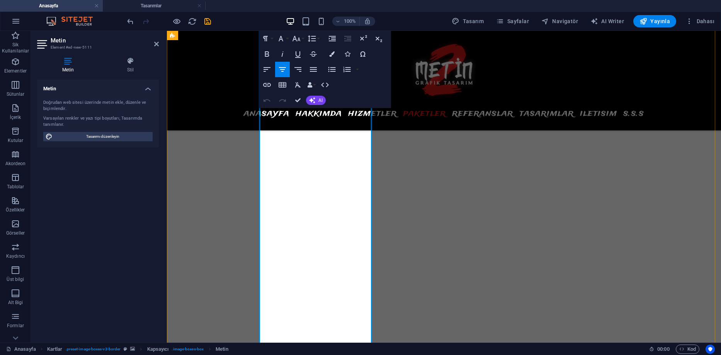
scroll to position [3045, 0]
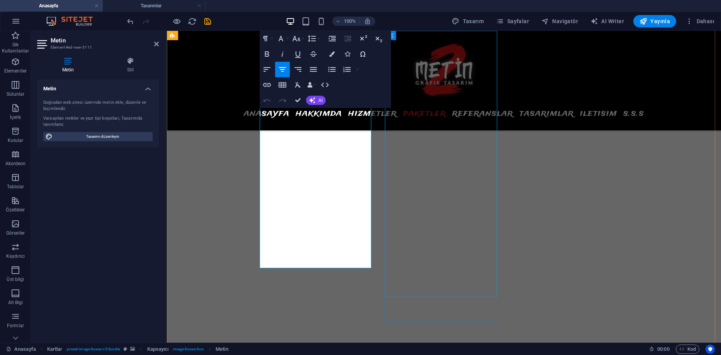
scroll to position [3161, 0]
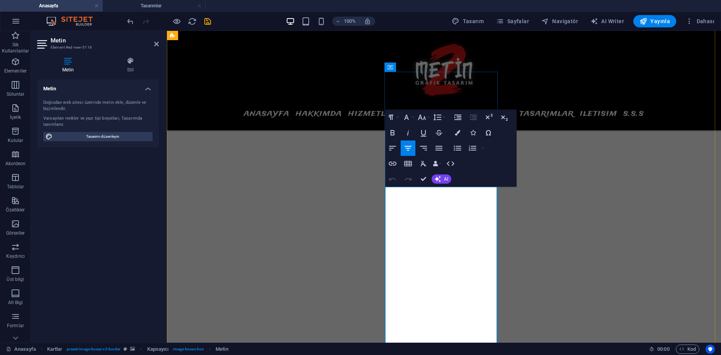
scroll to position [3101, 0]
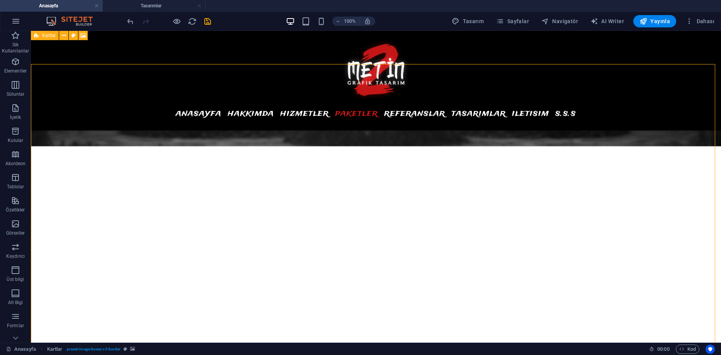
scroll to position [2869, 0]
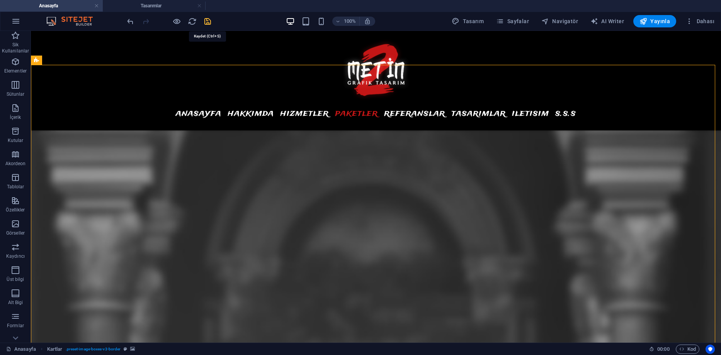
click at [207, 20] on icon "save" at bounding box center [207, 21] width 9 height 9
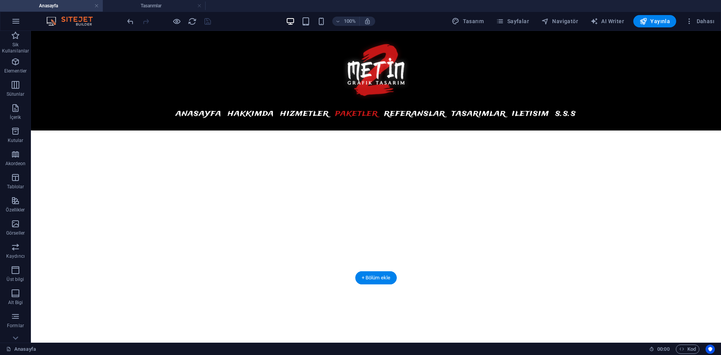
scroll to position [3178, 0]
click at [381, 279] on div "+ Bölüm ekle" at bounding box center [375, 278] width 41 height 13
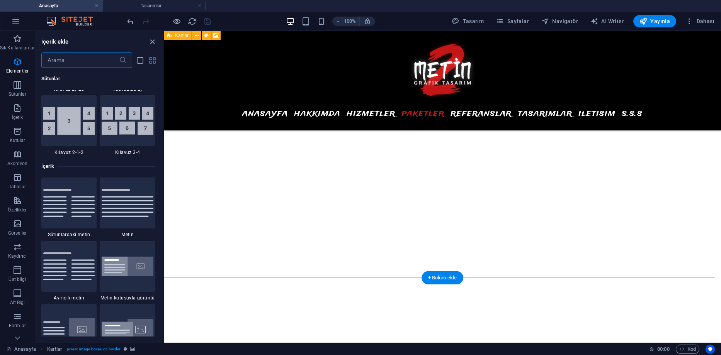
scroll to position [1352, 0]
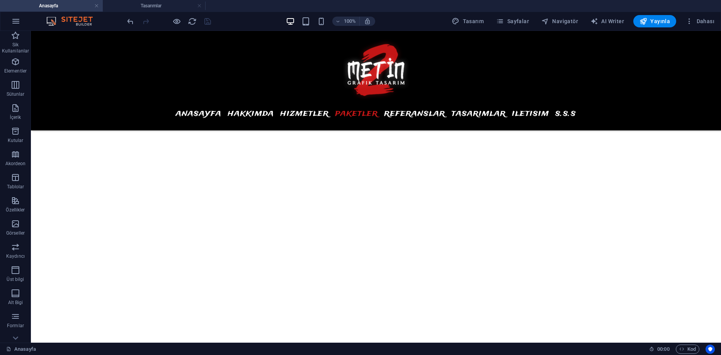
click at [62, 8] on h4 "Anasayfa" at bounding box center [51, 6] width 103 height 9
click at [160, 5] on h4 "Tasarımlar" at bounding box center [154, 6] width 103 height 9
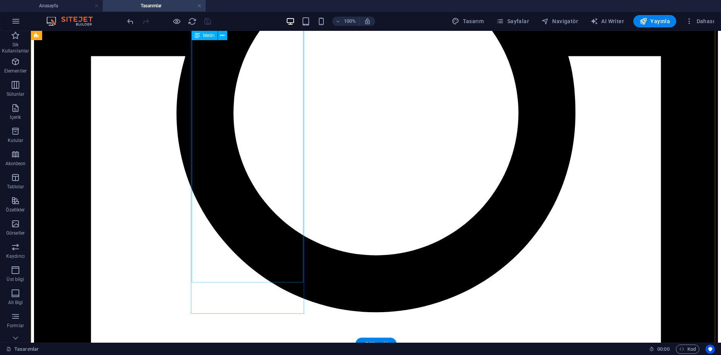
scroll to position [531, 0]
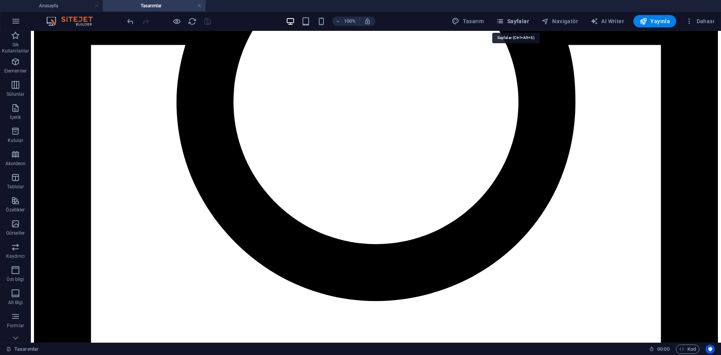
click at [508, 20] on span "Sayfalar" at bounding box center [512, 21] width 33 height 8
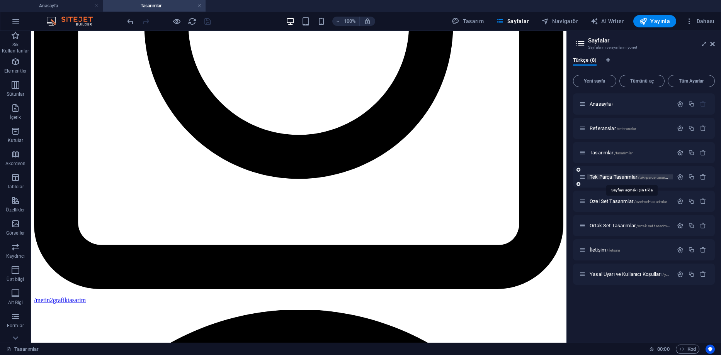
click at [608, 176] on span "Tek Parça Tasarımlar /tek-parca-tasaimlar" at bounding box center [631, 177] width 83 height 6
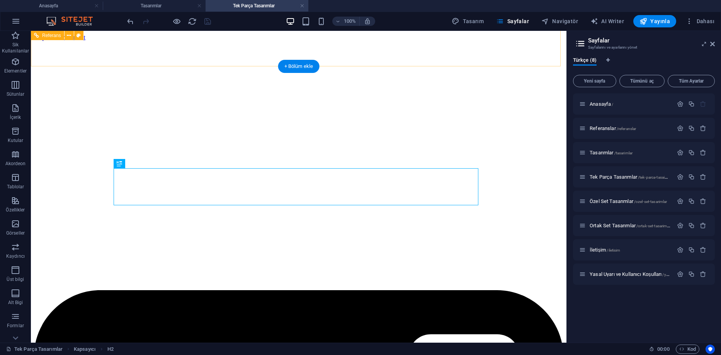
scroll to position [214, 0]
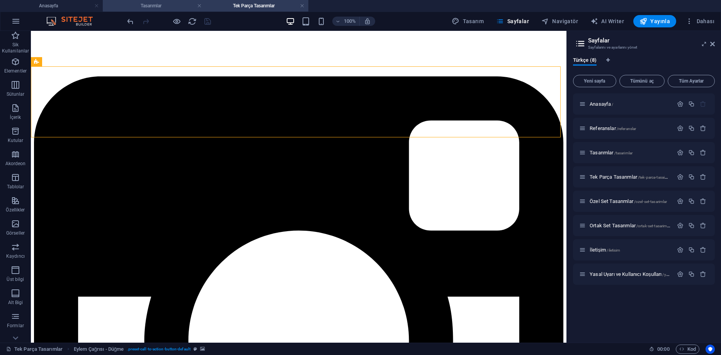
click at [156, 9] on h4 "Tasarımlar" at bounding box center [154, 6] width 103 height 9
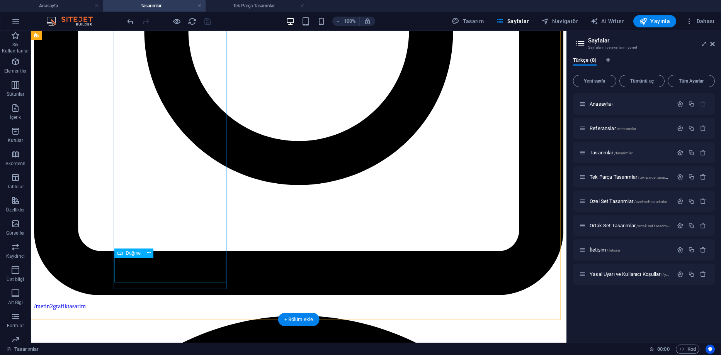
scroll to position [531, 0]
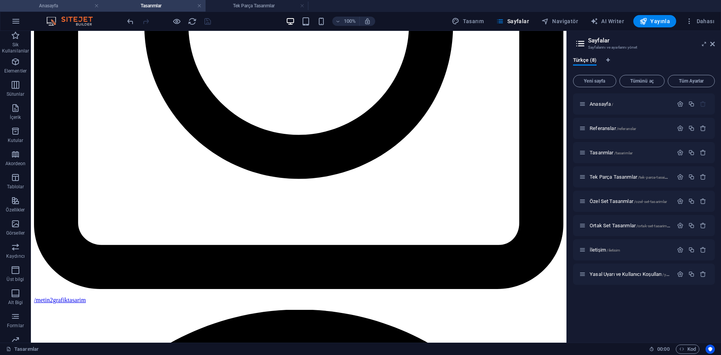
click at [71, 6] on h4 "Anasayfa" at bounding box center [51, 6] width 103 height 9
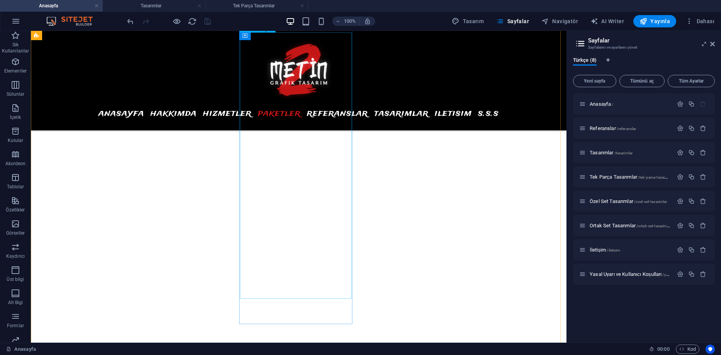
scroll to position [3256, 0]
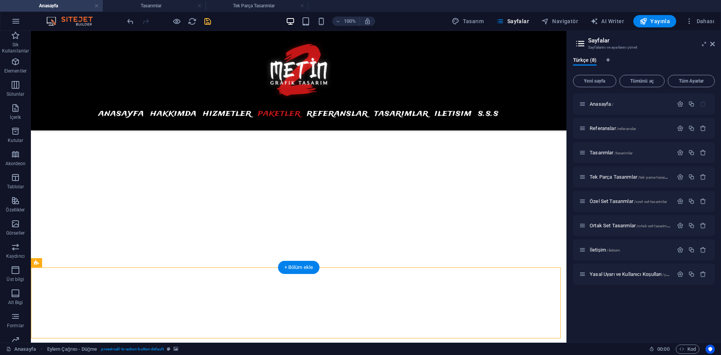
scroll to position [3695, 0]
click at [713, 44] on icon at bounding box center [712, 44] width 5 height 6
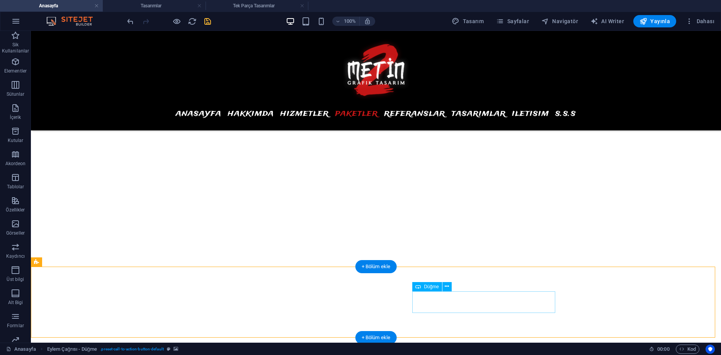
scroll to position [3734, 0]
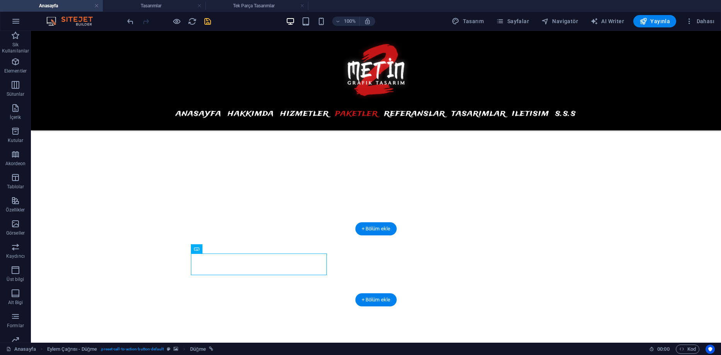
drag, startPoint x: 281, startPoint y: 266, endPoint x: 353, endPoint y: 265, distance: 72.3
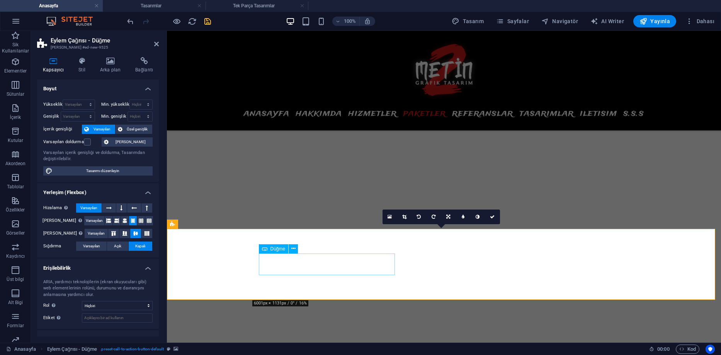
click at [122, 221] on icon at bounding box center [124, 220] width 5 height 9
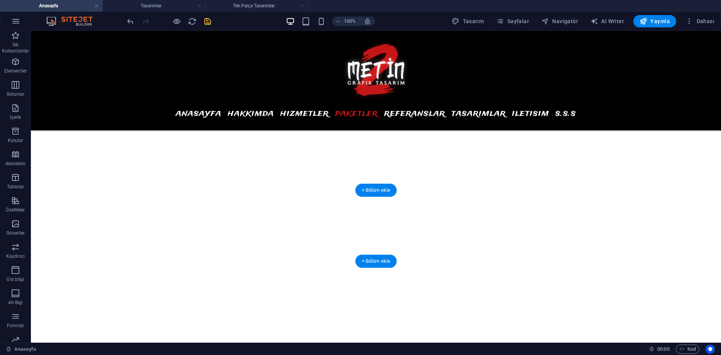
scroll to position [3773, 0]
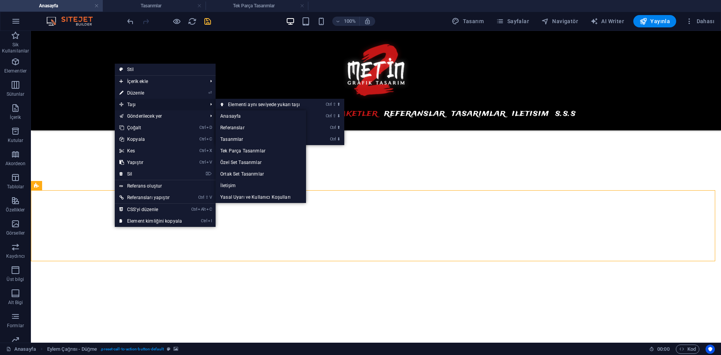
click at [141, 103] on span "Taşı" at bounding box center [159, 105] width 89 height 12
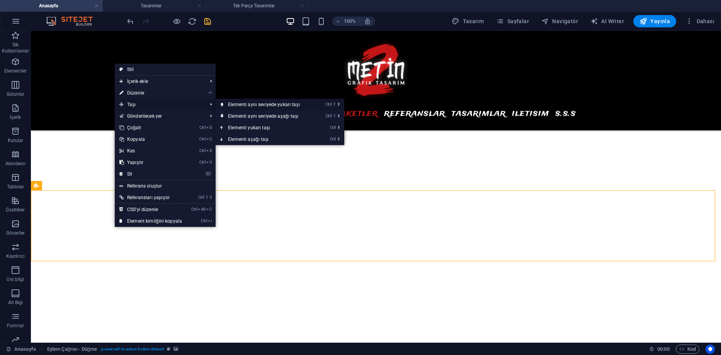
click at [239, 105] on link "Ctrl ⇧ ⬆ Elementi aynı seviyede yukarı taşı" at bounding box center [266, 105] width 100 height 12
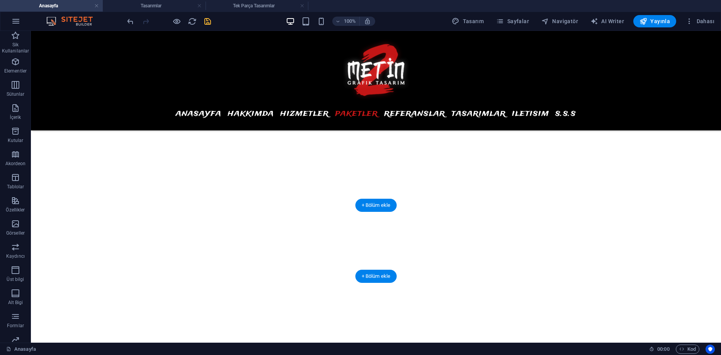
scroll to position [3228, 0]
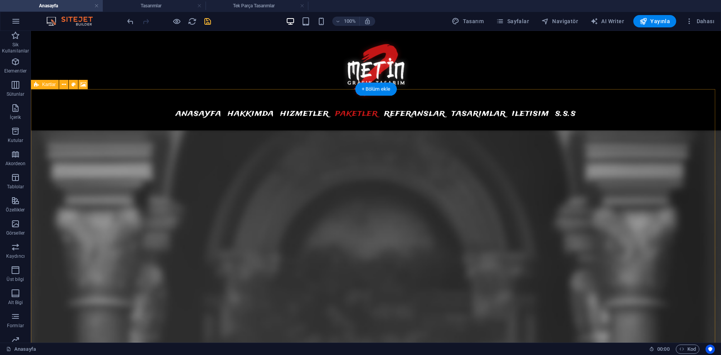
scroll to position [2919, 0]
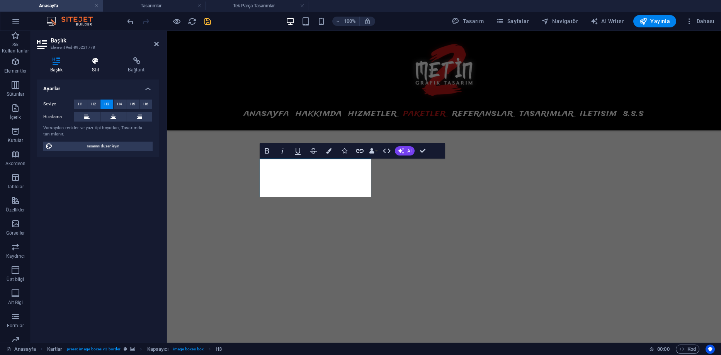
click at [102, 64] on icon at bounding box center [95, 61] width 33 height 8
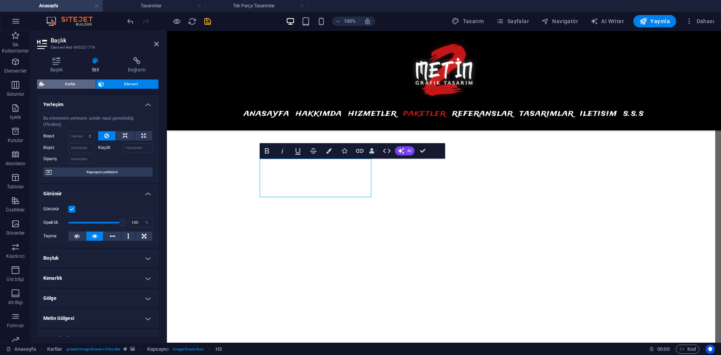
click at [75, 86] on span "Kartlar" at bounding box center [70, 84] width 47 height 9
select select "rem"
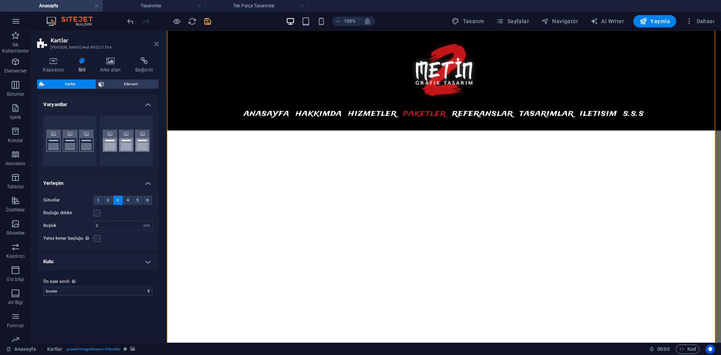
click at [157, 43] on icon at bounding box center [156, 44] width 5 height 6
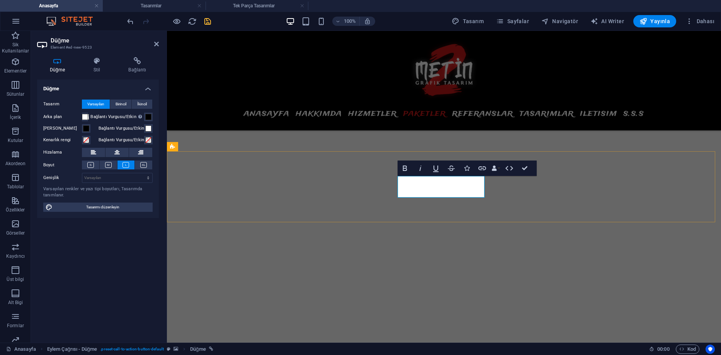
drag, startPoint x: 485, startPoint y: 187, endPoint x: 396, endPoint y: 187, distance: 88.9
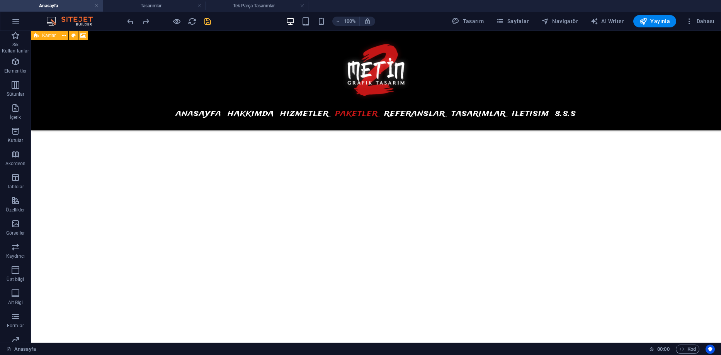
scroll to position [3035, 0]
click at [211, 22] on icon "save" at bounding box center [207, 21] width 9 height 9
click at [155, 12] on div "100% Tasarım Sayfalar Navigatör AI Writer Yayınla Dahası" at bounding box center [360, 21] width 720 height 19
click at [155, 6] on h4 "Tasarımlar" at bounding box center [154, 6] width 103 height 9
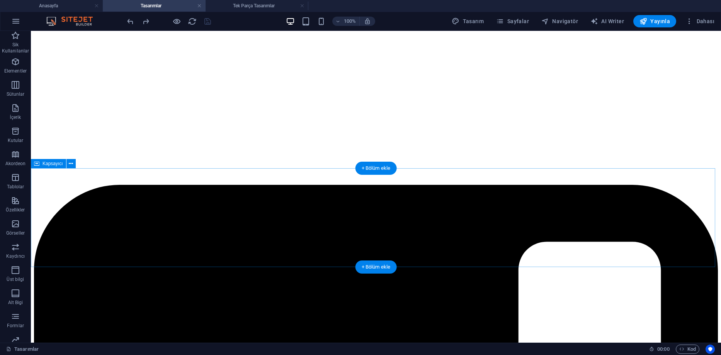
scroll to position [260, 0]
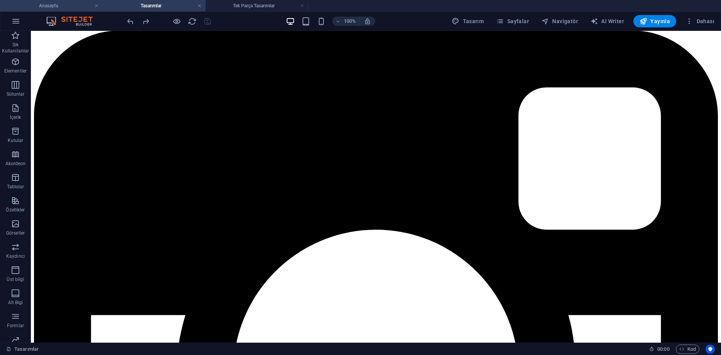
click at [84, 8] on h4 "Anasayfa" at bounding box center [51, 6] width 103 height 9
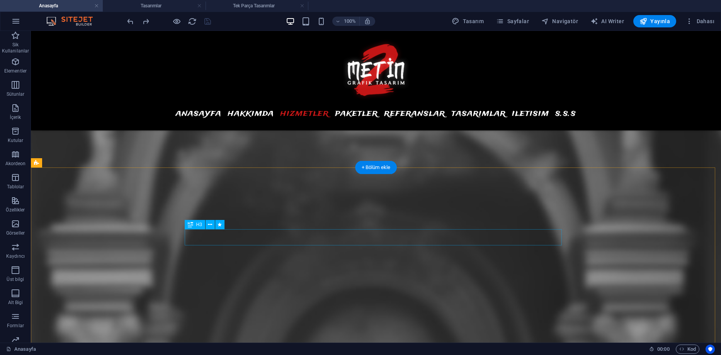
scroll to position [2764, 0]
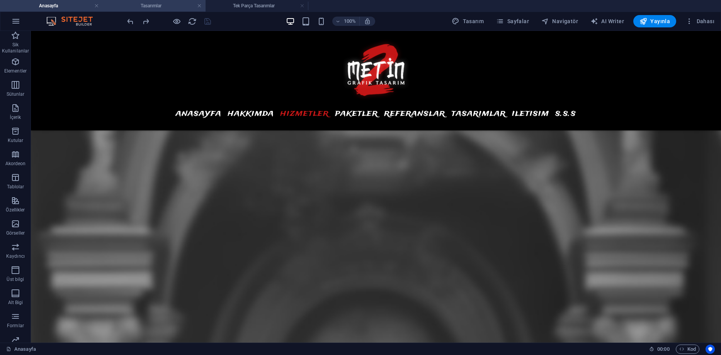
click at [139, 2] on h4 "Tasarımlar" at bounding box center [154, 6] width 103 height 9
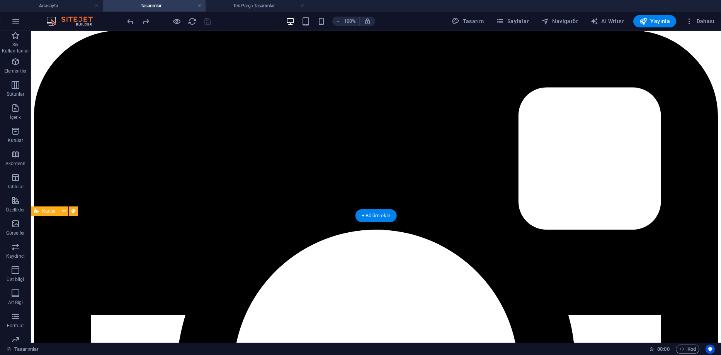
scroll to position [144, 0]
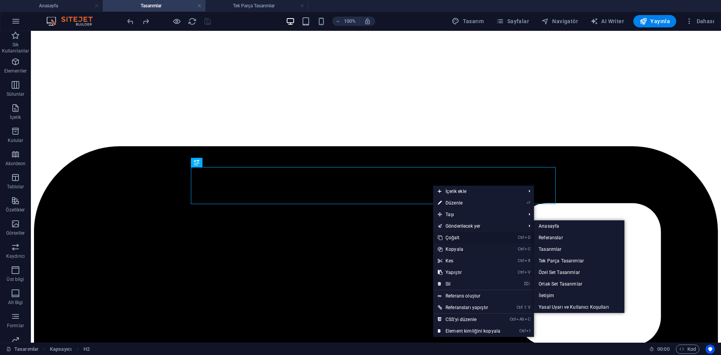
click at [461, 233] on link "Ctrl D Çoğalt" at bounding box center [469, 238] width 72 height 12
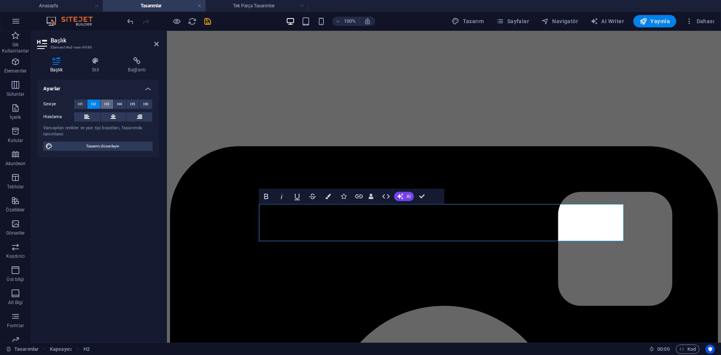
click at [107, 102] on span "H3" at bounding box center [106, 104] width 5 height 9
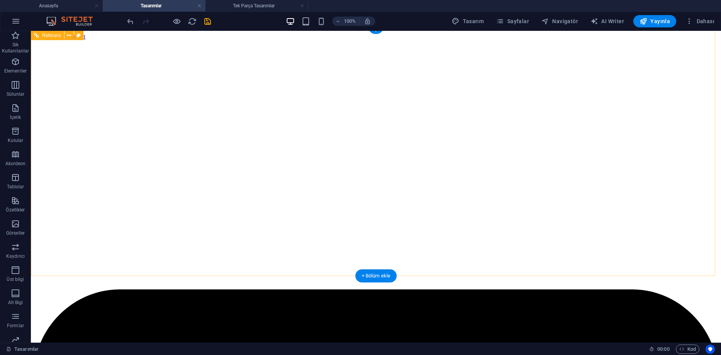
scroll to position [0, 0]
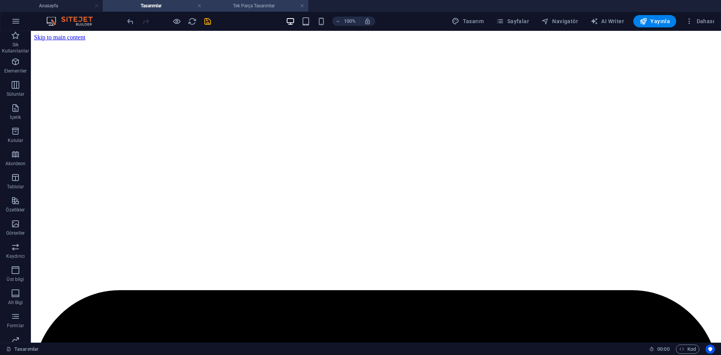
click at [254, 7] on h4 "Tek Parça Tasarımlar" at bounding box center [257, 6] width 103 height 9
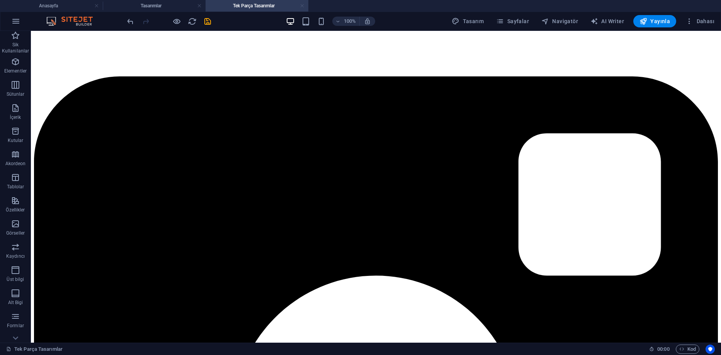
click at [302, 7] on link at bounding box center [302, 5] width 5 height 7
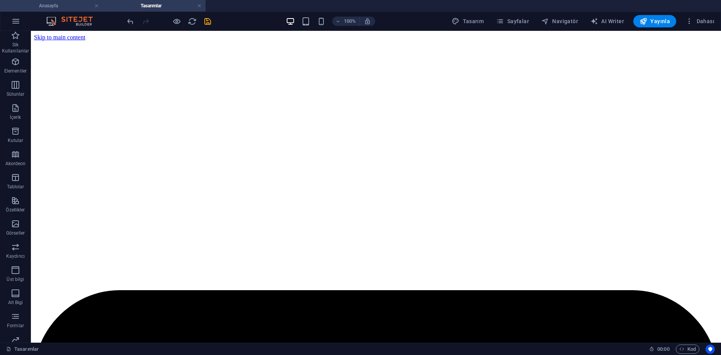
click at [57, 6] on h4 "Anasayfa" at bounding box center [51, 6] width 103 height 9
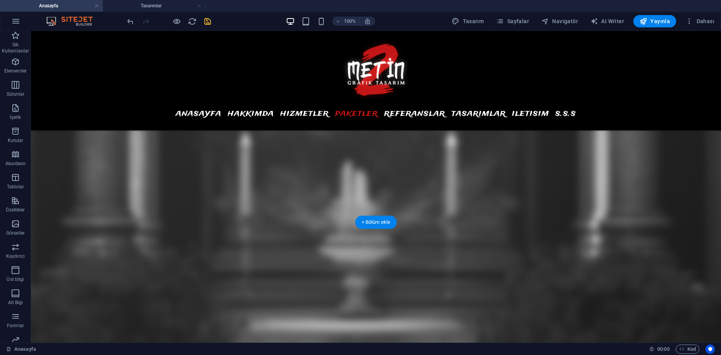
scroll to position [3344, 0]
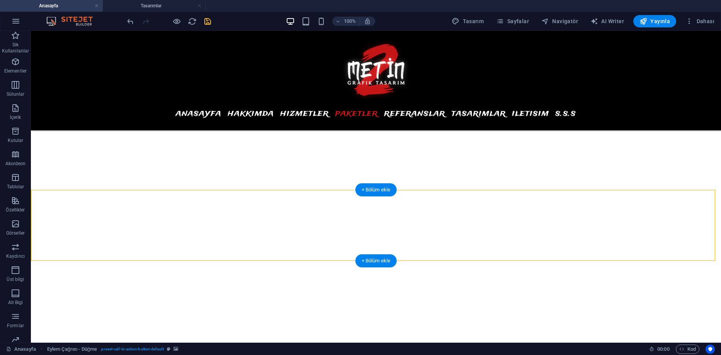
scroll to position [3267, 0]
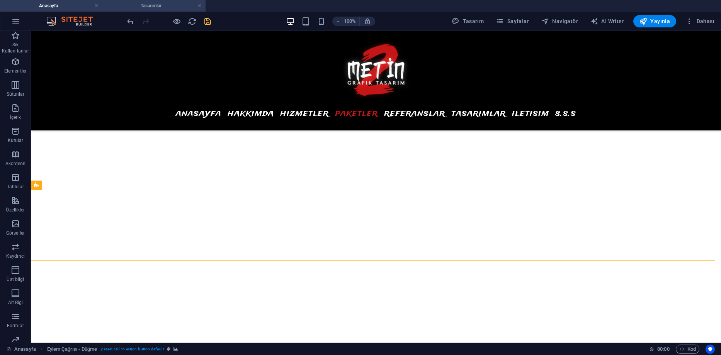
click at [173, 6] on h4 "Tasarımlar" at bounding box center [154, 6] width 103 height 9
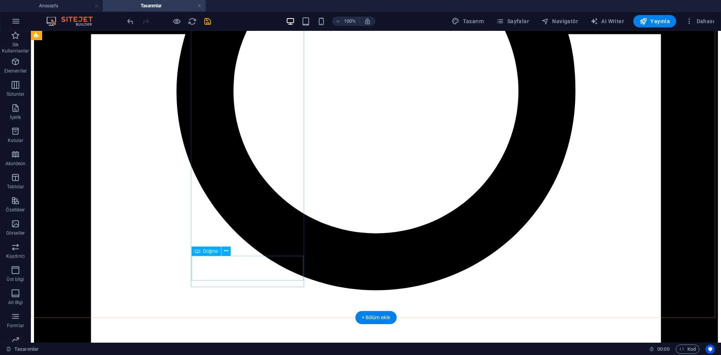
scroll to position [547, 0]
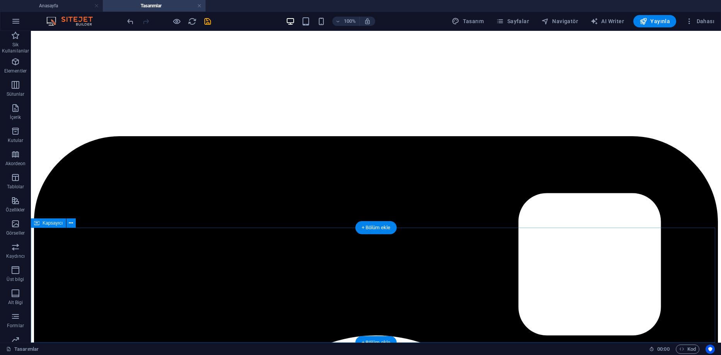
scroll to position [0, 0]
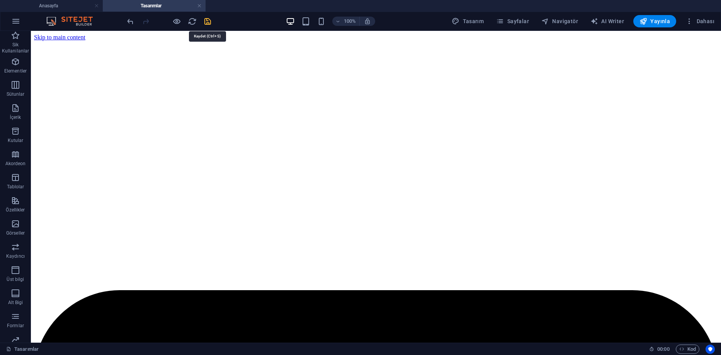
click at [204, 21] on icon "save" at bounding box center [207, 21] width 9 height 9
click at [516, 23] on span "Sayfalar" at bounding box center [512, 21] width 33 height 8
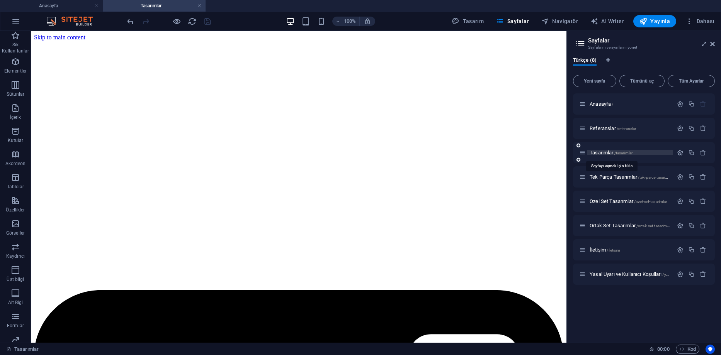
click at [614, 153] on span "Tasarımlar /tasarimlar" at bounding box center [611, 153] width 43 height 6
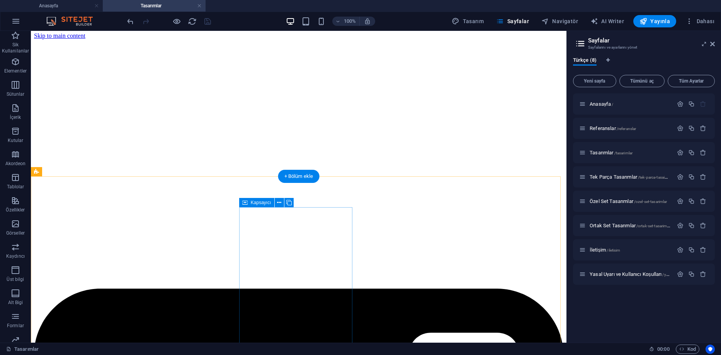
scroll to position [232, 0]
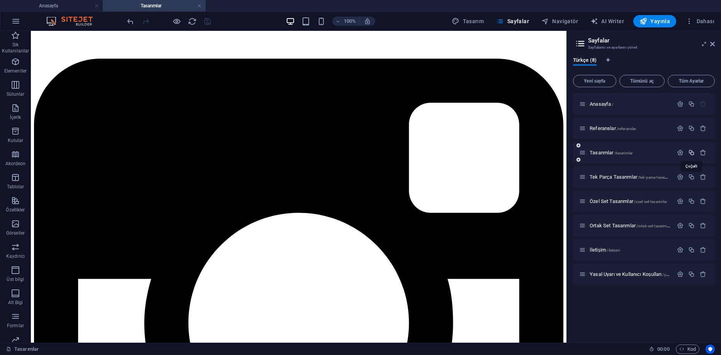
click at [691, 154] on icon "button" at bounding box center [691, 153] width 7 height 7
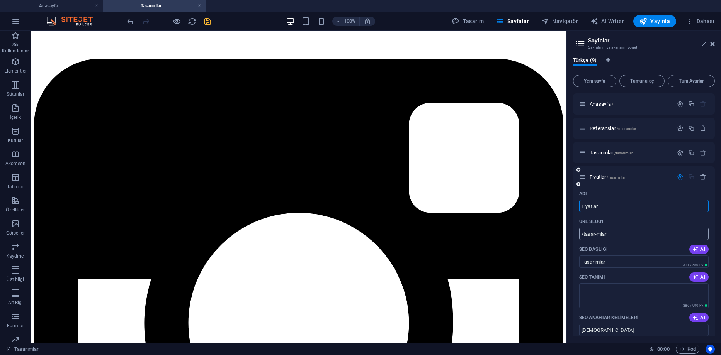
type input "Fiyatlar"
click at [636, 237] on input "/tasar-mlar" at bounding box center [643, 234] width 129 height 12
drag, startPoint x: 606, startPoint y: 236, endPoint x: 583, endPoint y: 236, distance: 23.2
click at [583, 236] on input "/tasar-mlar" at bounding box center [643, 234] width 129 height 12
type input "/fiyatlar"
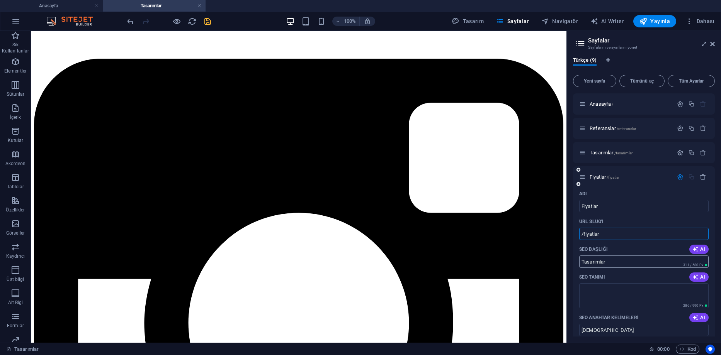
click at [619, 265] on input "Tasarımlar" at bounding box center [643, 262] width 129 height 12
drag, startPoint x: 653, startPoint y: 293, endPoint x: 554, endPoint y: 261, distance: 104.0
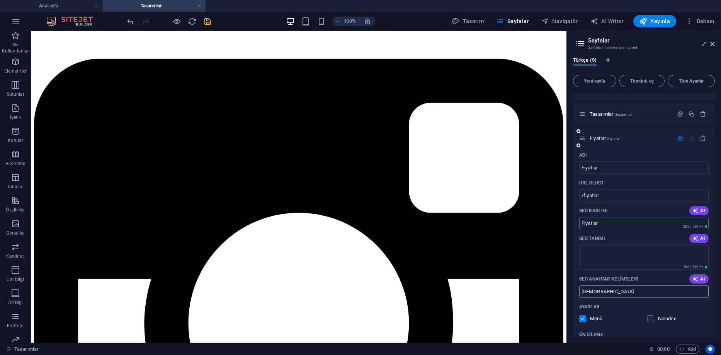
type input "Fiyatlar"
click at [607, 287] on input "tasarimlar" at bounding box center [643, 292] width 129 height 12
drag, startPoint x: 641, startPoint y: 318, endPoint x: 553, endPoint y: 285, distance: 94.4
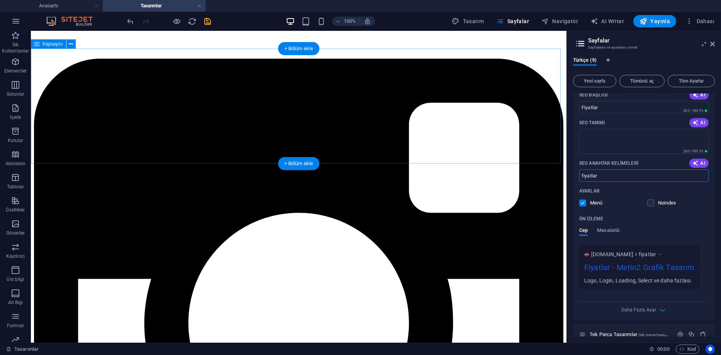
type input "fiyatlar"
click at [713, 44] on icon at bounding box center [712, 44] width 5 height 6
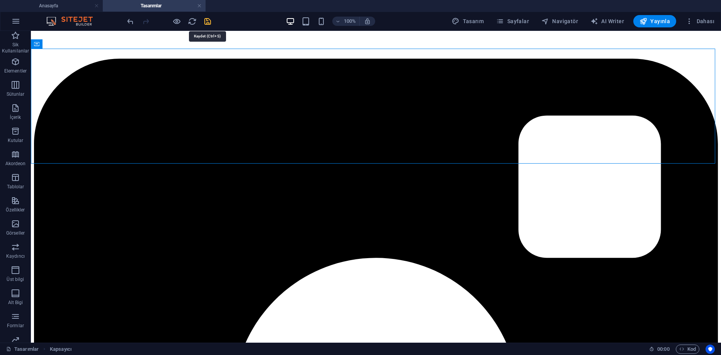
click at [208, 22] on icon "save" at bounding box center [207, 21] width 9 height 9
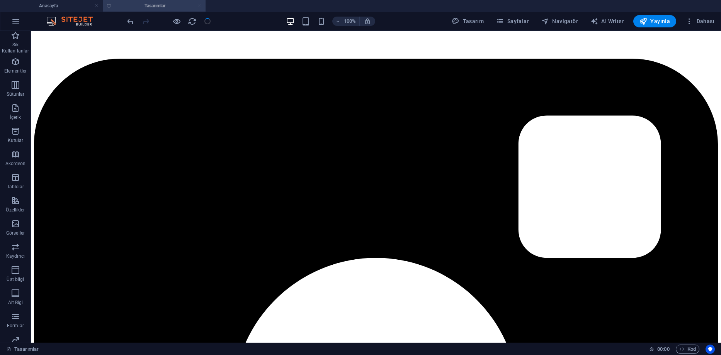
click at [503, 19] on icon "button" at bounding box center [500, 21] width 8 height 8
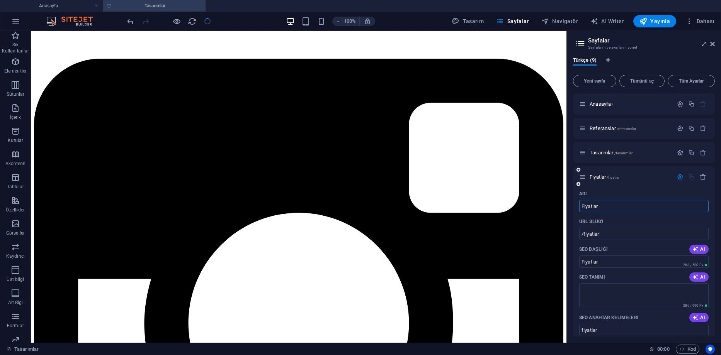
click at [679, 179] on icon "button" at bounding box center [680, 177] width 7 height 7
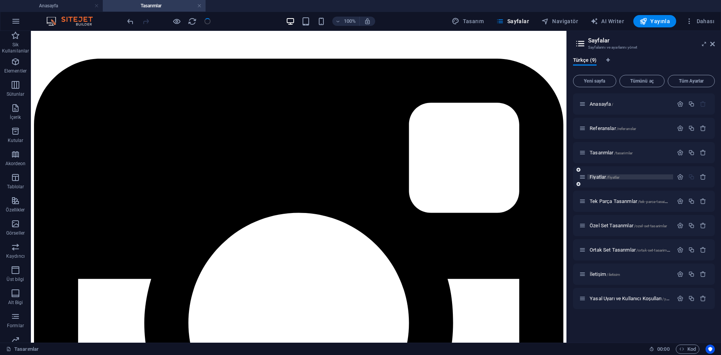
click at [601, 177] on span "Fiyatlar /fiyatlar" at bounding box center [605, 177] width 30 height 6
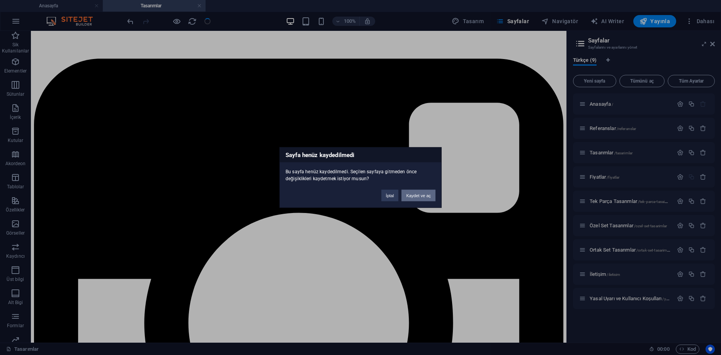
click at [412, 195] on button "Kaydet ve aç" at bounding box center [418, 196] width 34 height 12
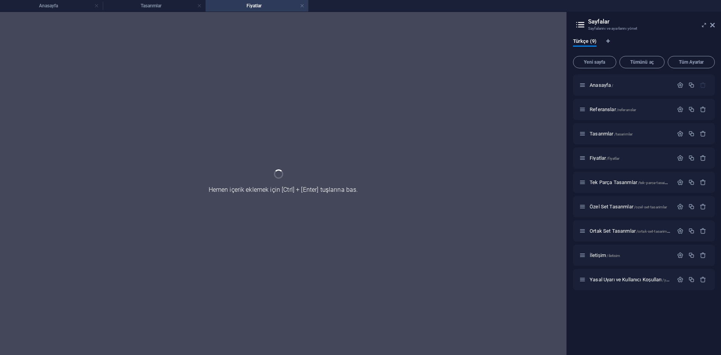
scroll to position [0, 0]
click at [243, 2] on h4 "Fiyatlar" at bounding box center [257, 6] width 103 height 9
click at [168, 7] on h4 "Tasarımlar" at bounding box center [154, 6] width 103 height 9
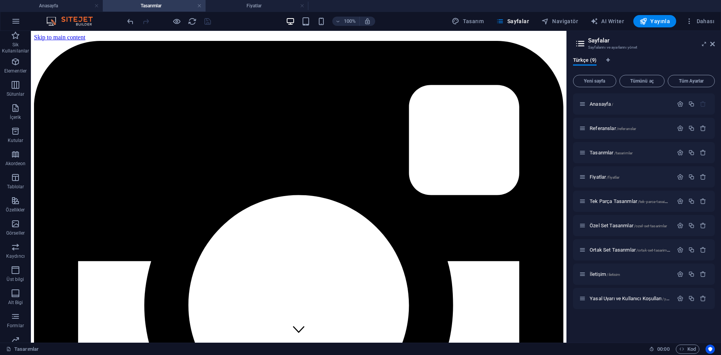
scroll to position [232, 0]
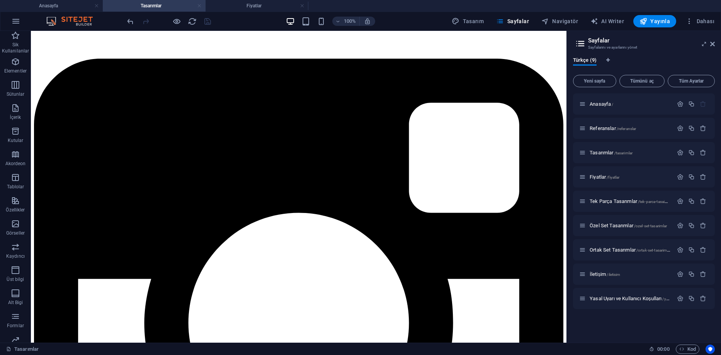
click at [198, 7] on link at bounding box center [199, 5] width 5 height 7
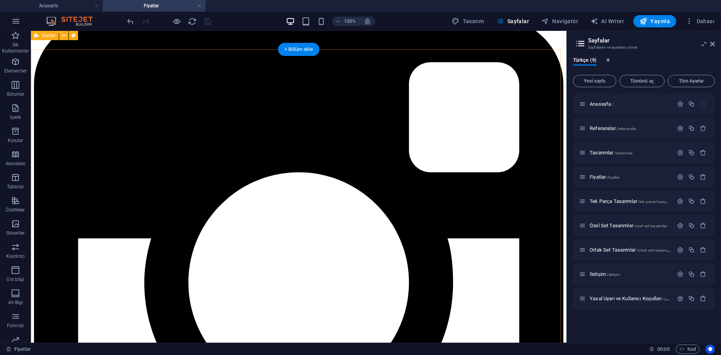
scroll to position [270, 0]
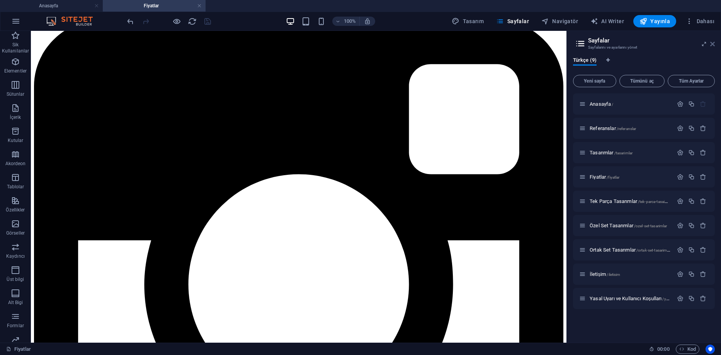
drag, startPoint x: 713, startPoint y: 43, endPoint x: 523, endPoint y: 172, distance: 230.1
click at [713, 43] on icon at bounding box center [712, 44] width 5 height 6
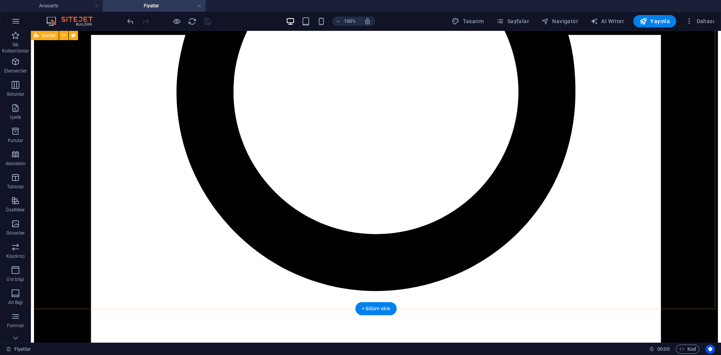
scroll to position [618, 0]
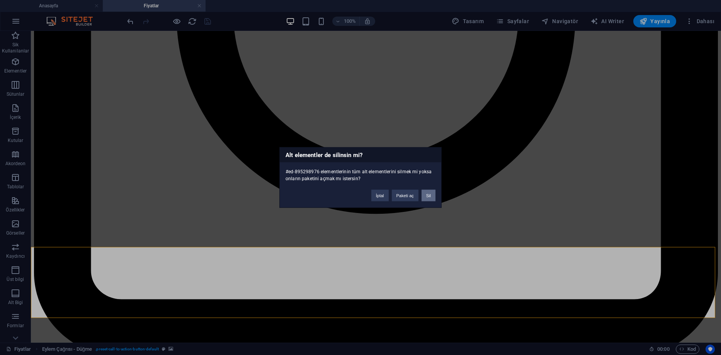
click at [429, 198] on button "Sil" at bounding box center [429, 196] width 14 height 12
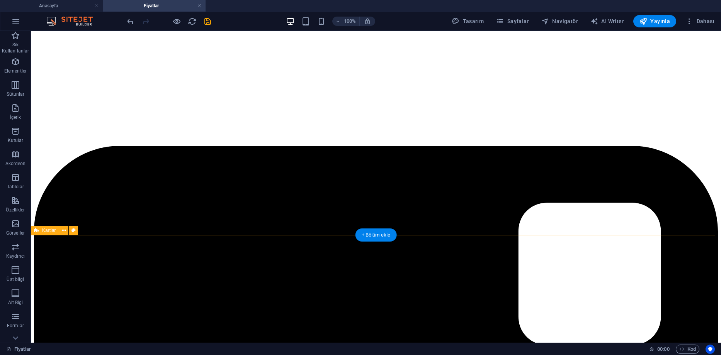
scroll to position [160, 0]
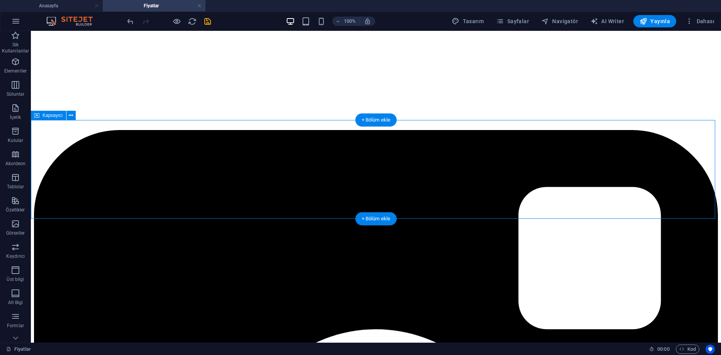
click at [208, 22] on icon "save" at bounding box center [207, 21] width 9 height 9
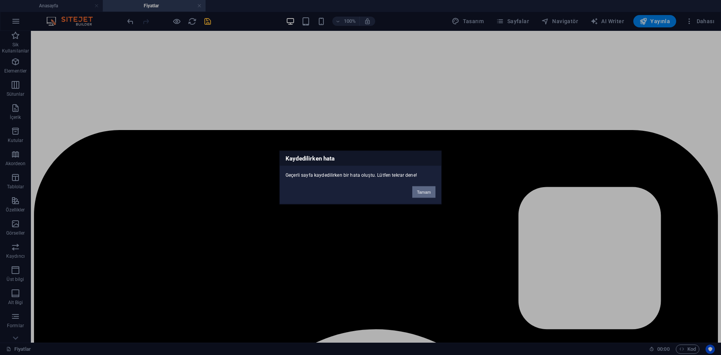
click at [420, 190] on button "Tamam" at bounding box center [423, 193] width 23 height 12
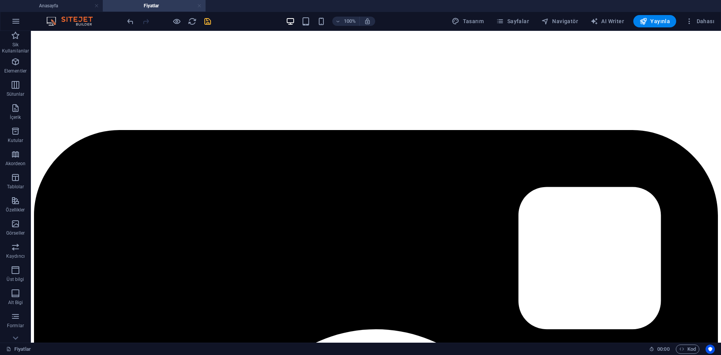
click at [199, 5] on link at bounding box center [199, 5] width 5 height 7
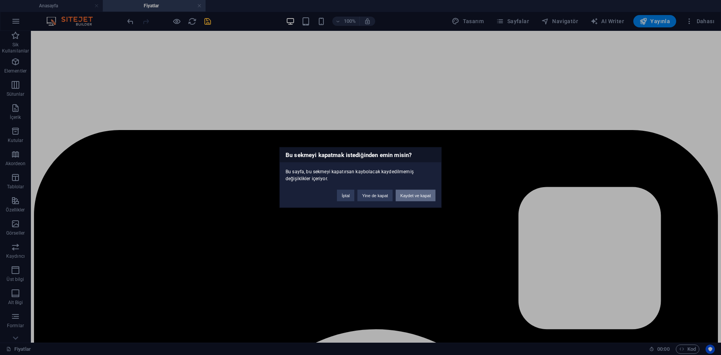
click at [422, 196] on button "Kaydet ve kapat" at bounding box center [416, 196] width 40 height 12
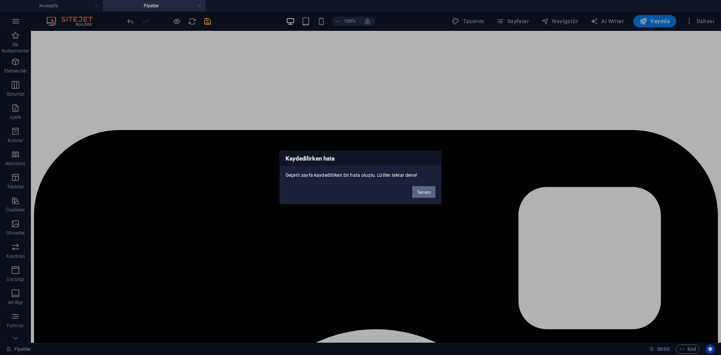
click at [423, 189] on button "Tamam" at bounding box center [423, 193] width 23 height 12
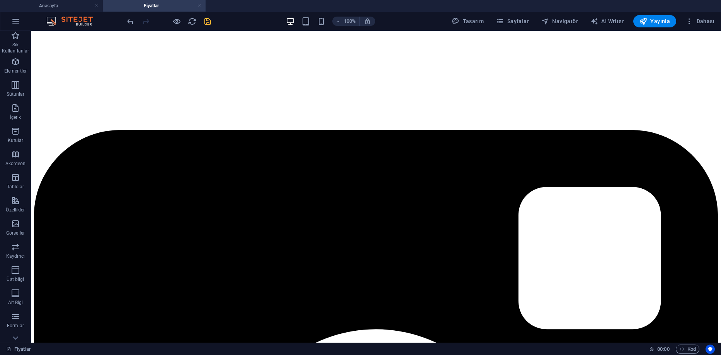
click at [199, 5] on link at bounding box center [199, 5] width 5 height 7
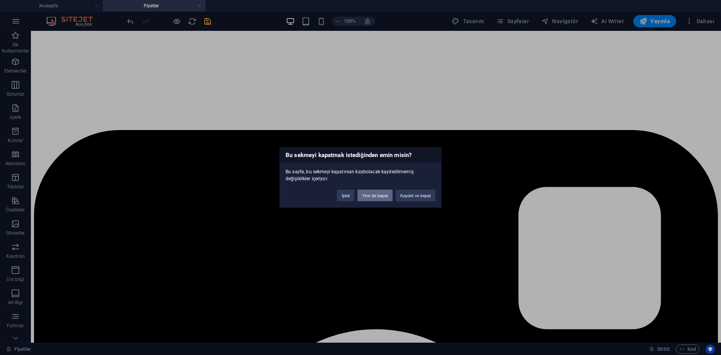
click at [366, 194] on button "Yine de kapat" at bounding box center [374, 196] width 35 height 12
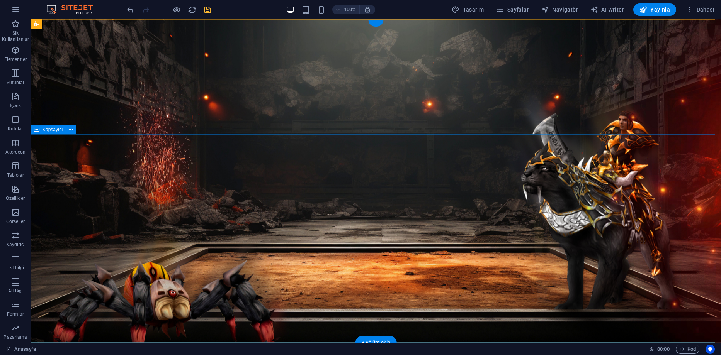
scroll to position [3267, 0]
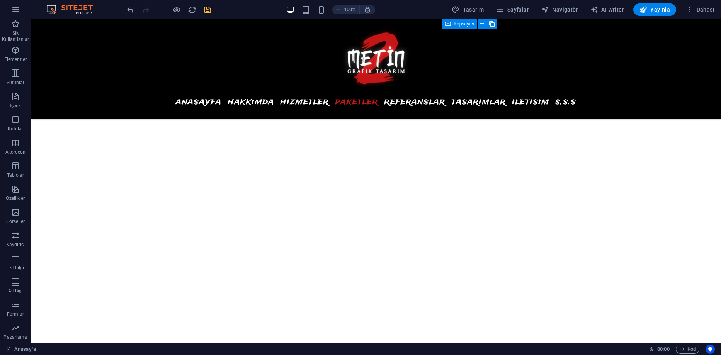
click at [211, 8] on icon "save" at bounding box center [207, 9] width 9 height 9
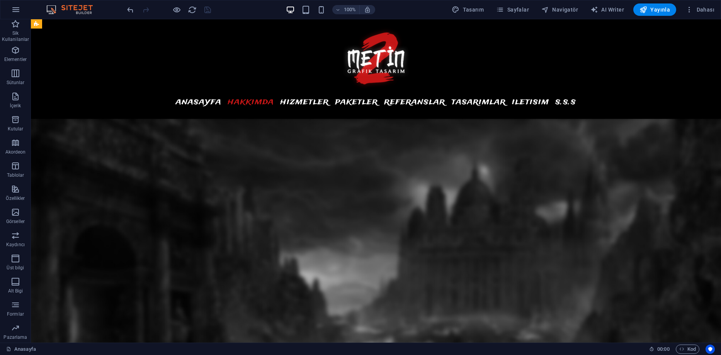
scroll to position [0, 0]
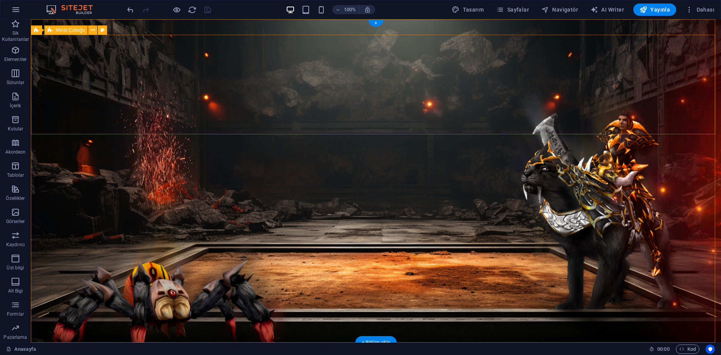
drag, startPoint x: 138, startPoint y: 89, endPoint x: 138, endPoint y: 47, distance: 41.7
click at [524, 10] on span "Sayfalar" at bounding box center [512, 10] width 33 height 8
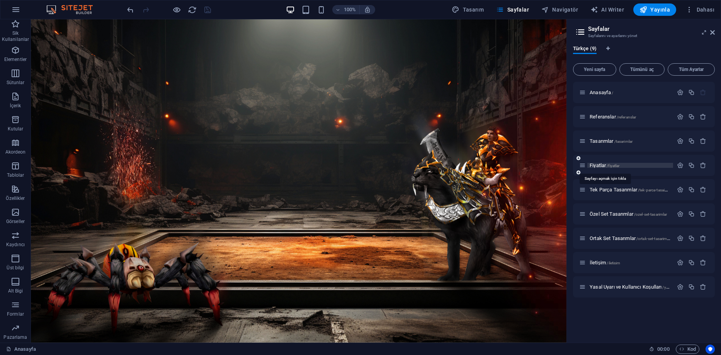
click at [604, 165] on span "Fiyatlar /fiyatlar" at bounding box center [605, 166] width 30 height 6
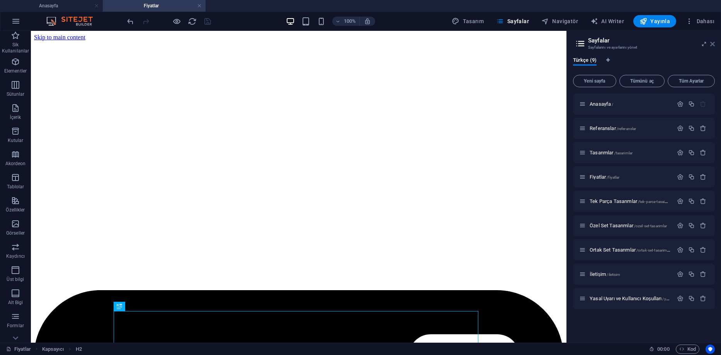
click at [712, 46] on icon at bounding box center [712, 44] width 5 height 6
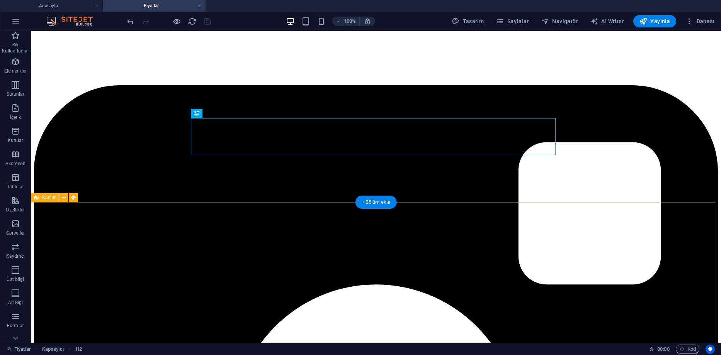
scroll to position [193, 0]
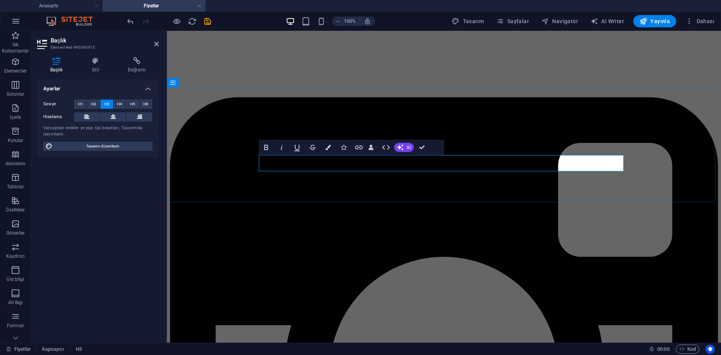
drag, startPoint x: 488, startPoint y: 165, endPoint x: 389, endPoint y: 162, distance: 99.4
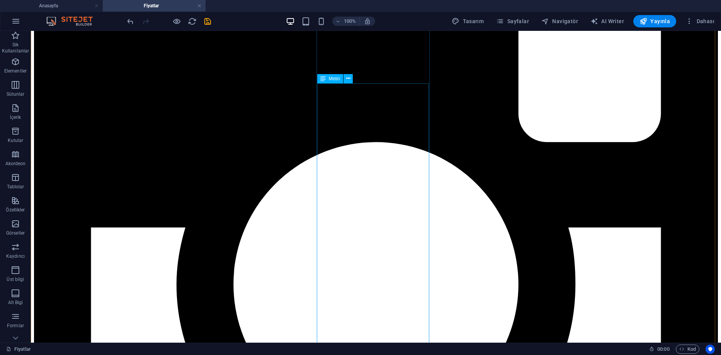
scroll to position [541, 0]
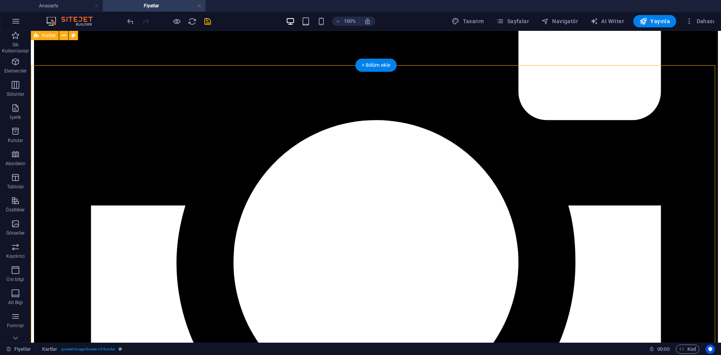
scroll to position [270, 0]
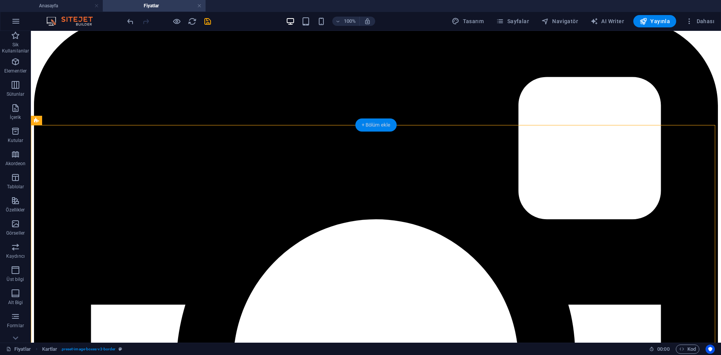
drag, startPoint x: 371, startPoint y: 126, endPoint x: 207, endPoint y: 95, distance: 167.0
click at [371, 126] on div "+ Bölüm ekle" at bounding box center [375, 125] width 41 height 13
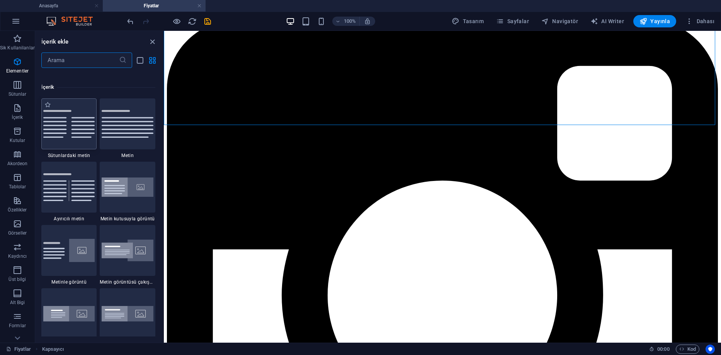
scroll to position [1352, 0]
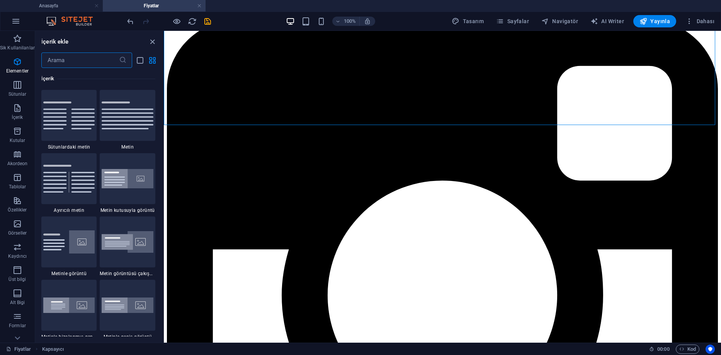
click at [75, 56] on input "text" at bounding box center [80, 60] width 78 height 15
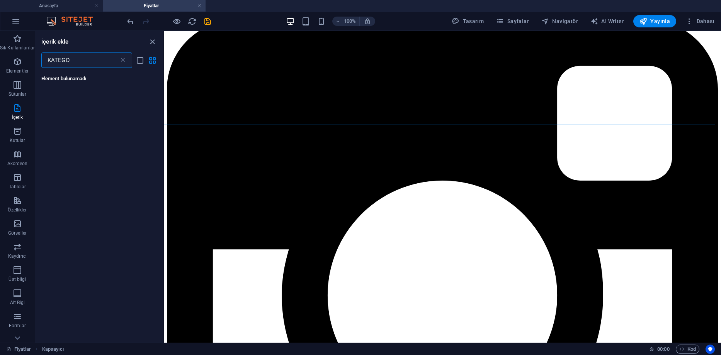
scroll to position [0, 0]
type input "K"
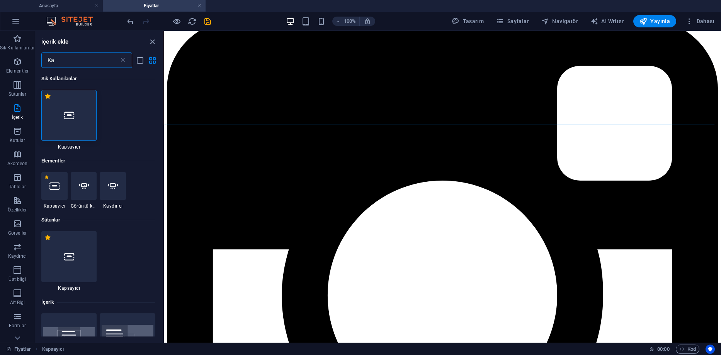
type input "K"
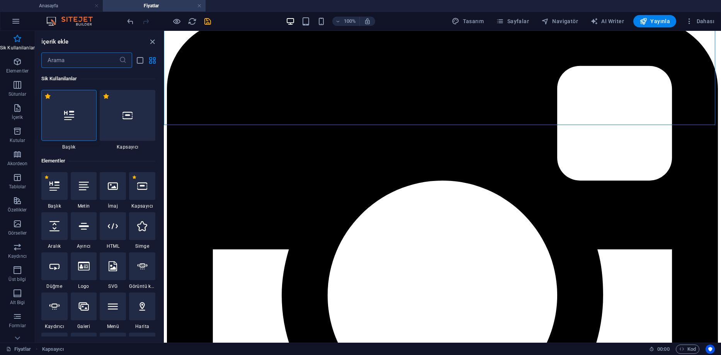
click at [93, 60] on input "text" at bounding box center [80, 60] width 78 height 15
click at [22, 163] on p "Akordeon" at bounding box center [17, 164] width 20 height 6
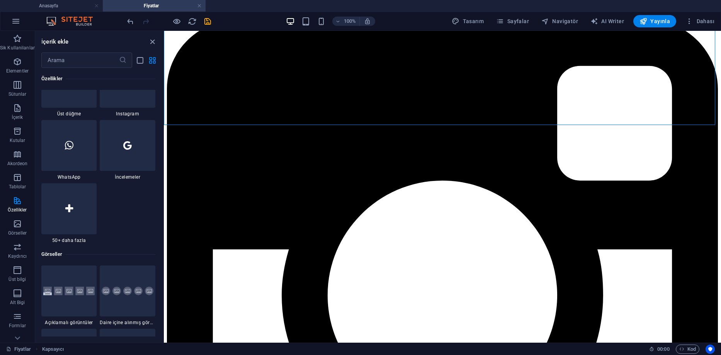
scroll to position [3704, 0]
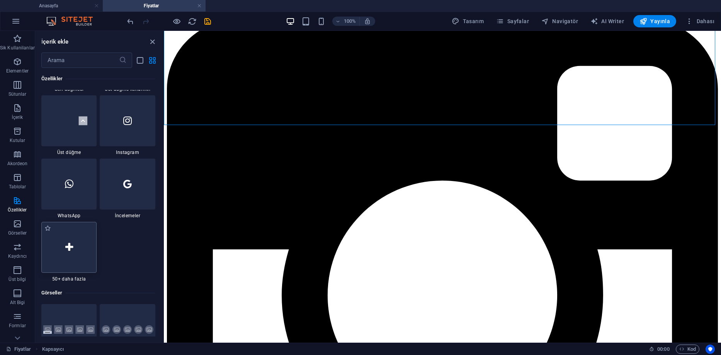
click at [81, 245] on div at bounding box center [69, 247] width 56 height 51
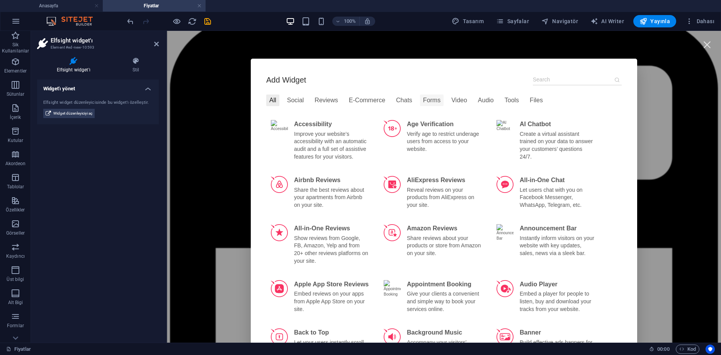
click at [425, 101] on div "Forms" at bounding box center [432, 101] width 24 height 12
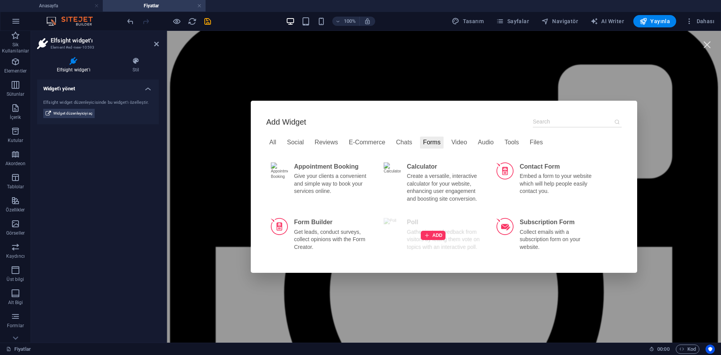
scroll to position [309, 0]
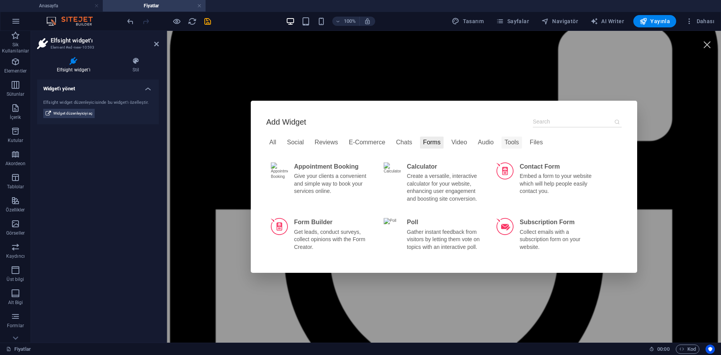
click at [502, 141] on div "Tools" at bounding box center [512, 143] width 20 height 12
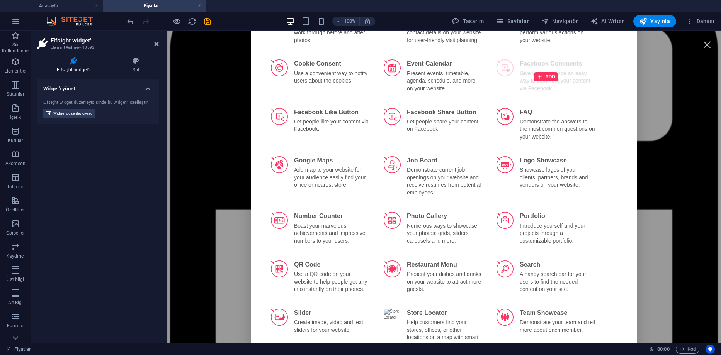
scroll to position [0, 0]
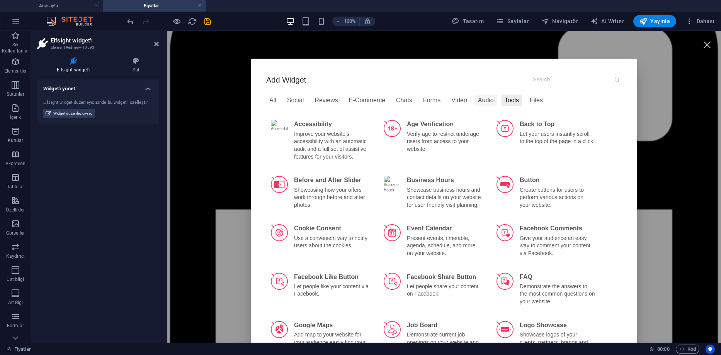
click at [477, 99] on div "Audio" at bounding box center [486, 101] width 22 height 12
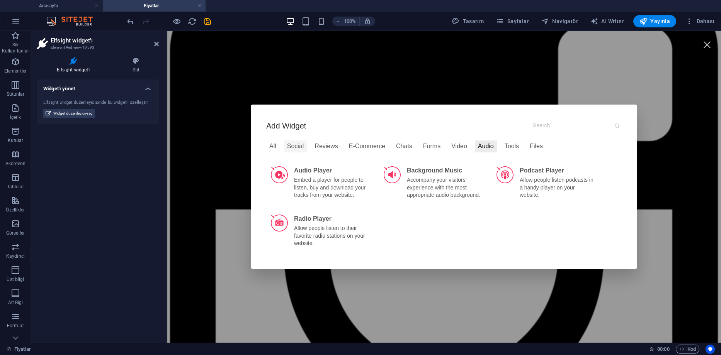
click at [287, 144] on div "Social" at bounding box center [295, 147] width 23 height 12
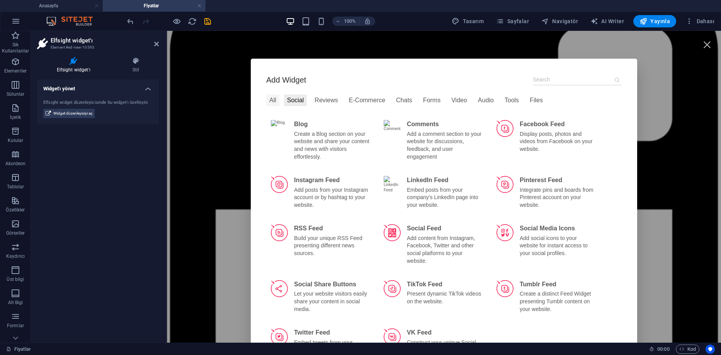
click at [266, 102] on div "All" at bounding box center [272, 101] width 13 height 12
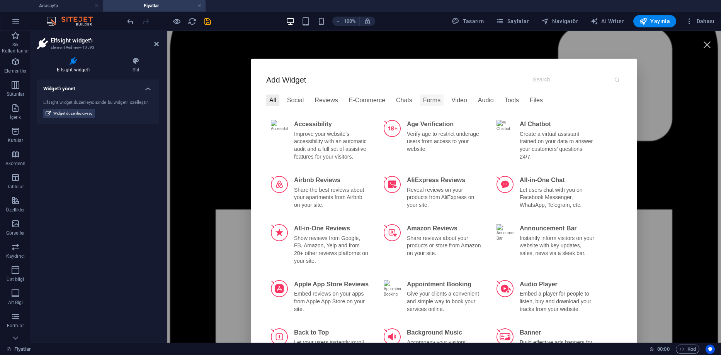
click at [420, 100] on div "Forms" at bounding box center [432, 101] width 24 height 12
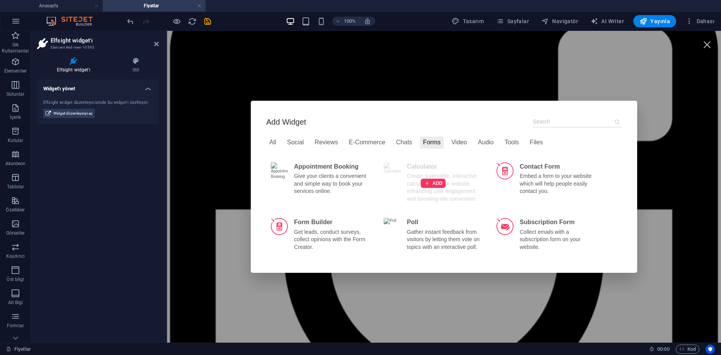
click at [451, 186] on div "ADD" at bounding box center [433, 183] width 108 height 51
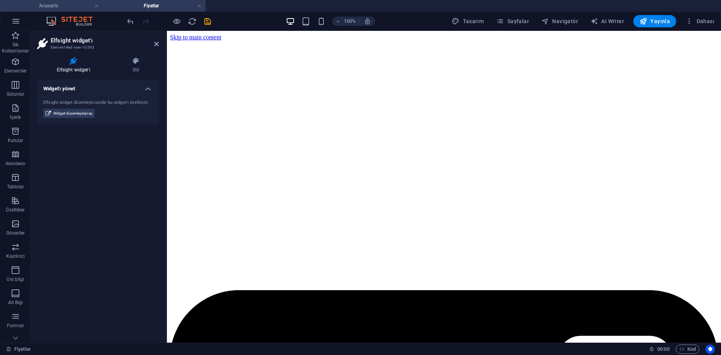
click at [66, 6] on h4 "Anasayfa" at bounding box center [51, 6] width 103 height 9
click at [55, 5] on h4 "Anasayfa" at bounding box center [51, 6] width 103 height 9
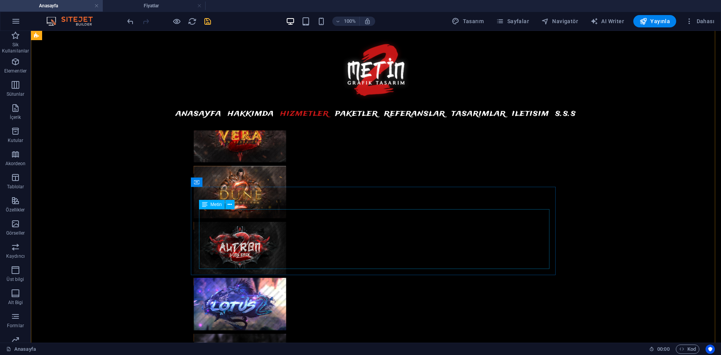
scroll to position [2048, 0]
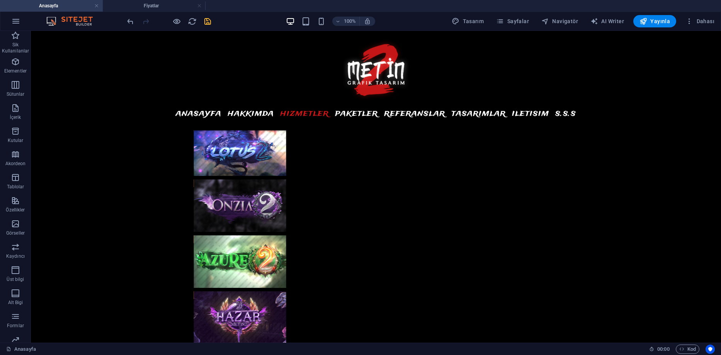
drag, startPoint x: 297, startPoint y: 195, endPoint x: 291, endPoint y: 198, distance: 6.7
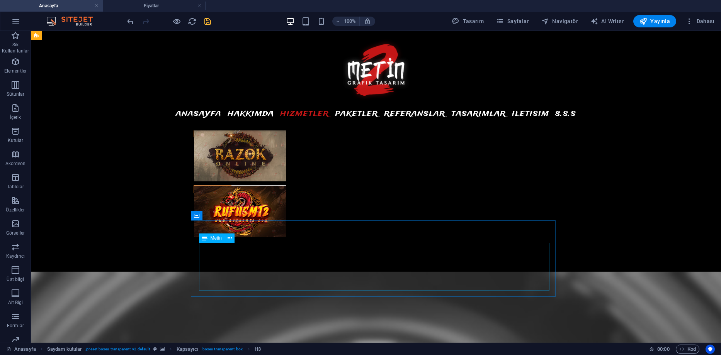
scroll to position [2512, 0]
